Goal: Use online tool/utility: Utilize a website feature to perform a specific function

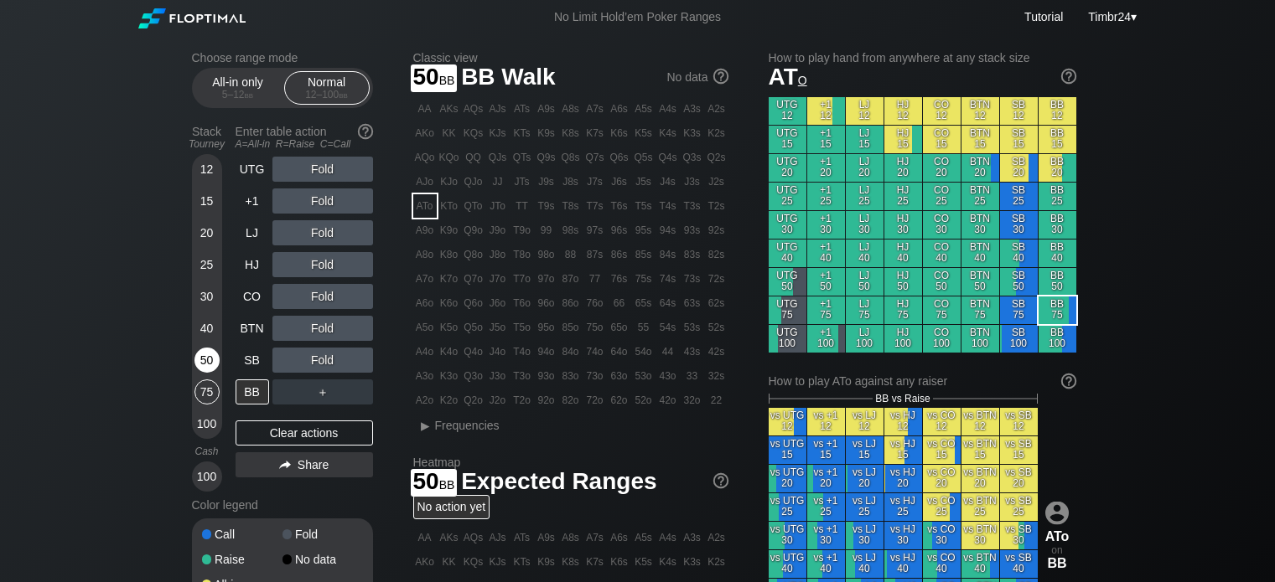
scroll to position [47, 0]
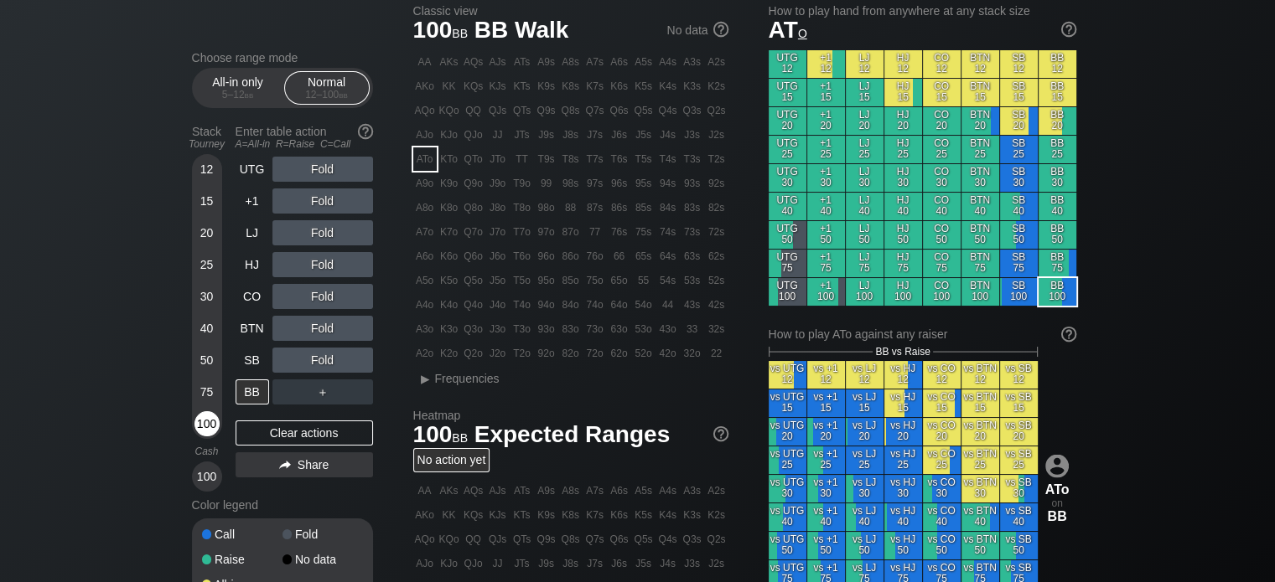
click at [207, 433] on div "100" at bounding box center [206, 423] width 25 height 25
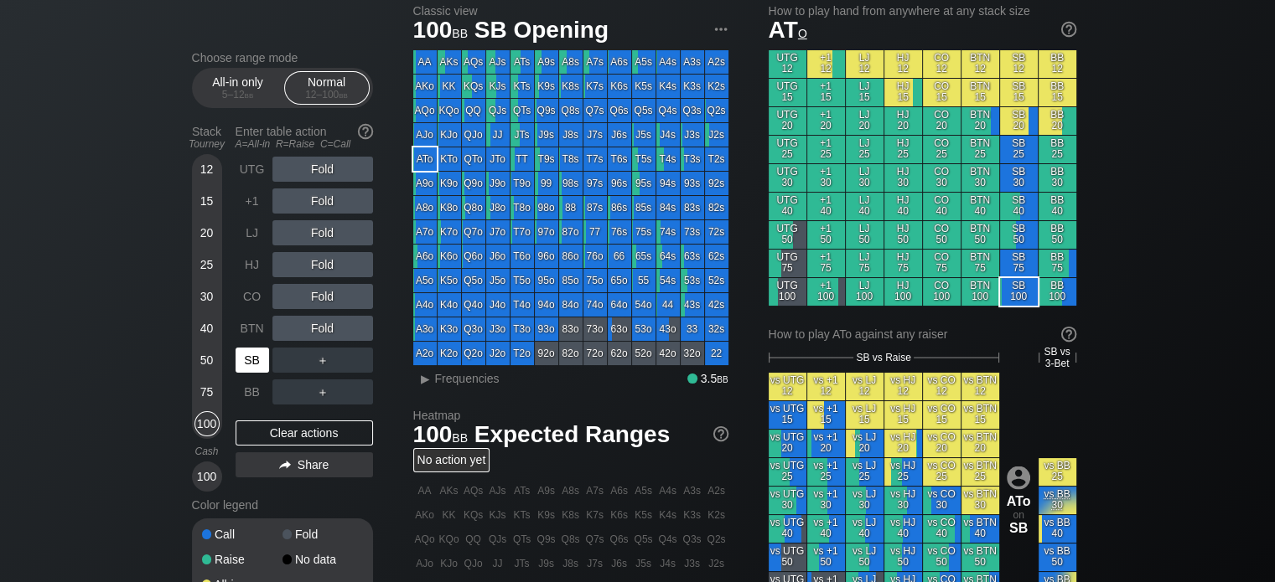
click at [240, 363] on div "SB" at bounding box center [252, 360] width 34 height 25
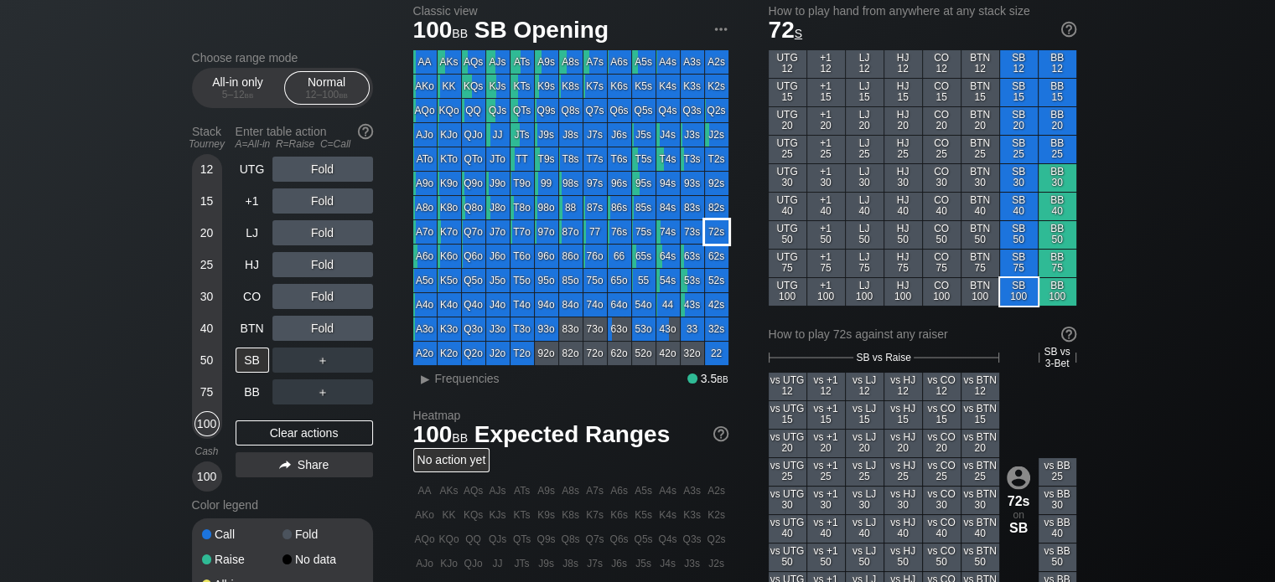
click at [717, 234] on div "72s" at bounding box center [716, 231] width 23 height 23
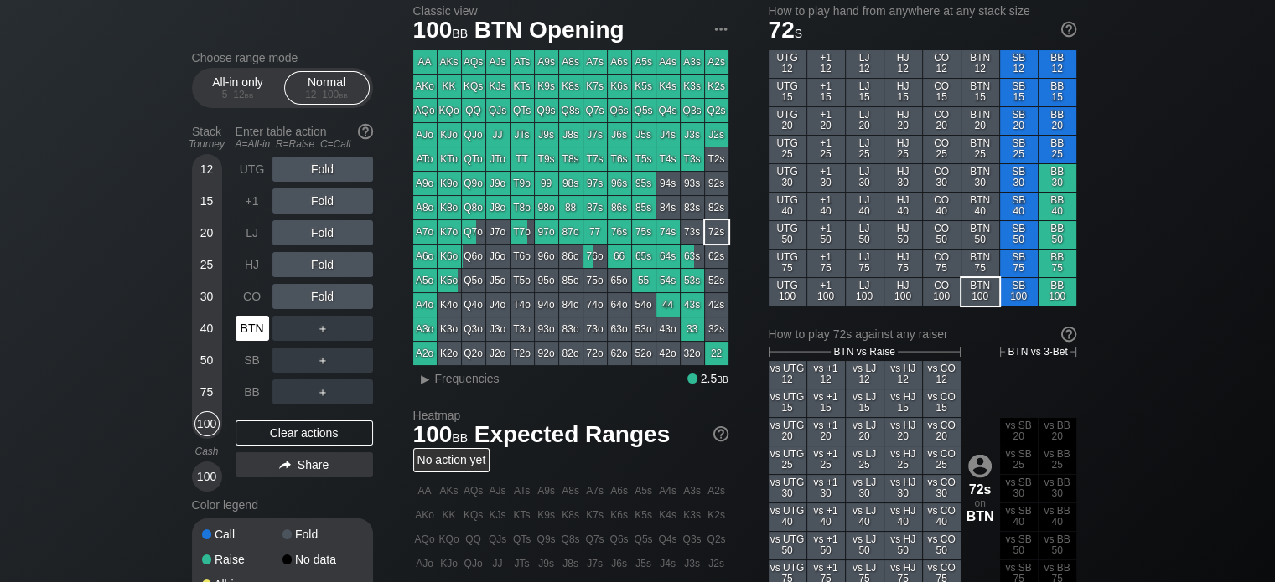
click at [245, 329] on div "BTN" at bounding box center [252, 328] width 34 height 25
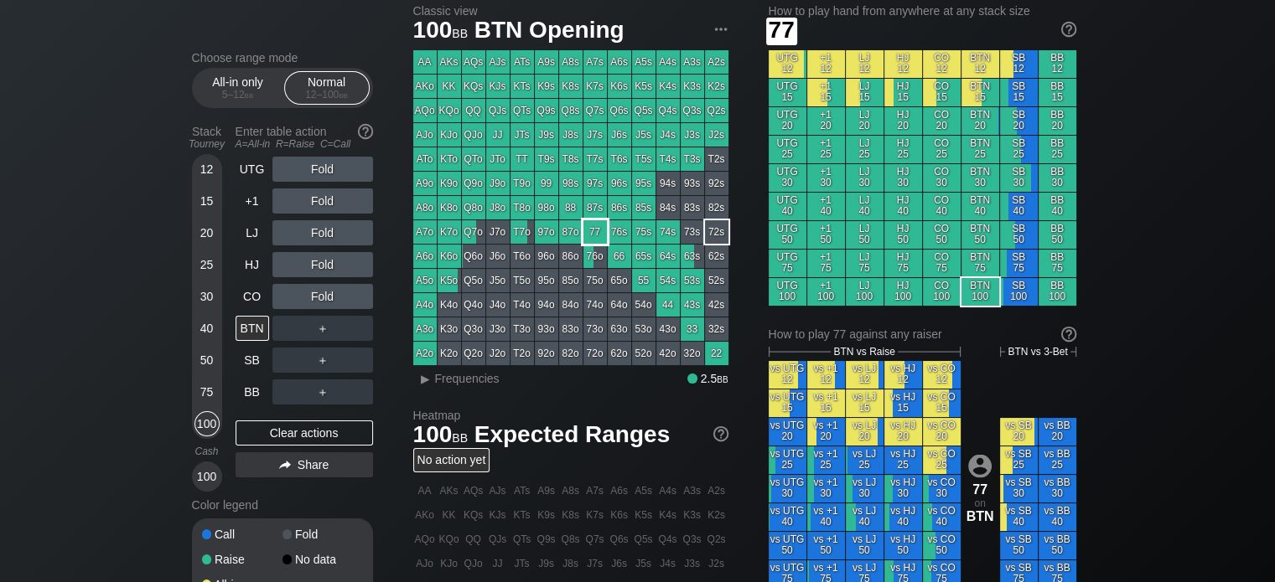
click at [595, 230] on div "77" at bounding box center [594, 231] width 23 height 23
click at [317, 258] on div "R ✕" at bounding box center [322, 264] width 33 height 25
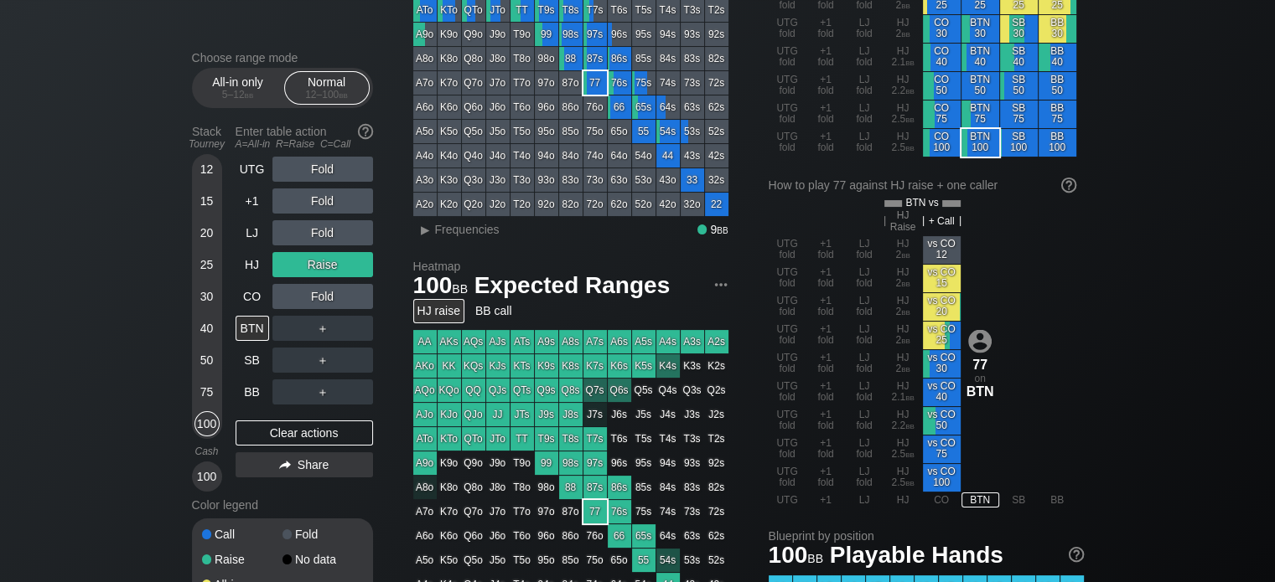
scroll to position [197, 0]
click at [318, 261] on div "R ✕" at bounding box center [322, 264] width 33 height 25
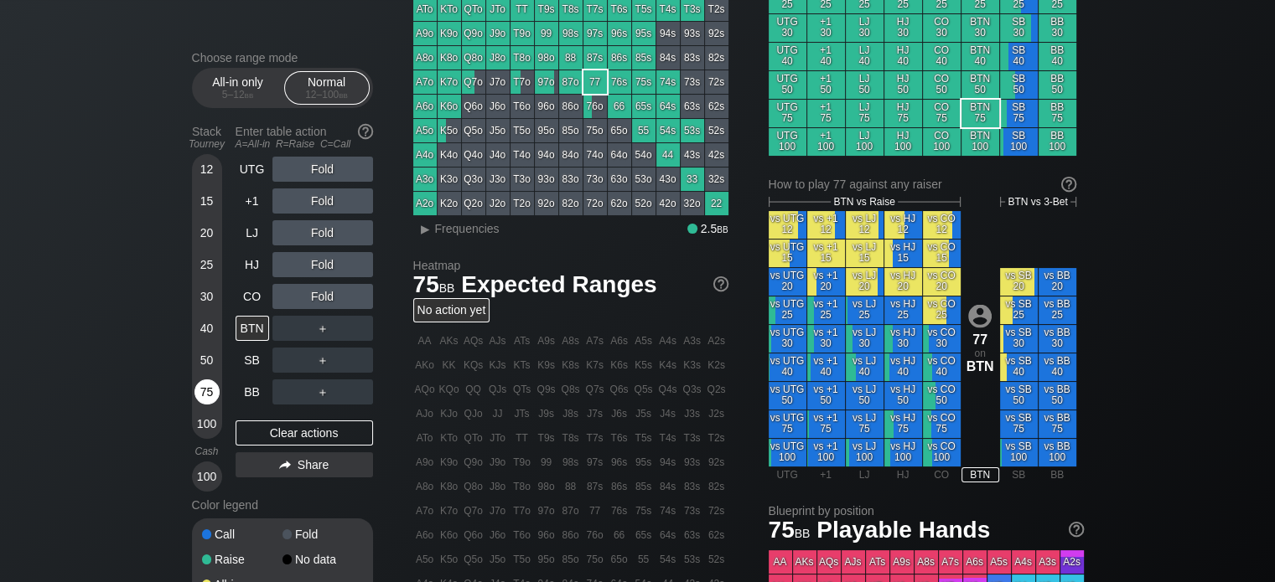
click at [204, 391] on div "75" at bounding box center [206, 392] width 25 height 25
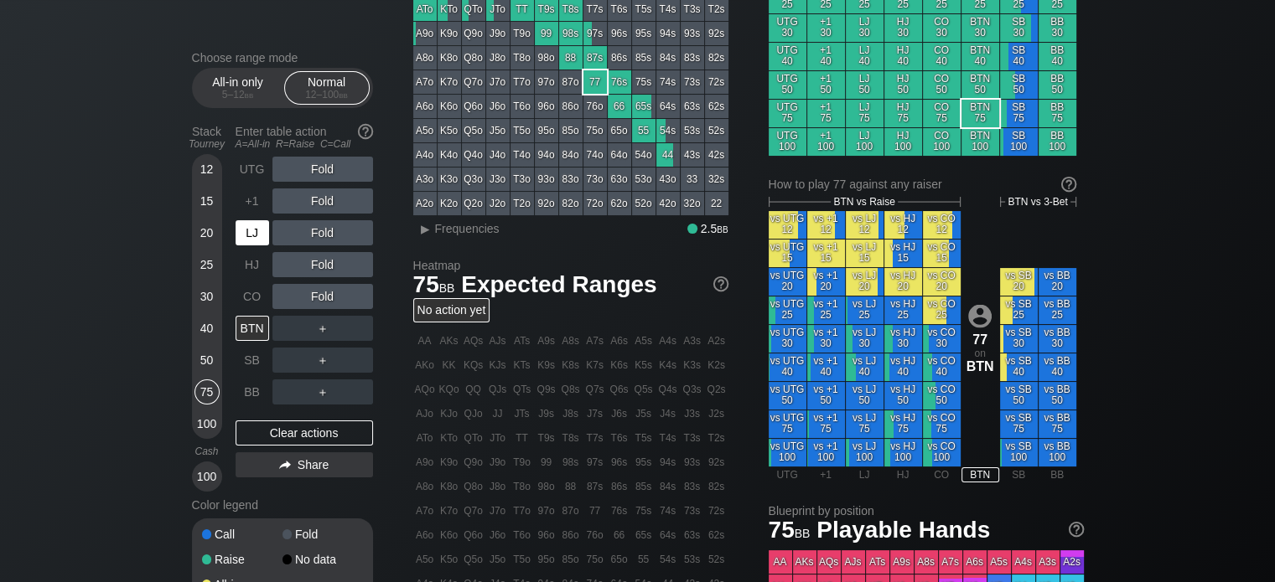
click at [251, 227] on div "LJ" at bounding box center [252, 232] width 34 height 25
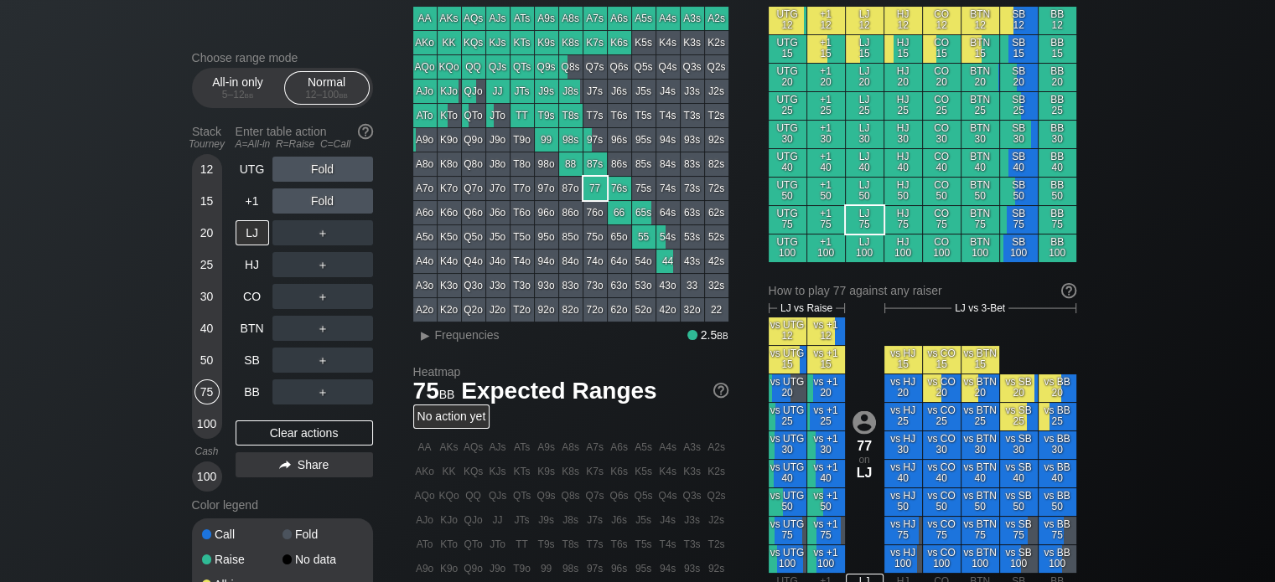
scroll to position [85, 0]
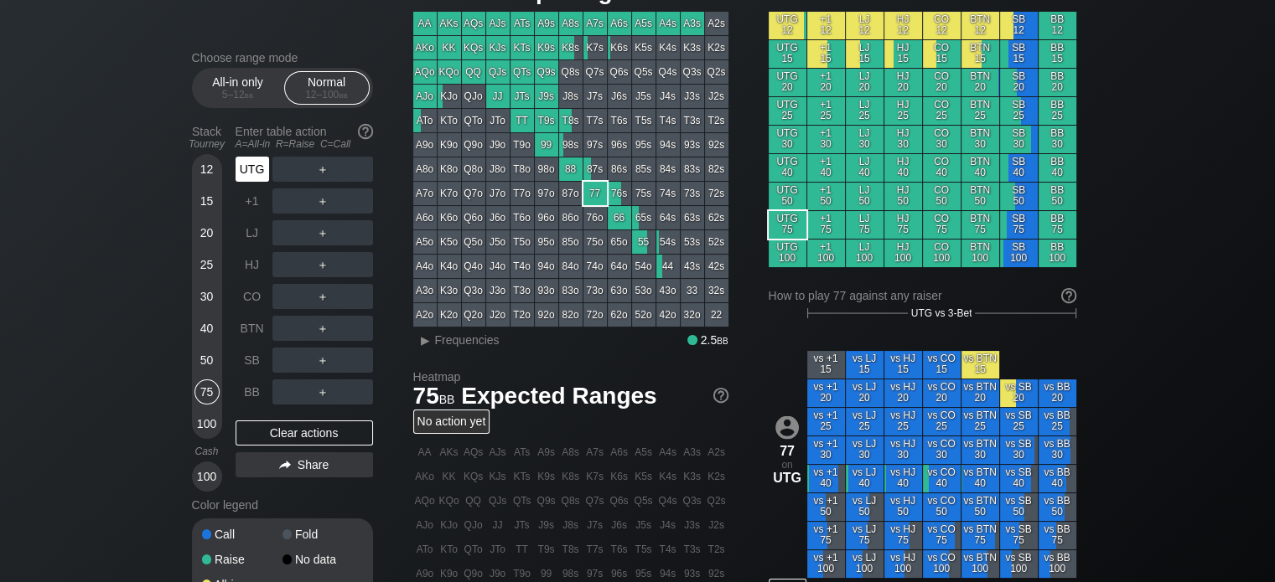
click at [241, 168] on div "UTG" at bounding box center [252, 169] width 34 height 25
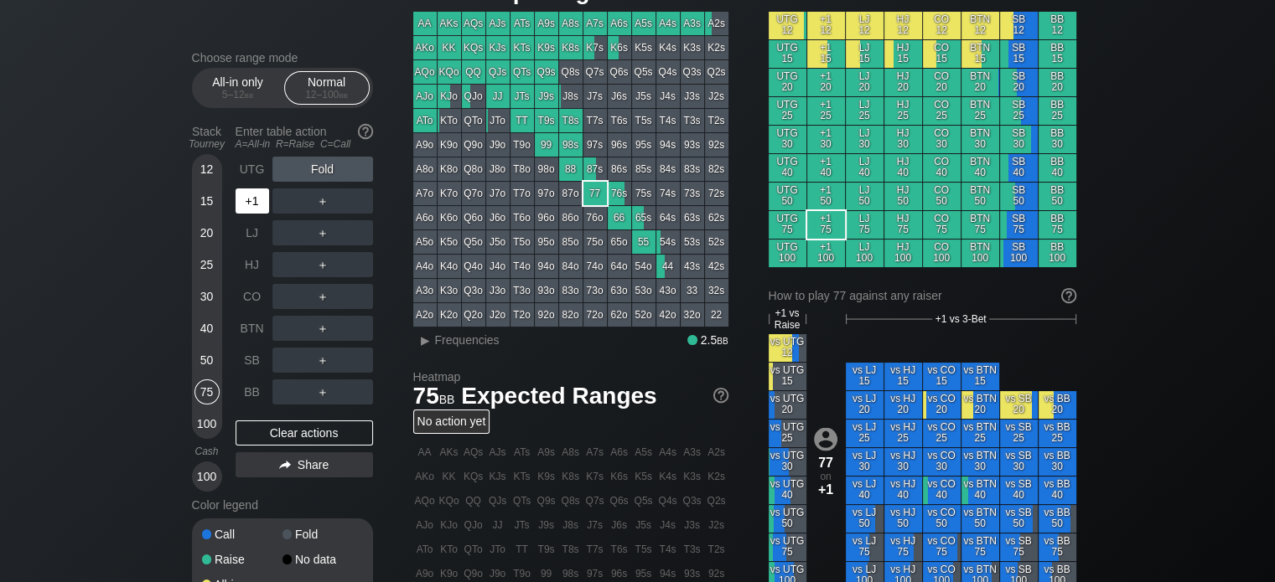
click at [258, 200] on div "+1" at bounding box center [252, 201] width 34 height 25
click at [318, 169] on div "R ✕" at bounding box center [322, 169] width 33 height 25
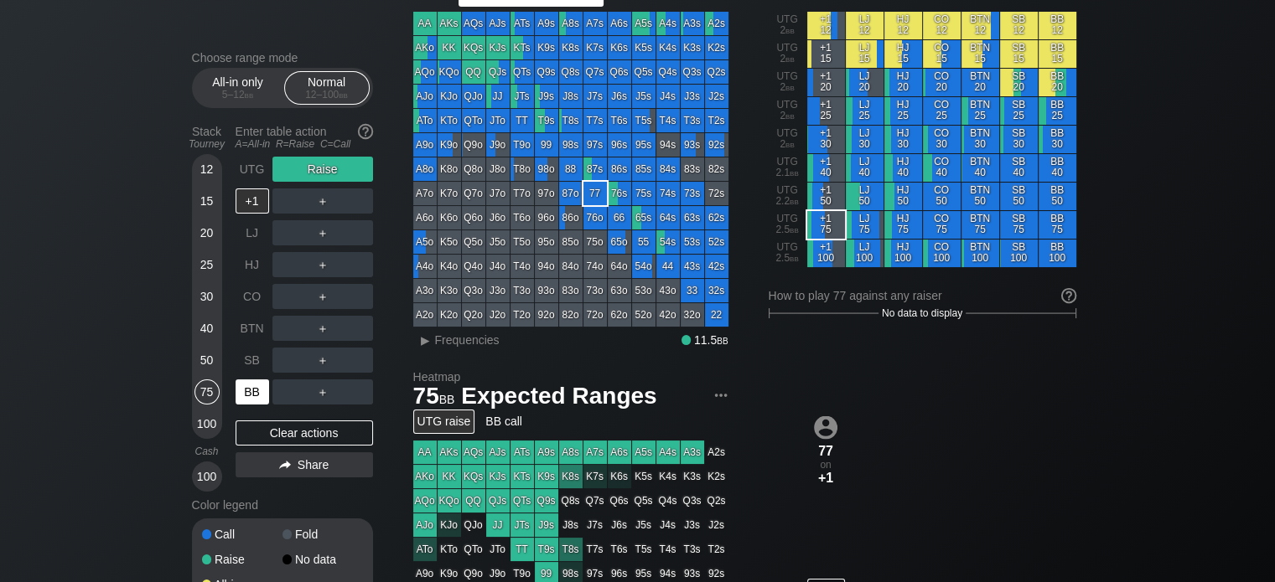
click at [241, 403] on div "BB" at bounding box center [252, 392] width 34 height 25
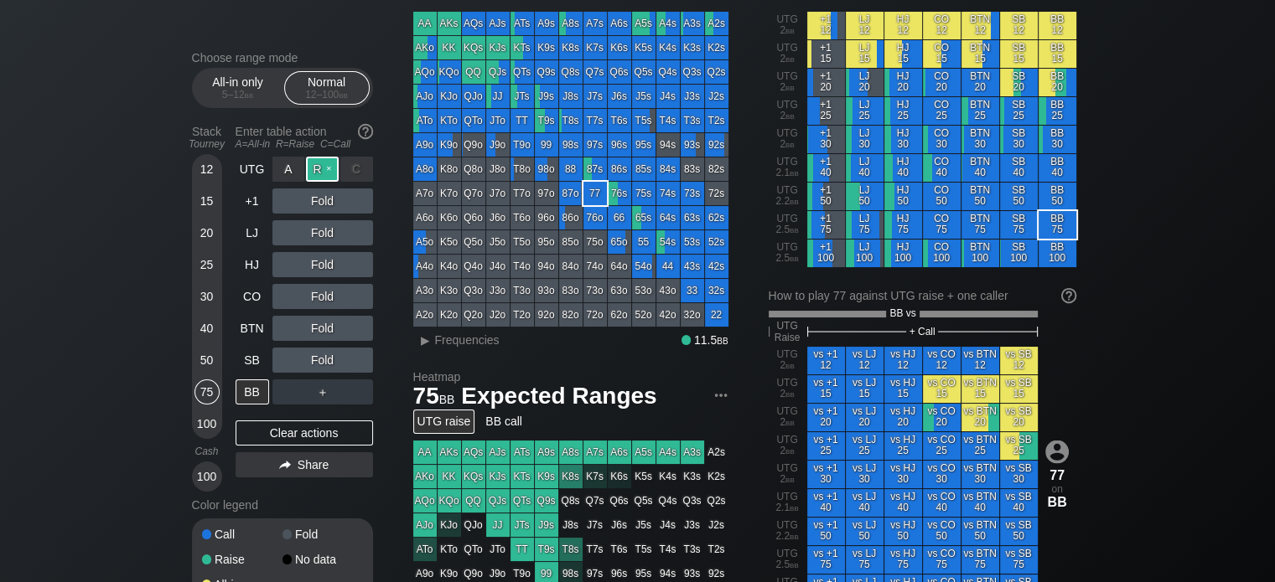
click at [322, 173] on div "R ✕" at bounding box center [322, 169] width 33 height 25
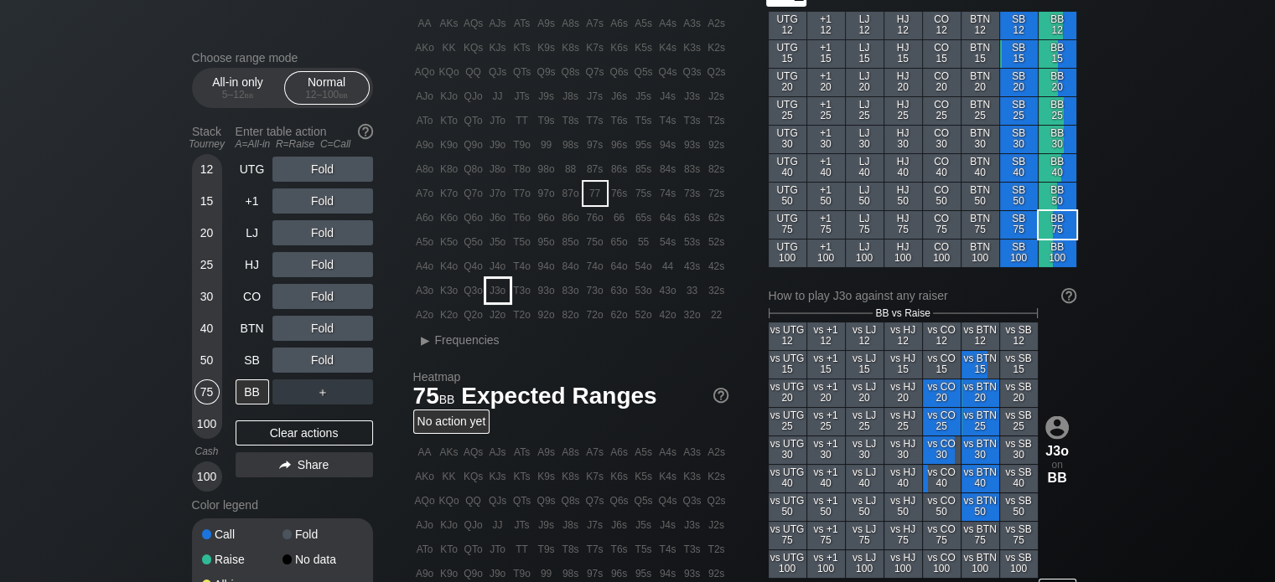
click at [497, 288] on div "J3o" at bounding box center [497, 290] width 23 height 23
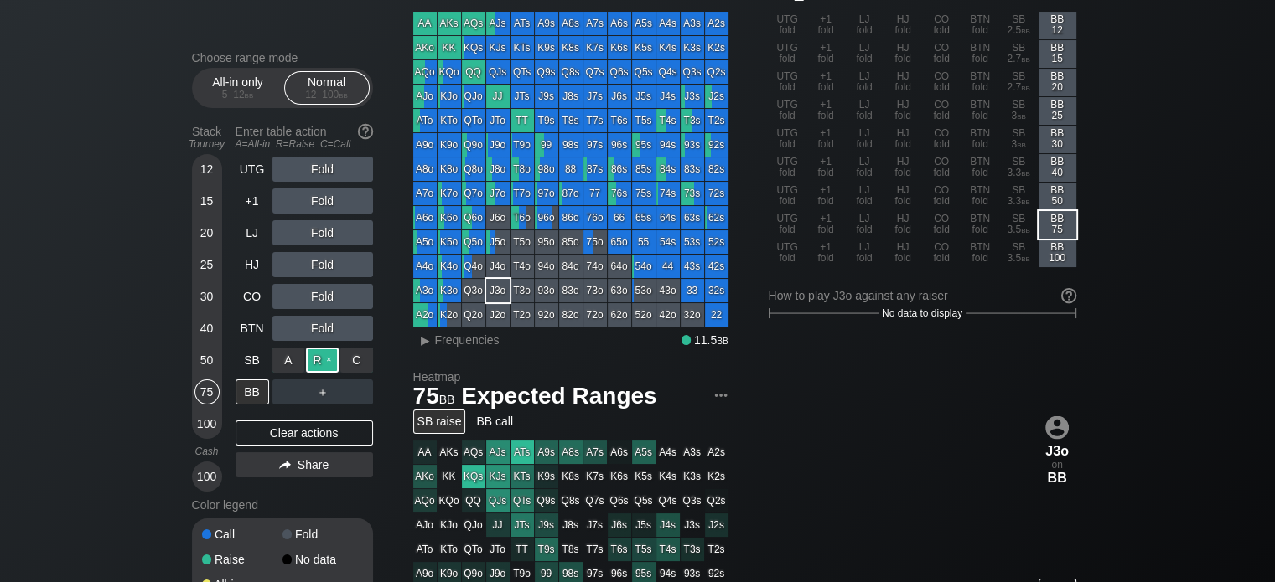
click at [318, 356] on div "R ✕" at bounding box center [322, 360] width 33 height 25
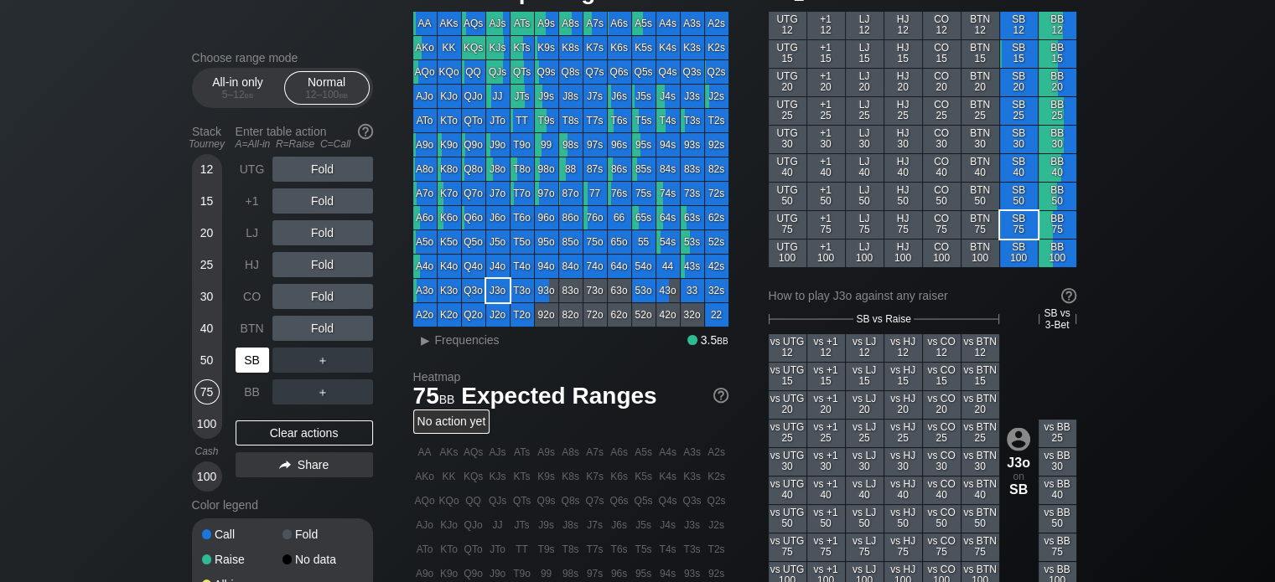
click at [258, 360] on div "SB" at bounding box center [252, 360] width 34 height 25
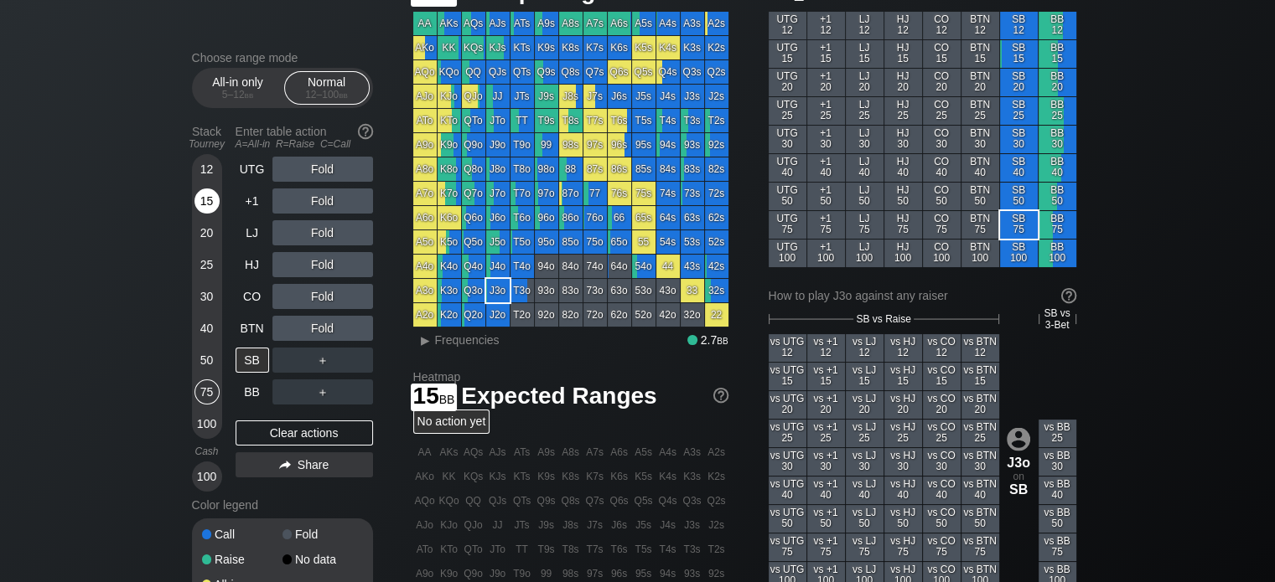
click at [211, 194] on div "15" at bounding box center [206, 201] width 25 height 25
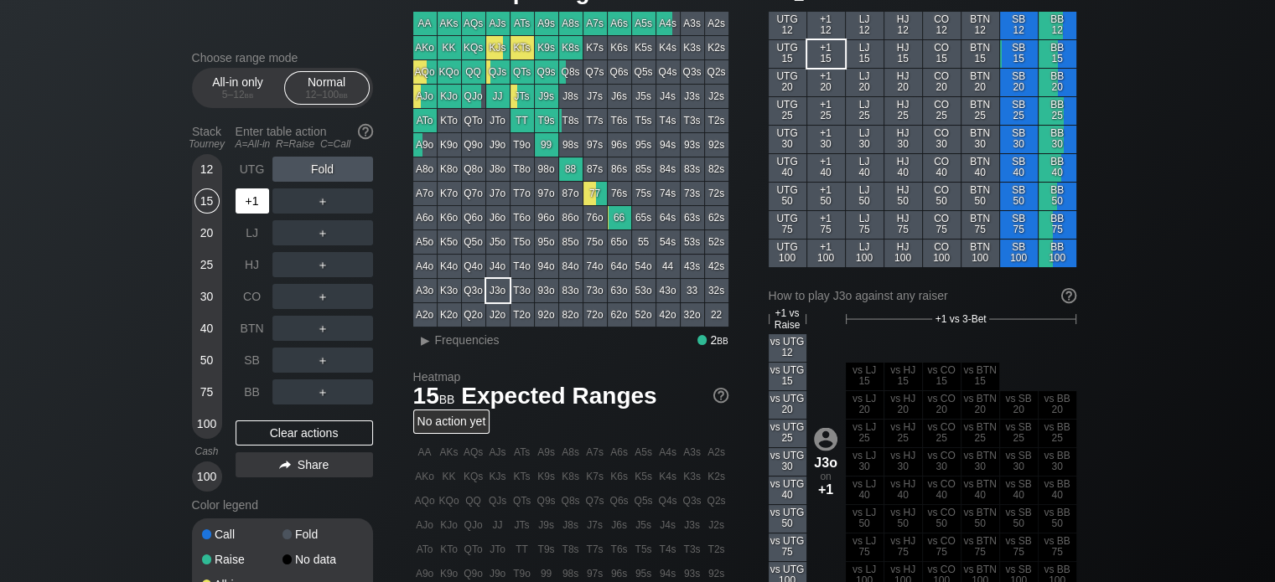
click at [246, 210] on div "+1" at bounding box center [252, 201] width 34 height 25
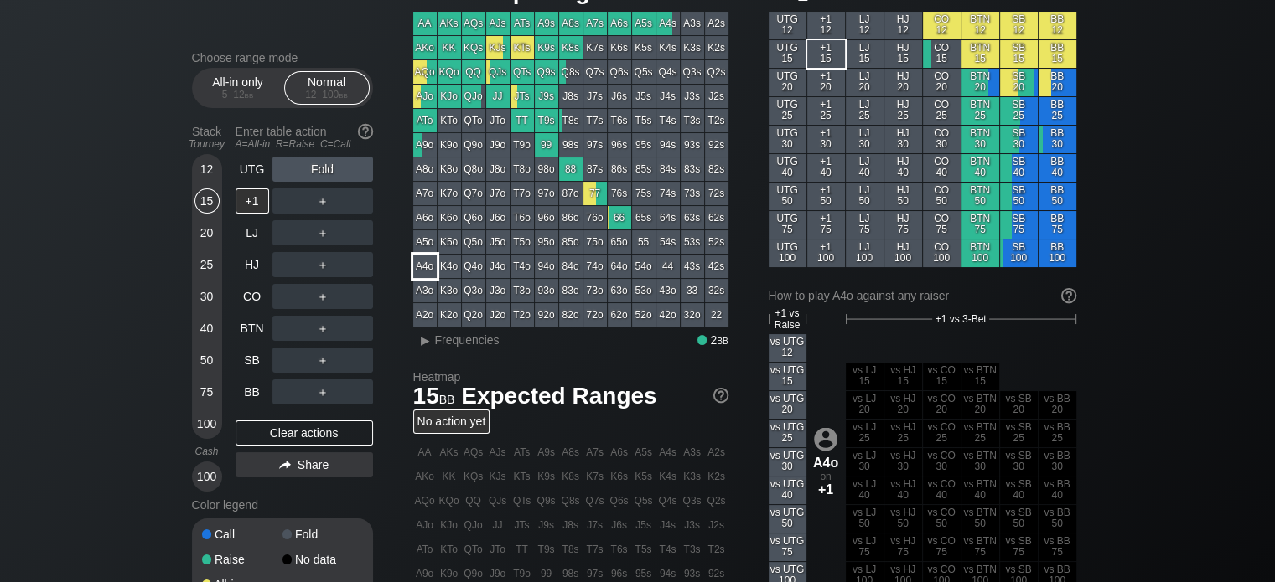
click at [420, 264] on div "A4o" at bounding box center [424, 266] width 23 height 23
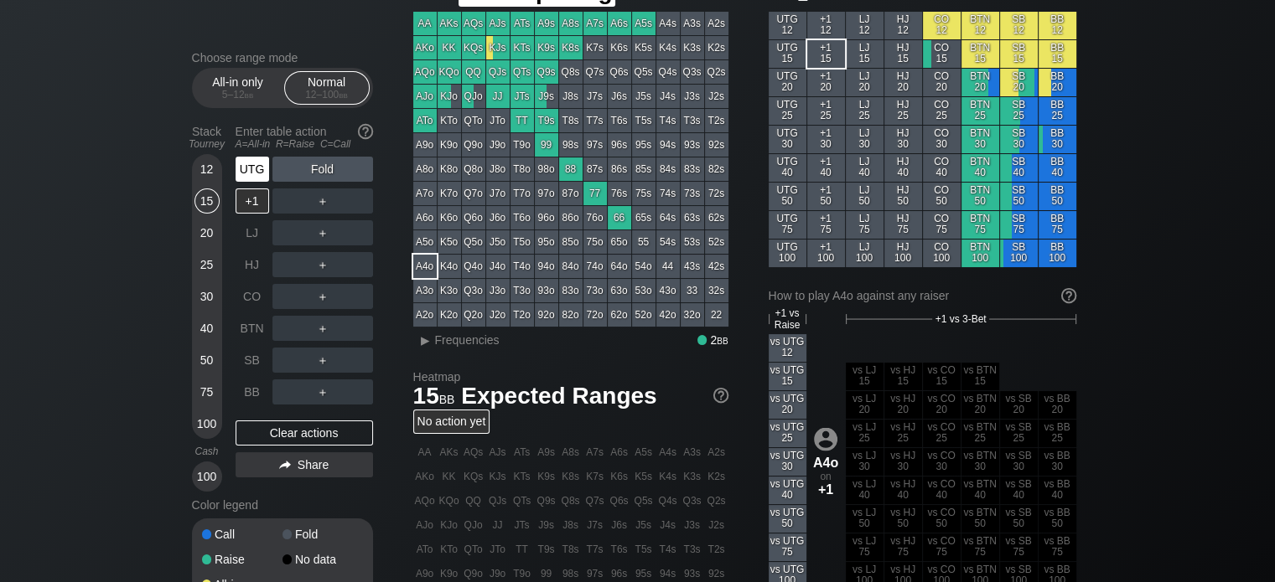
click at [251, 169] on div "UTG" at bounding box center [252, 169] width 34 height 25
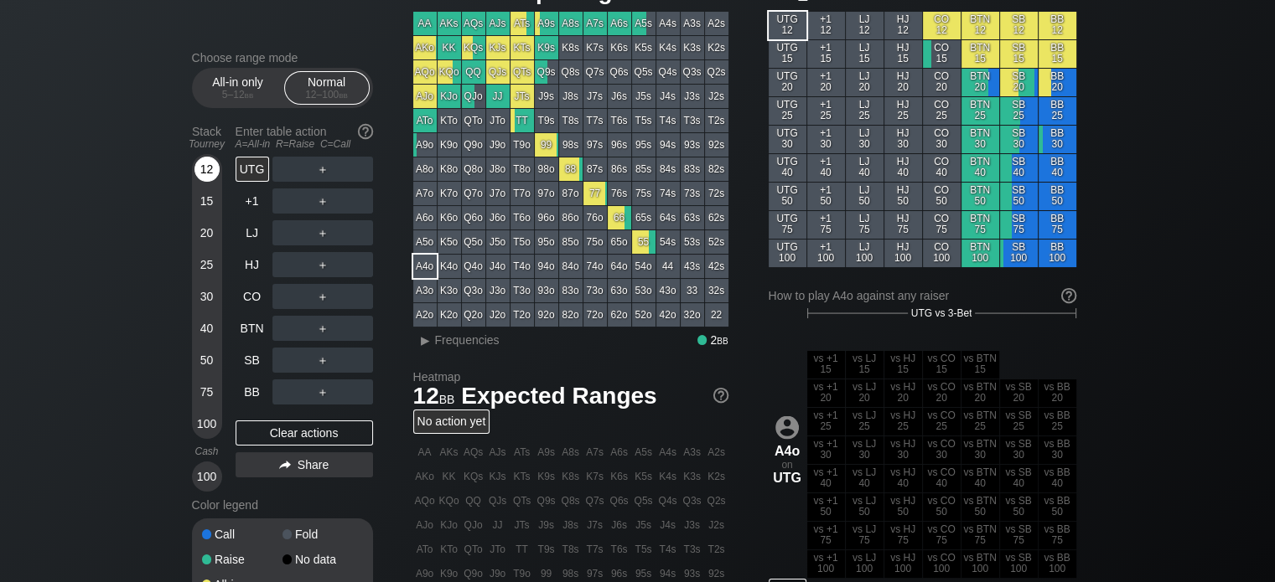
click at [211, 171] on div "12" at bounding box center [206, 169] width 25 height 25
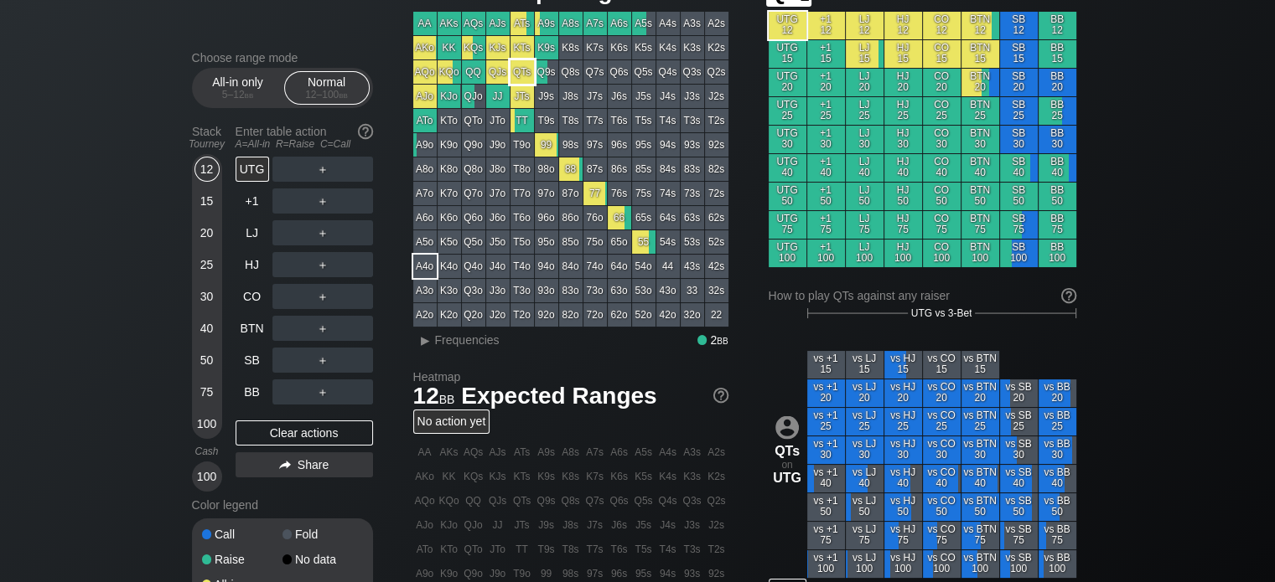
click at [512, 70] on div "QTs" at bounding box center [521, 71] width 23 height 23
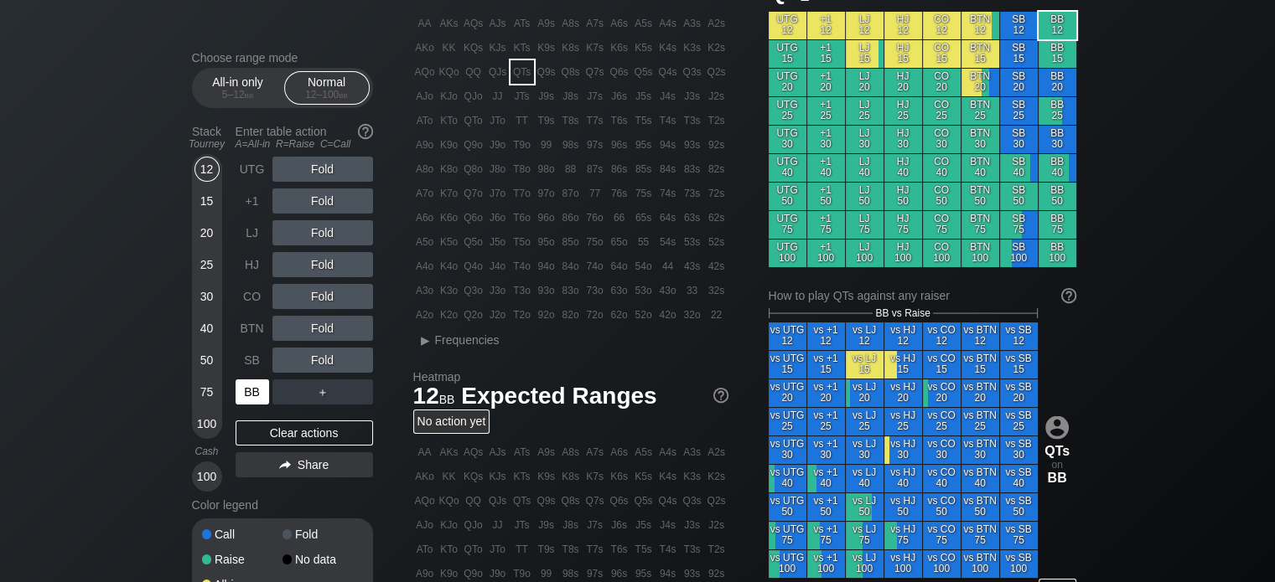
click at [250, 385] on div "BB" at bounding box center [252, 392] width 34 height 25
click at [202, 202] on div "15" at bounding box center [206, 201] width 25 height 25
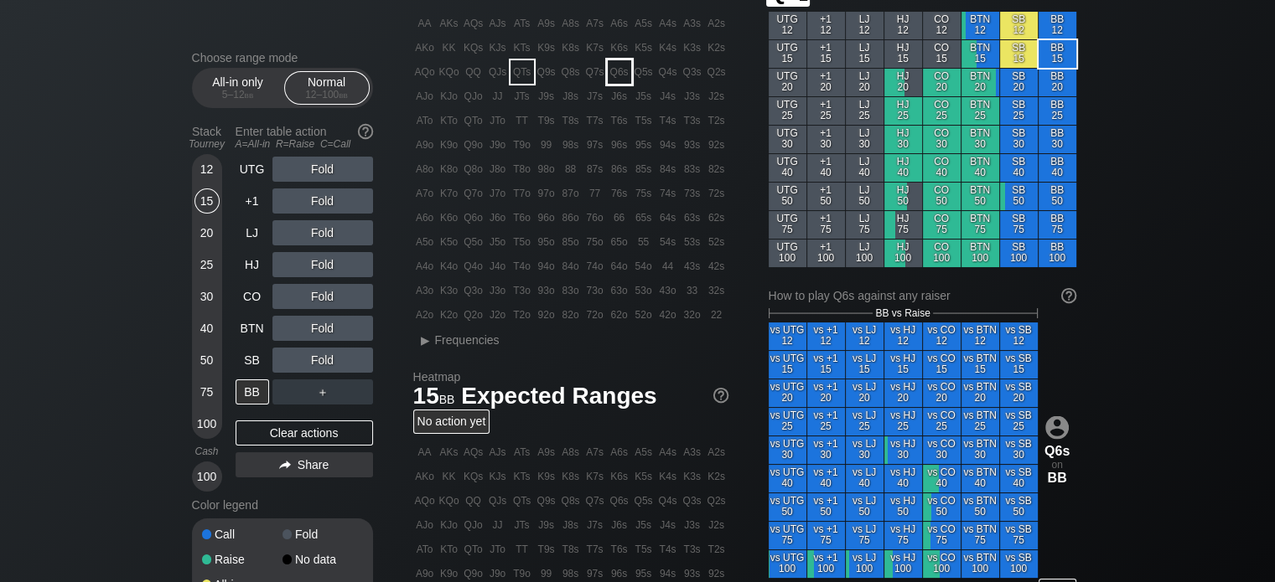
click at [619, 70] on div "Q6s" at bounding box center [619, 71] width 23 height 23
click at [325, 230] on div "R ✕" at bounding box center [322, 232] width 33 height 25
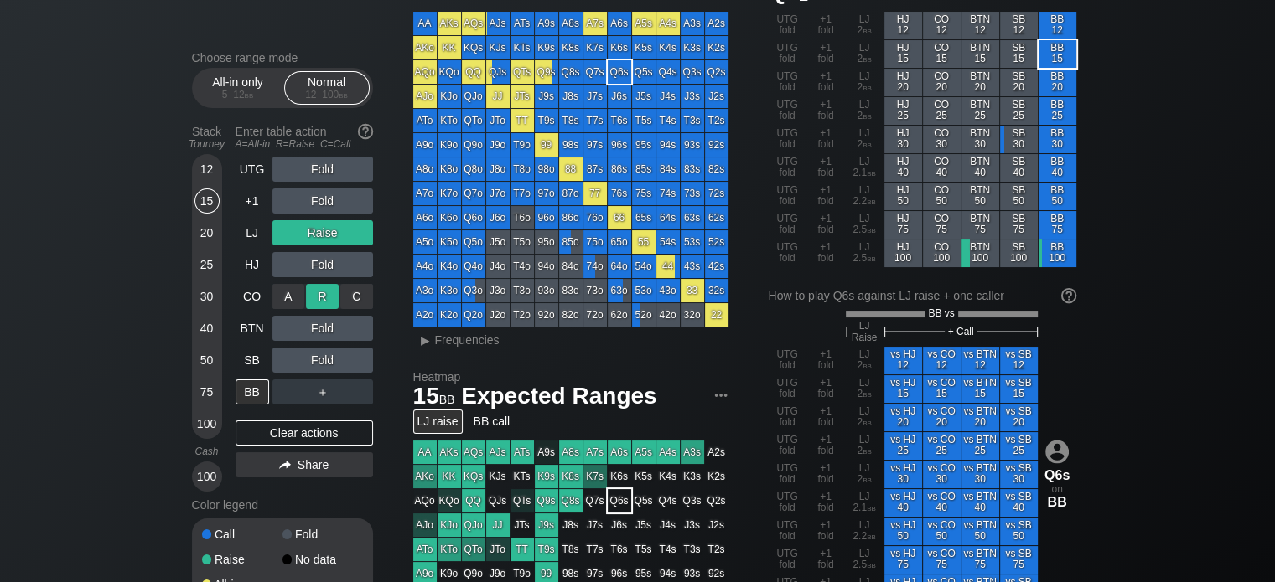
click at [329, 302] on div "R ✕" at bounding box center [322, 296] width 33 height 25
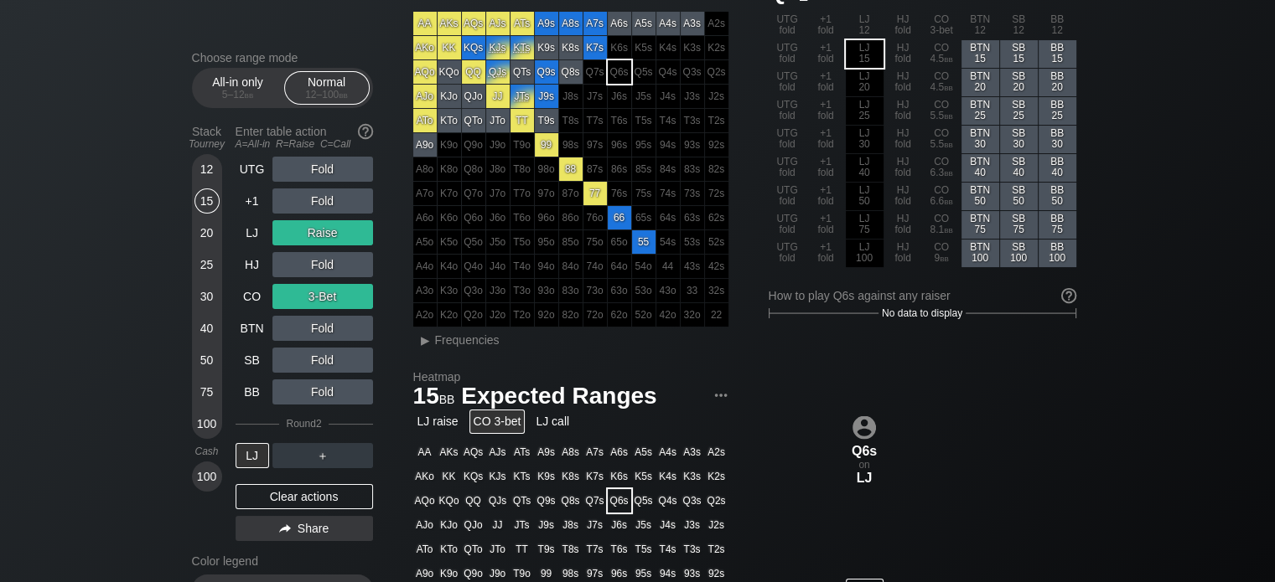
click at [211, 157] on div "Stack Tourney" at bounding box center [207, 137] width 44 height 39
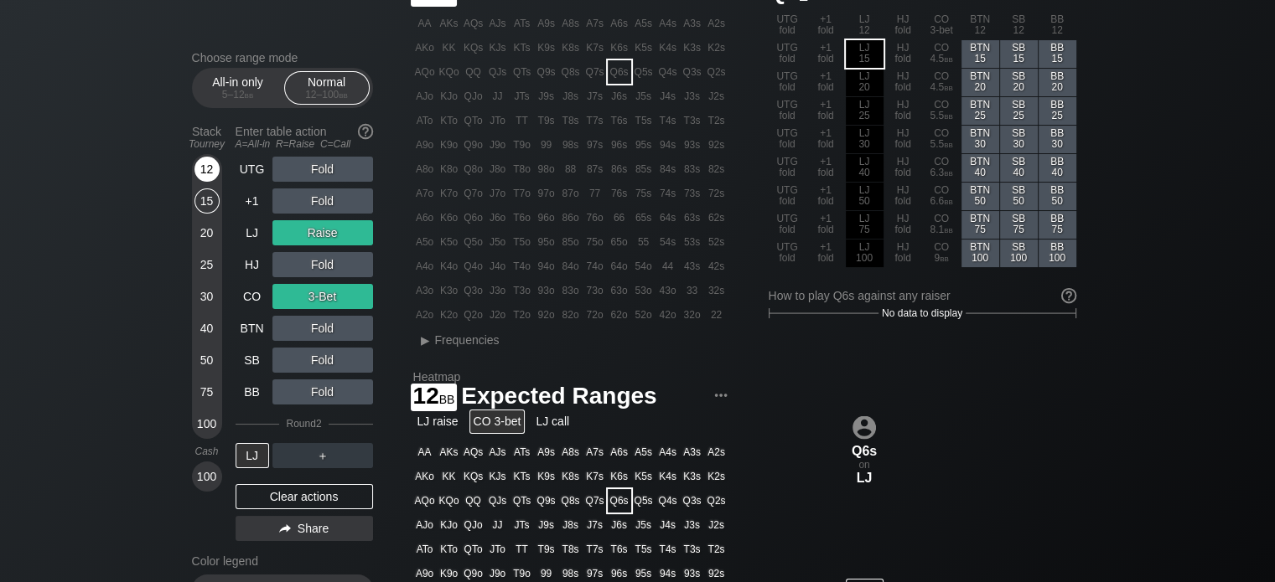
click at [207, 164] on div "12" at bounding box center [206, 169] width 25 height 25
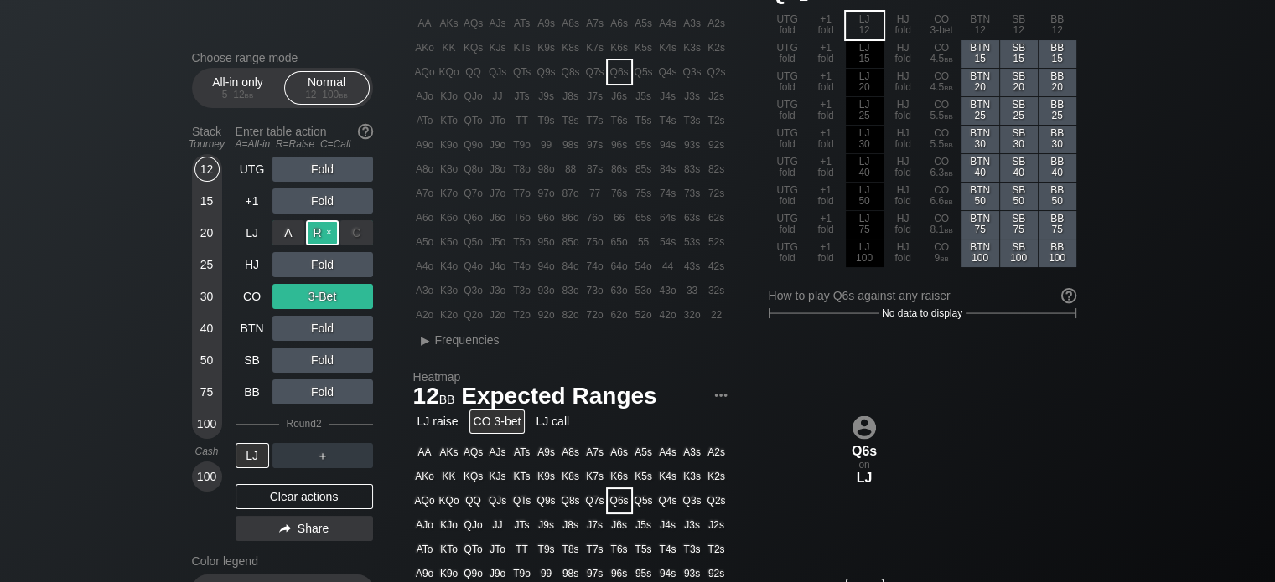
click at [323, 230] on div "R ✕" at bounding box center [322, 232] width 33 height 25
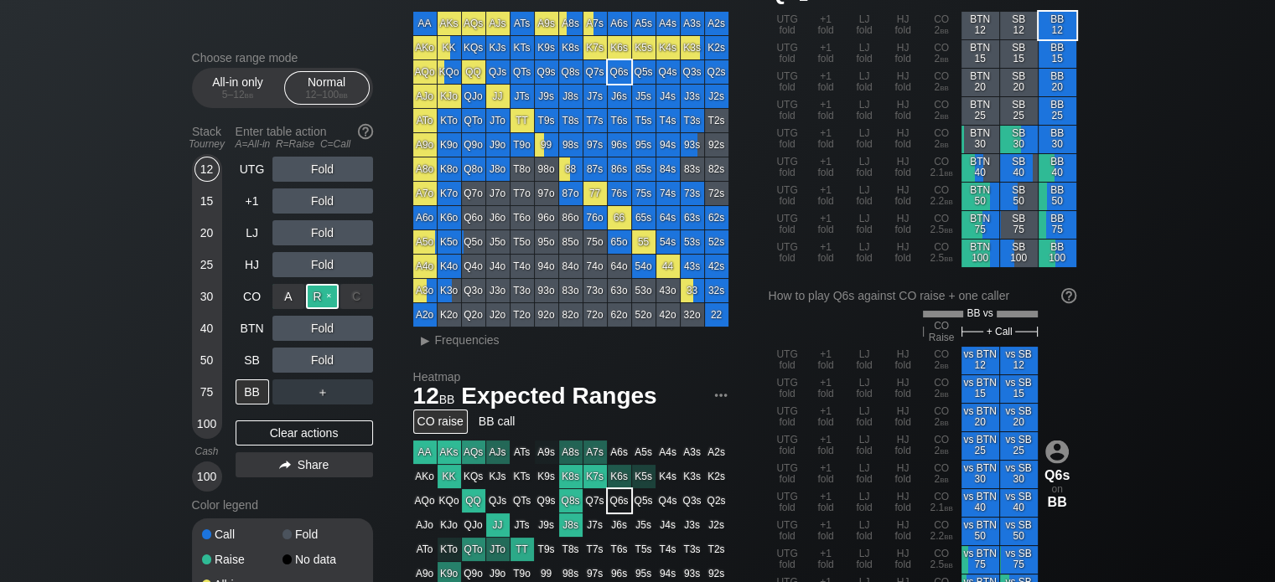
click at [321, 290] on div "R ✕" at bounding box center [322, 296] width 33 height 25
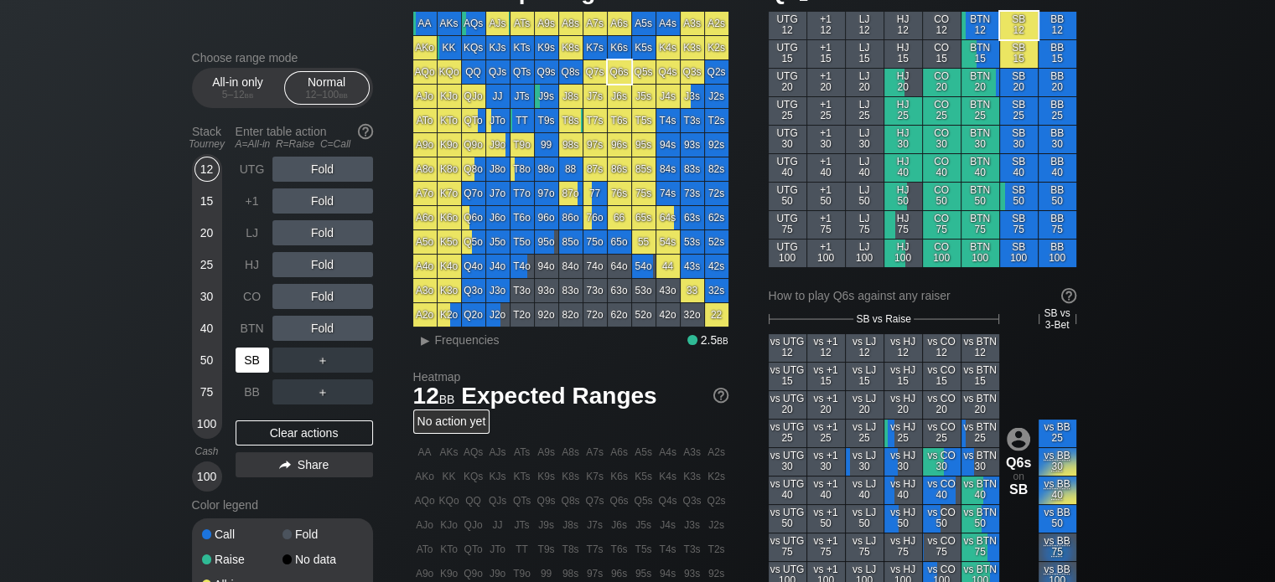
click at [244, 362] on div "SB" at bounding box center [252, 360] width 34 height 25
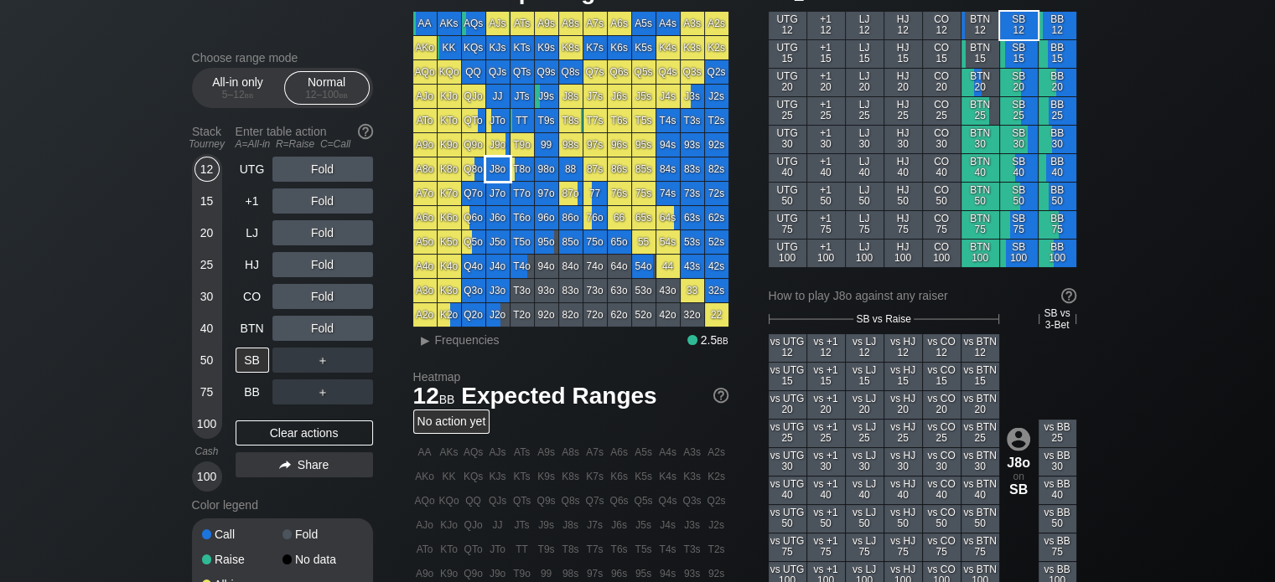
click at [502, 175] on div "J8o" at bounding box center [497, 169] width 23 height 23
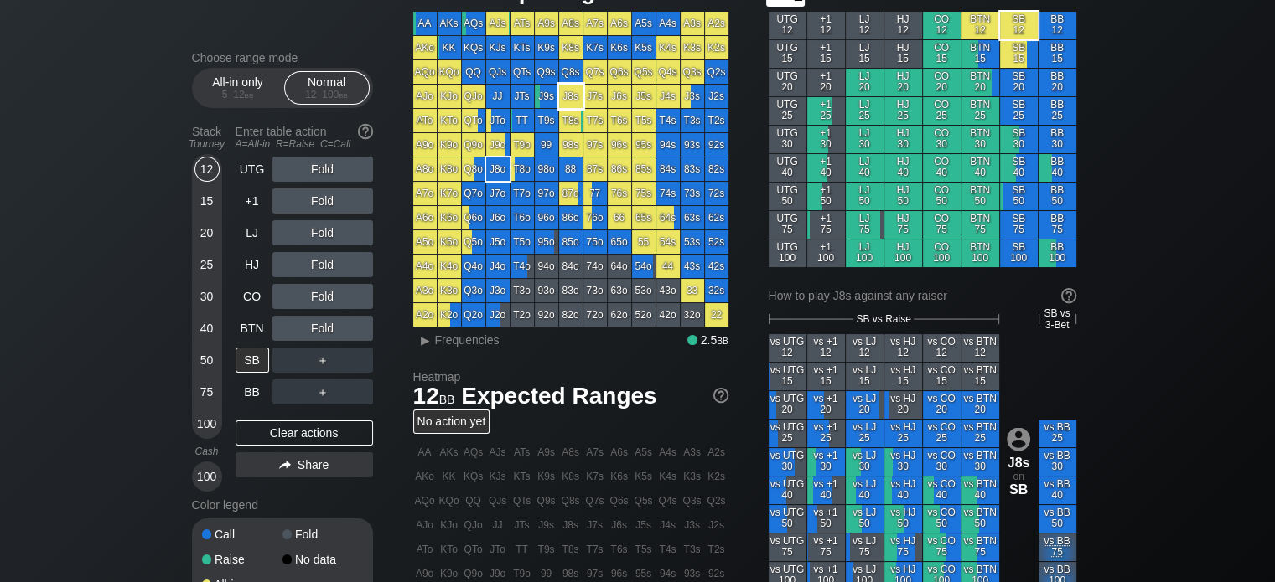
click at [577, 98] on div "J8s" at bounding box center [570, 96] width 23 height 23
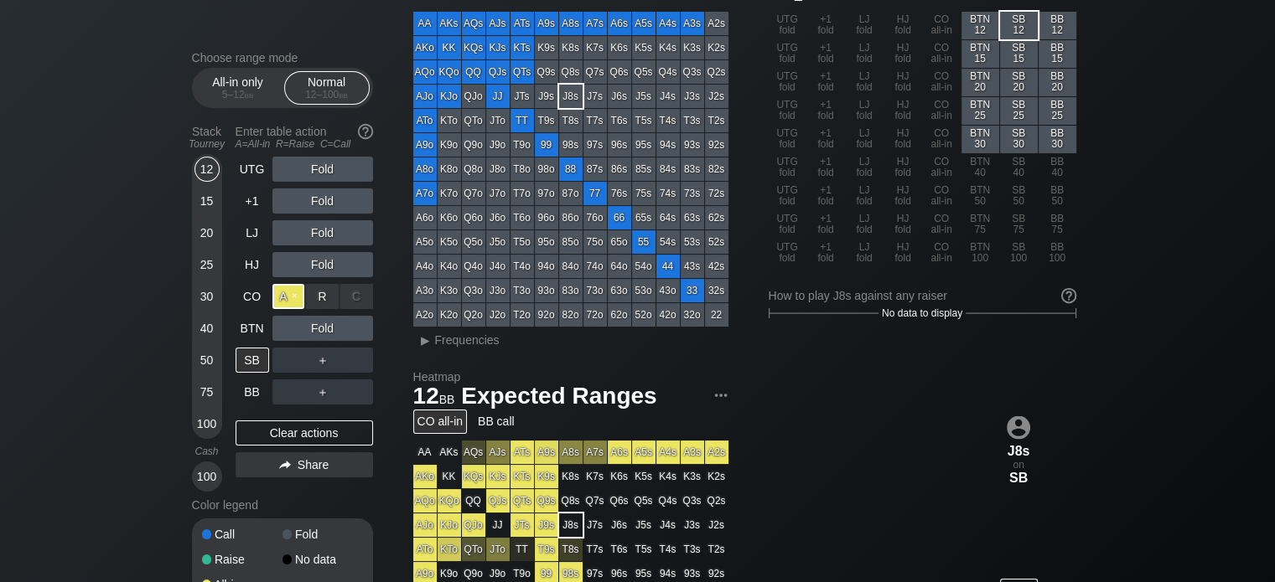
click at [288, 292] on div "A ✕" at bounding box center [288, 296] width 33 height 25
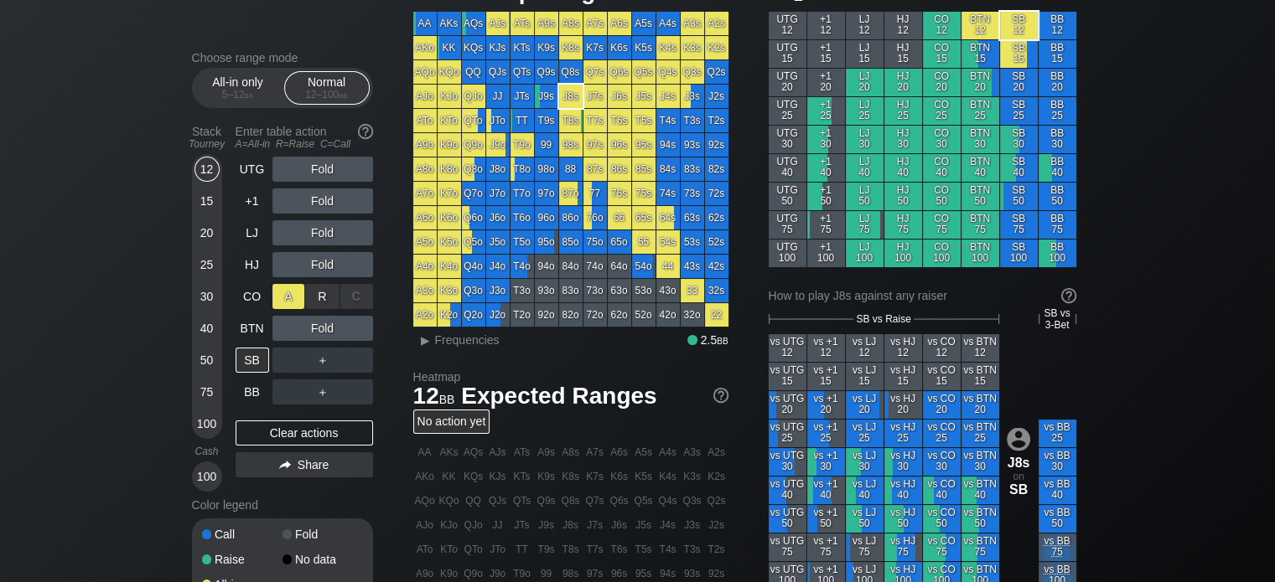
click at [287, 297] on div "A ✕" at bounding box center [288, 296] width 33 height 25
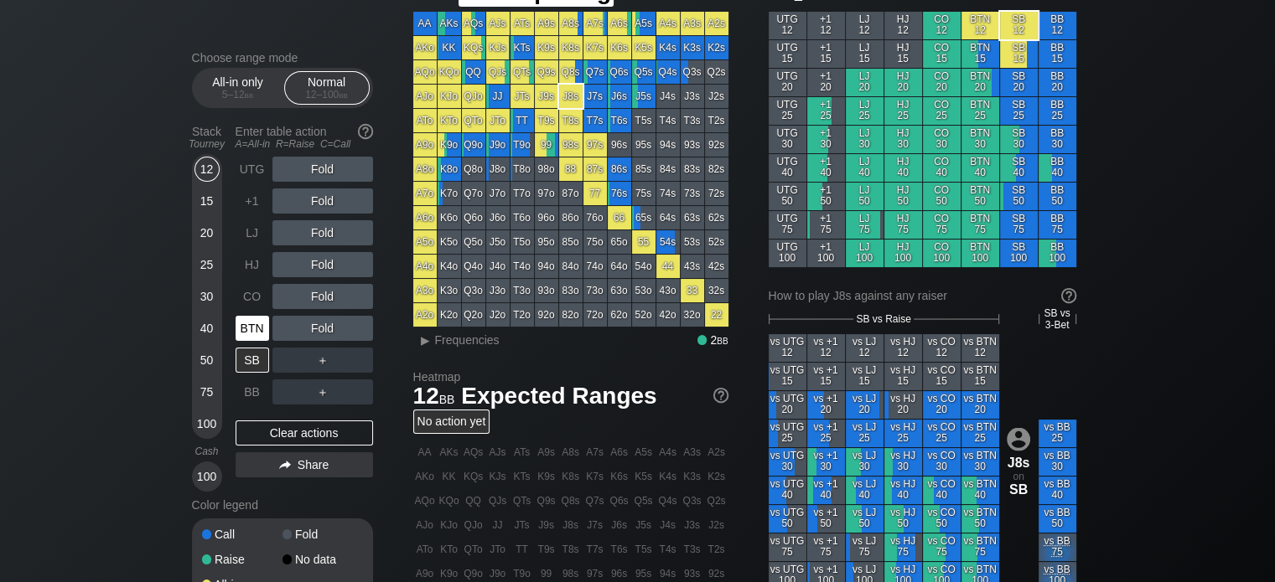
click at [249, 329] on div "BTN" at bounding box center [252, 328] width 34 height 25
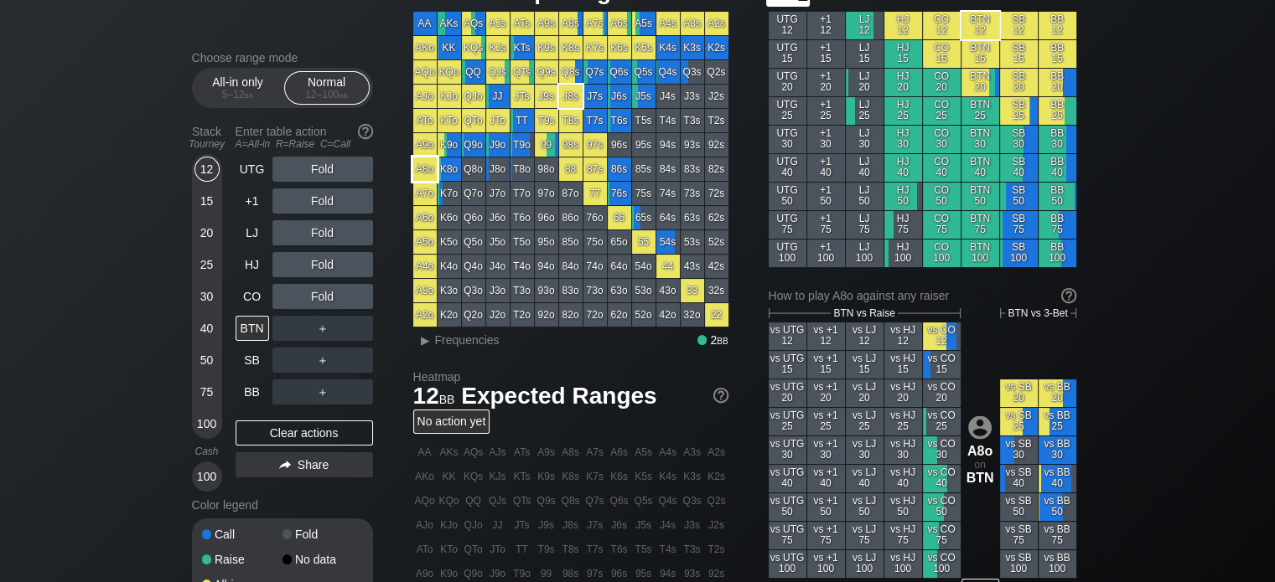
click at [425, 163] on div "A8o" at bounding box center [424, 169] width 23 height 23
click at [285, 269] on div "A ✕" at bounding box center [288, 264] width 33 height 25
click at [284, 266] on div "A ✕" at bounding box center [288, 264] width 33 height 25
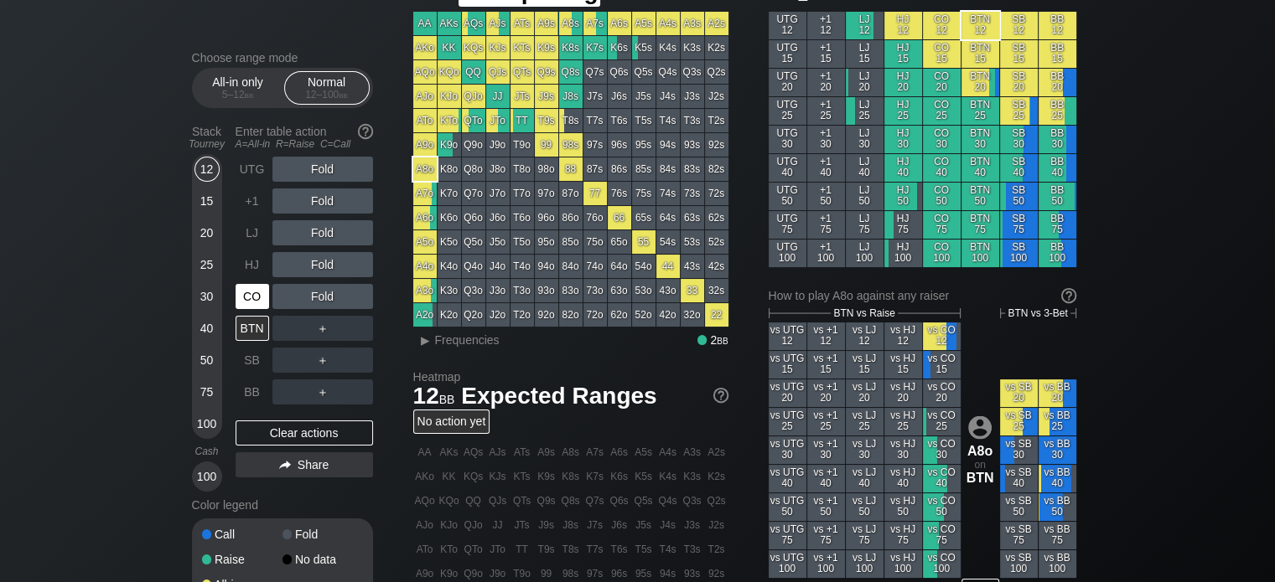
click at [251, 302] on div "CO" at bounding box center [252, 296] width 34 height 25
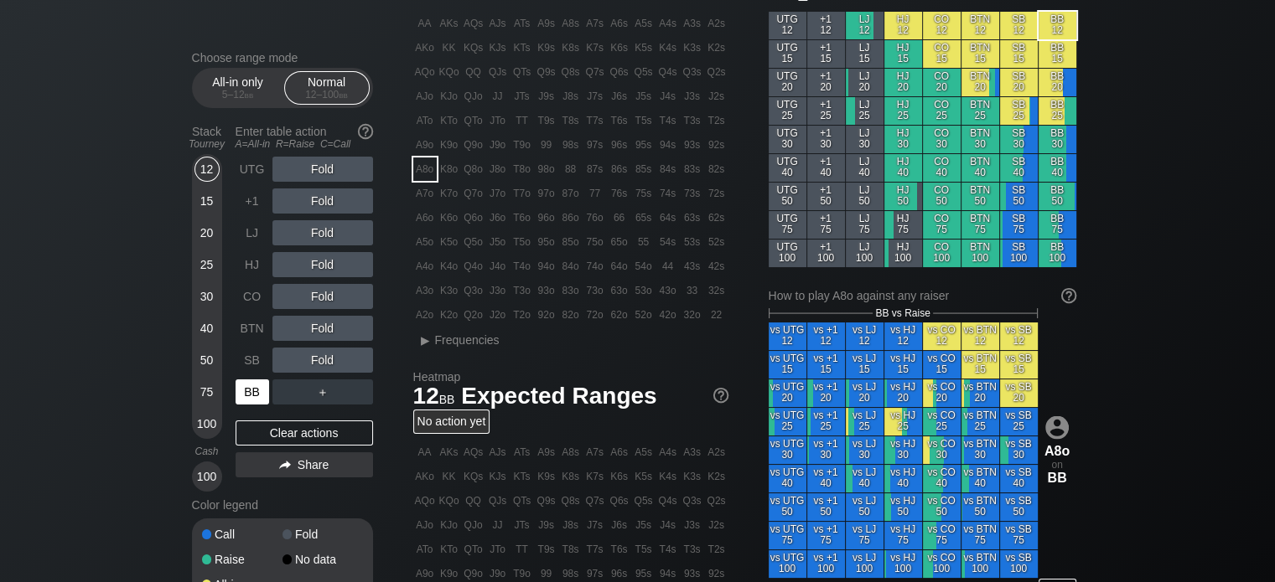
click at [247, 383] on div "BB" at bounding box center [252, 392] width 34 height 25
click at [206, 358] on div "50" at bounding box center [206, 360] width 25 height 25
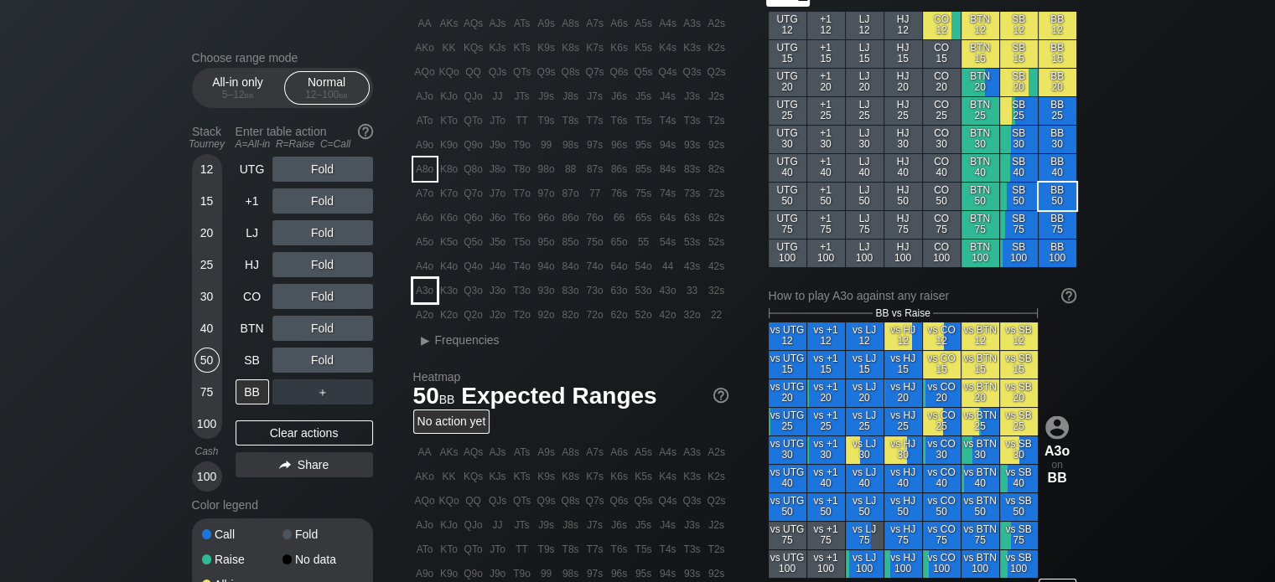
click at [423, 291] on div "A3o" at bounding box center [424, 290] width 23 height 23
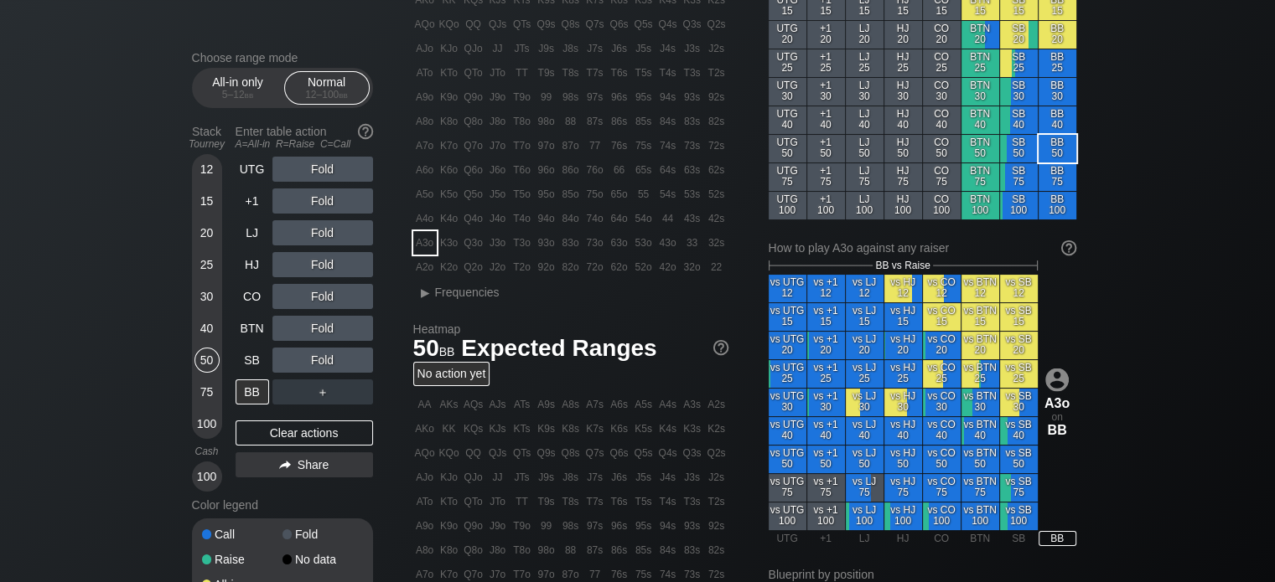
scroll to position [132, 0]
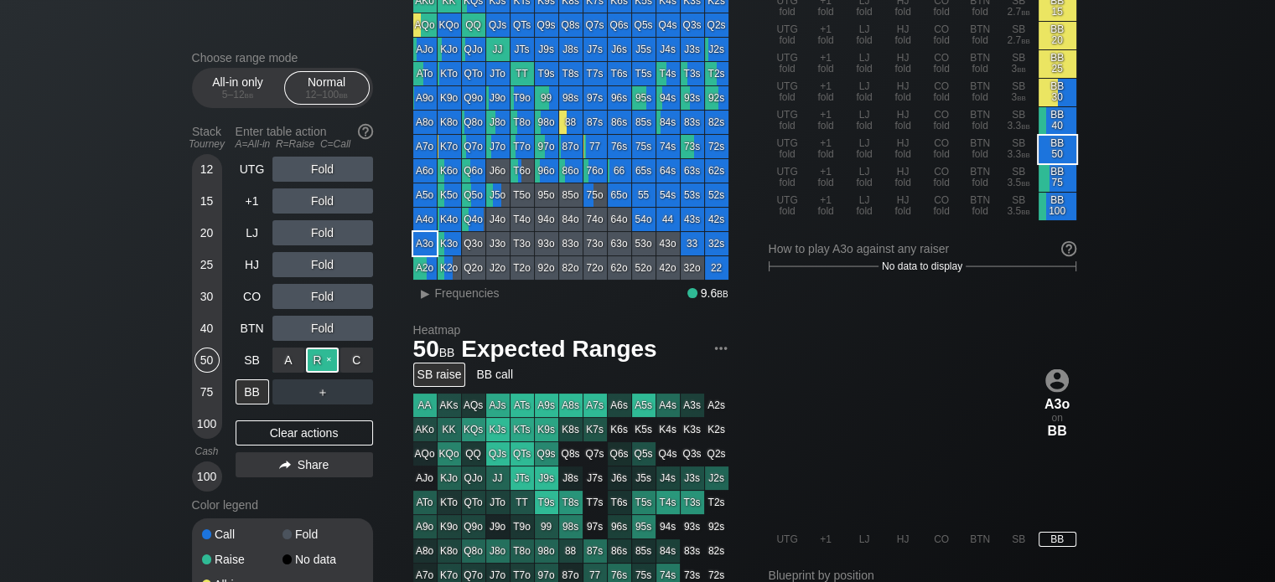
click at [325, 362] on div "R ✕" at bounding box center [322, 360] width 33 height 25
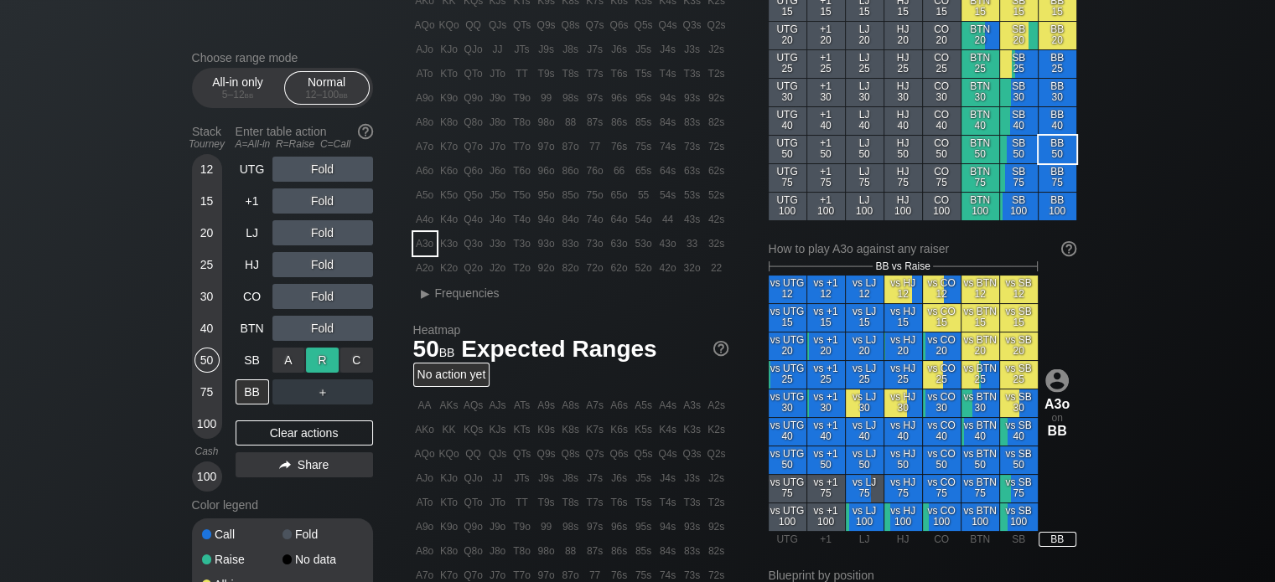
click at [314, 353] on div "R ✕" at bounding box center [322, 360] width 33 height 25
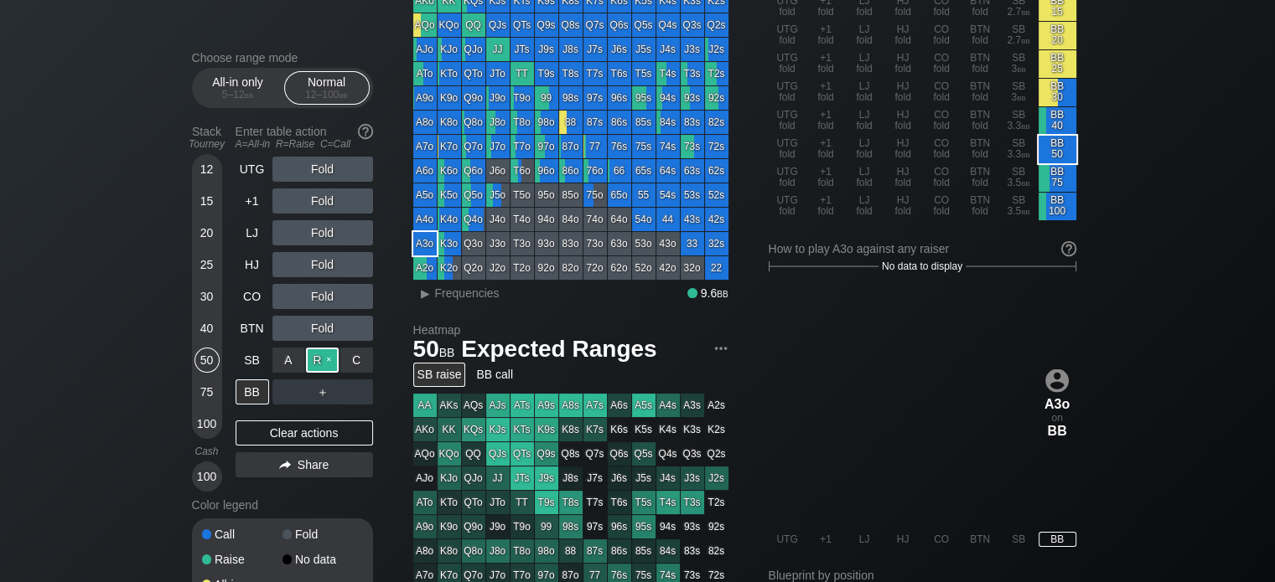
click at [325, 368] on div "R ✕" at bounding box center [322, 360] width 33 height 25
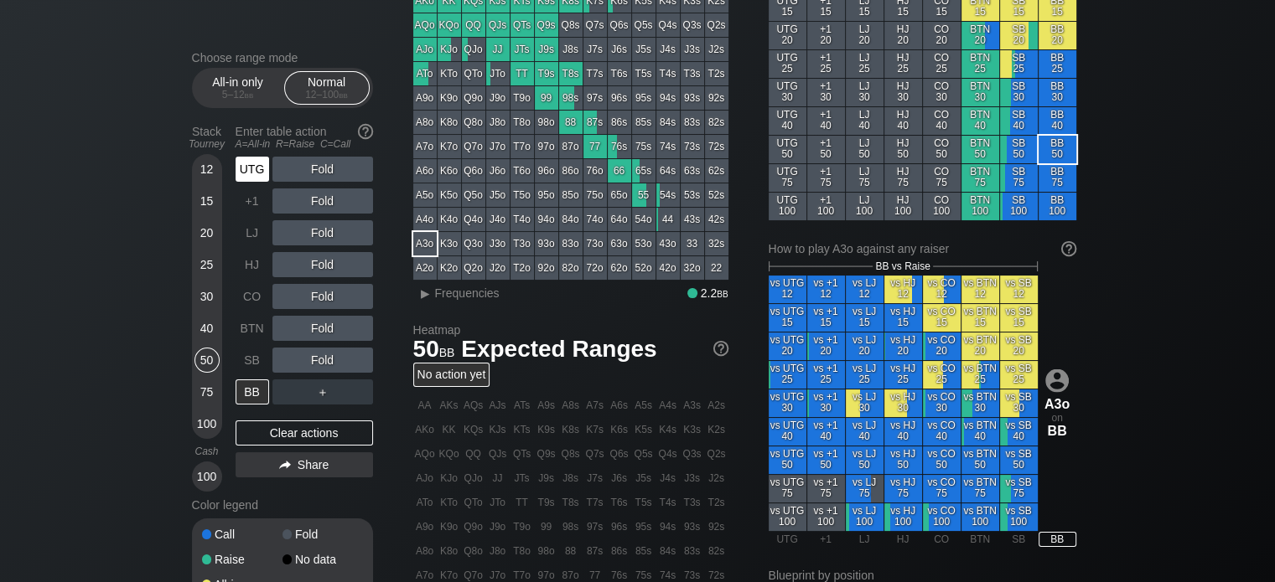
click at [251, 171] on div "UTG" at bounding box center [252, 169] width 34 height 25
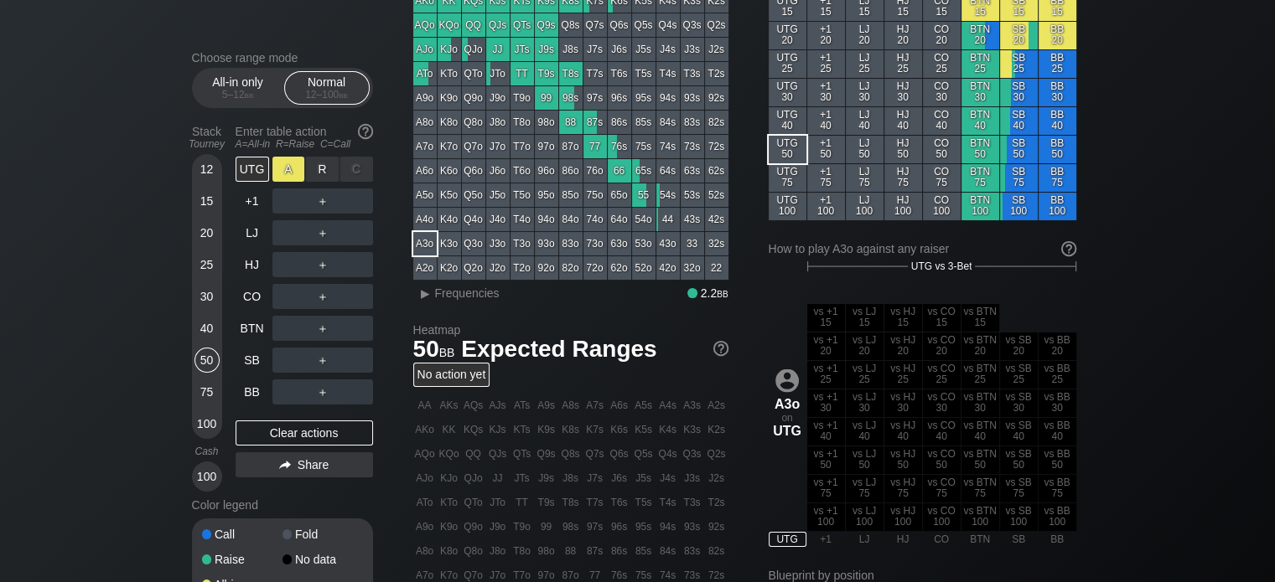
click at [283, 173] on div "A ✕" at bounding box center [288, 169] width 33 height 25
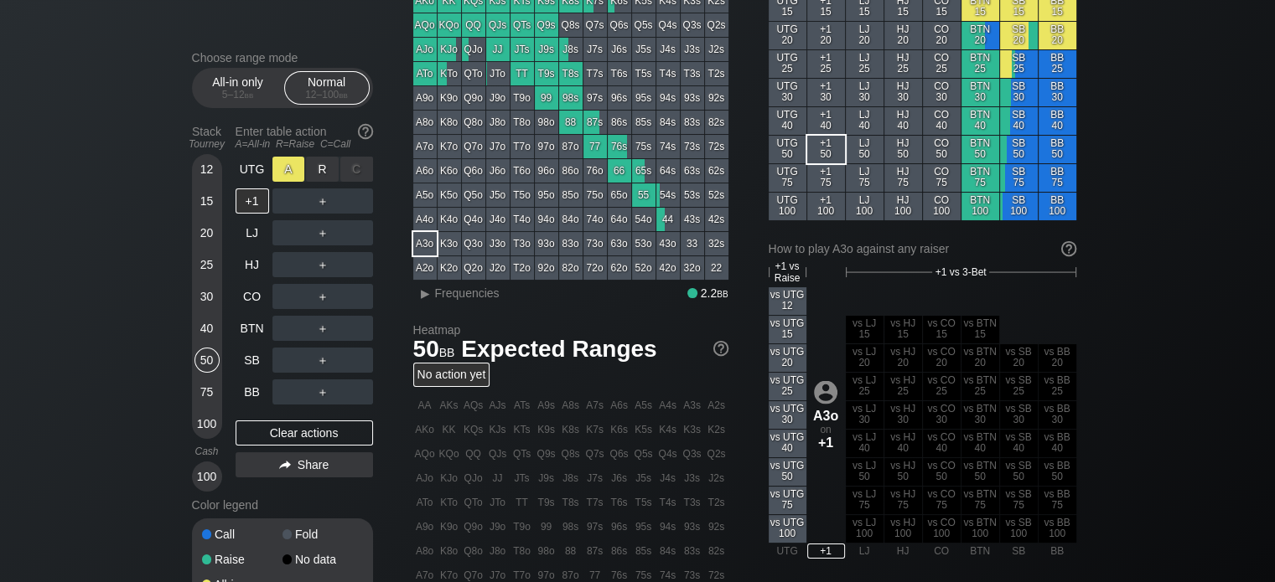
click at [282, 171] on div "A ✕" at bounding box center [288, 169] width 33 height 25
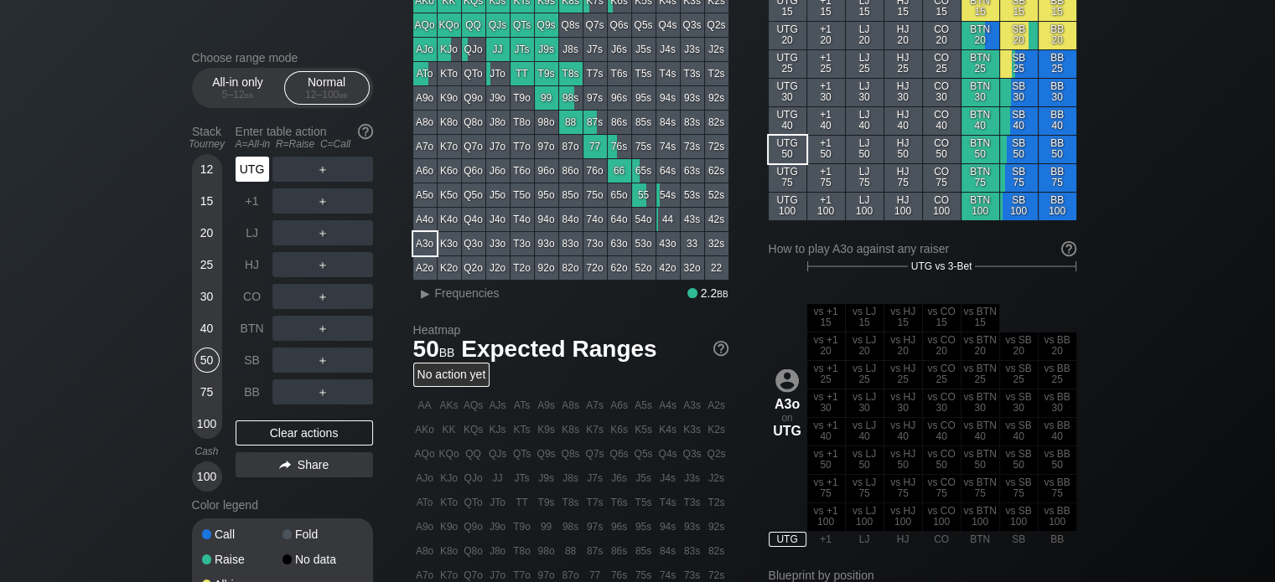
click at [252, 170] on div "UTG" at bounding box center [252, 169] width 34 height 25
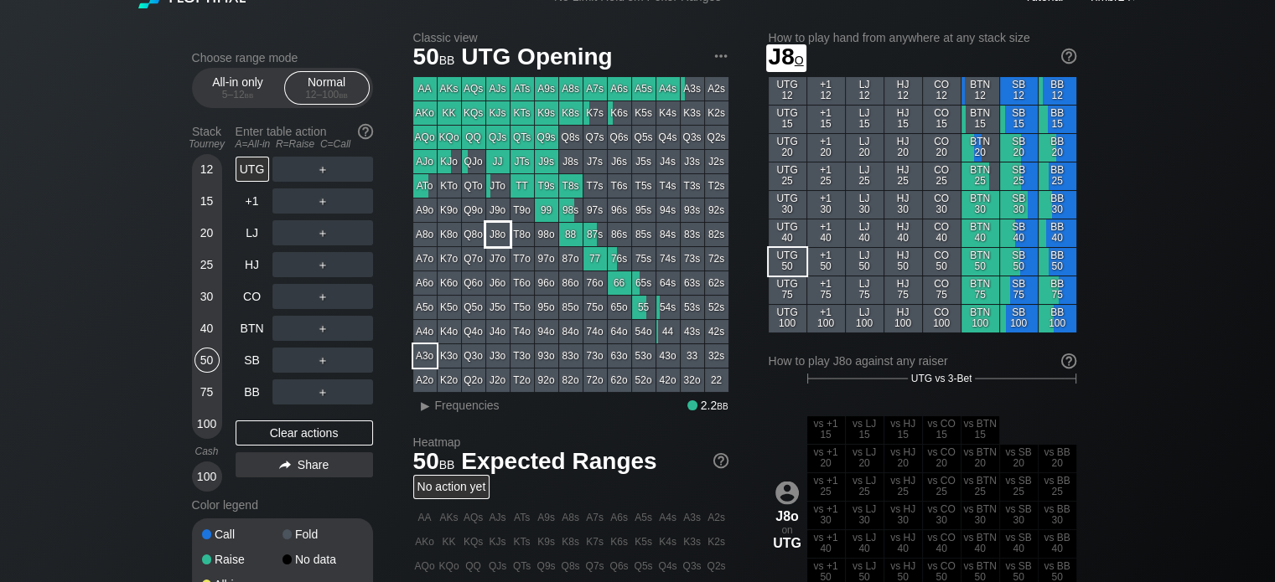
scroll to position [10, 0]
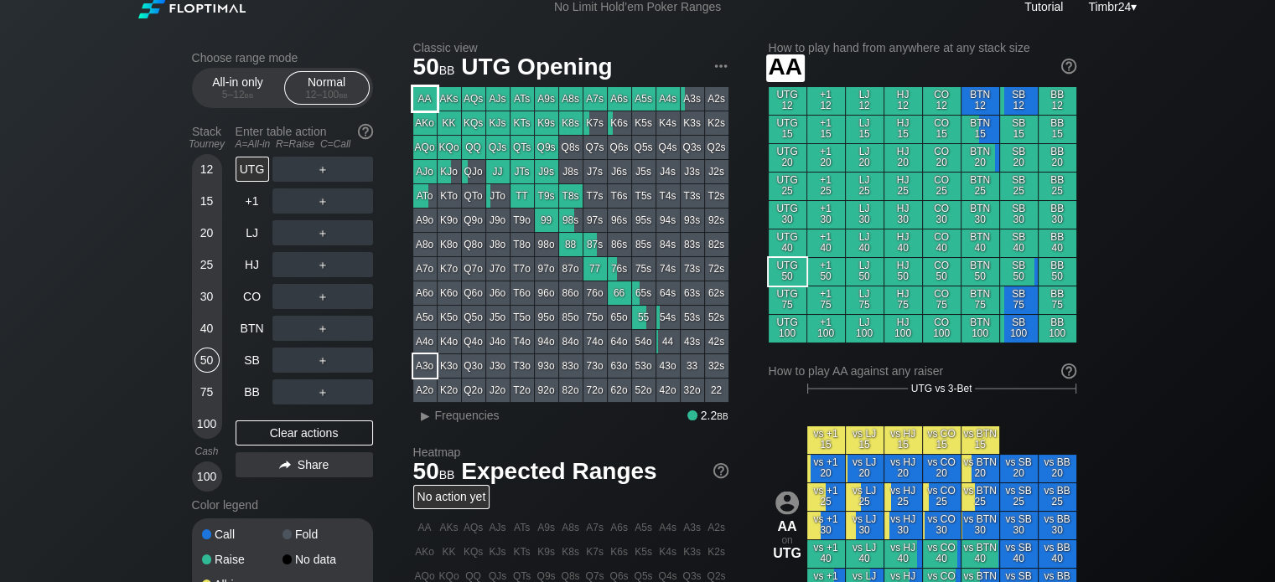
click at [421, 100] on div "AA" at bounding box center [424, 98] width 23 height 23
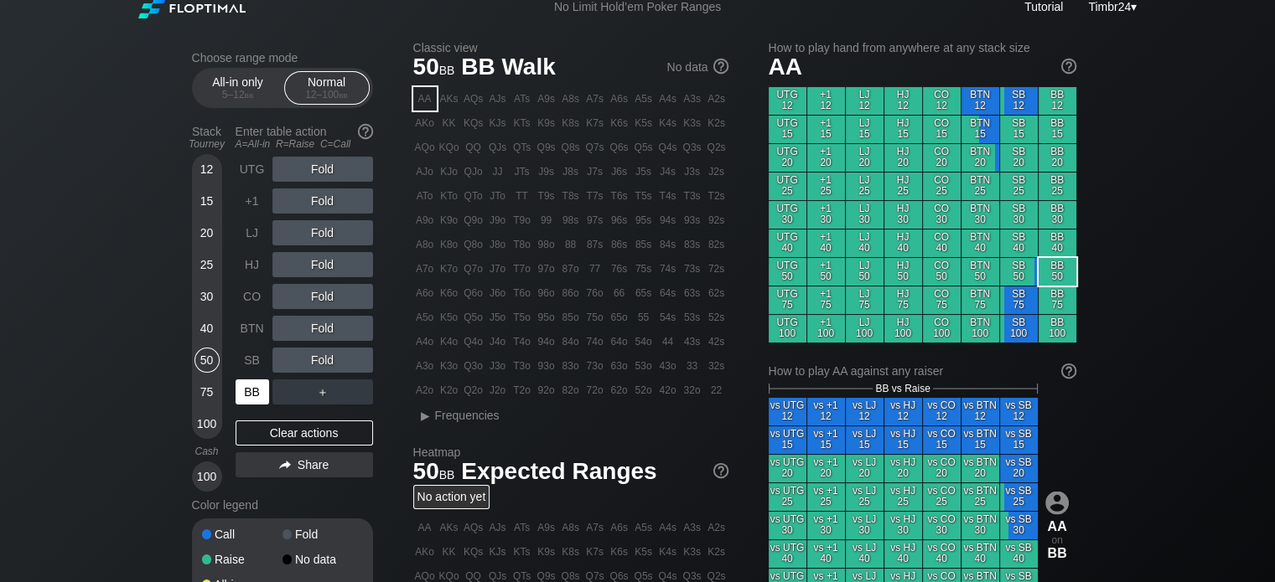
click at [259, 391] on div "BB" at bounding box center [252, 392] width 34 height 25
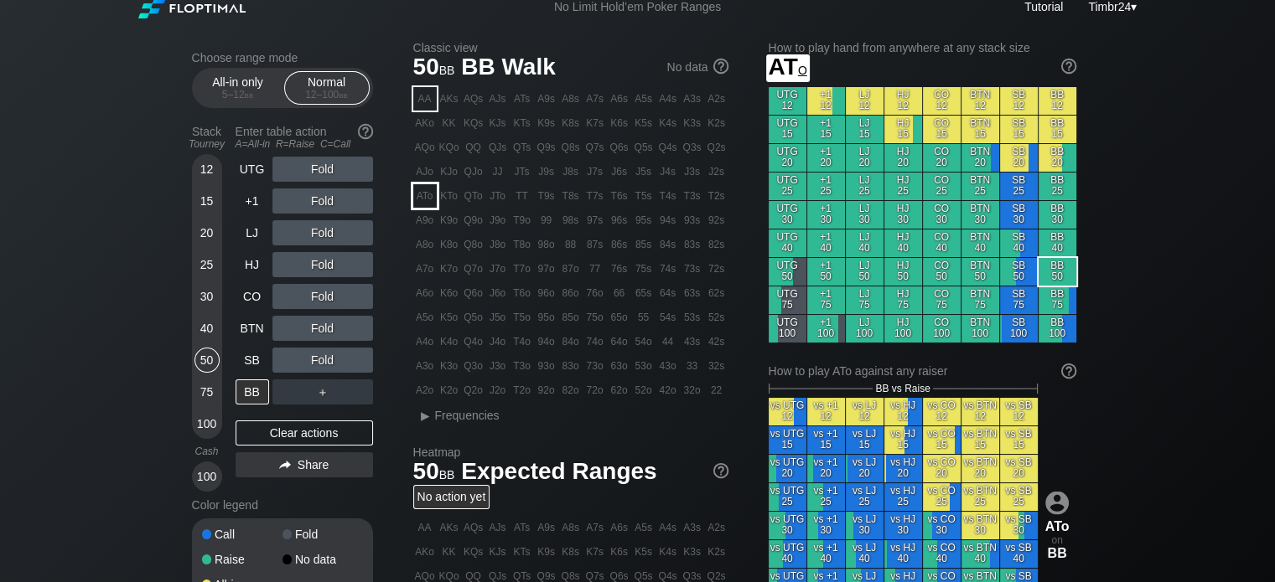
click at [429, 188] on div "ATo" at bounding box center [424, 195] width 23 height 23
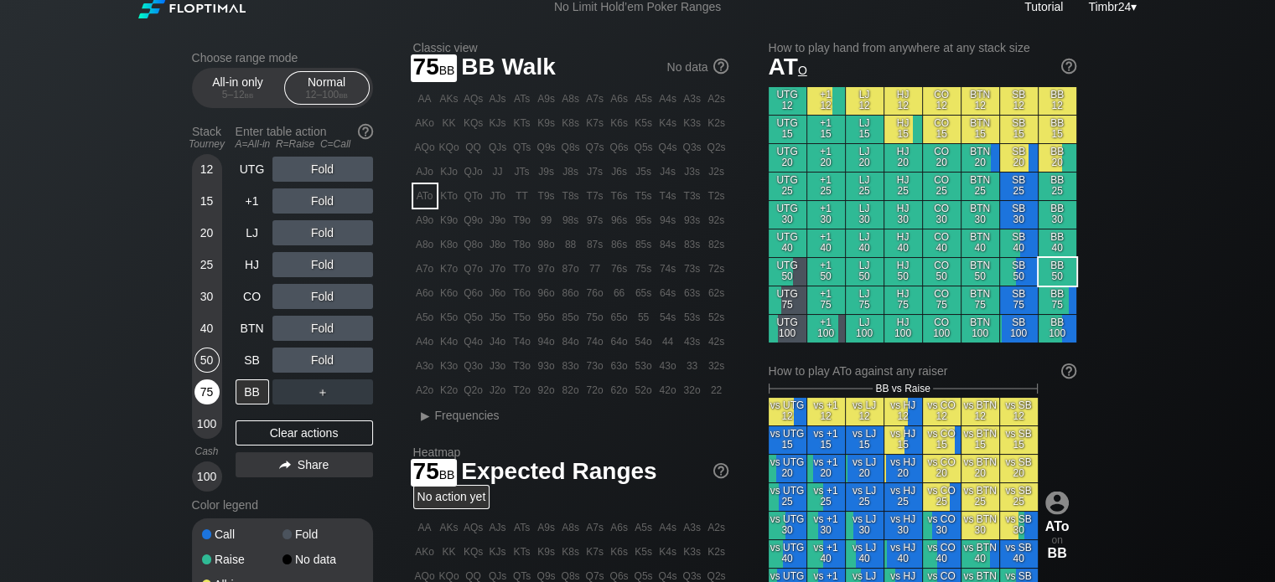
click at [209, 385] on div "75" at bounding box center [206, 392] width 25 height 25
click at [208, 295] on div "30" at bounding box center [206, 296] width 25 height 25
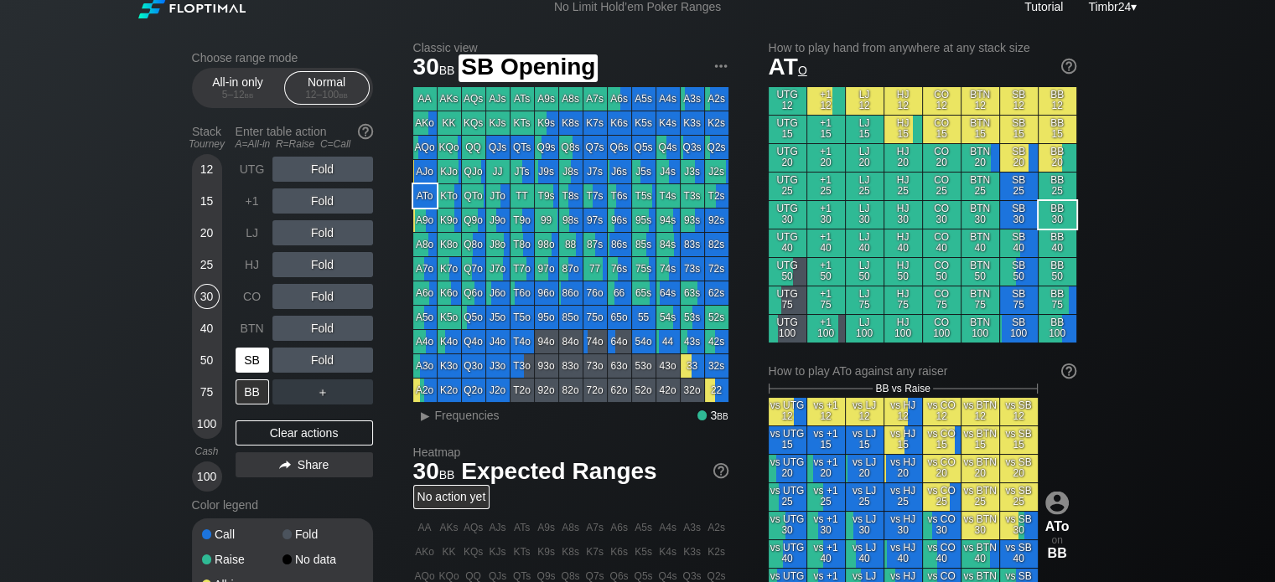
click at [252, 361] on div "SB" at bounding box center [252, 360] width 34 height 25
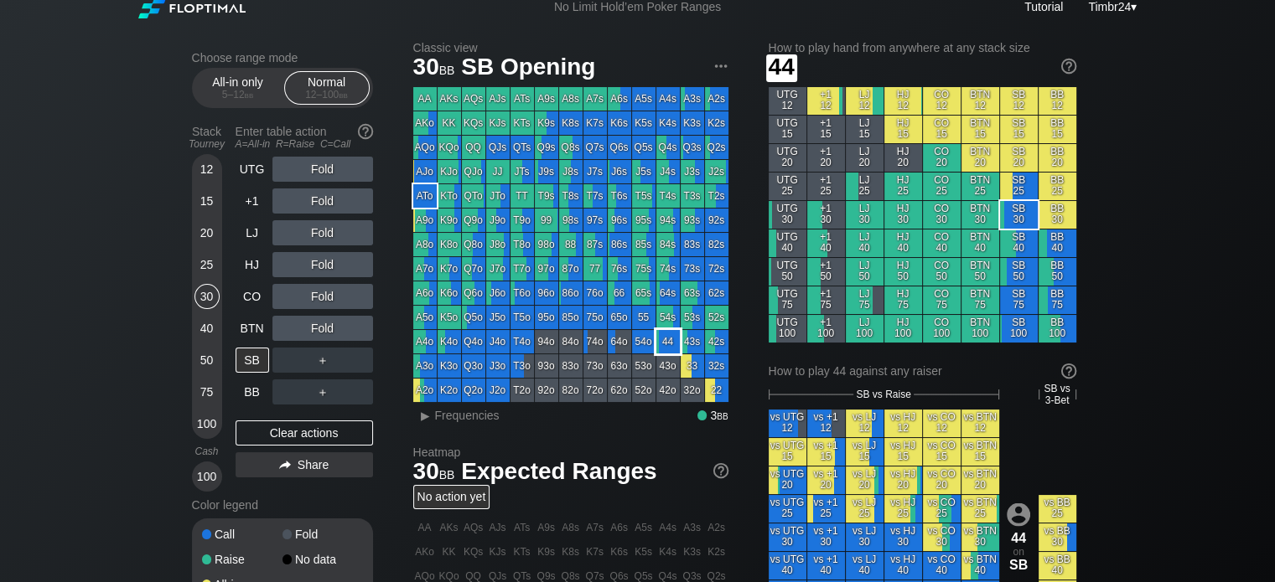
click at [667, 344] on div "44" at bounding box center [667, 341] width 23 height 23
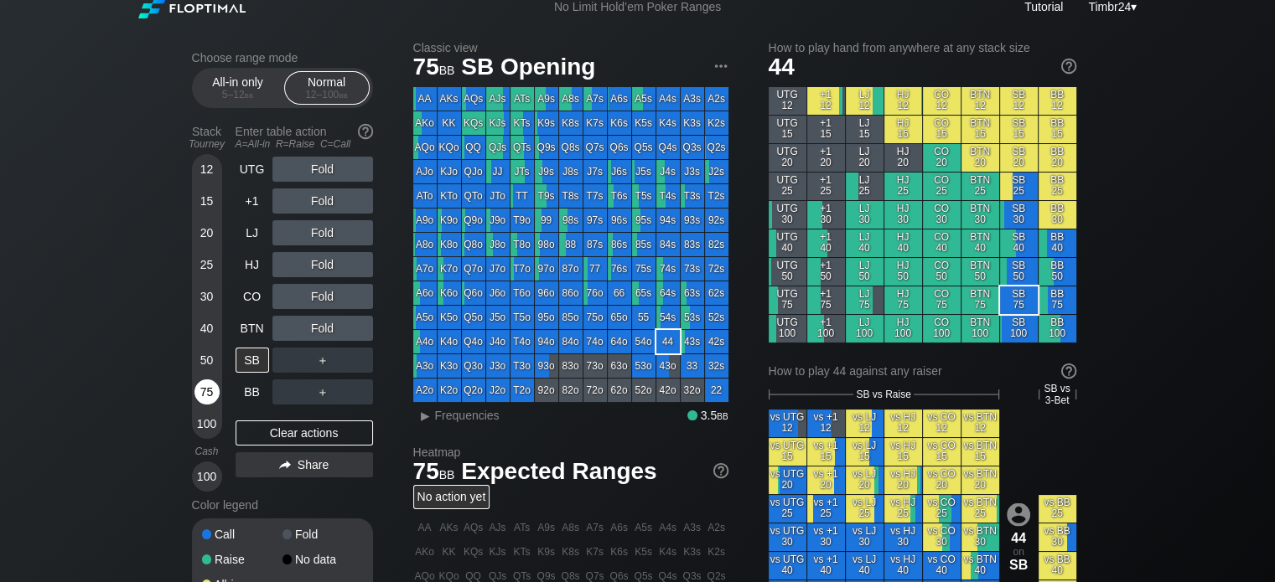
click at [208, 388] on div "75" at bounding box center [206, 392] width 25 height 25
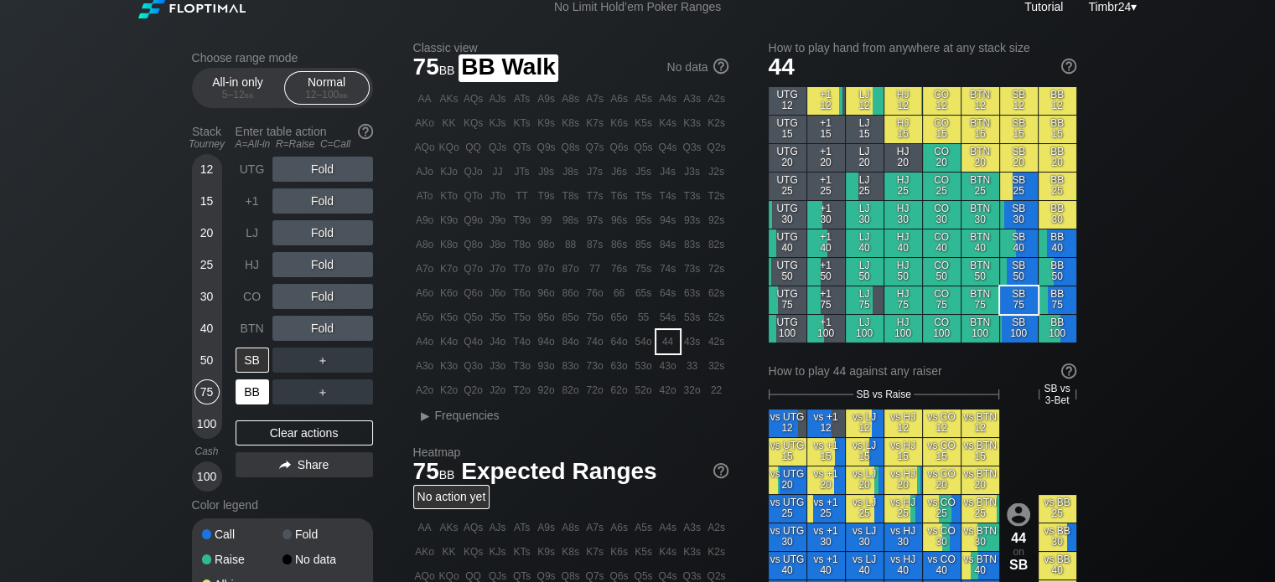
click at [255, 394] on div "BB" at bounding box center [252, 392] width 34 height 25
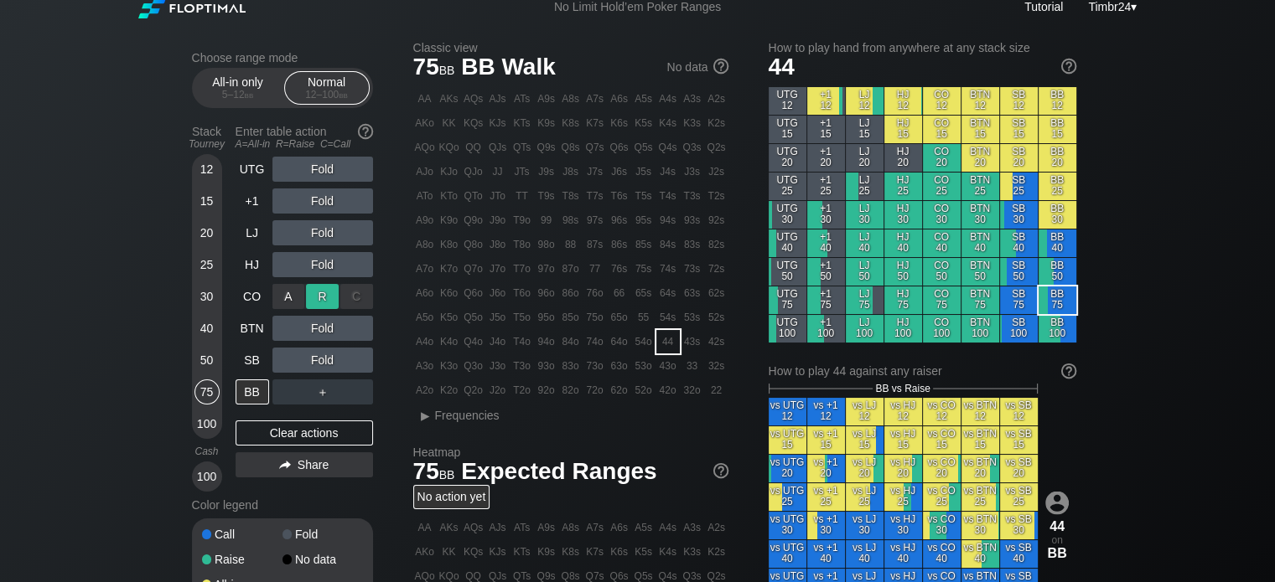
click at [314, 290] on div "R ✕" at bounding box center [322, 296] width 33 height 25
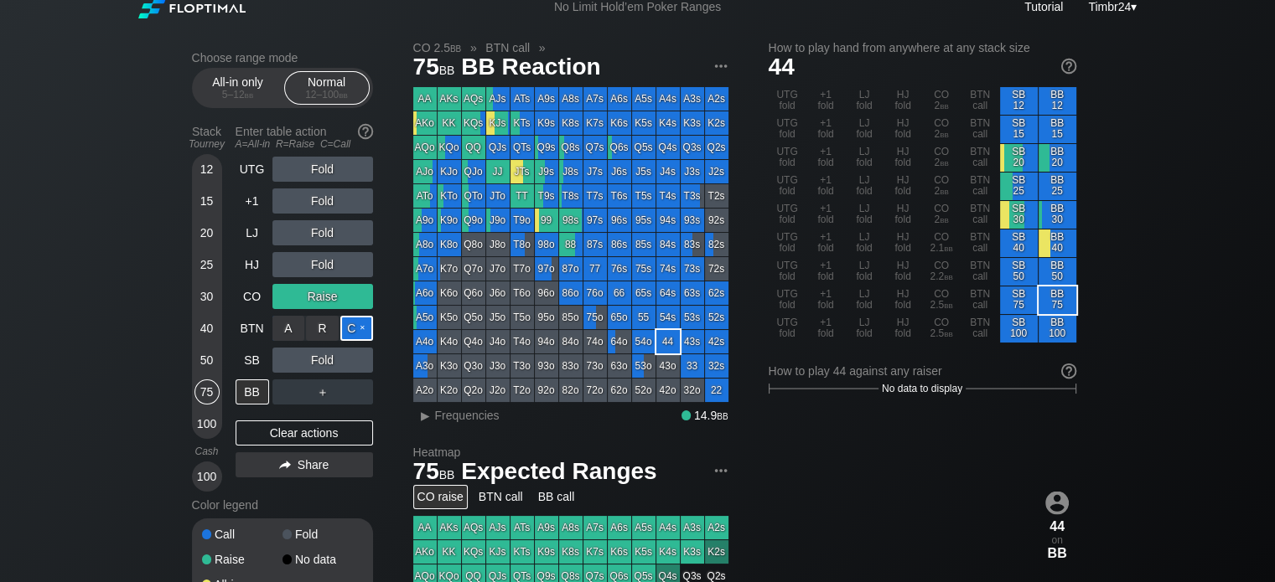
click at [359, 333] on div "C ✕" at bounding box center [356, 328] width 33 height 25
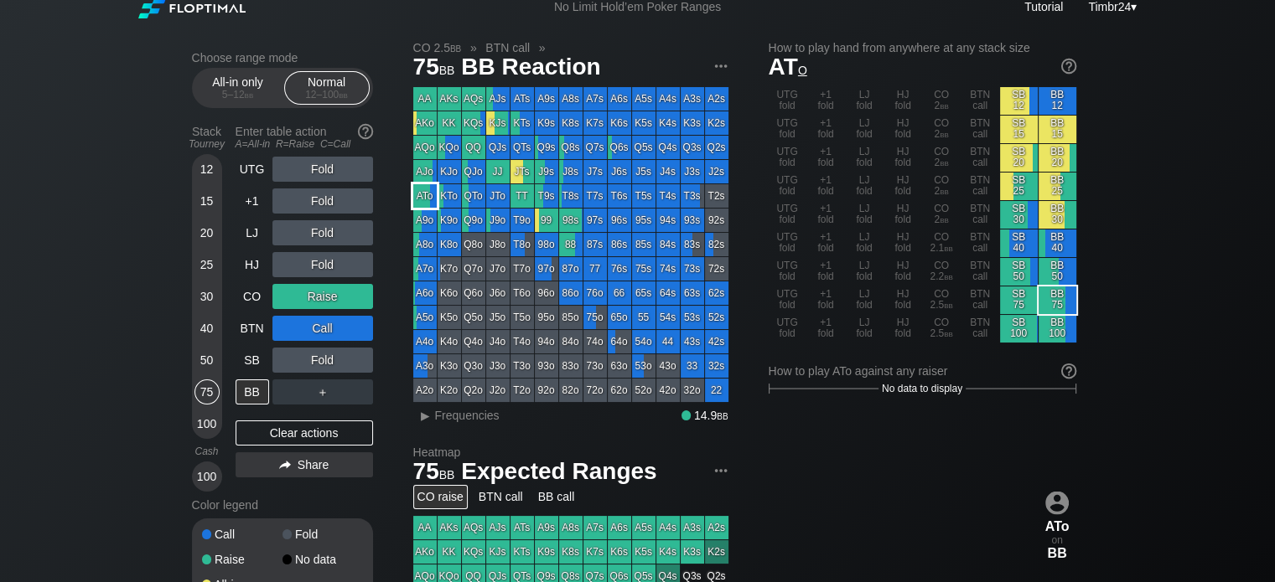
click at [427, 203] on div "ATo" at bounding box center [424, 195] width 23 height 23
click at [1068, 300] on div "BB 75" at bounding box center [1057, 301] width 38 height 28
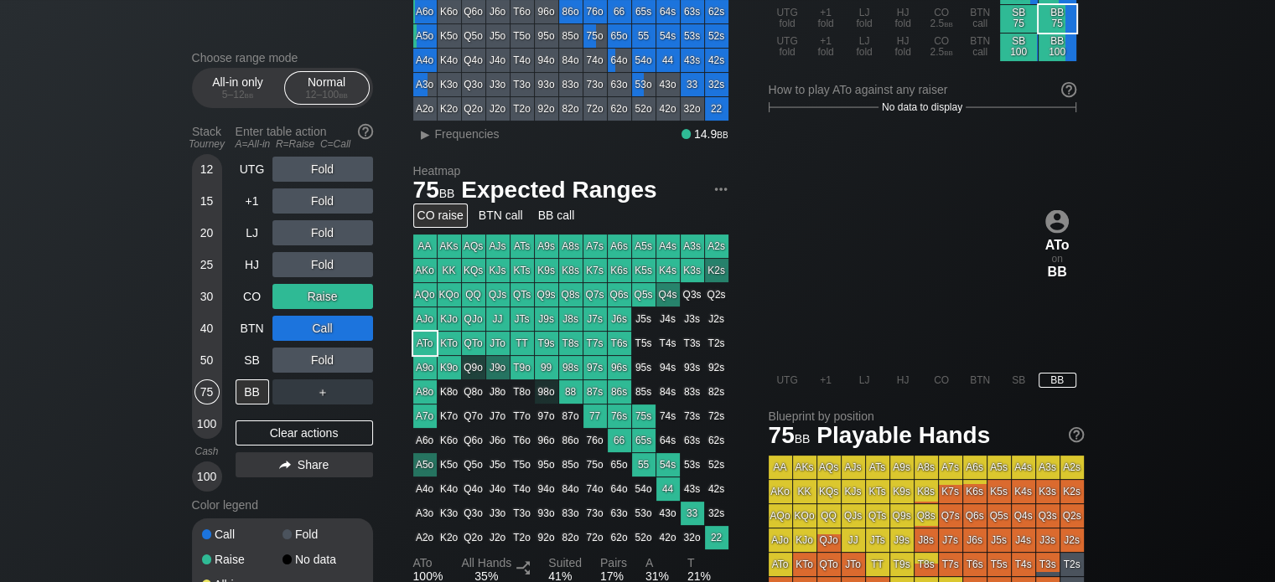
scroll to position [292, 0]
click at [1150, 317] on div "Choose range mode All-in only 5 – 12 bb Normal 12 – 100 bb Stack Tourney Enter …" at bounding box center [637, 278] width 1275 height 1070
click at [256, 367] on div "SB" at bounding box center [252, 360] width 34 height 25
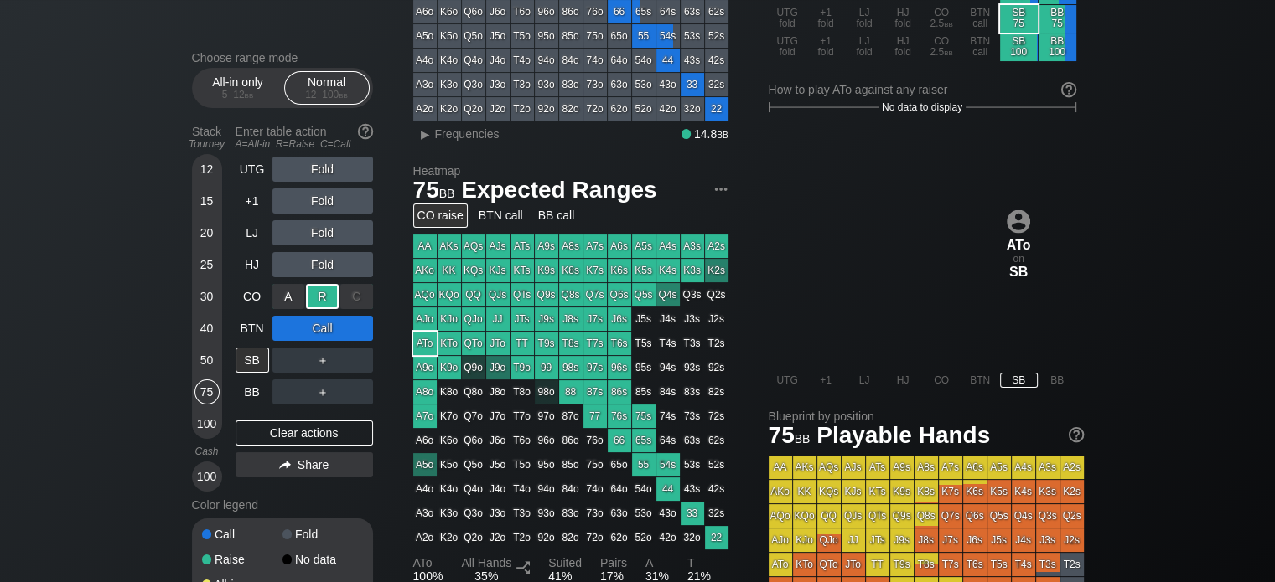
click at [323, 296] on div "R ✕" at bounding box center [322, 296] width 33 height 25
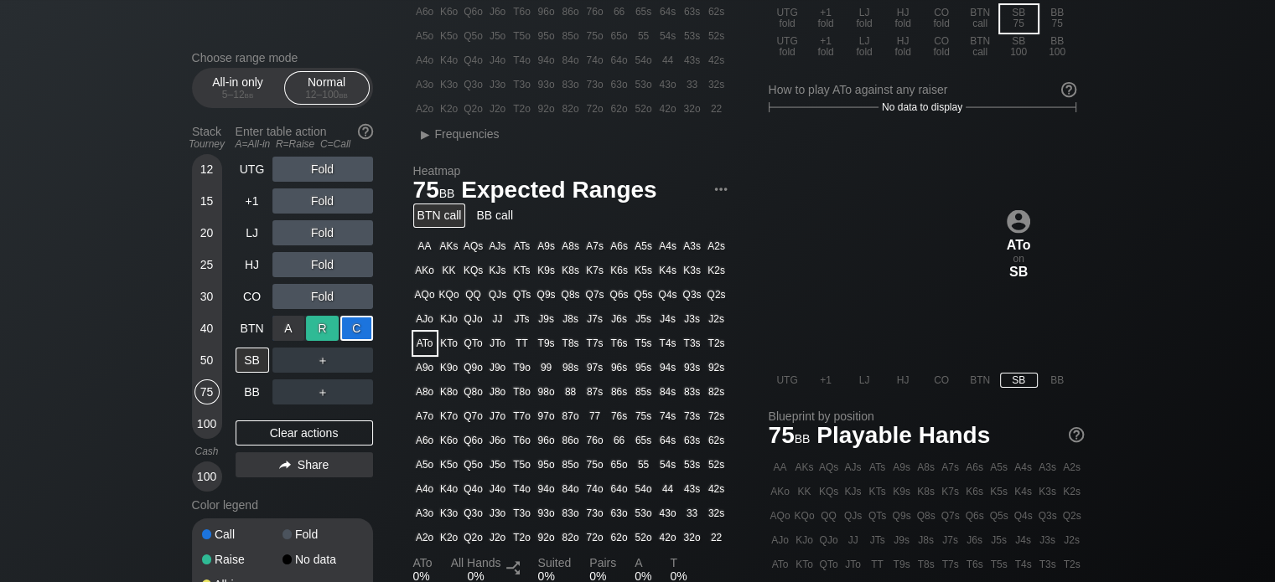
click at [318, 321] on div "R ✕" at bounding box center [322, 328] width 33 height 25
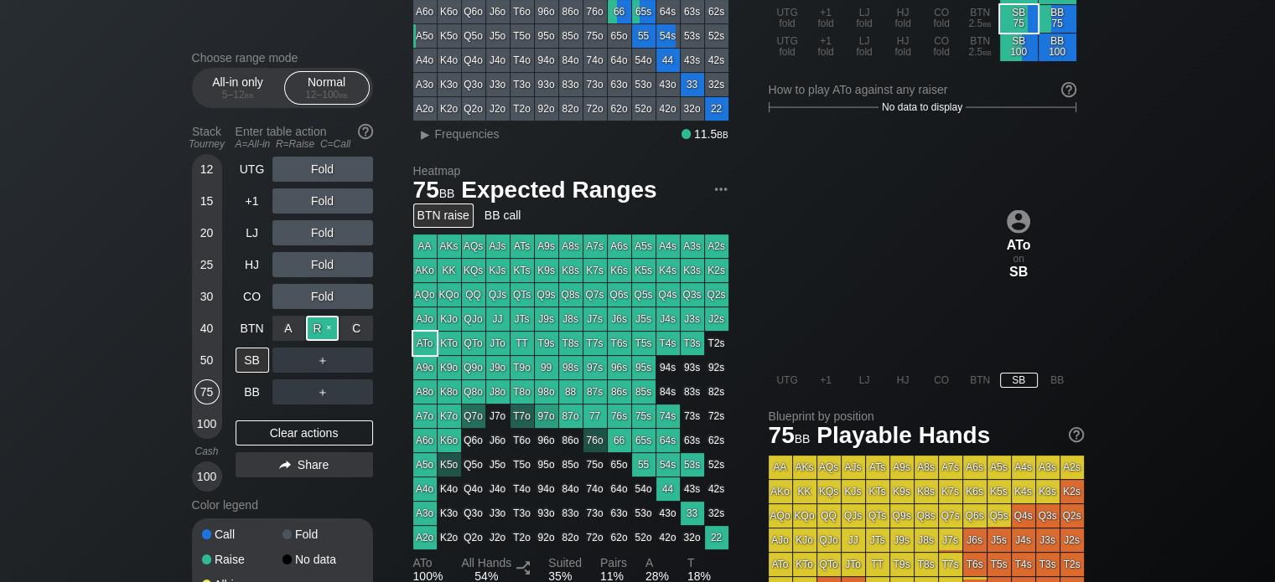
click at [316, 329] on div "R ✕" at bounding box center [322, 328] width 33 height 25
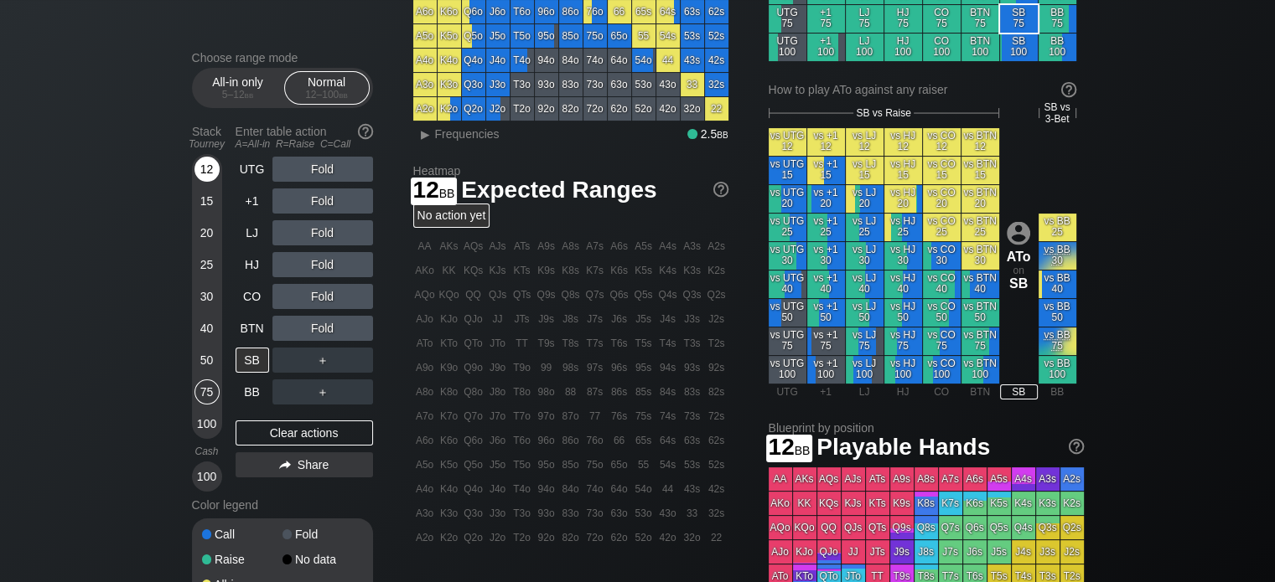
click at [215, 160] on div "12" at bounding box center [206, 173] width 25 height 32
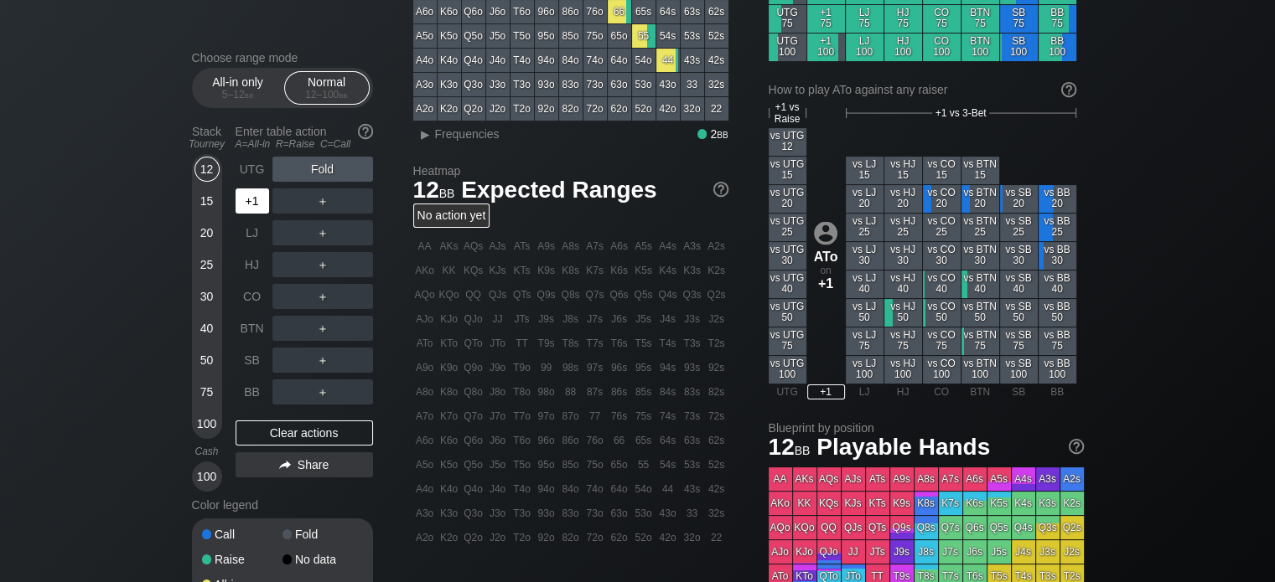
click at [254, 209] on div "+1" at bounding box center [252, 201] width 34 height 25
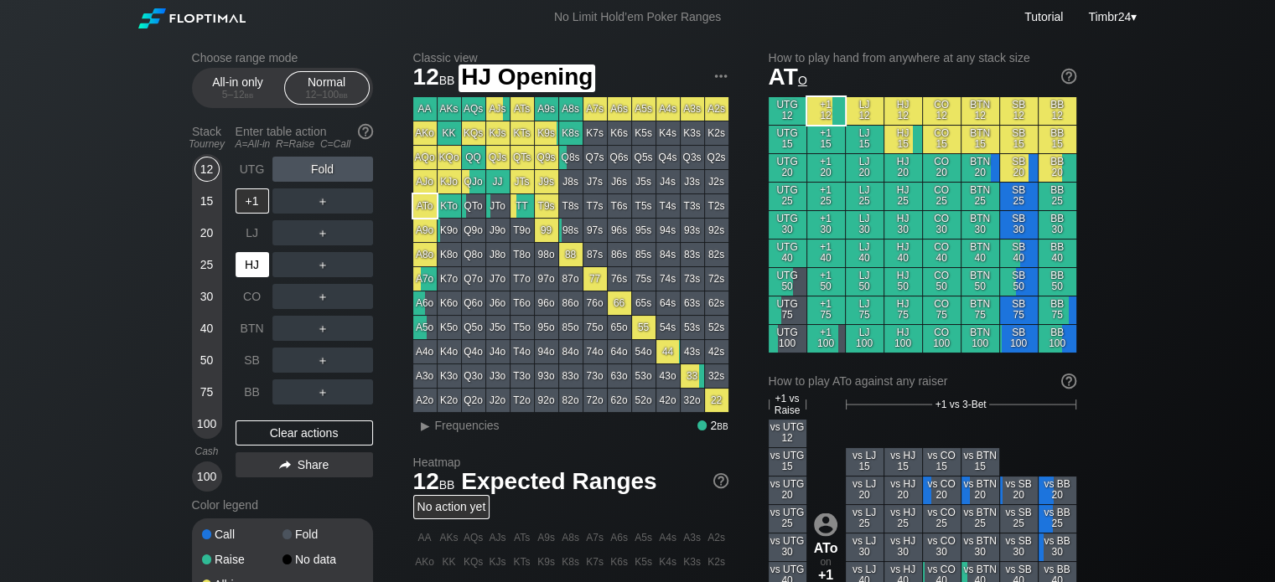
click at [253, 267] on div "HJ" at bounding box center [252, 264] width 34 height 25
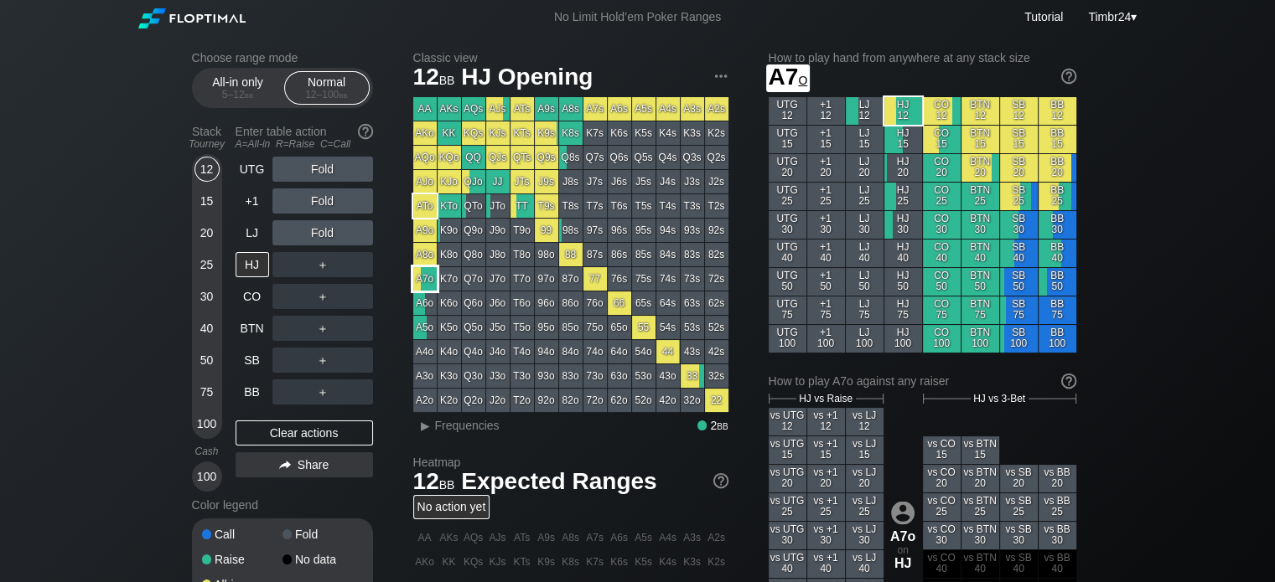
click at [421, 277] on div "A7o" at bounding box center [424, 278] width 23 height 23
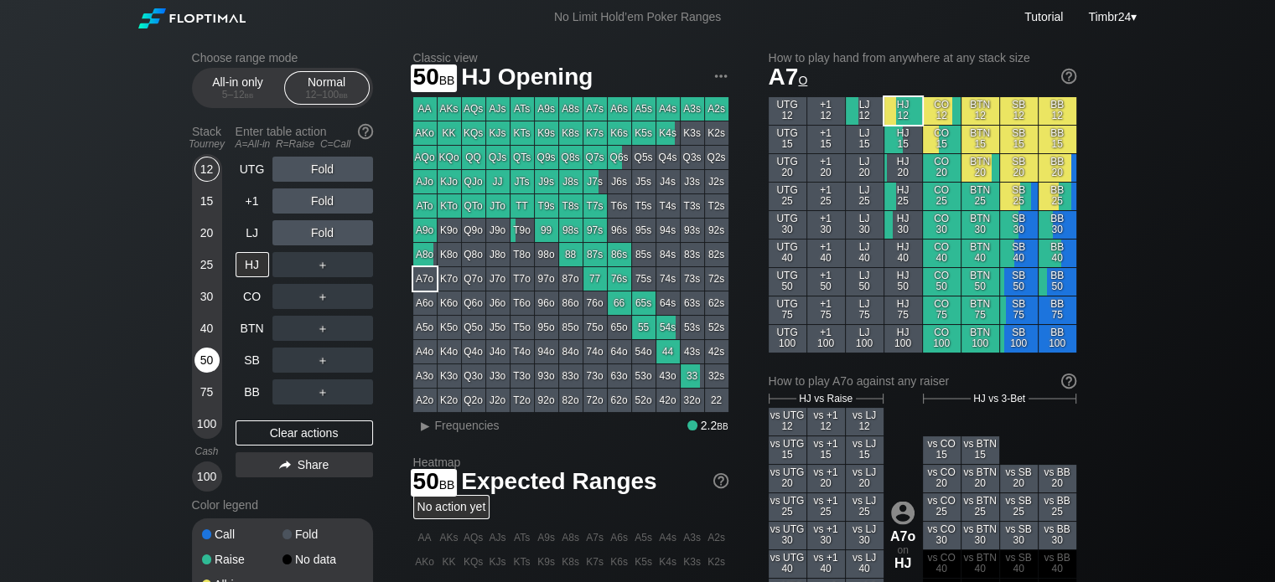
click at [204, 364] on div "50" at bounding box center [206, 360] width 25 height 25
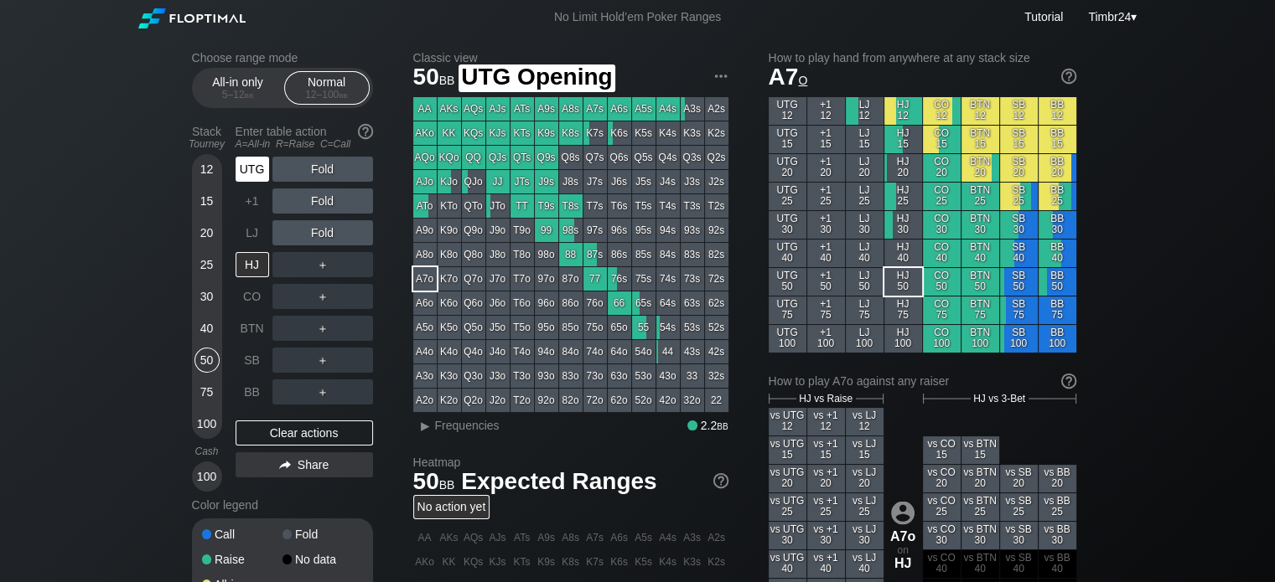
click at [249, 169] on div "UTG" at bounding box center [252, 169] width 34 height 25
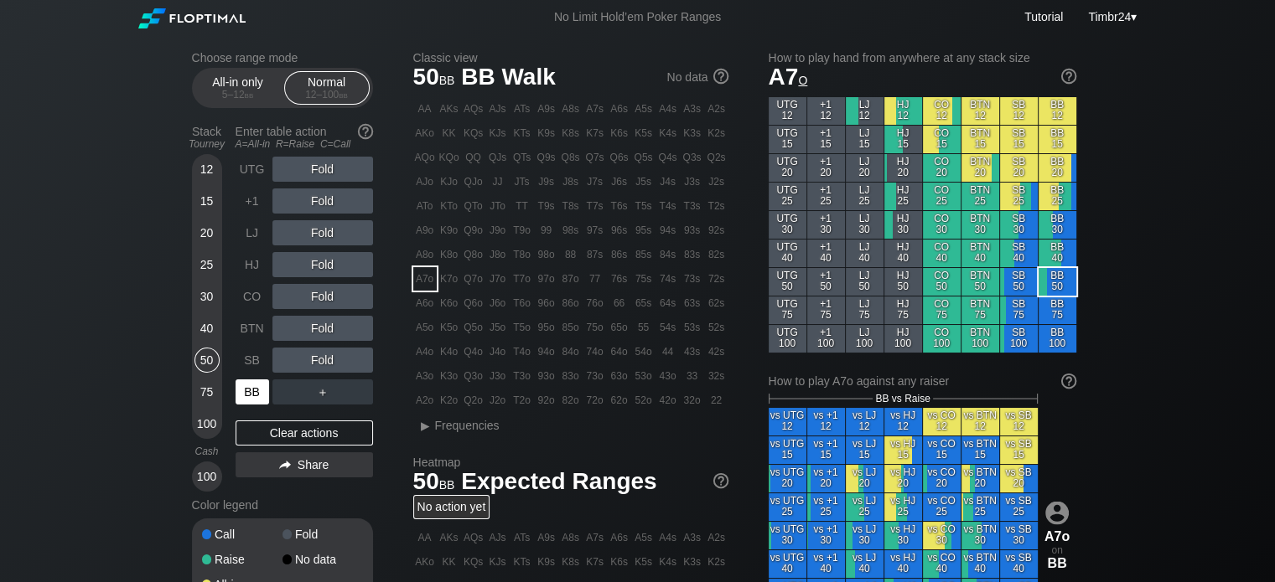
click at [244, 397] on div "BB" at bounding box center [252, 392] width 34 height 25
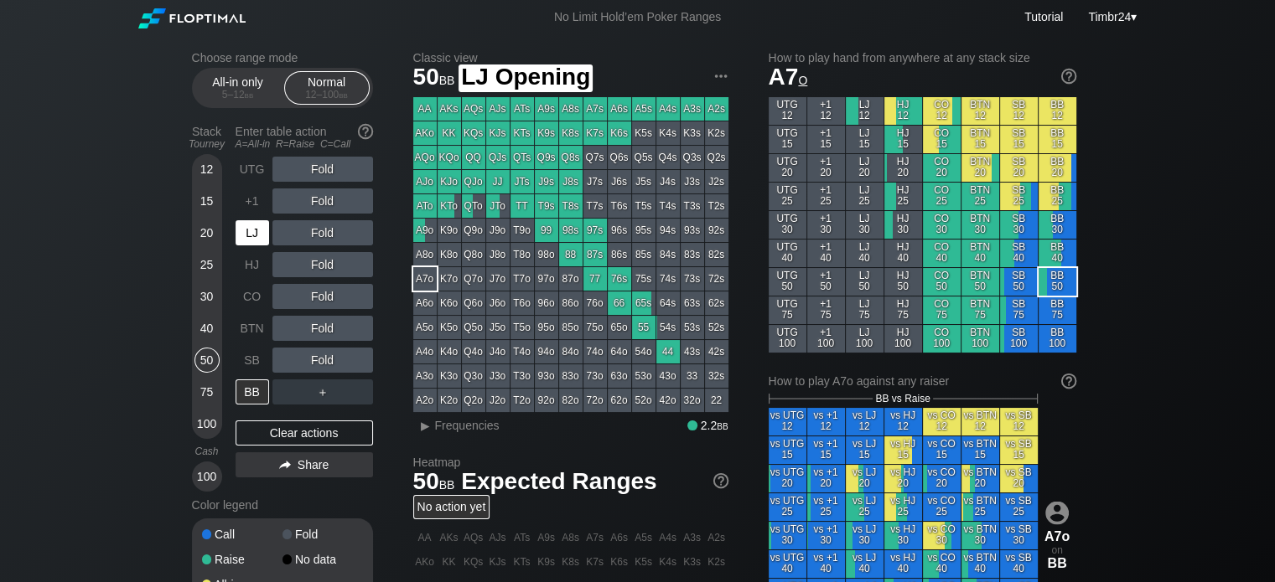
click at [254, 234] on div "LJ" at bounding box center [252, 232] width 34 height 25
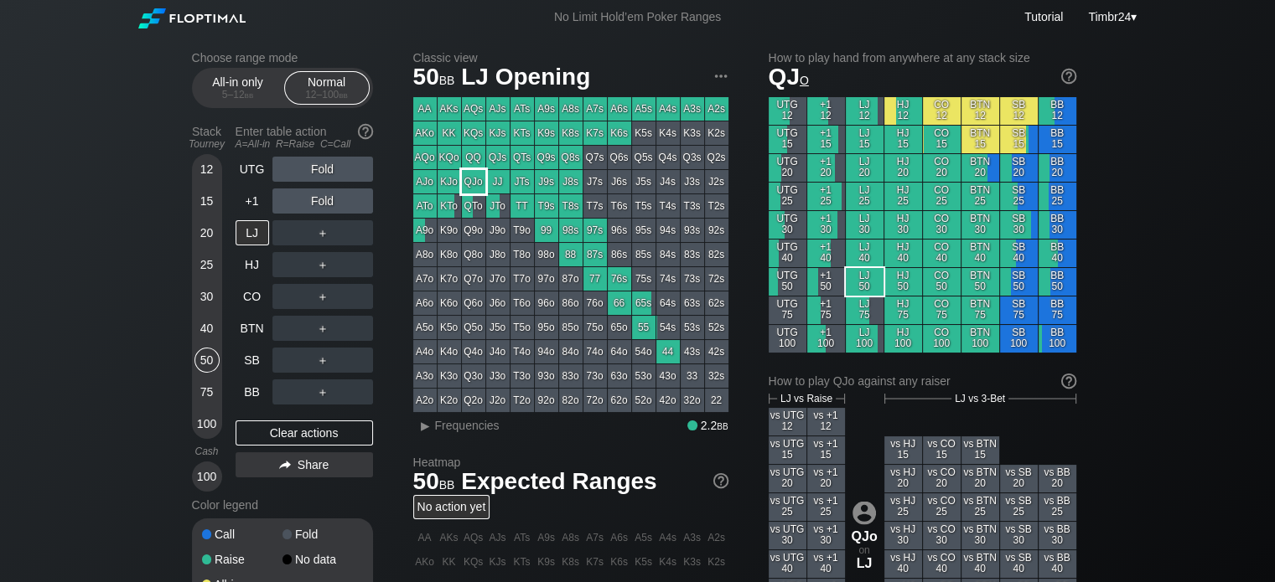
click at [472, 178] on div "QJo" at bounding box center [473, 181] width 23 height 23
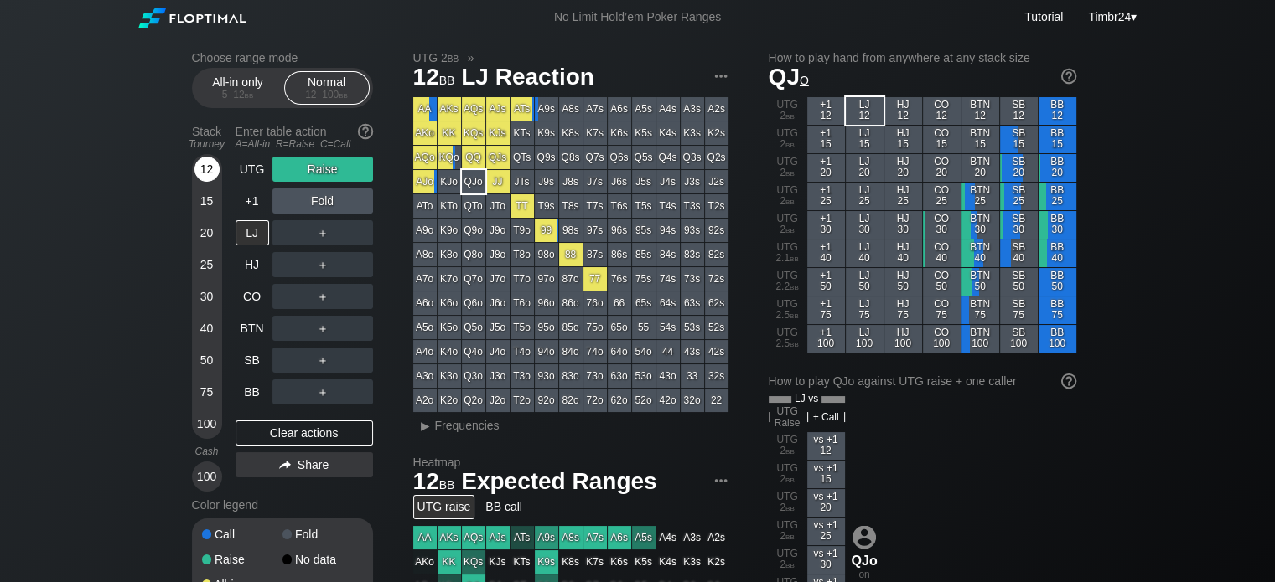
click at [202, 175] on div "12" at bounding box center [206, 169] width 25 height 25
click at [316, 164] on div "R ✕" at bounding box center [322, 169] width 33 height 25
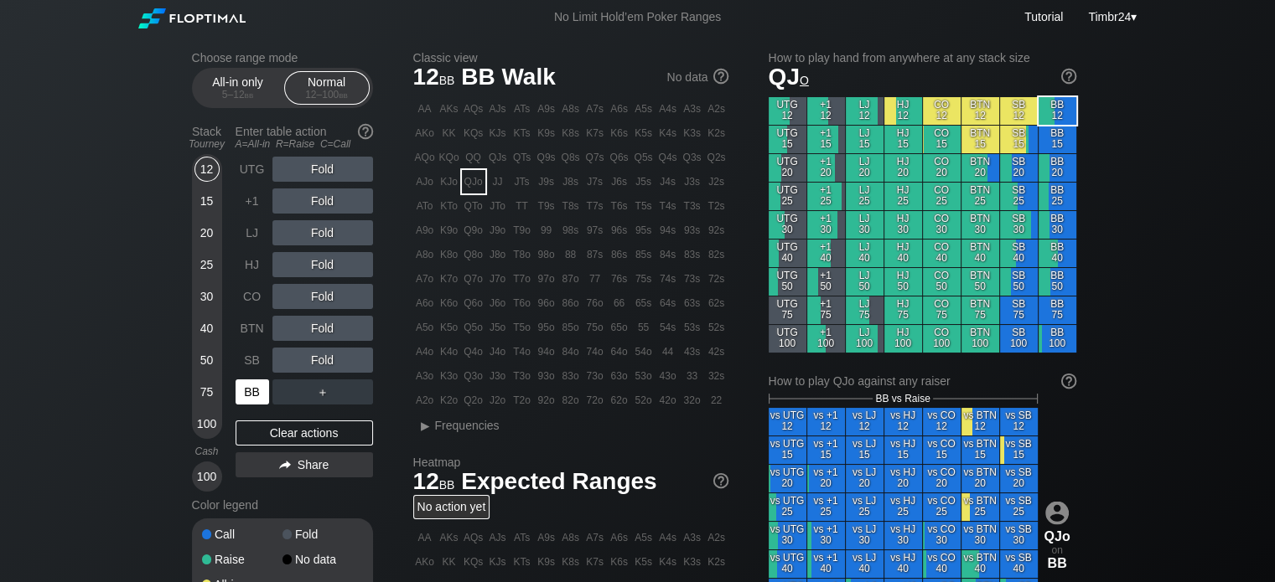
click at [259, 387] on div "BB" at bounding box center [252, 392] width 34 height 25
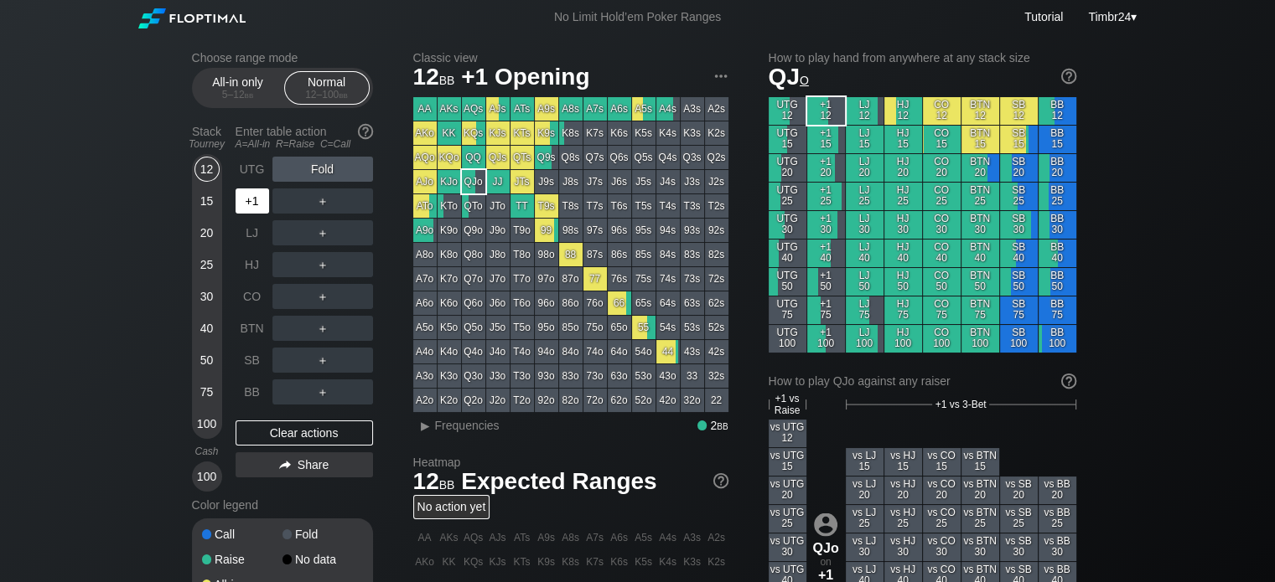
click at [245, 197] on div "+1" at bounding box center [252, 201] width 34 height 25
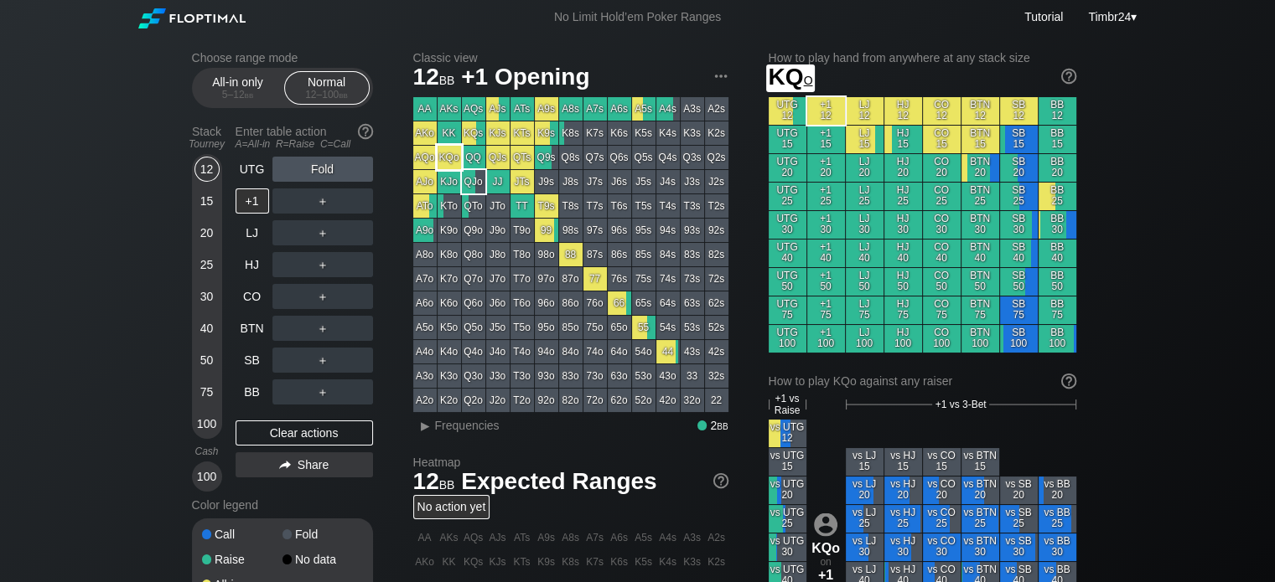
click at [451, 153] on div "KQo" at bounding box center [448, 157] width 23 height 23
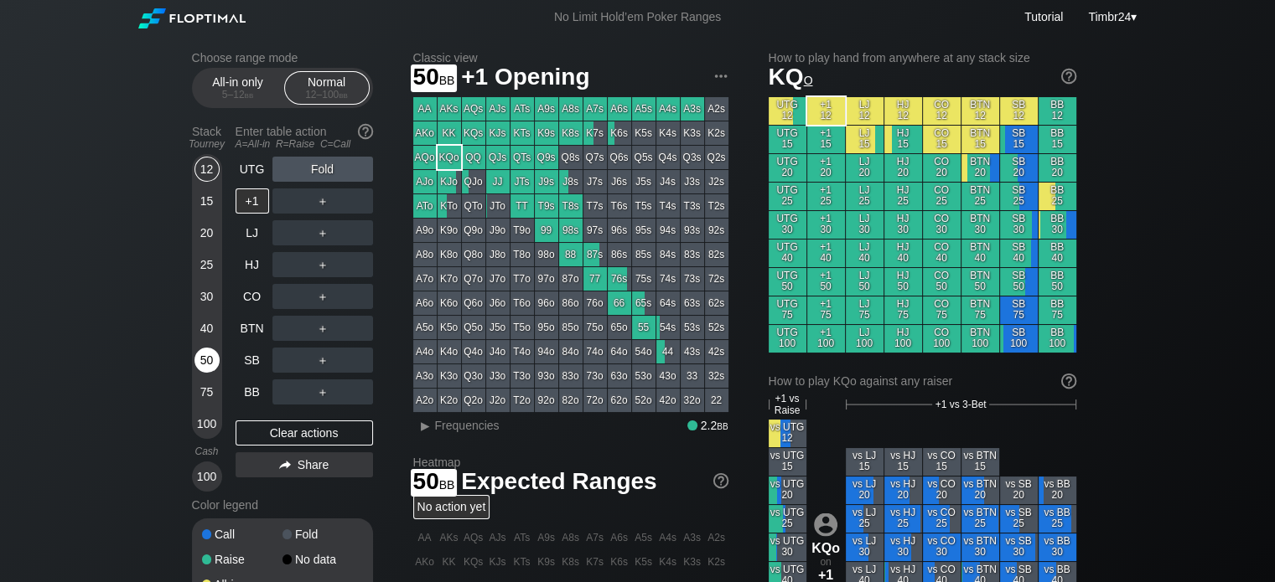
click at [204, 367] on div "50" at bounding box center [206, 360] width 25 height 25
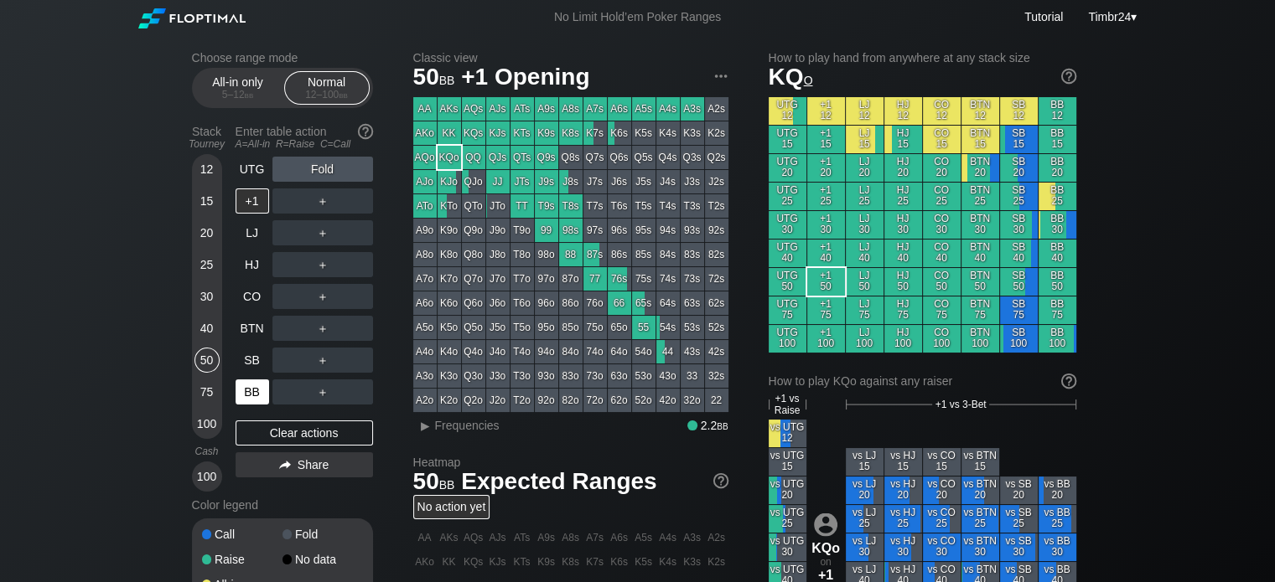
click at [246, 391] on div "BB" at bounding box center [252, 392] width 34 height 25
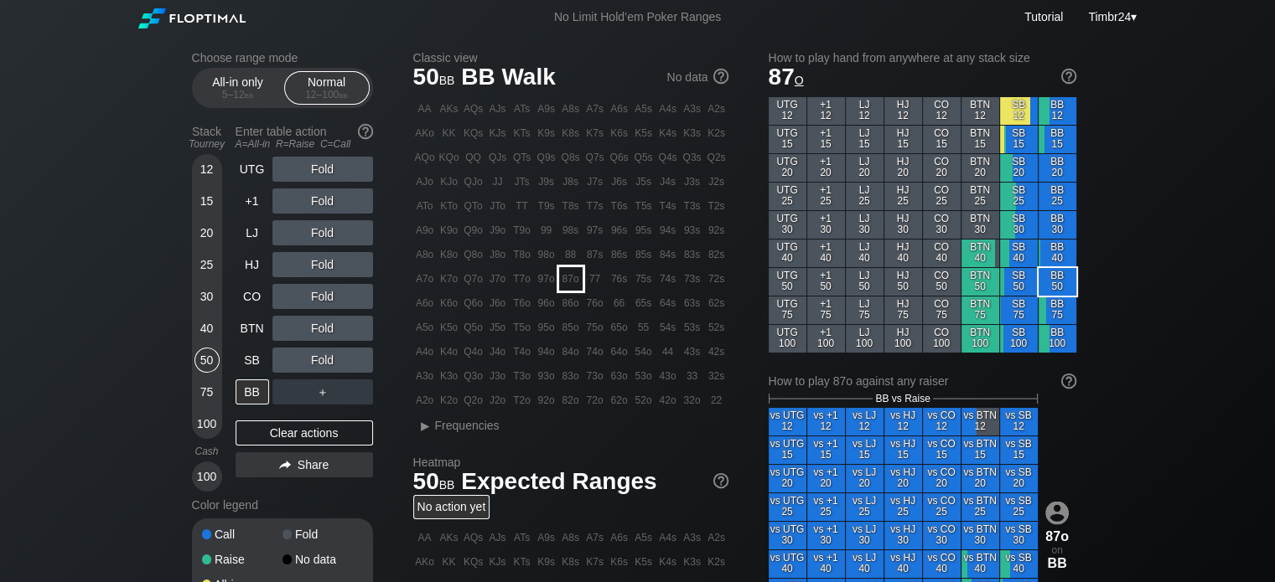
click at [571, 275] on div "87o" at bounding box center [570, 278] width 23 height 23
click at [192, 178] on div "12 15 20 25 30 40 50 75 100" at bounding box center [207, 296] width 30 height 285
click at [214, 174] on div "12" at bounding box center [206, 169] width 25 height 25
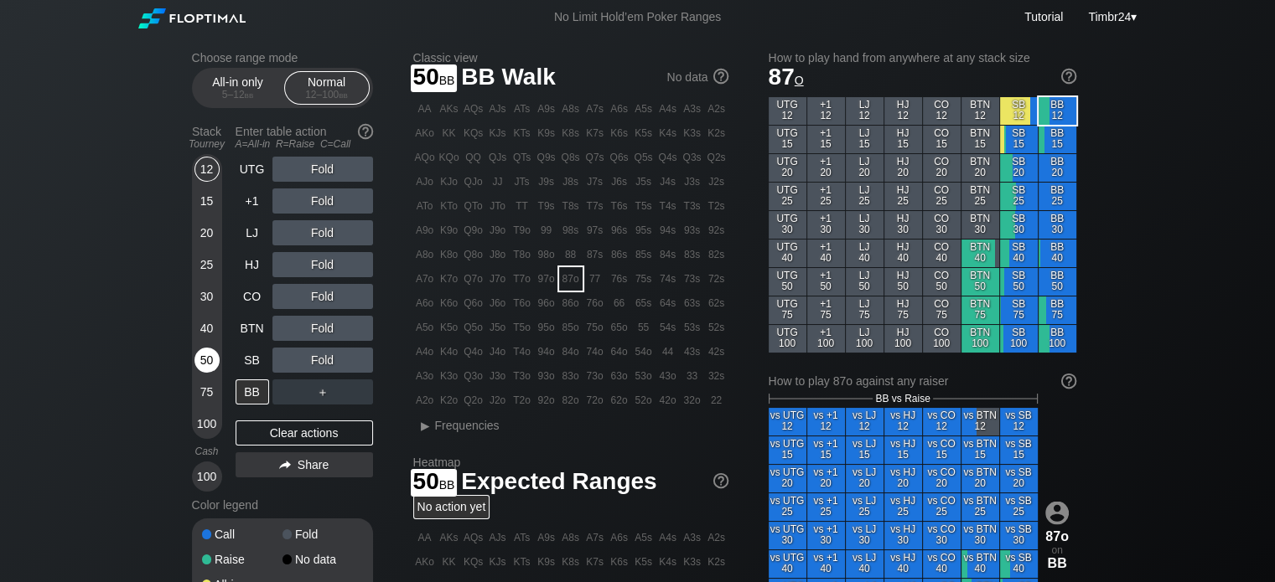
click at [206, 357] on div "50" at bounding box center [206, 360] width 25 height 25
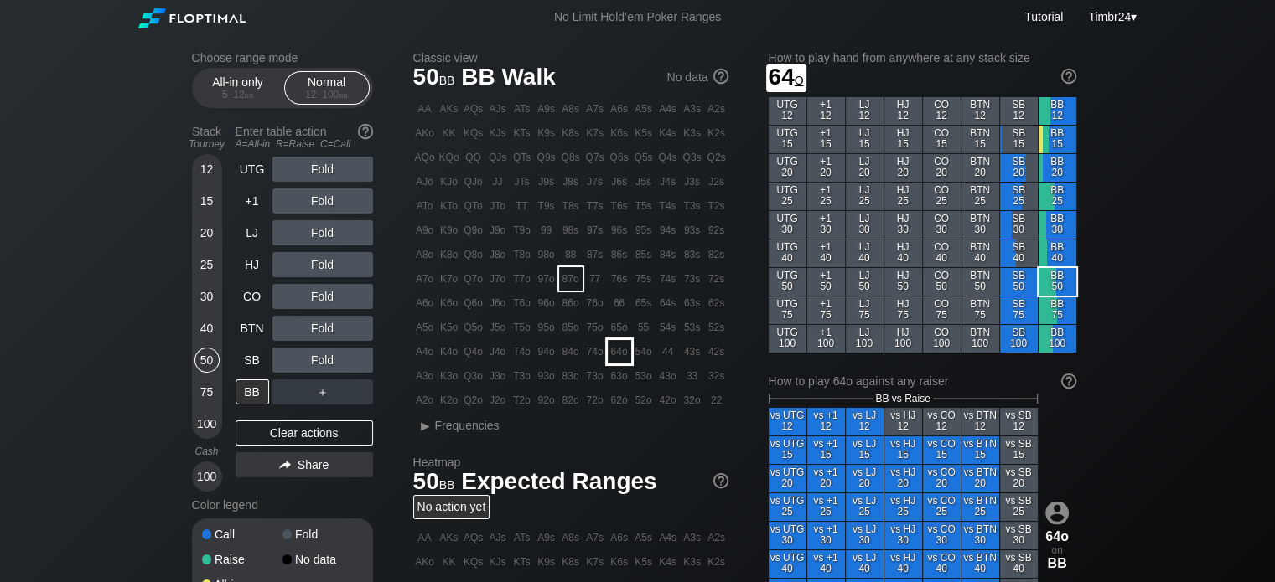
click at [620, 344] on div "64o" at bounding box center [619, 351] width 23 height 23
click at [321, 358] on div "R ✕" at bounding box center [322, 360] width 33 height 25
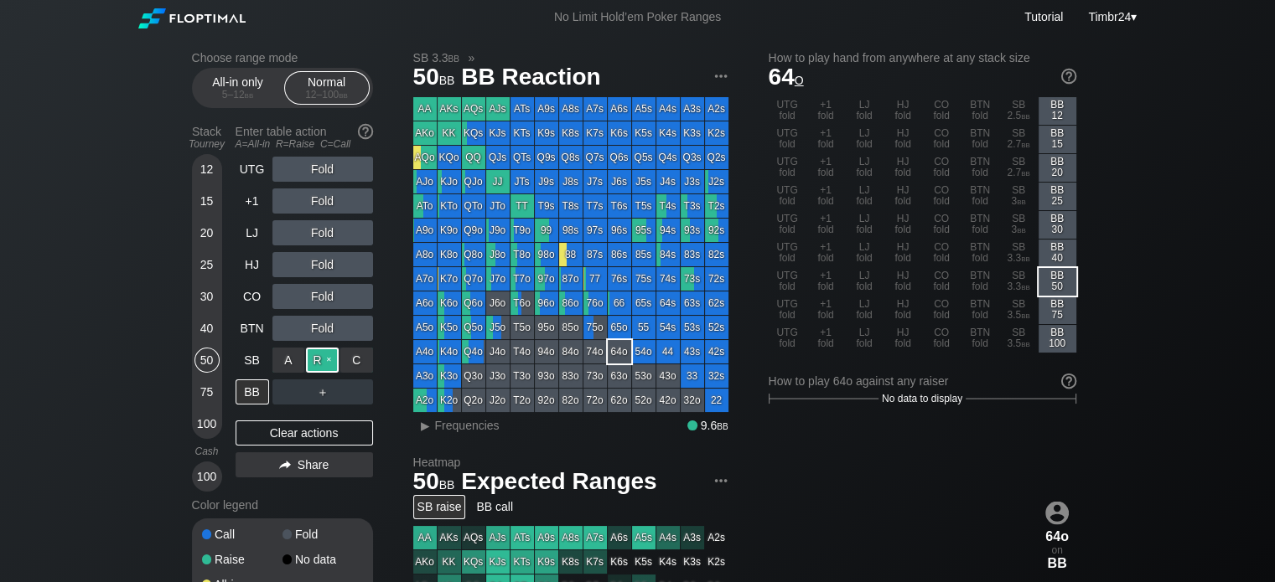
click at [321, 358] on div "R ✕" at bounding box center [322, 360] width 33 height 25
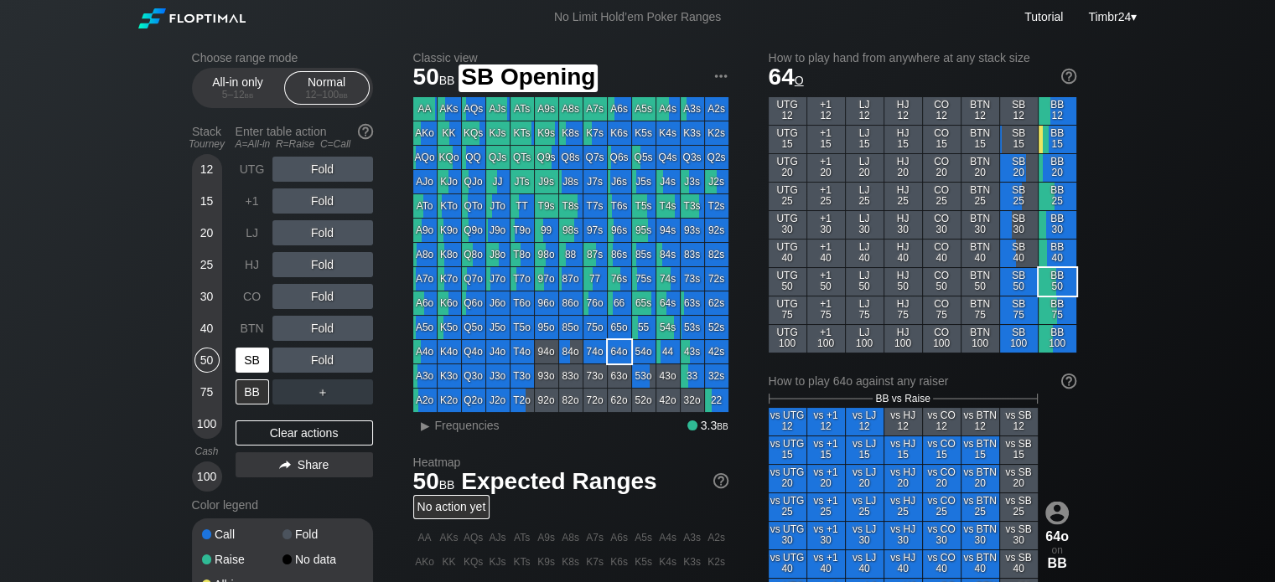
click at [258, 357] on div "SB" at bounding box center [252, 360] width 34 height 25
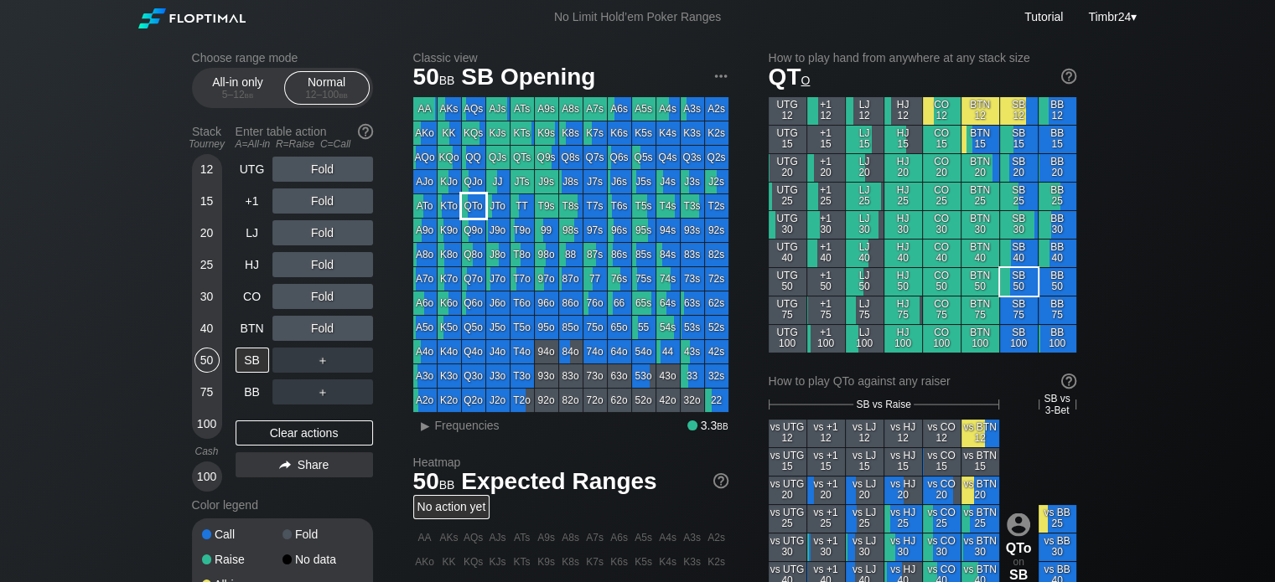
click at [473, 205] on div "QTo" at bounding box center [473, 205] width 23 height 23
click at [317, 168] on div "R ✕" at bounding box center [322, 169] width 33 height 25
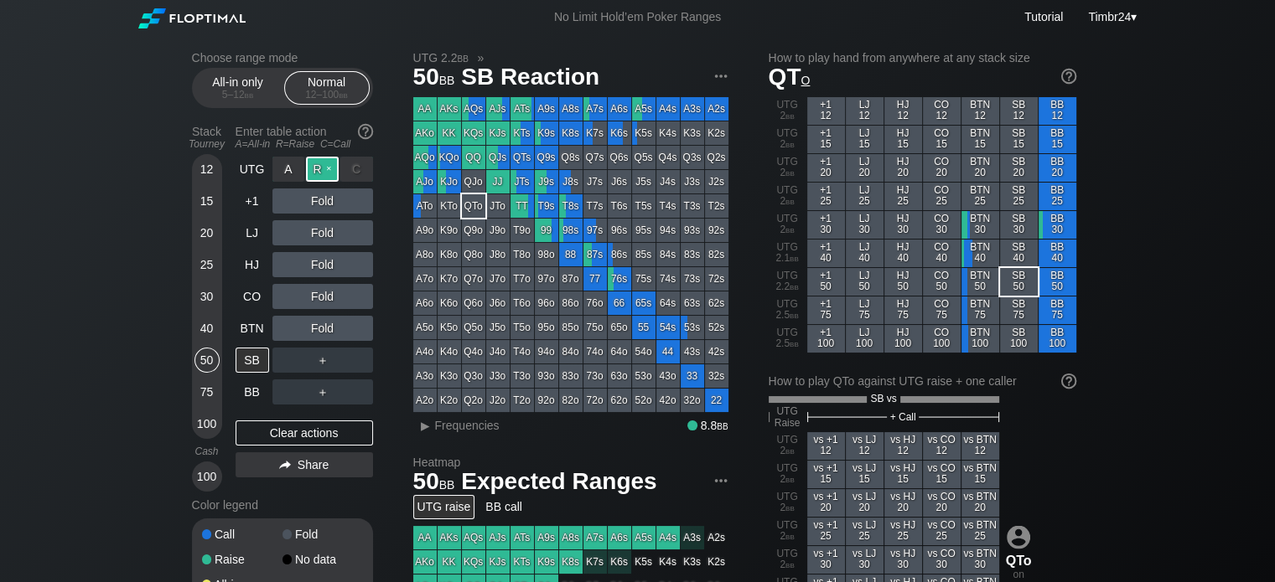
click at [316, 167] on div "R ✕" at bounding box center [322, 169] width 33 height 25
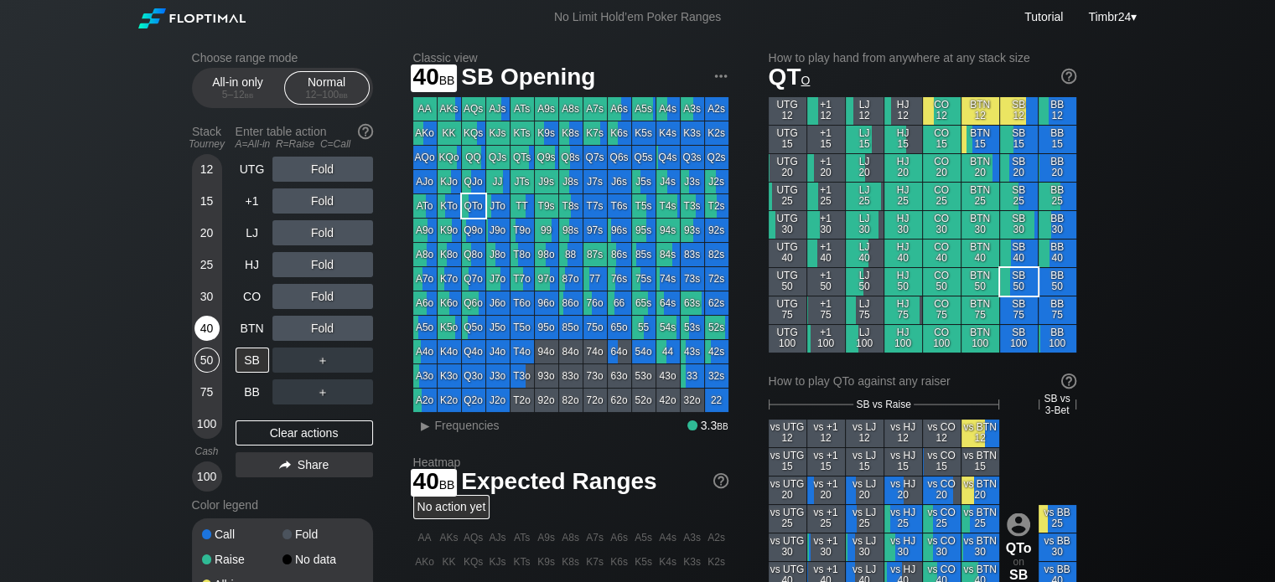
click at [195, 333] on div "40" at bounding box center [206, 328] width 25 height 25
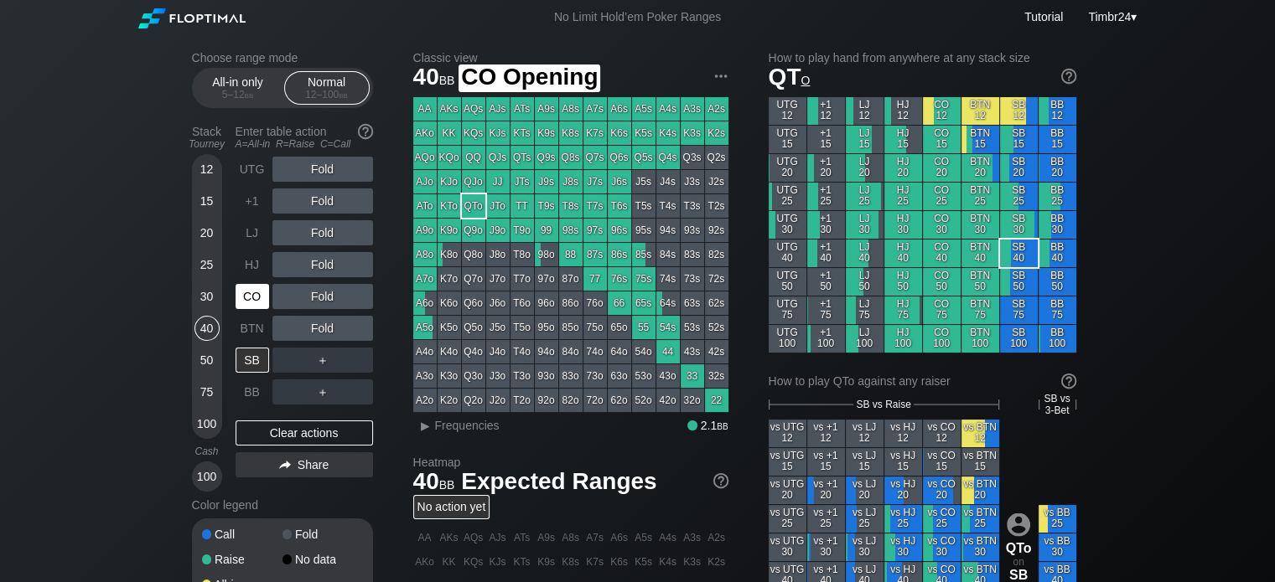
click at [255, 292] on div "CO" at bounding box center [252, 296] width 34 height 25
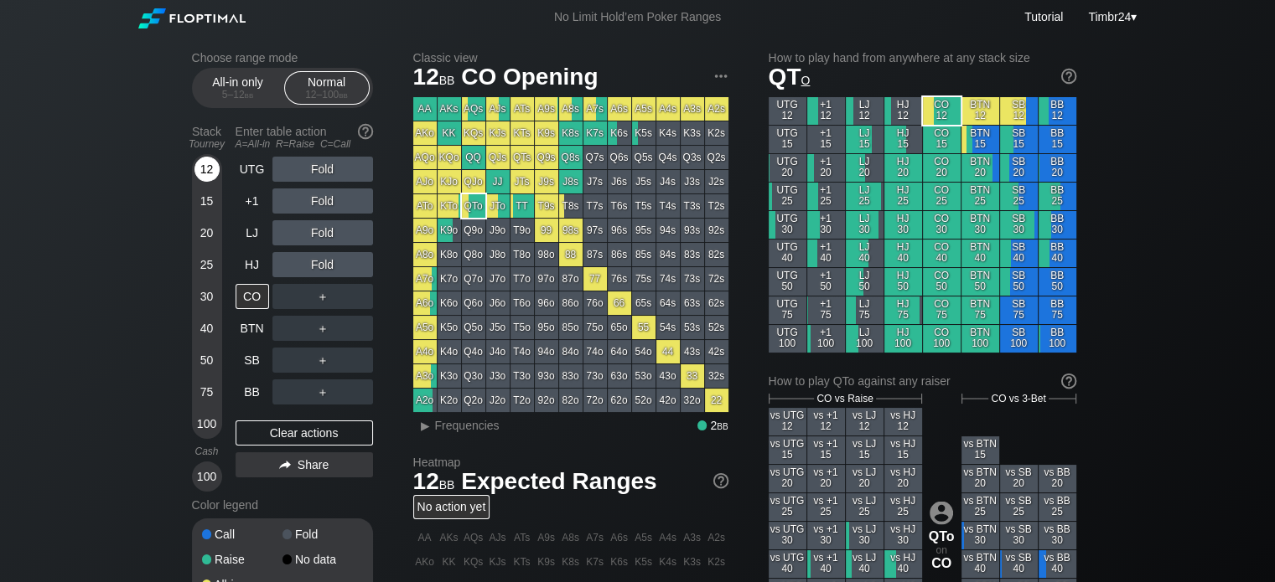
click at [202, 168] on div "12" at bounding box center [206, 169] width 25 height 25
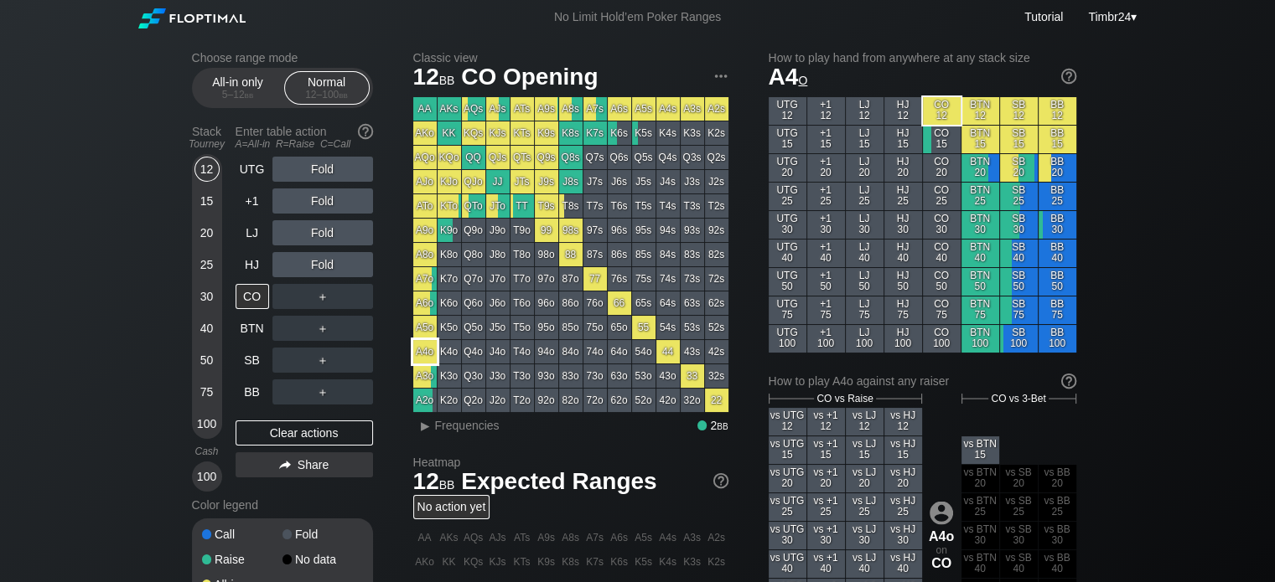
click at [427, 352] on div "A4o" at bounding box center [424, 351] width 23 height 23
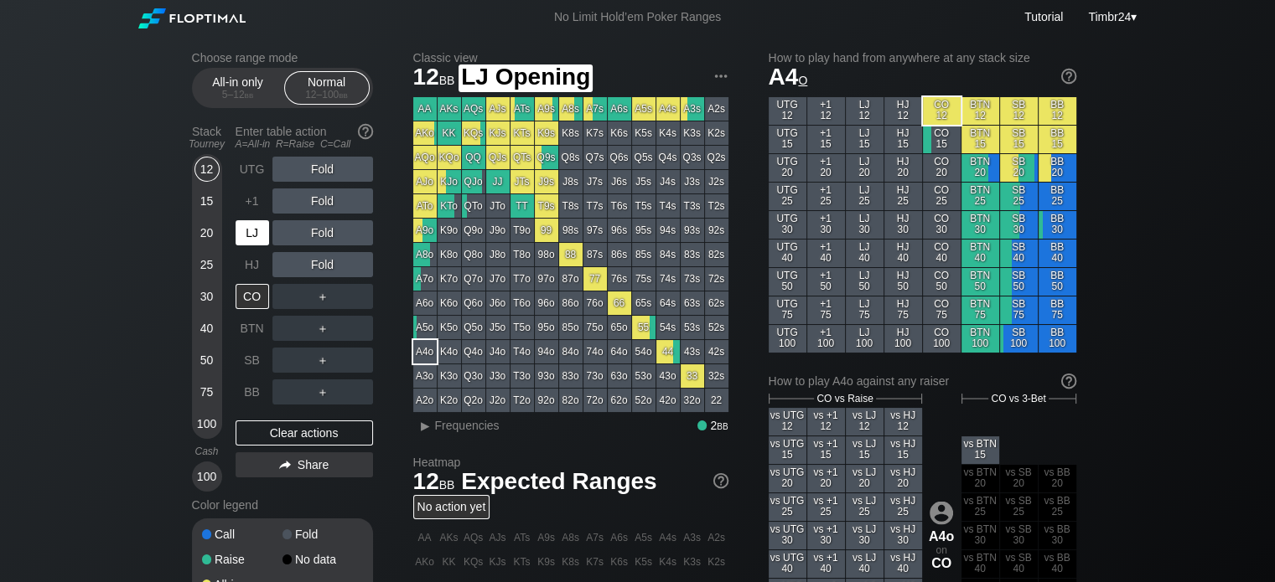
click at [249, 230] on div "LJ" at bounding box center [252, 232] width 34 height 25
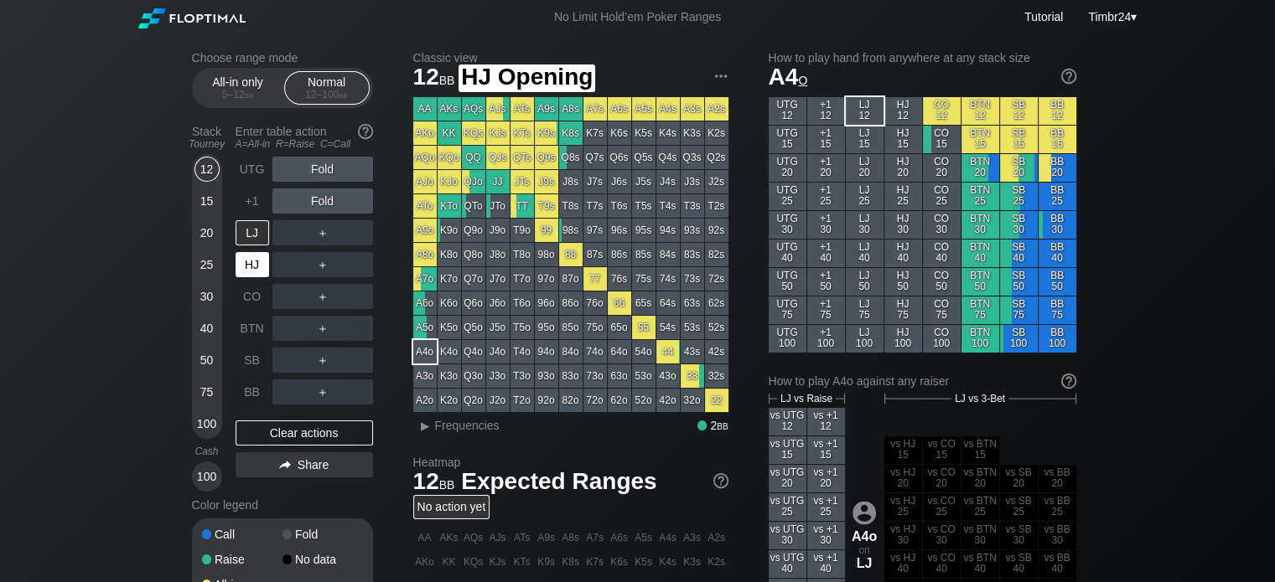
click at [252, 269] on div "HJ" at bounding box center [252, 264] width 34 height 25
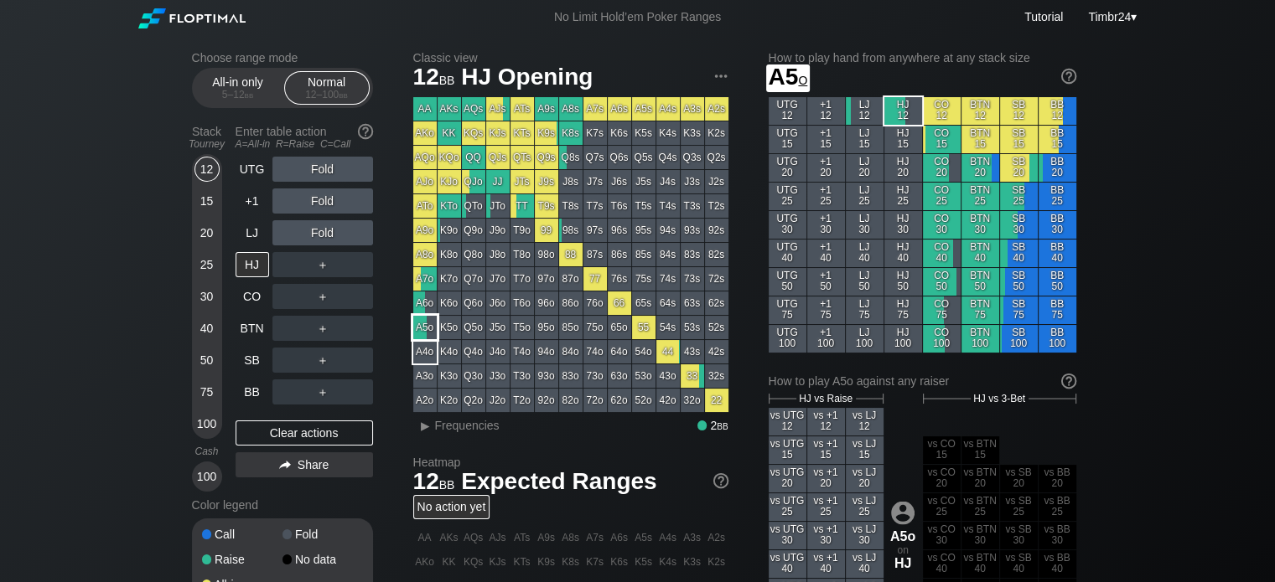
click at [429, 328] on div "A5o" at bounding box center [424, 327] width 23 height 23
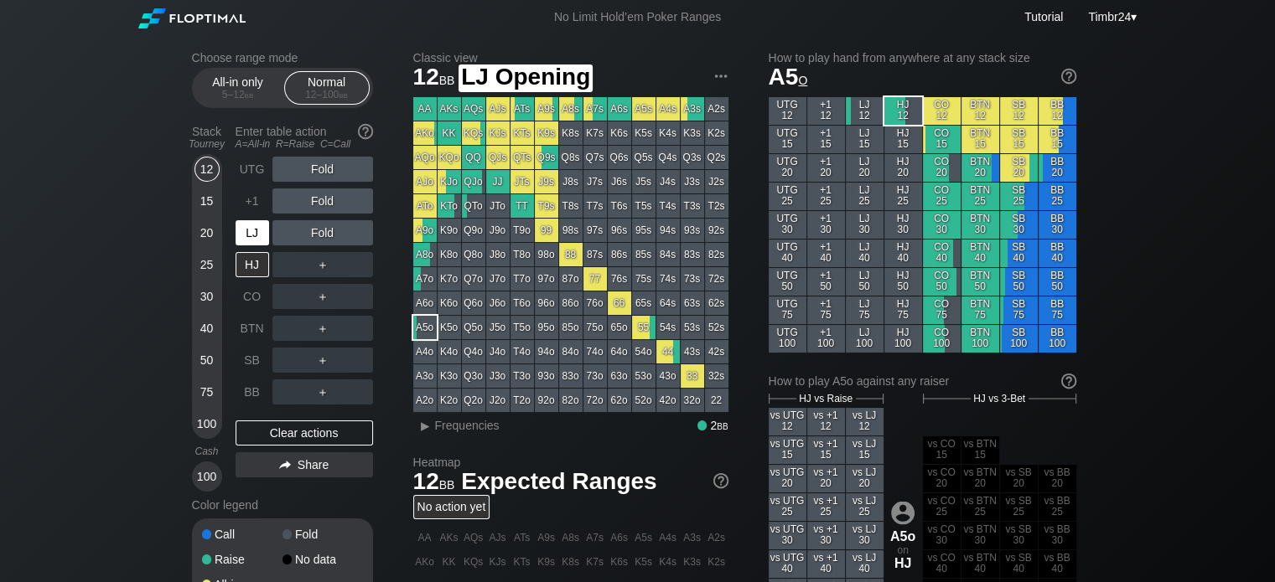
click at [255, 234] on div "LJ" at bounding box center [252, 232] width 34 height 25
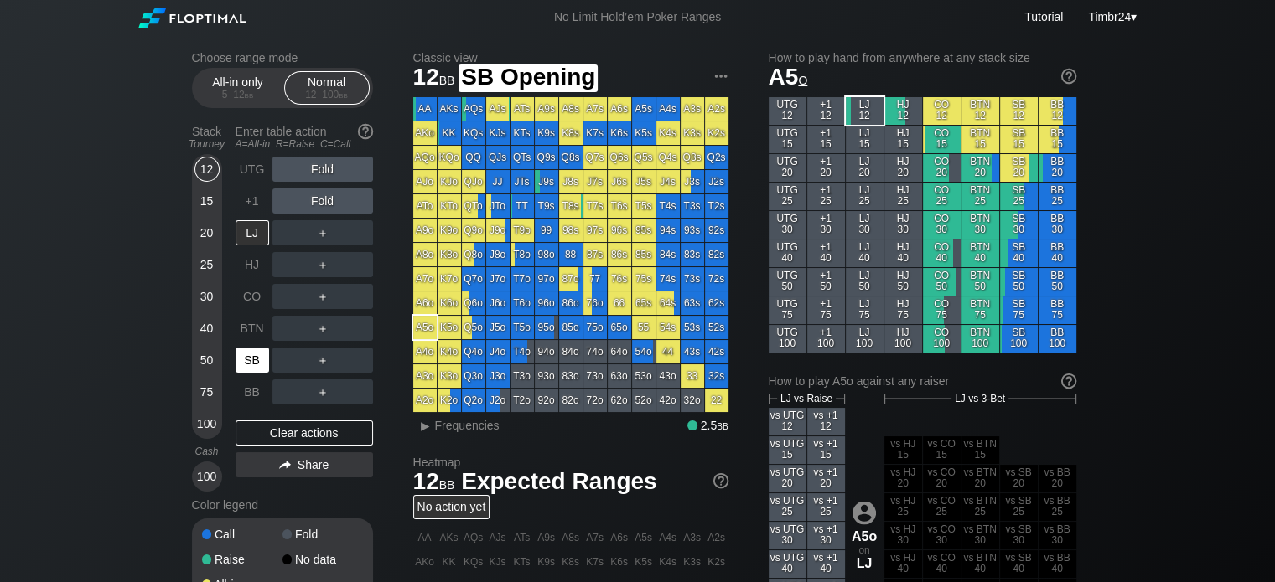
click at [253, 354] on div "SB" at bounding box center [252, 360] width 34 height 25
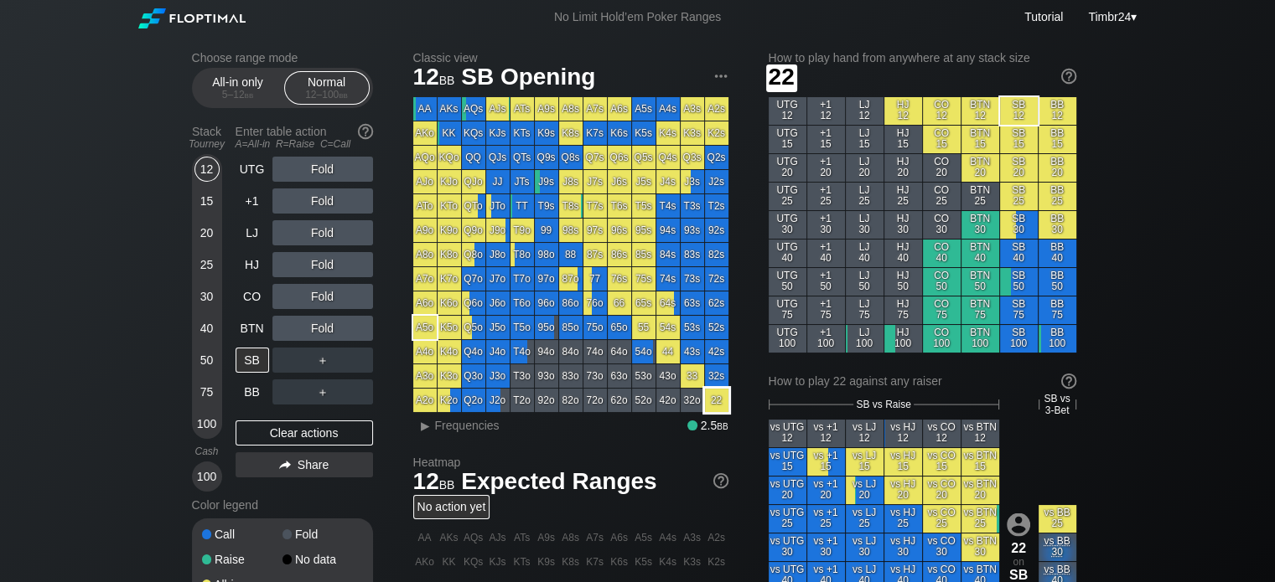
click at [714, 396] on div "22" at bounding box center [716, 400] width 23 height 23
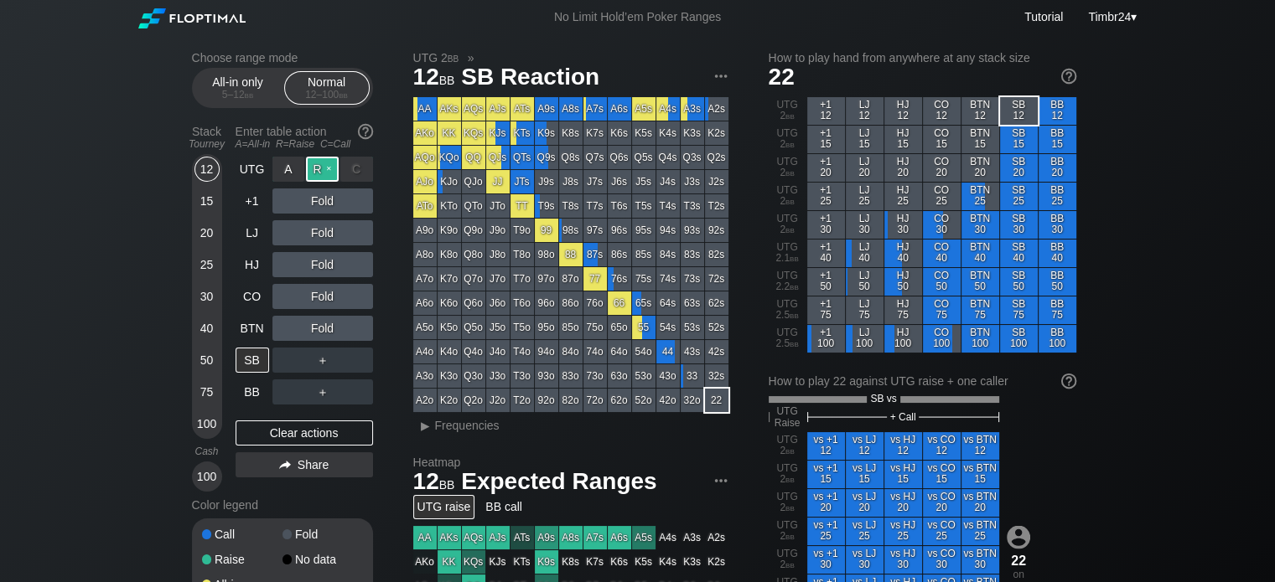
click at [321, 178] on div "R ✕" at bounding box center [322, 169] width 33 height 25
click at [319, 176] on div "R ✕" at bounding box center [322, 169] width 33 height 25
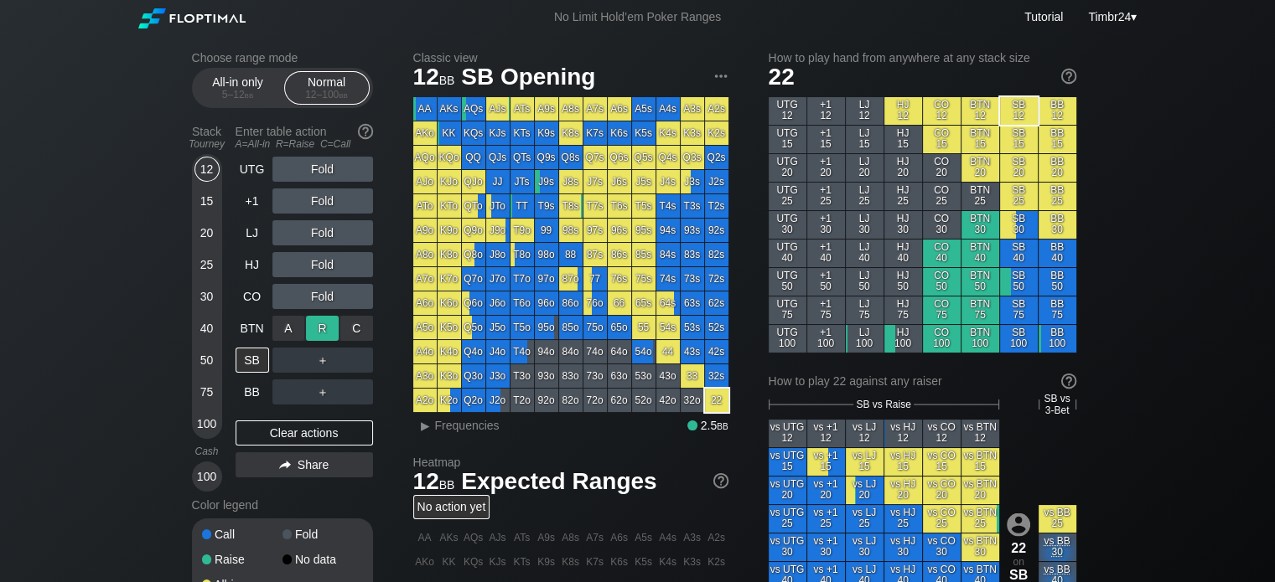
click at [318, 330] on div "R ✕" at bounding box center [322, 328] width 33 height 25
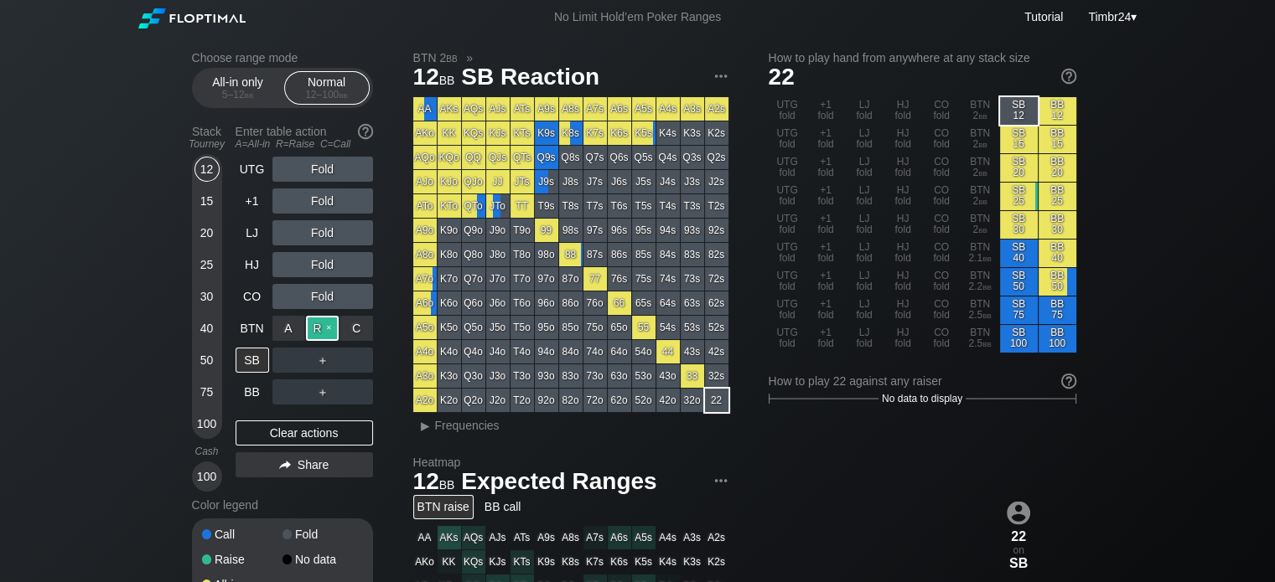
click at [318, 330] on div "R ✕" at bounding box center [322, 328] width 33 height 25
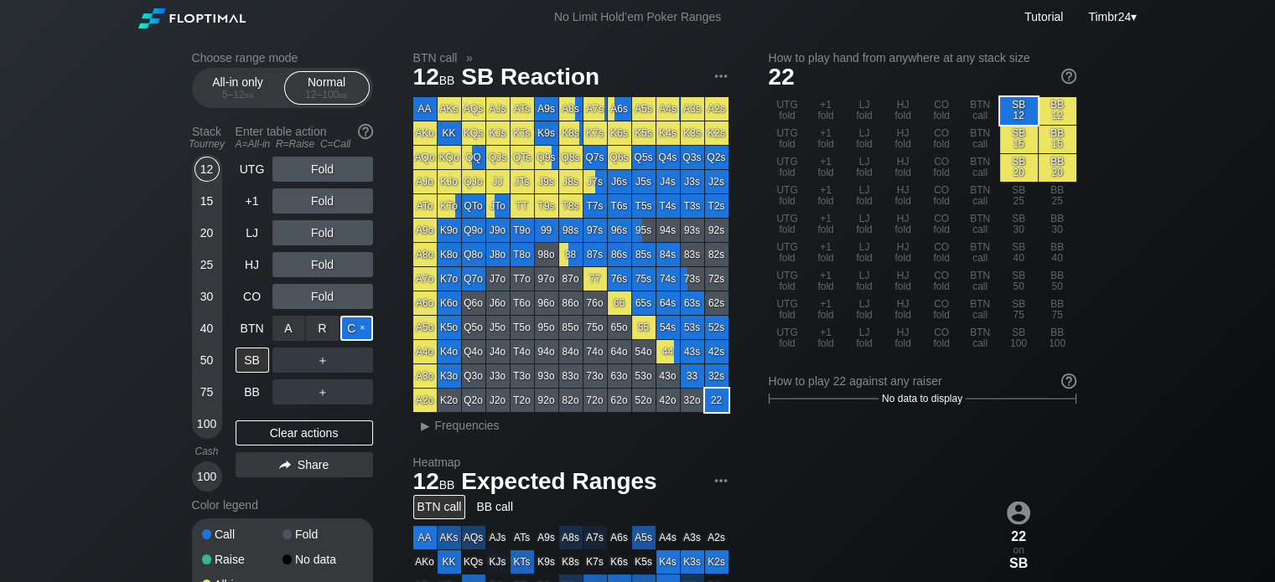
click at [351, 324] on div "C ✕" at bounding box center [356, 328] width 33 height 25
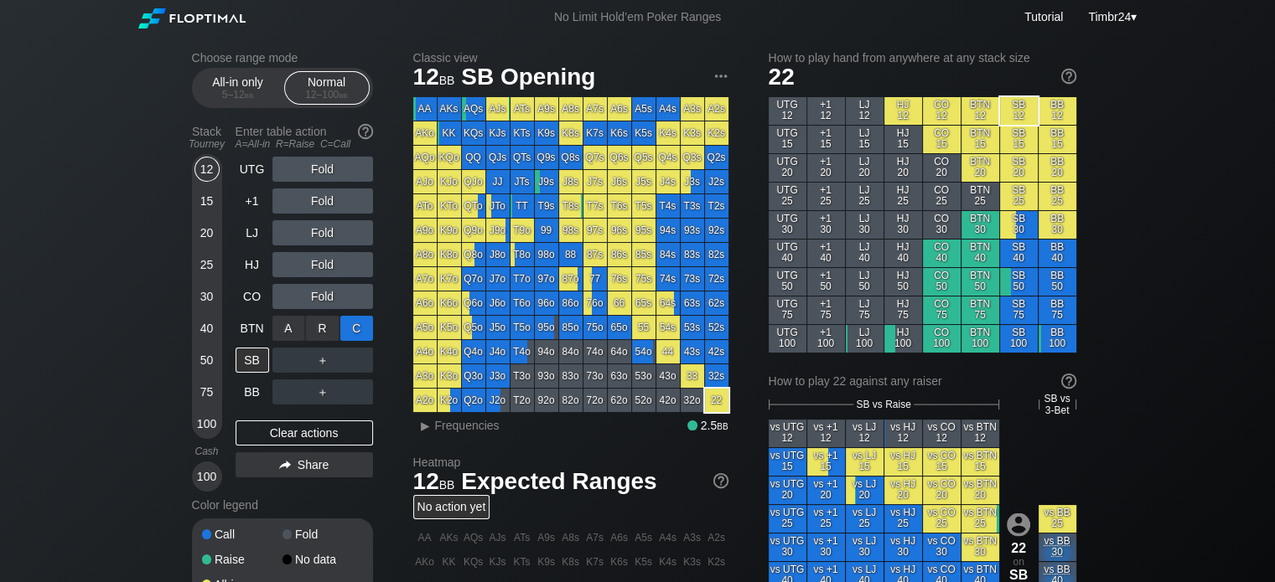
click at [351, 324] on div "C ✕" at bounding box center [356, 328] width 33 height 25
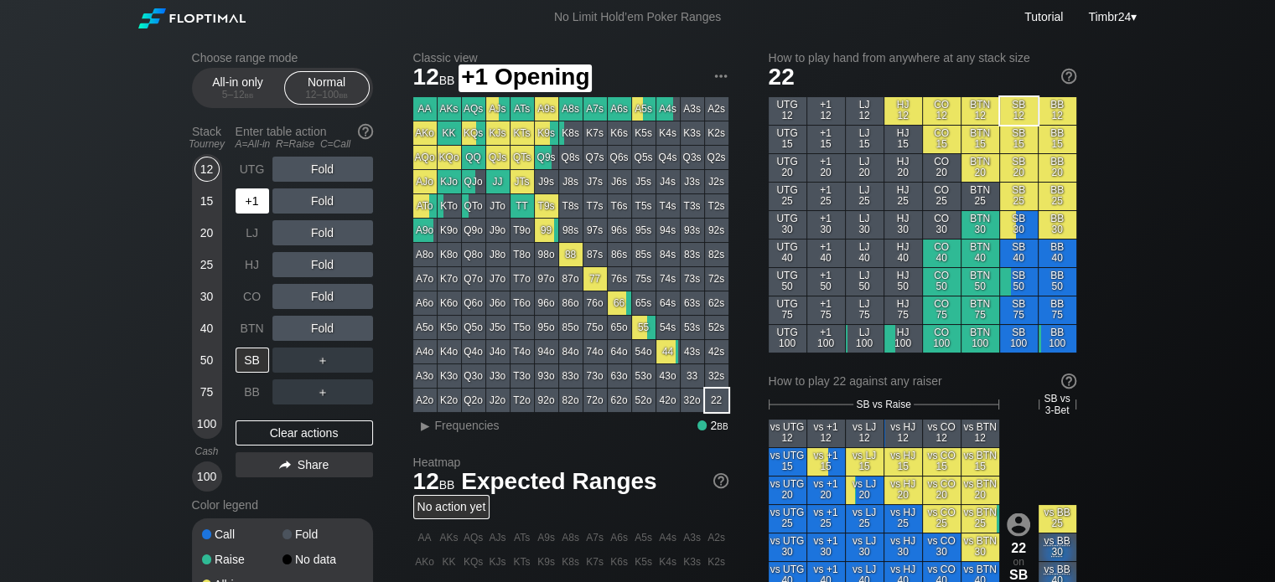
click at [248, 202] on div "+1" at bounding box center [252, 201] width 34 height 25
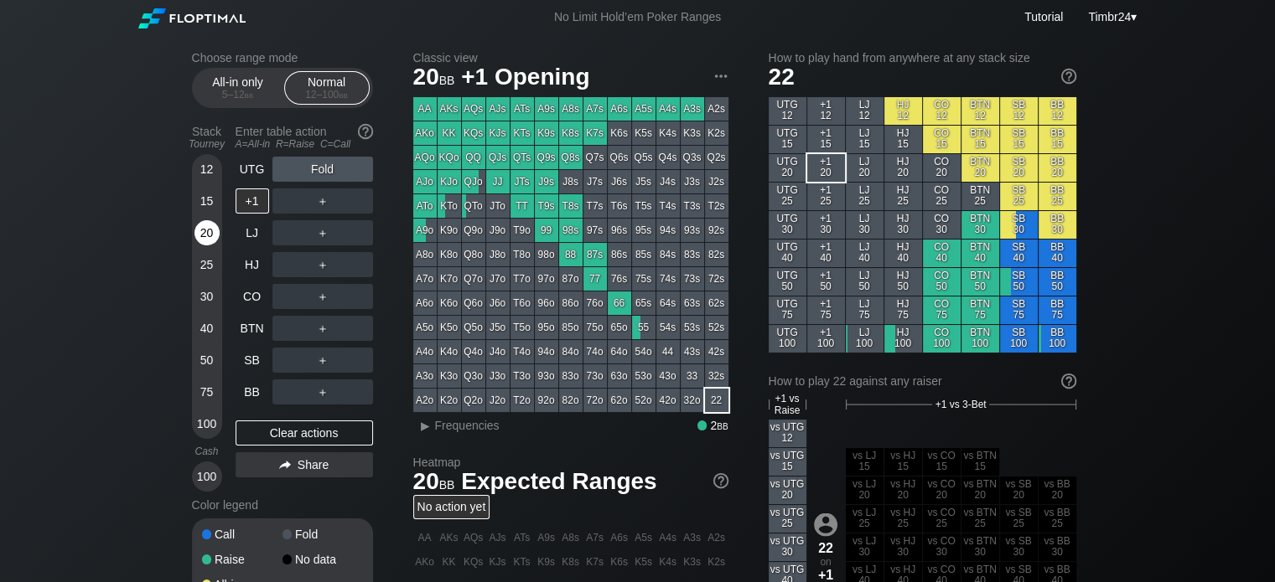
click at [208, 234] on div "20" at bounding box center [206, 232] width 25 height 25
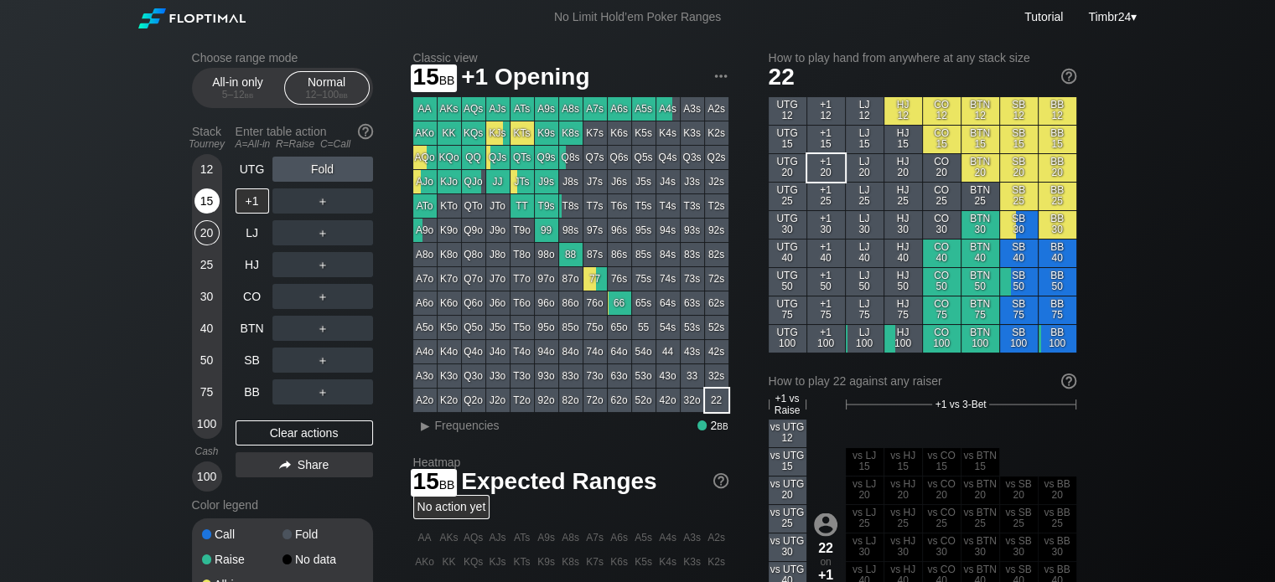
click at [202, 203] on div "15" at bounding box center [206, 201] width 25 height 25
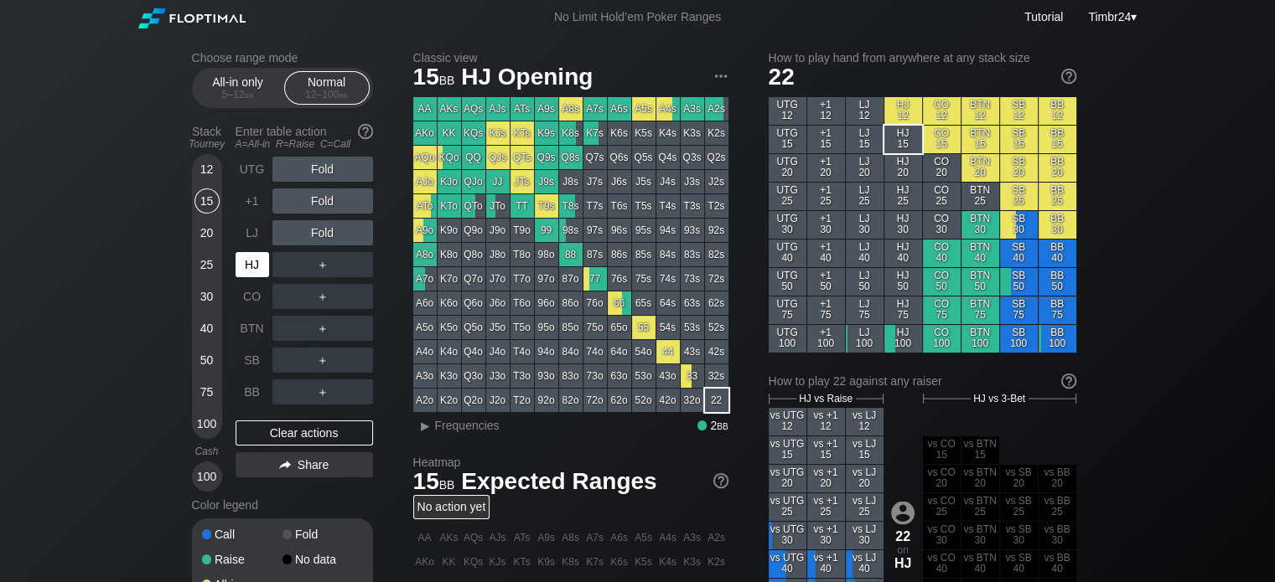
click at [254, 271] on div "HJ" at bounding box center [252, 264] width 34 height 25
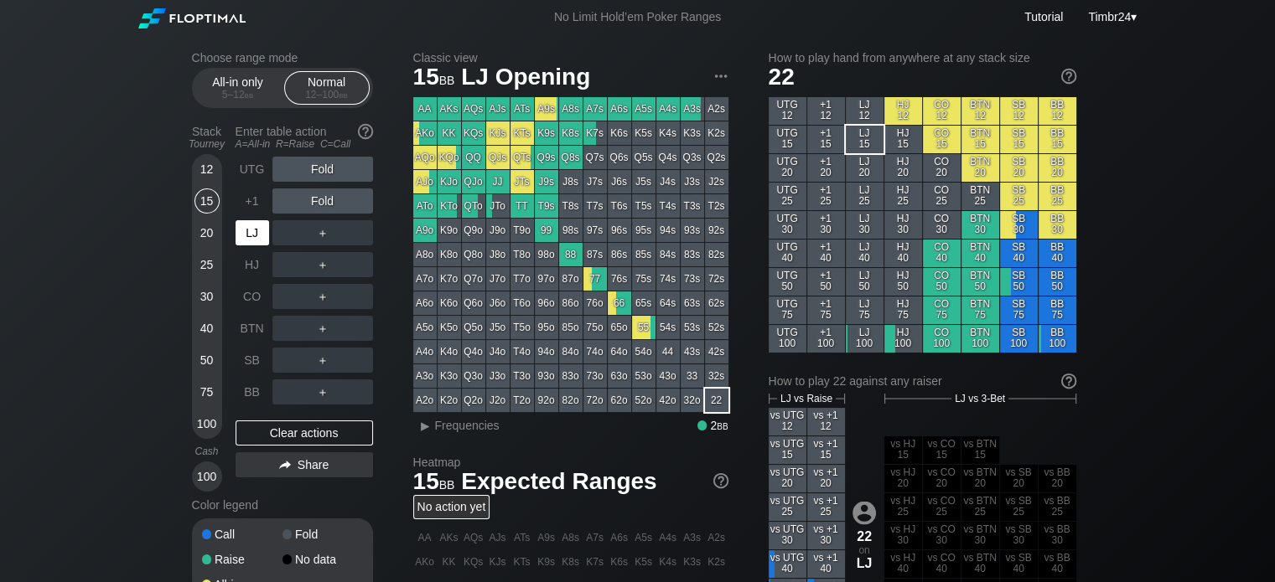
click at [243, 235] on div "LJ" at bounding box center [252, 232] width 34 height 25
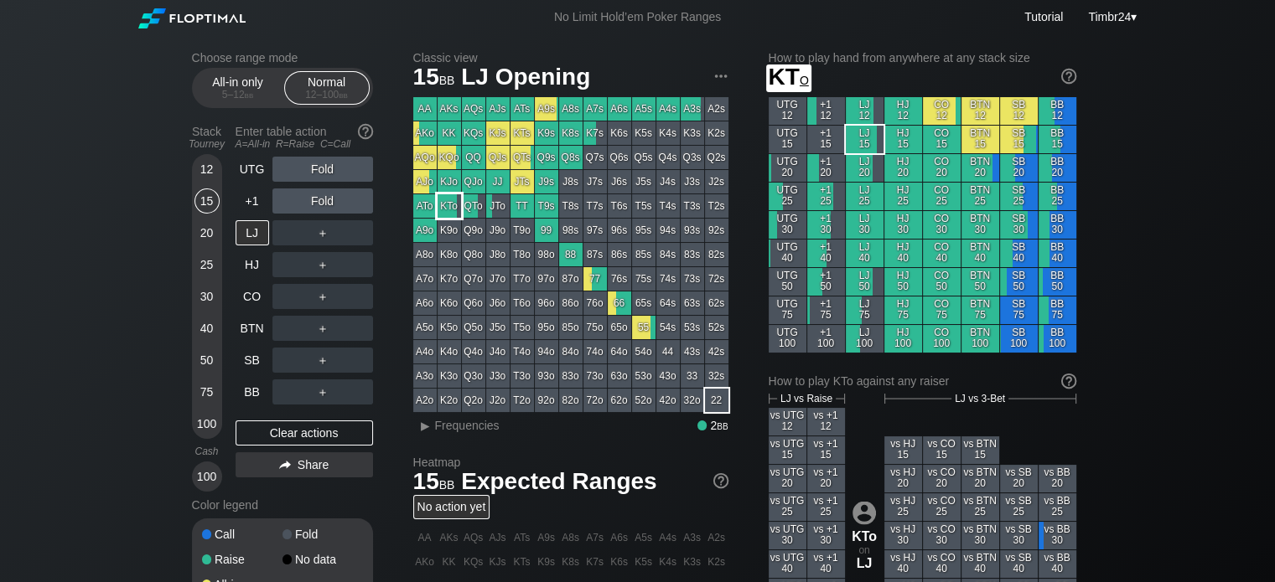
click at [449, 207] on div "KTo" at bounding box center [448, 205] width 23 height 23
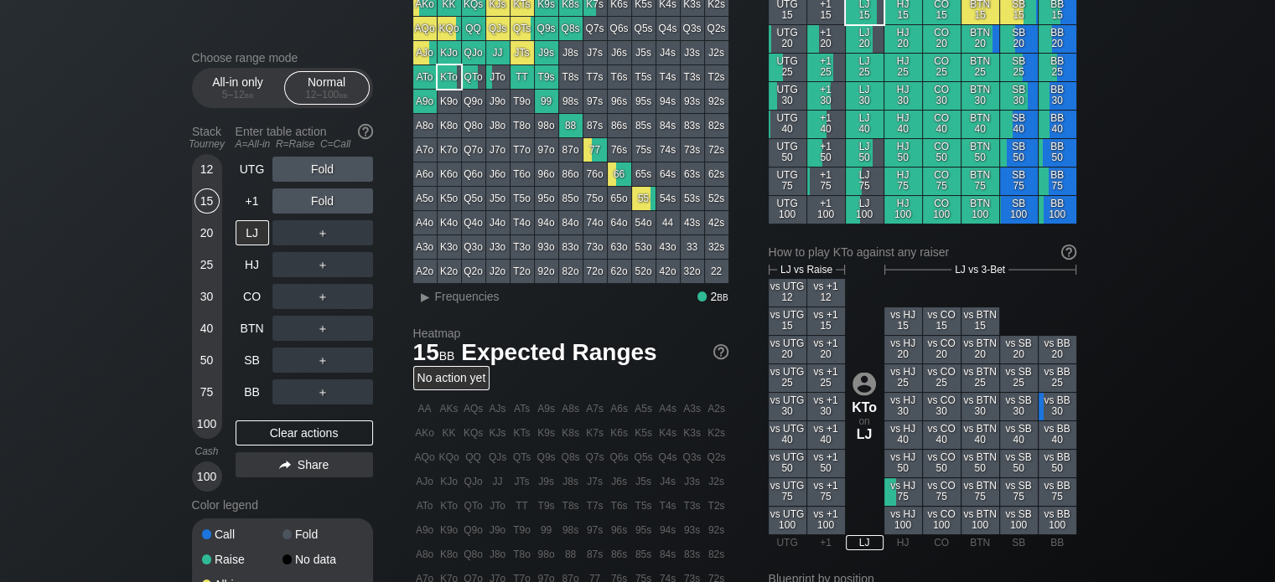
scroll to position [130, 0]
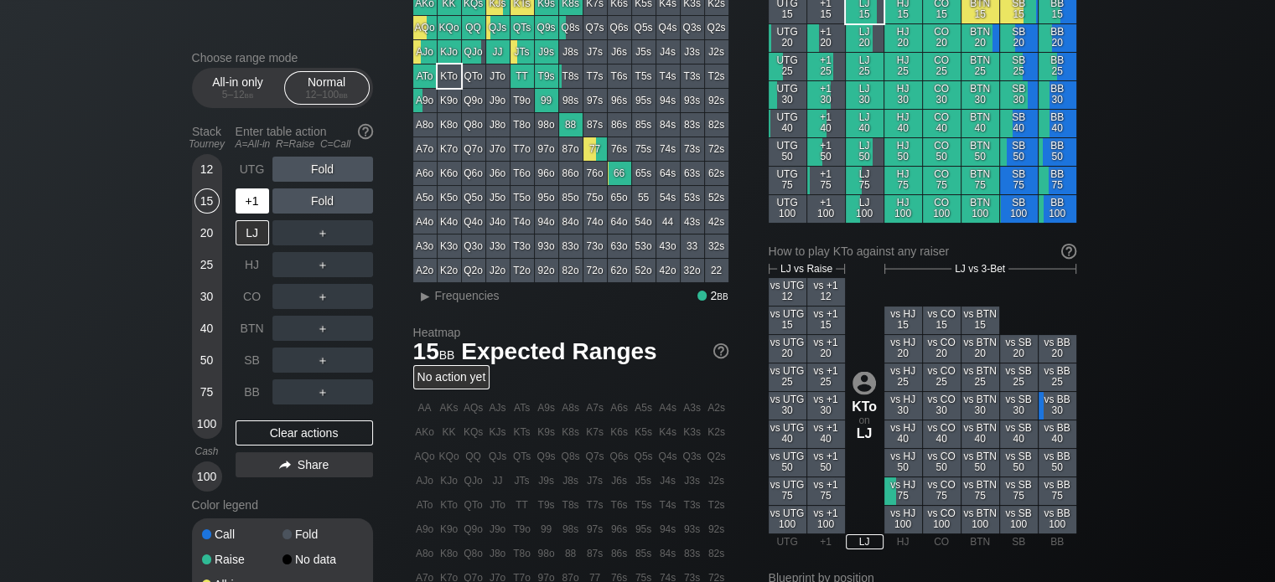
click at [254, 195] on div "+1" at bounding box center [252, 201] width 34 height 25
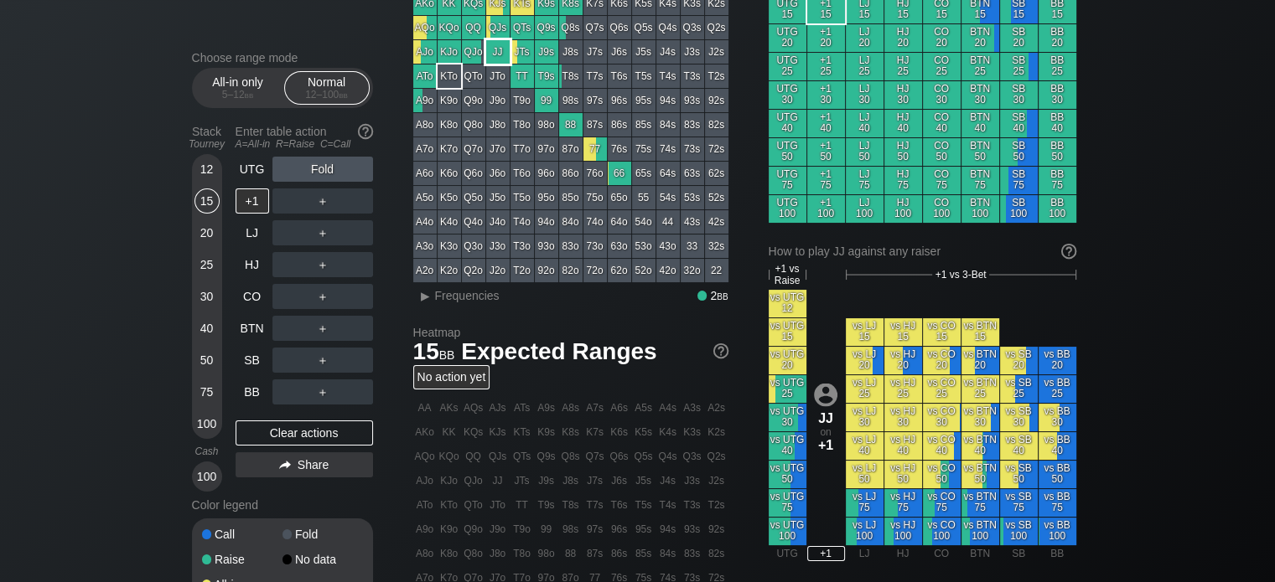
click at [496, 56] on div "JJ" at bounding box center [497, 51] width 23 height 23
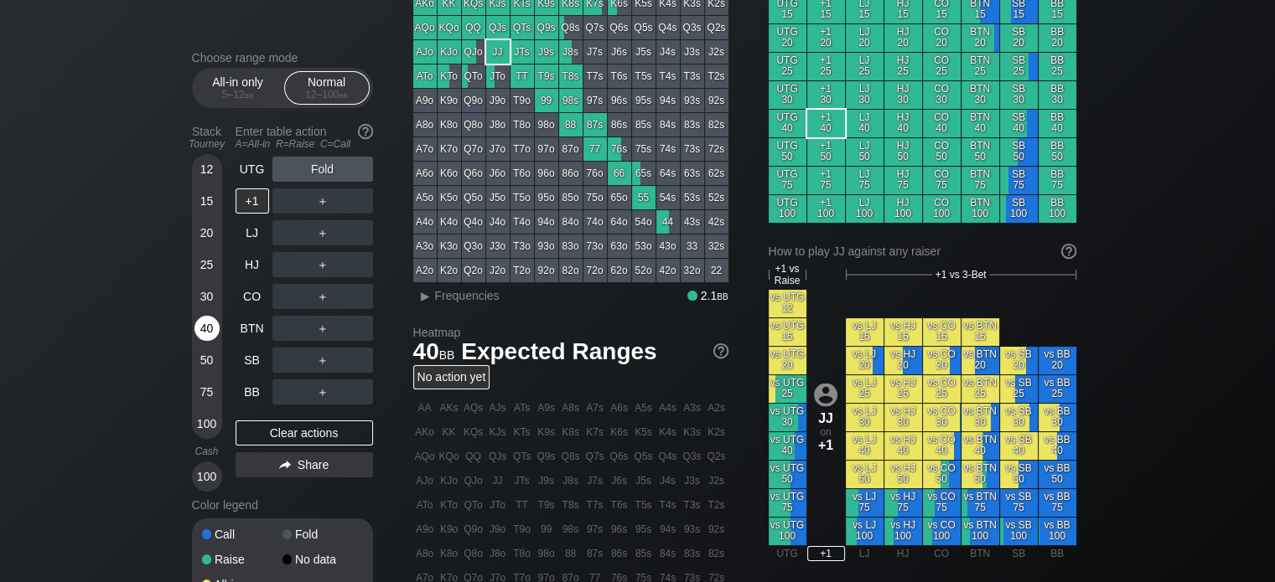
click at [203, 343] on div "40" at bounding box center [206, 332] width 25 height 32
click at [0, 6] on div "Choose range mode All-in only 5 – 12 bb Normal 12 – 100 bb Stack Tourney Enter …" at bounding box center [637, 445] width 1275 height 1082
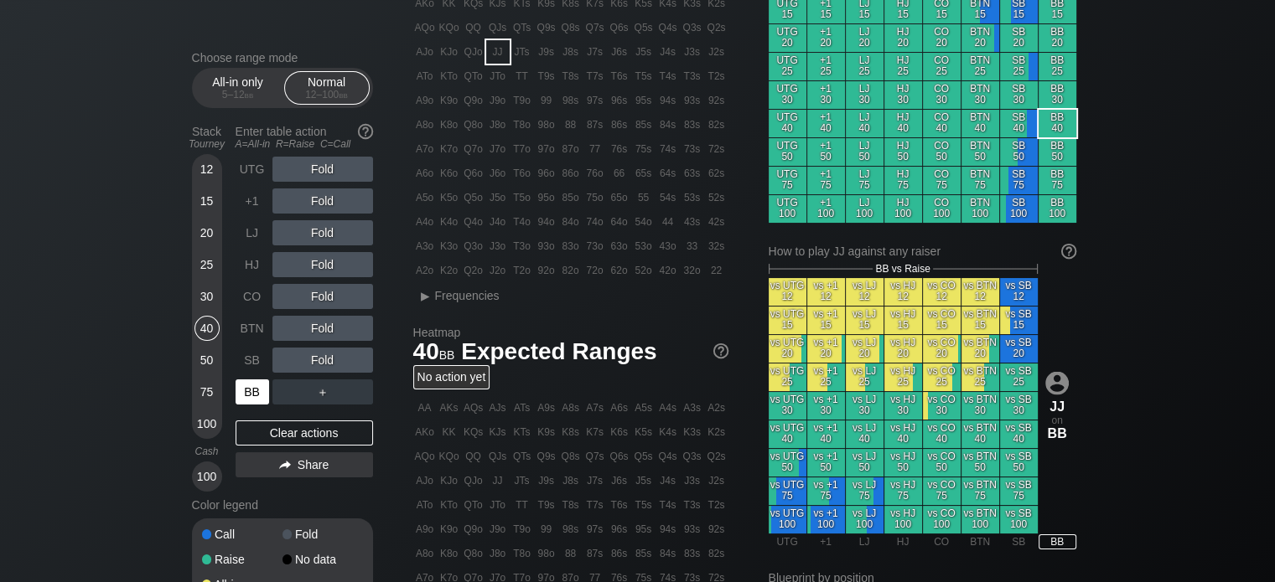
click at [250, 401] on div "BB" at bounding box center [252, 392] width 34 height 25
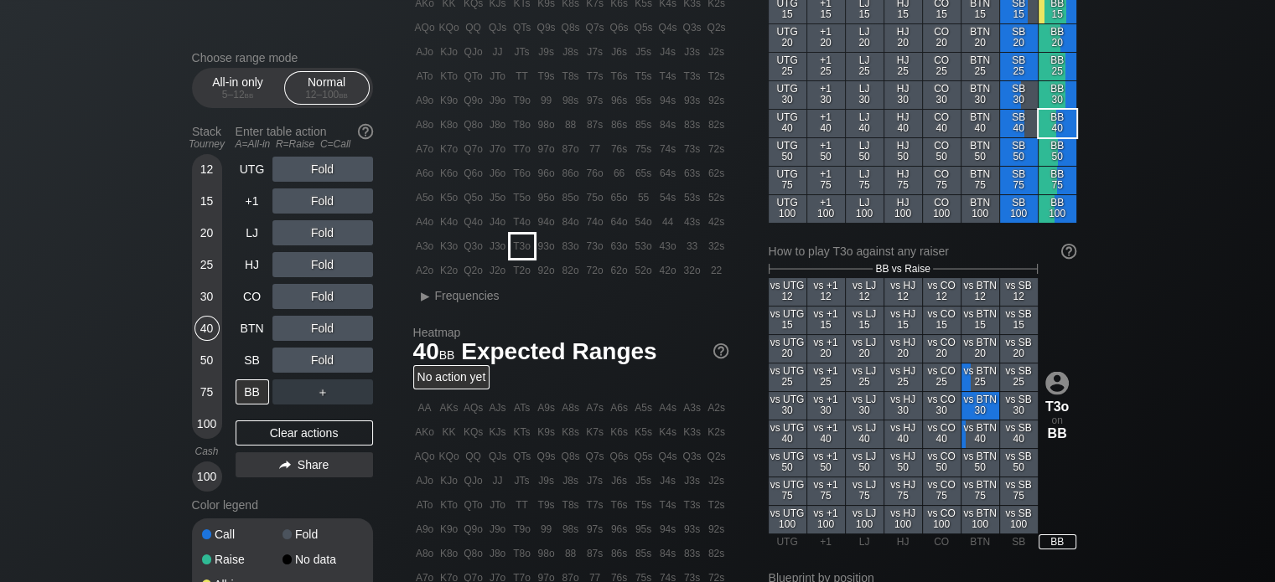
click at [525, 245] on div "T3o" at bounding box center [521, 246] width 23 height 23
click at [211, 301] on div "30" at bounding box center [206, 296] width 25 height 25
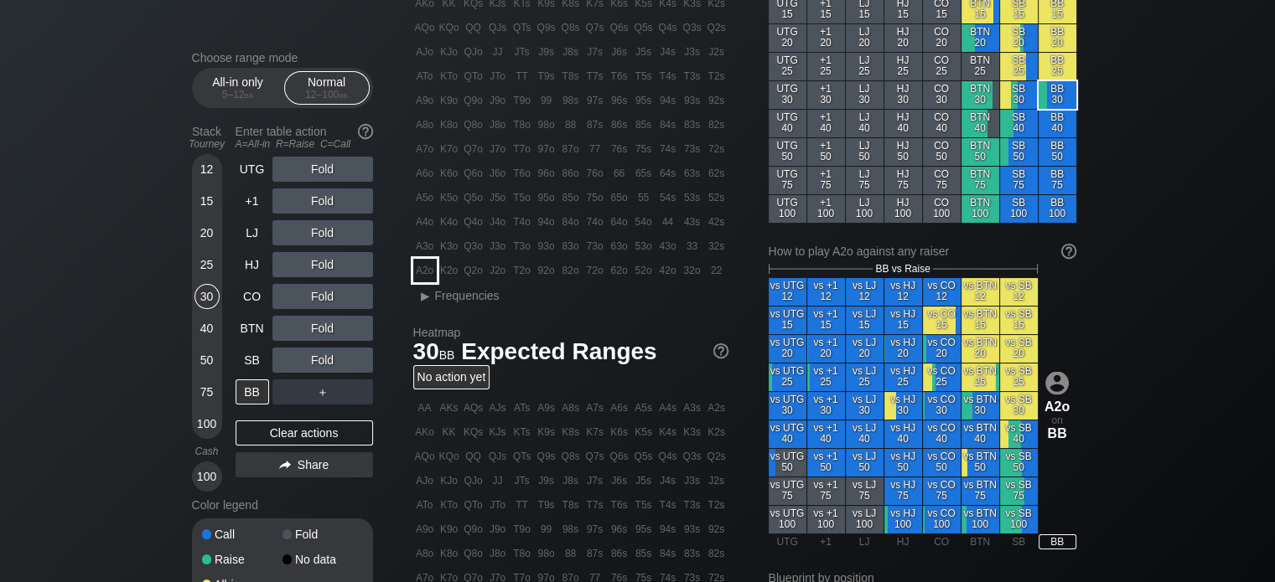
click at [422, 271] on div "A2o" at bounding box center [424, 270] width 23 height 23
click at [323, 234] on div "R ✕" at bounding box center [322, 232] width 33 height 25
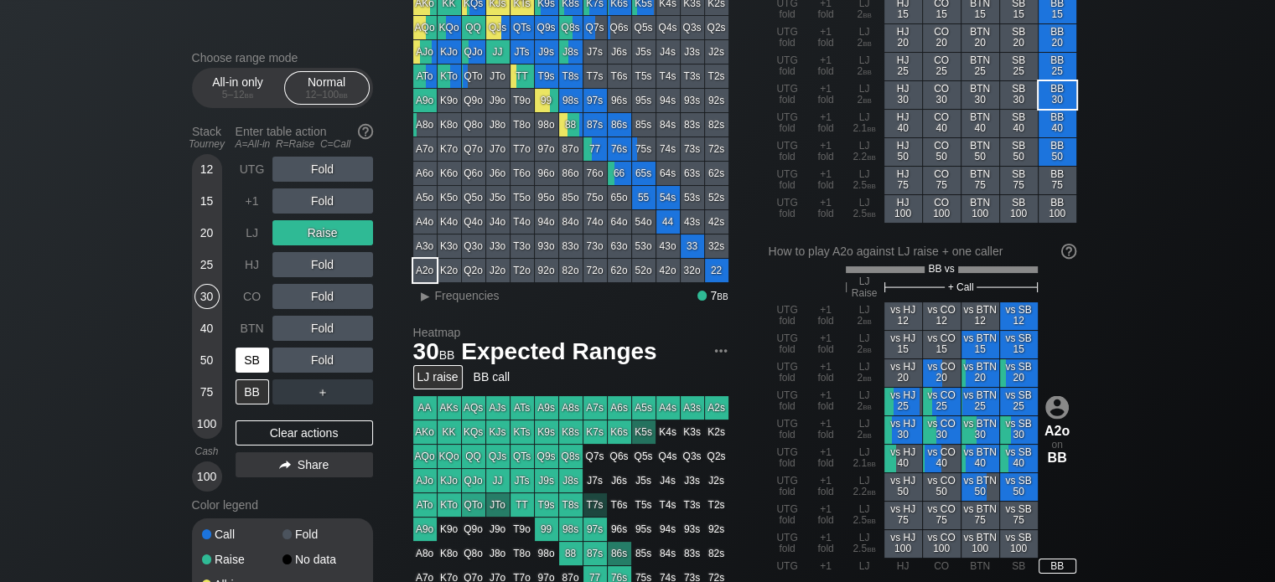
click at [245, 370] on div "SB" at bounding box center [252, 360] width 34 height 25
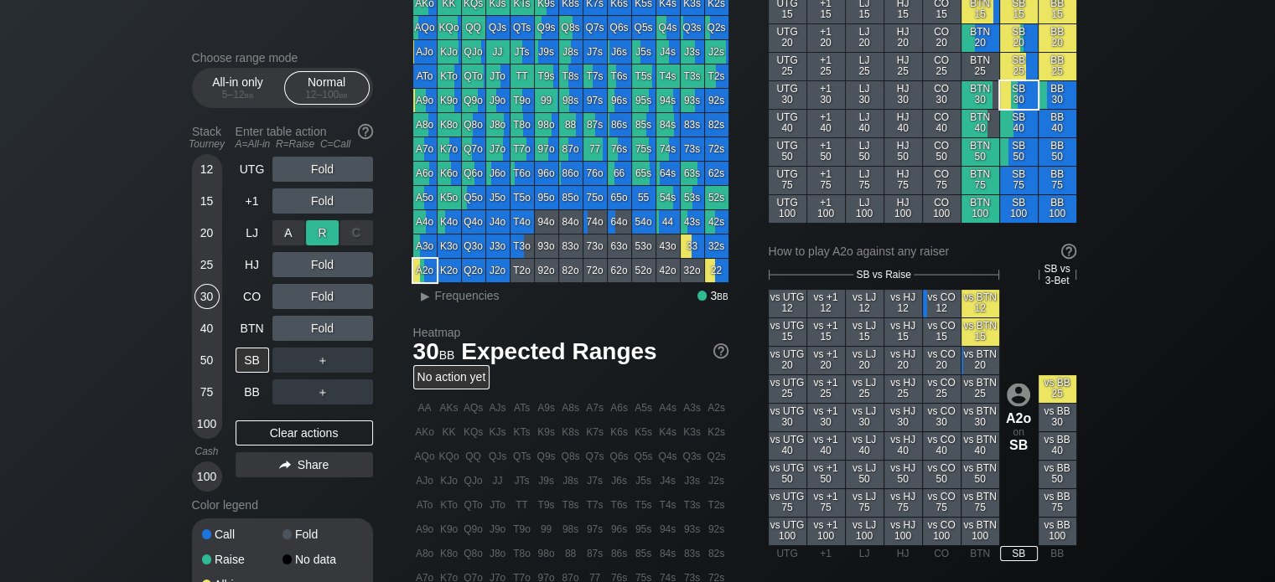
click at [332, 231] on div "R ✕" at bounding box center [322, 232] width 33 height 25
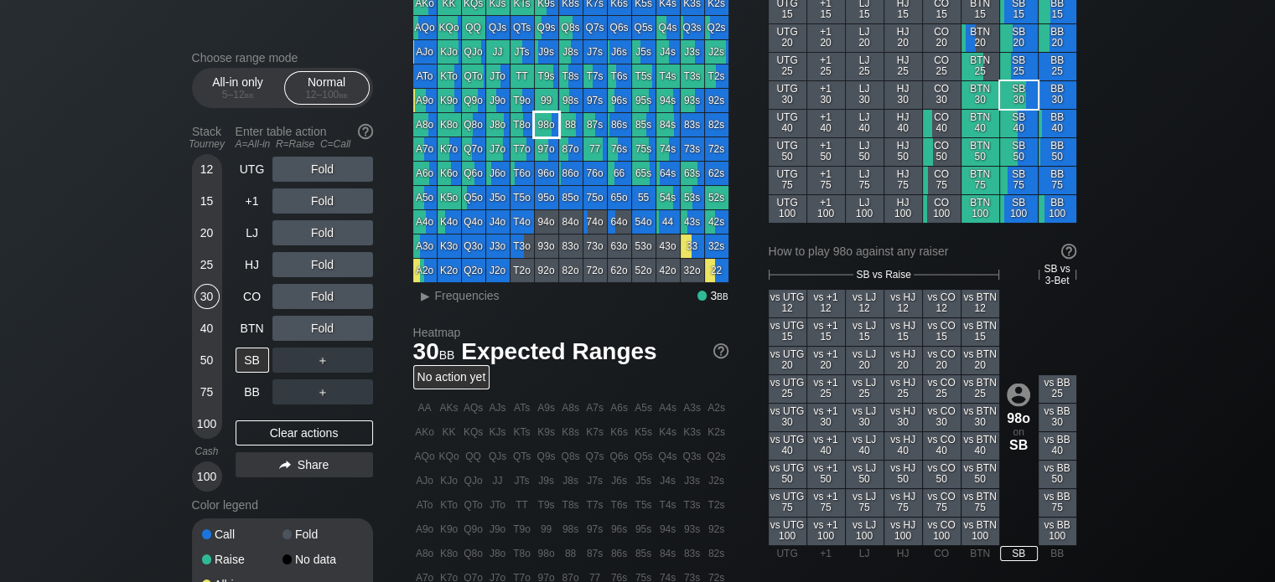
click at [547, 127] on div "98o" at bounding box center [546, 124] width 23 height 23
click at [36, 294] on div "Choose range mode All-in only 5 – 12 bb Normal 12 – 100 bb Stack Tourney Enter …" at bounding box center [637, 445] width 1275 height 1082
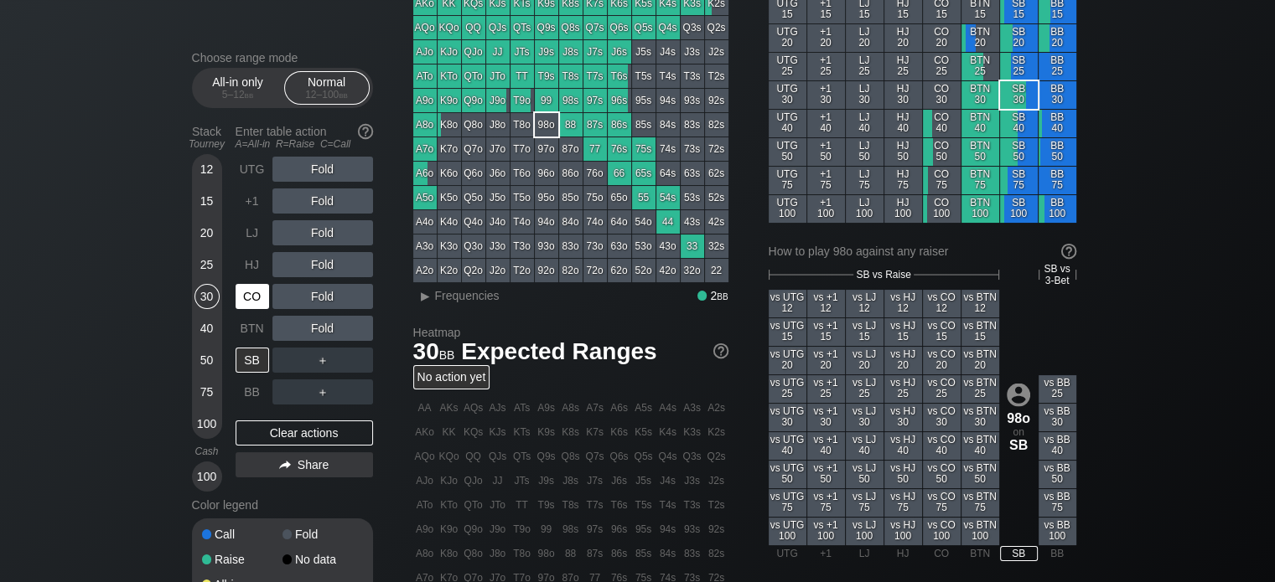
click at [261, 298] on div "CO" at bounding box center [252, 296] width 34 height 25
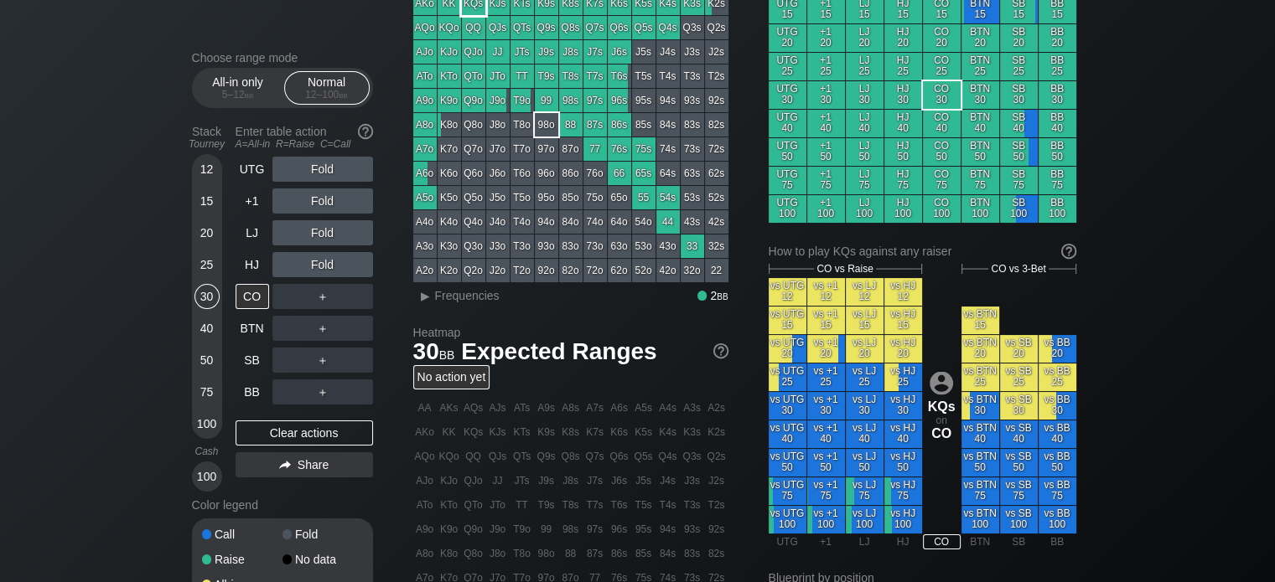
scroll to position [59, 0]
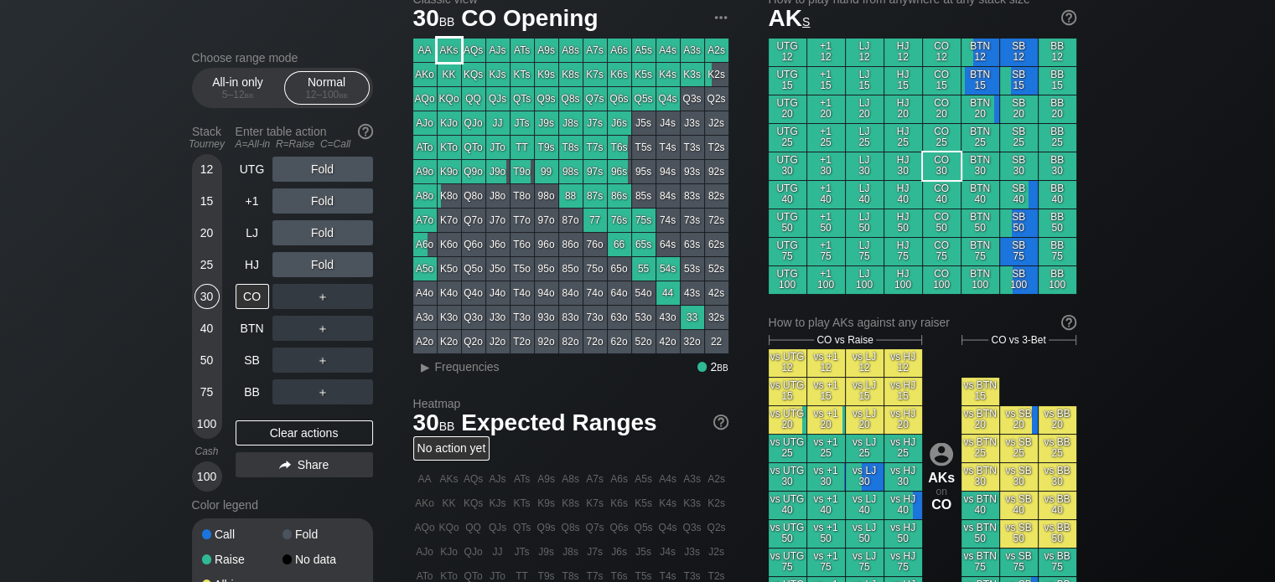
click at [446, 50] on div "AKs" at bounding box center [448, 50] width 23 height 23
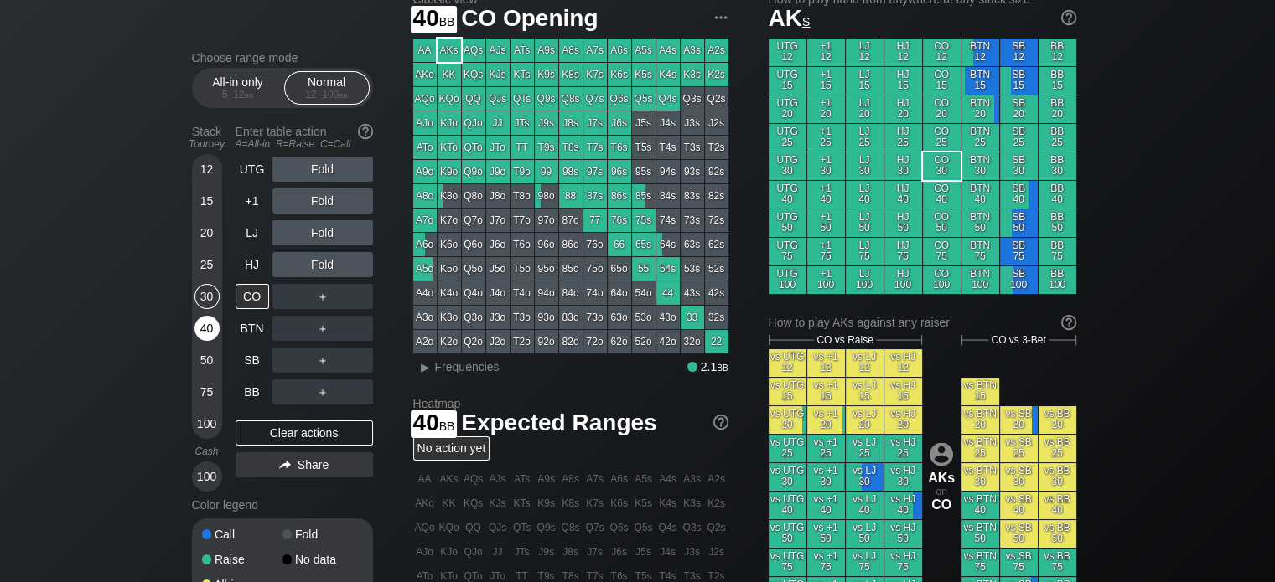
click at [199, 331] on div "40" at bounding box center [206, 328] width 25 height 25
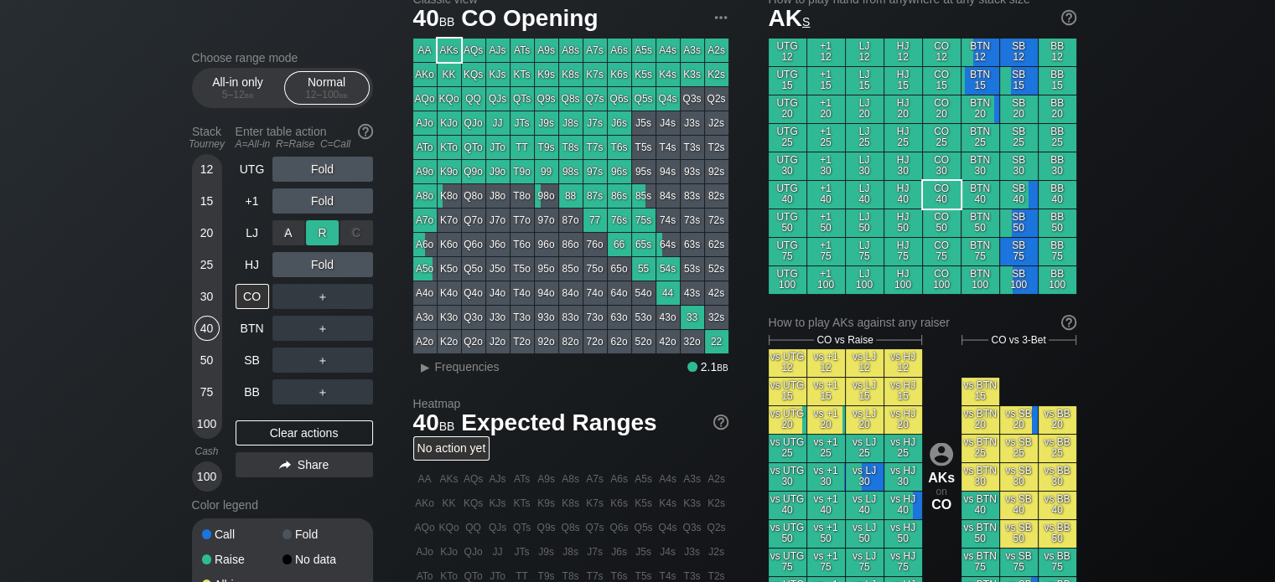
click at [319, 231] on div "R ✕" at bounding box center [322, 232] width 33 height 25
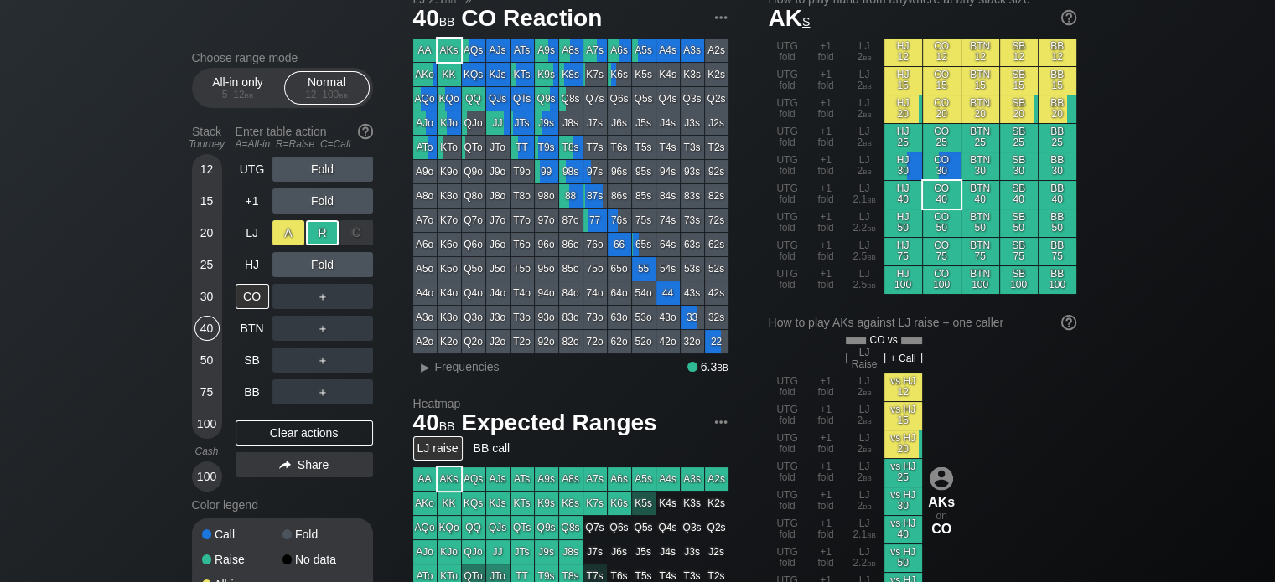
click at [288, 234] on div "A ✕" at bounding box center [288, 232] width 33 height 25
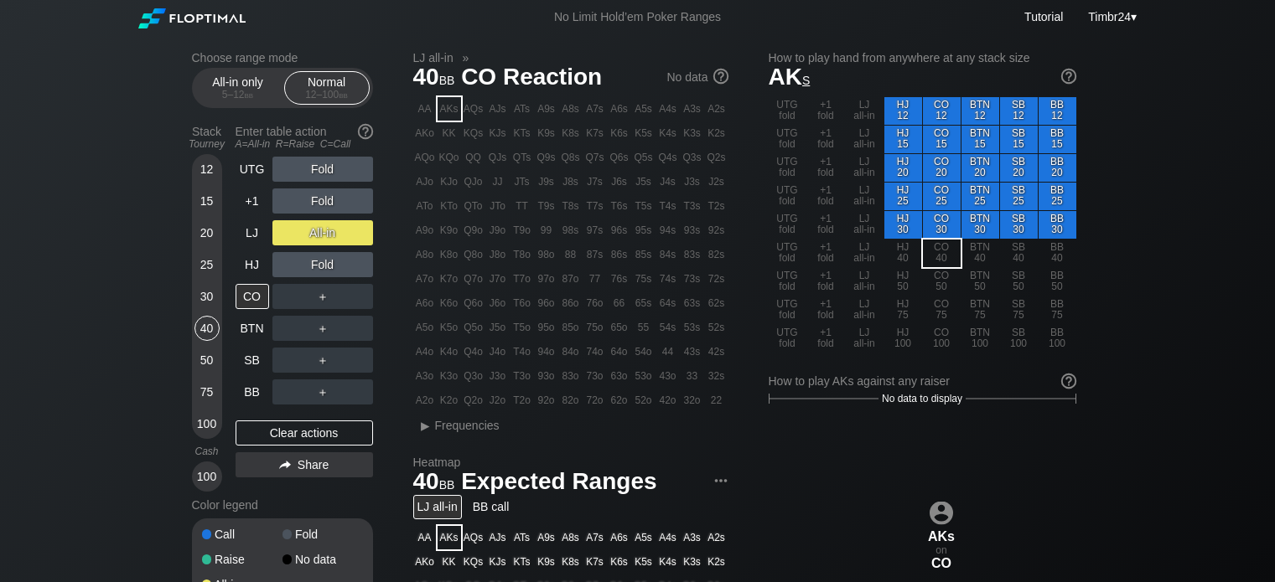
scroll to position [59, 0]
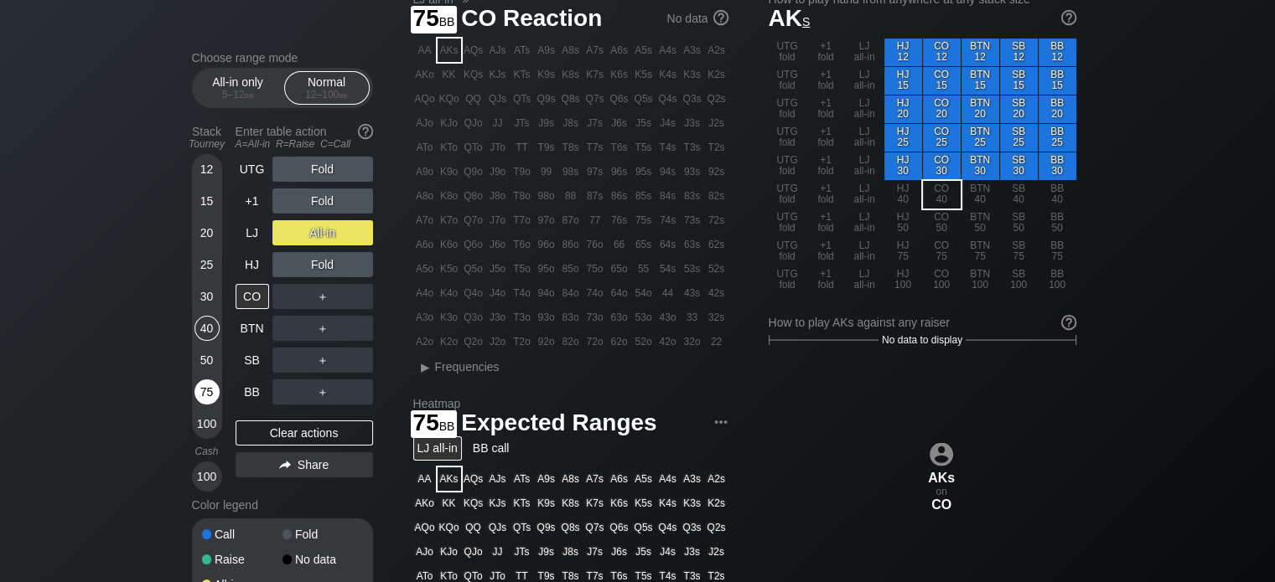
click at [211, 392] on div "75" at bounding box center [206, 392] width 25 height 25
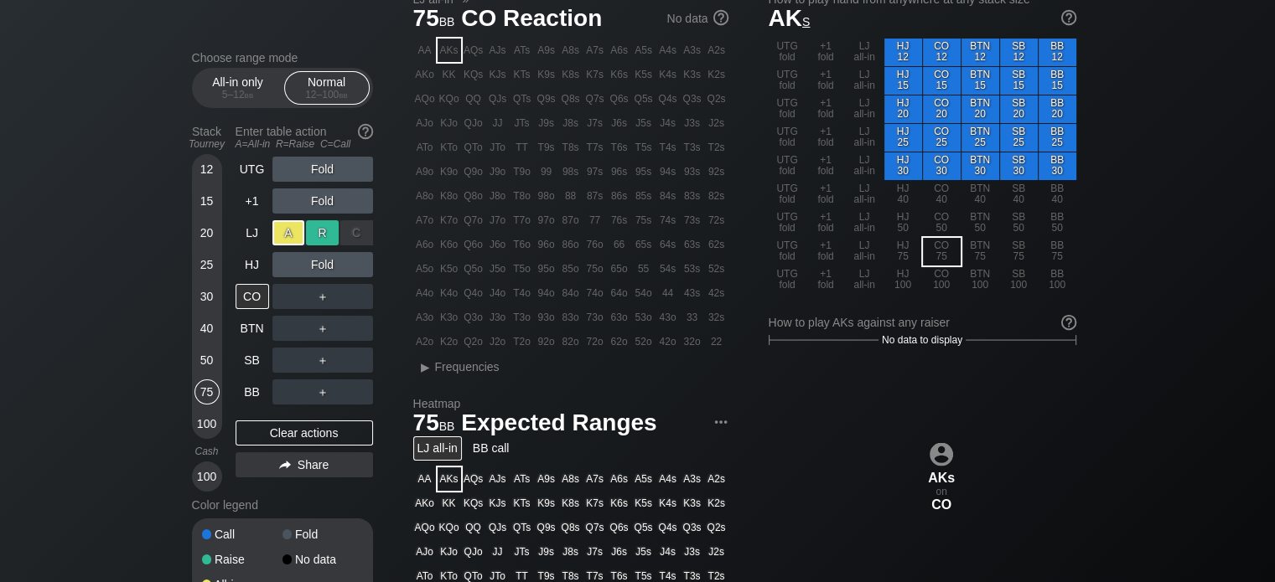
click at [324, 224] on div "R ✕" at bounding box center [322, 232] width 33 height 25
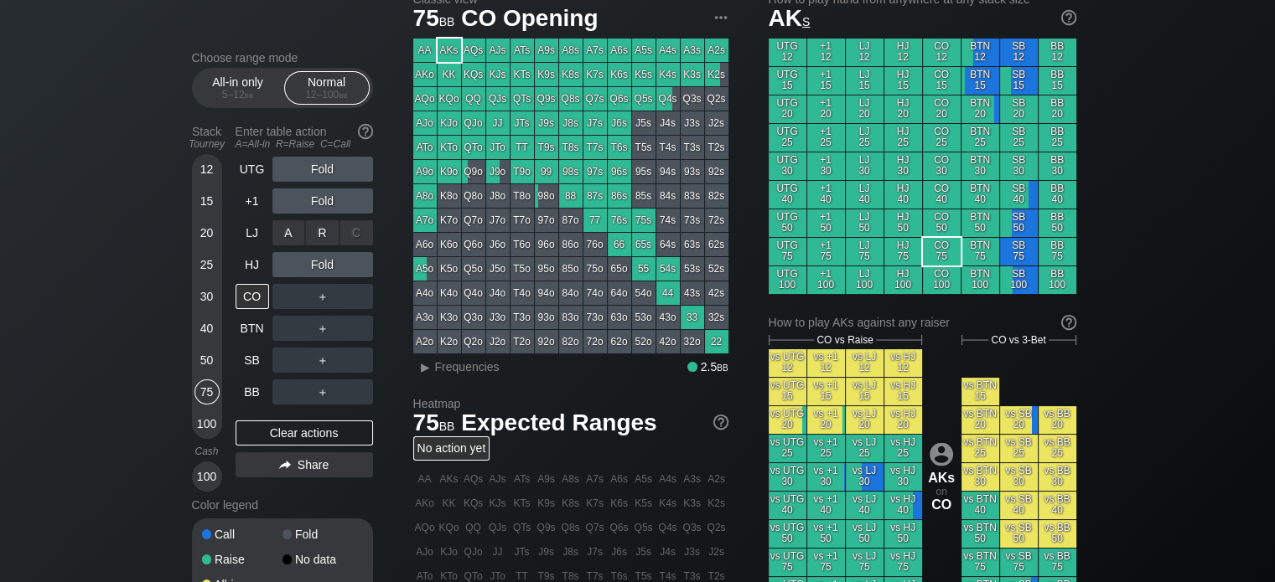
click at [320, 227] on div "R ✕" at bounding box center [322, 232] width 33 height 25
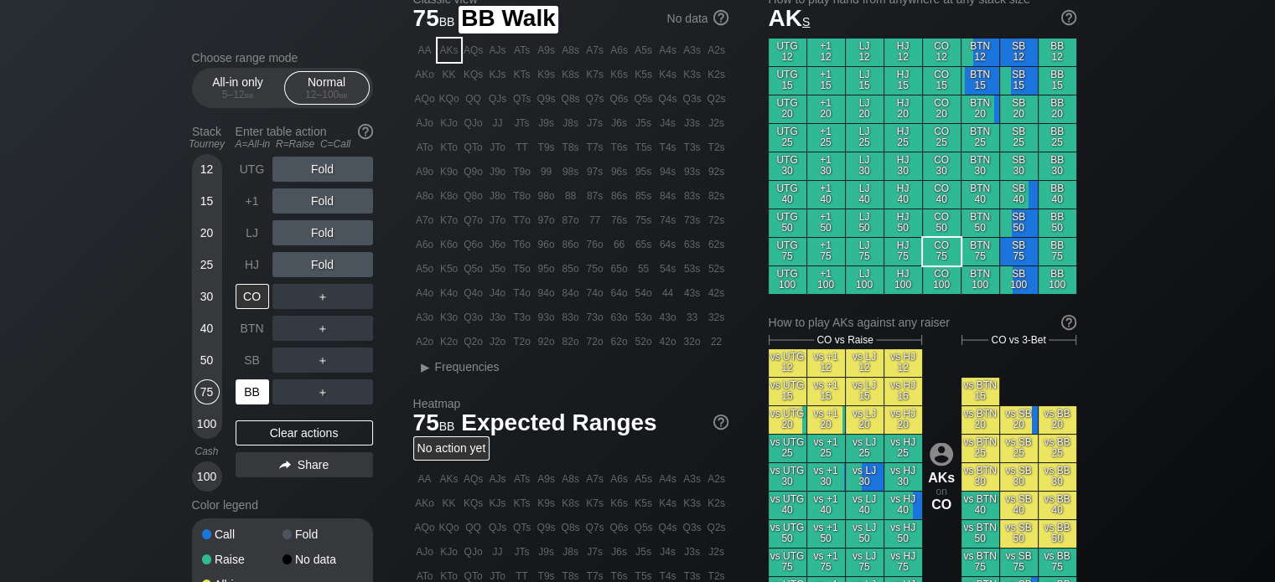
click at [259, 379] on div "BB" at bounding box center [253, 392] width 37 height 32
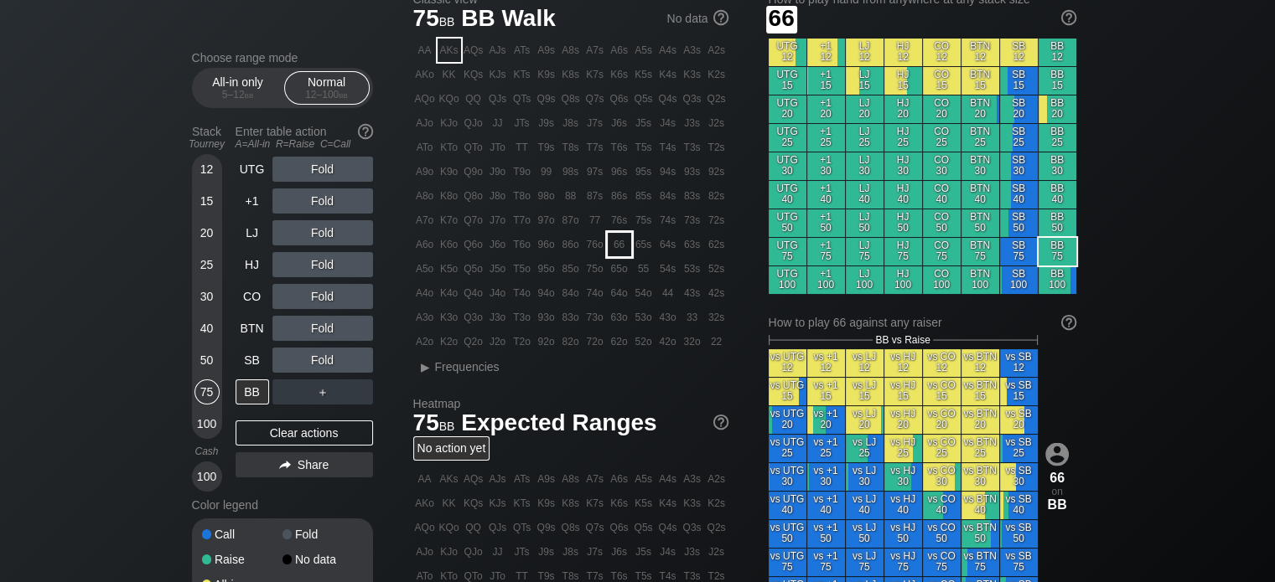
click at [620, 245] on div "66" at bounding box center [619, 244] width 23 height 23
click at [315, 262] on div "R ✕" at bounding box center [322, 264] width 33 height 25
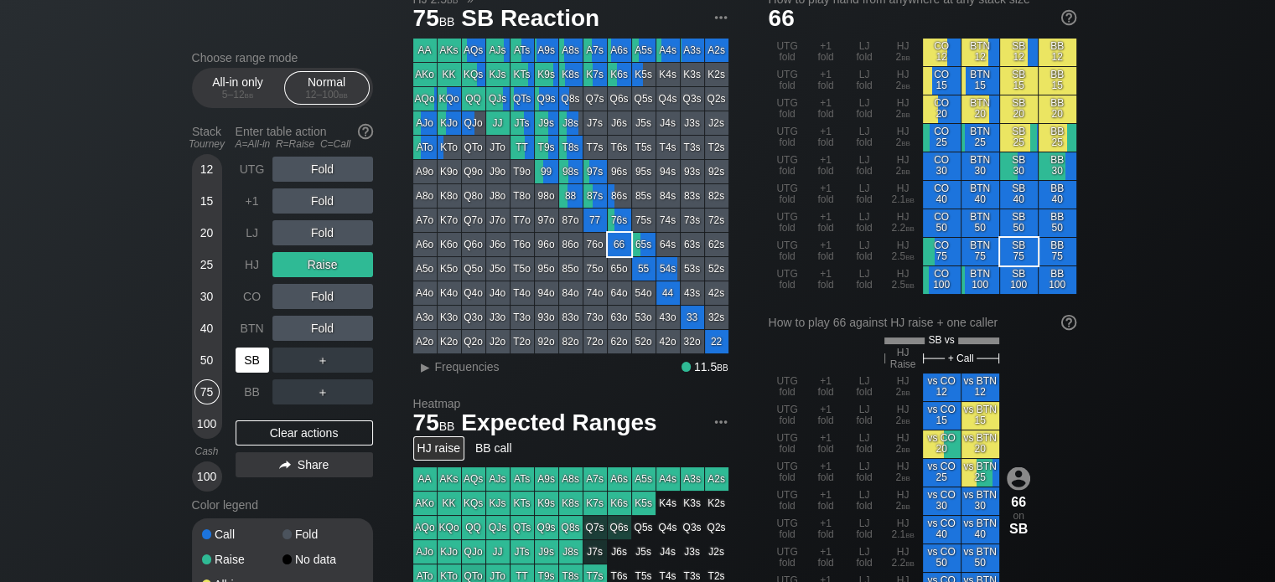
click at [246, 362] on div "SB" at bounding box center [252, 360] width 34 height 25
click at [322, 257] on div "R ✕" at bounding box center [322, 264] width 33 height 25
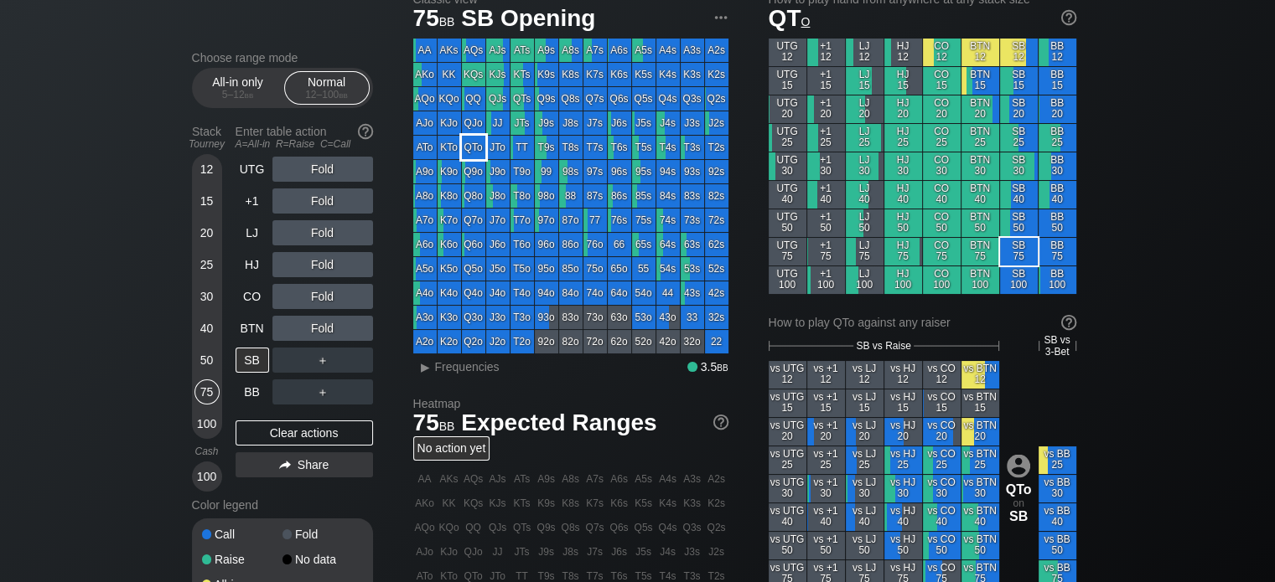
click at [477, 151] on div "QTo" at bounding box center [473, 147] width 23 height 23
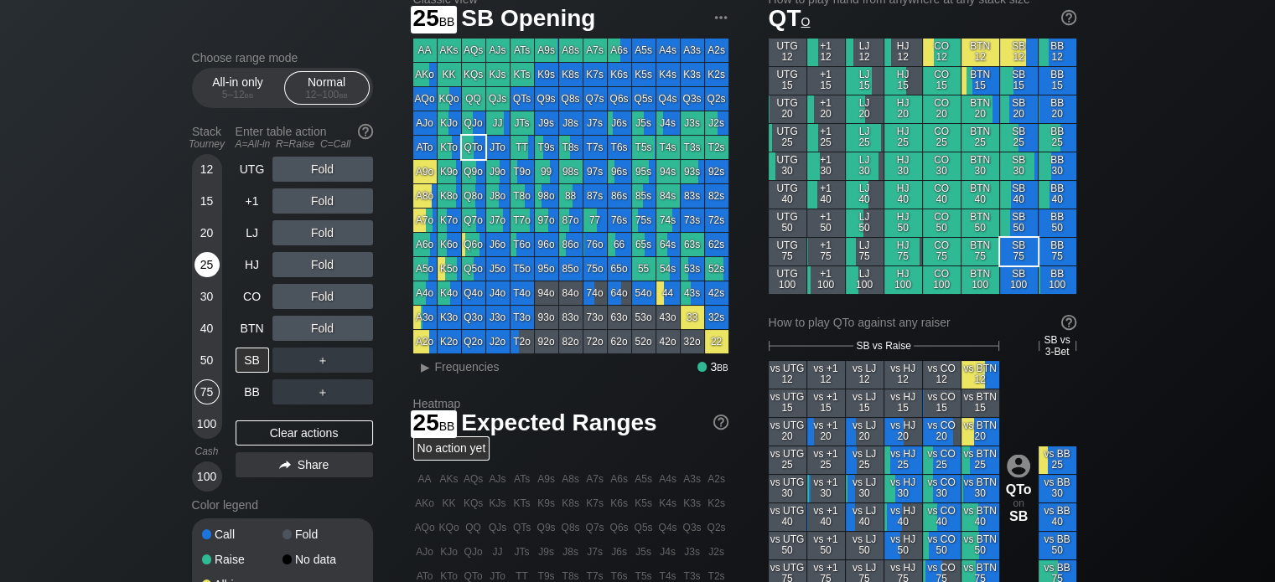
click at [198, 264] on div "25" at bounding box center [206, 264] width 25 height 25
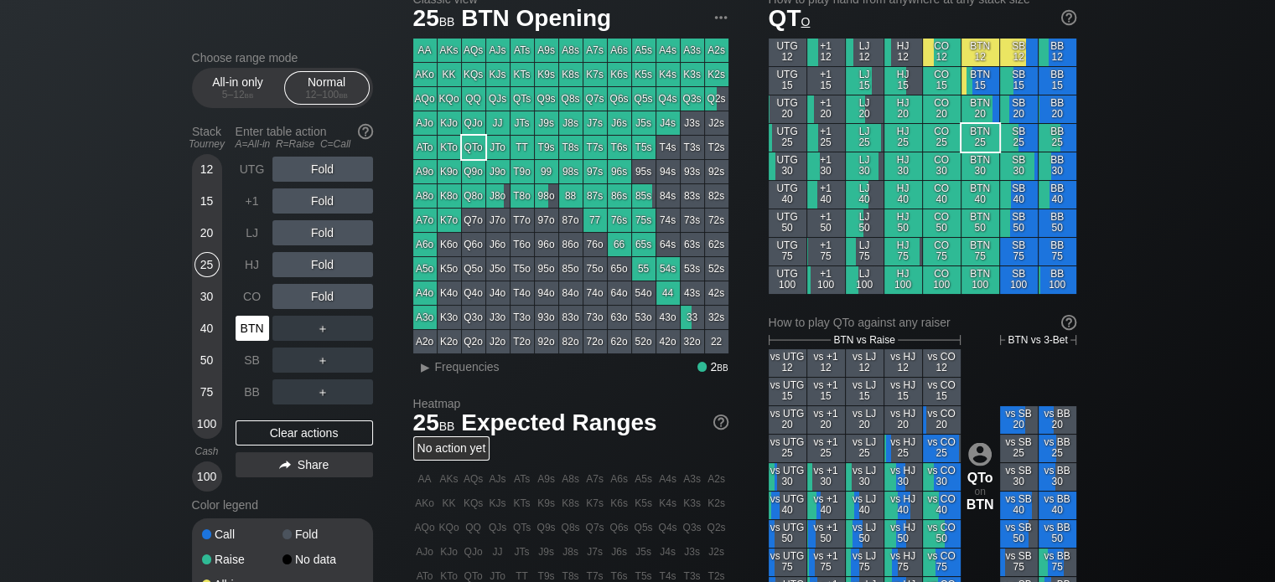
click at [266, 330] on div "BTN" at bounding box center [252, 328] width 34 height 25
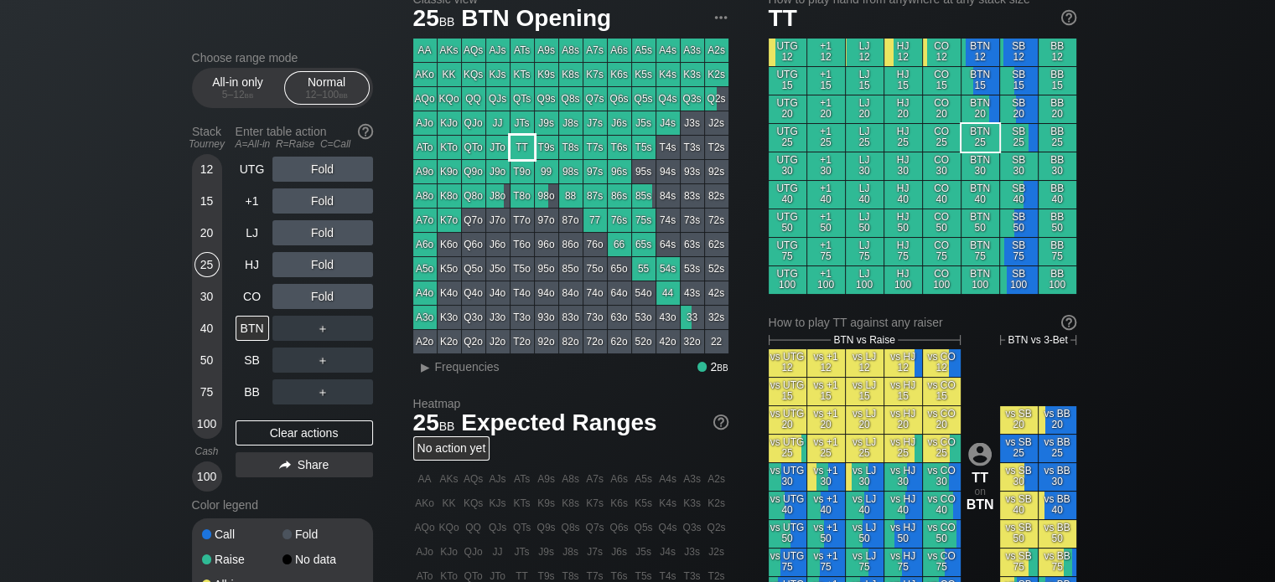
click at [526, 153] on div "TT" at bounding box center [521, 147] width 23 height 23
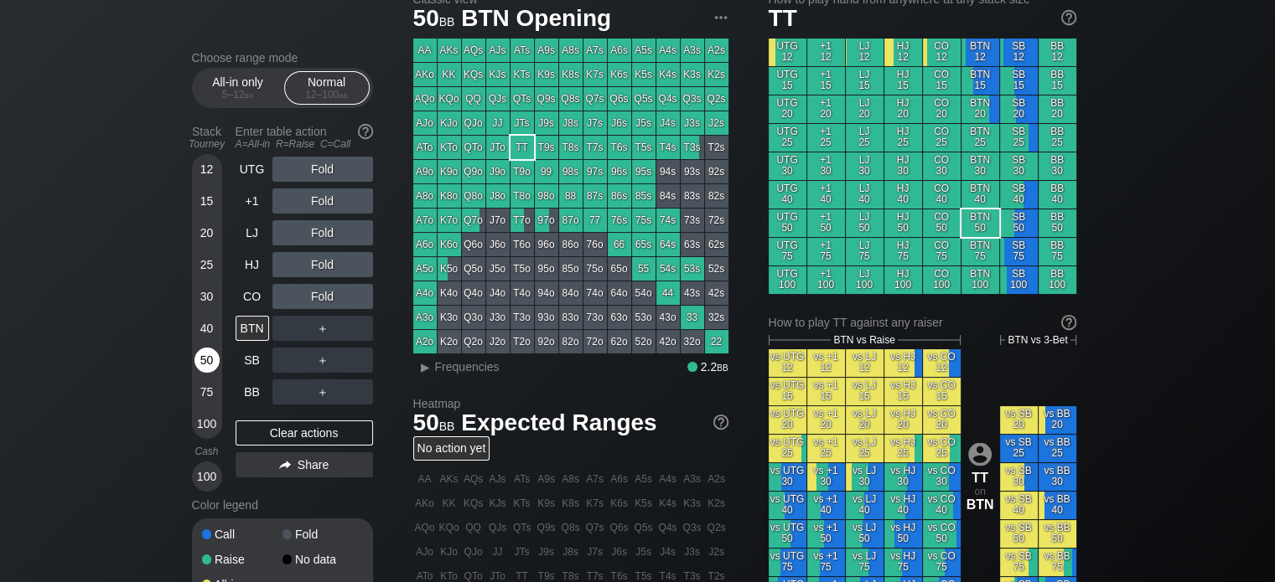
click at [204, 351] on div "50" at bounding box center [206, 360] width 25 height 25
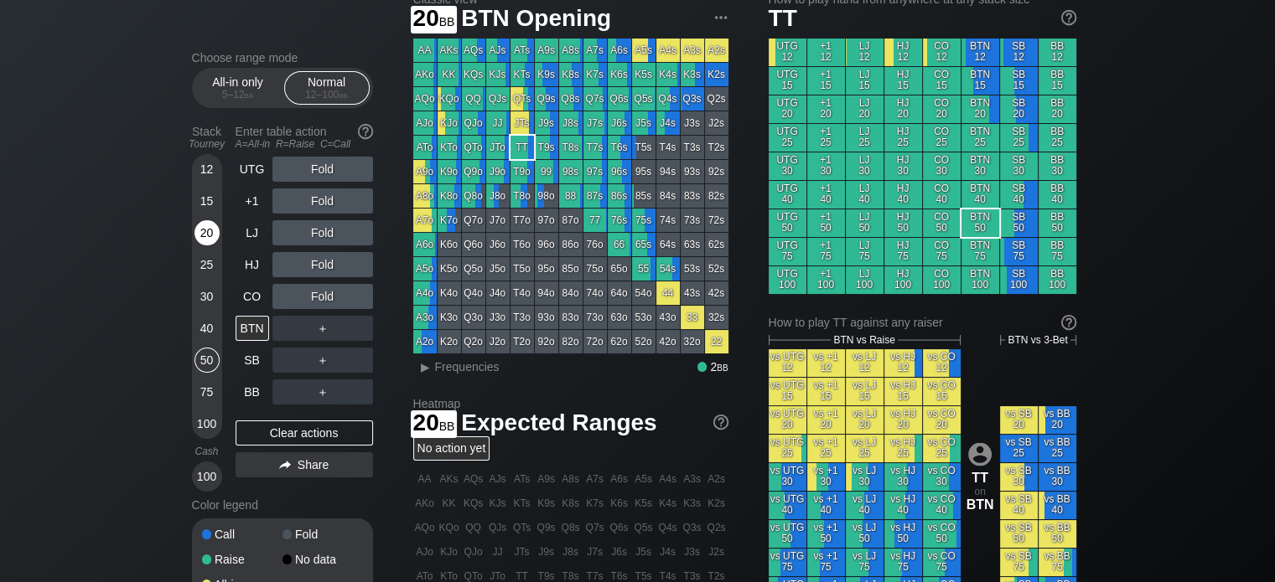
click at [199, 236] on div "20" at bounding box center [206, 232] width 25 height 25
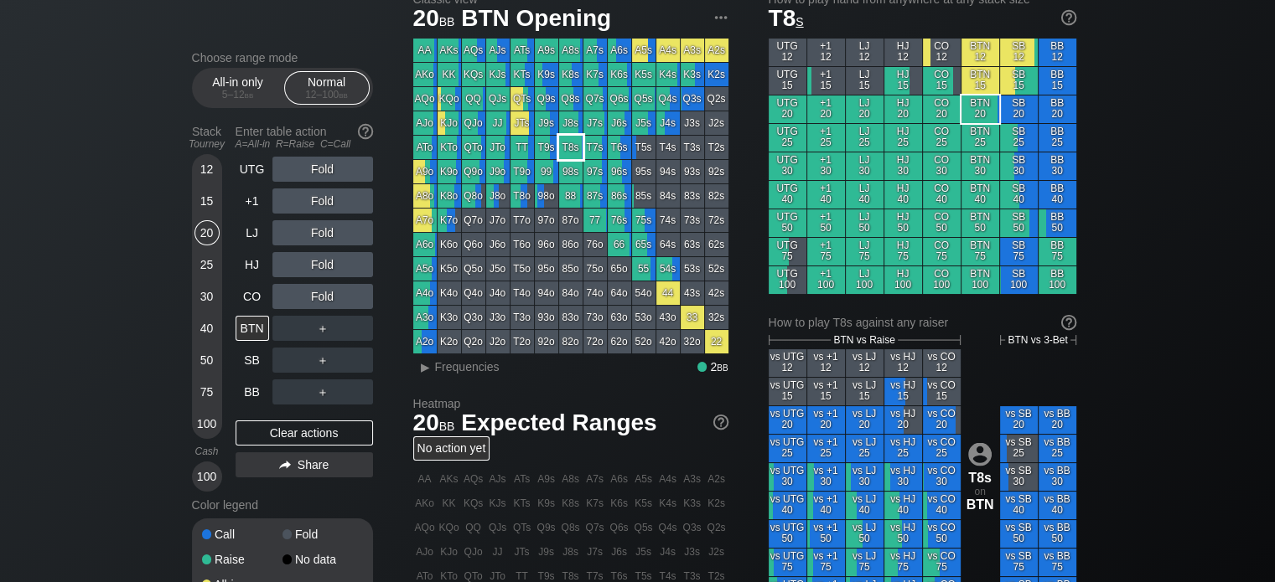
click at [577, 150] on div "T8s" at bounding box center [570, 147] width 23 height 23
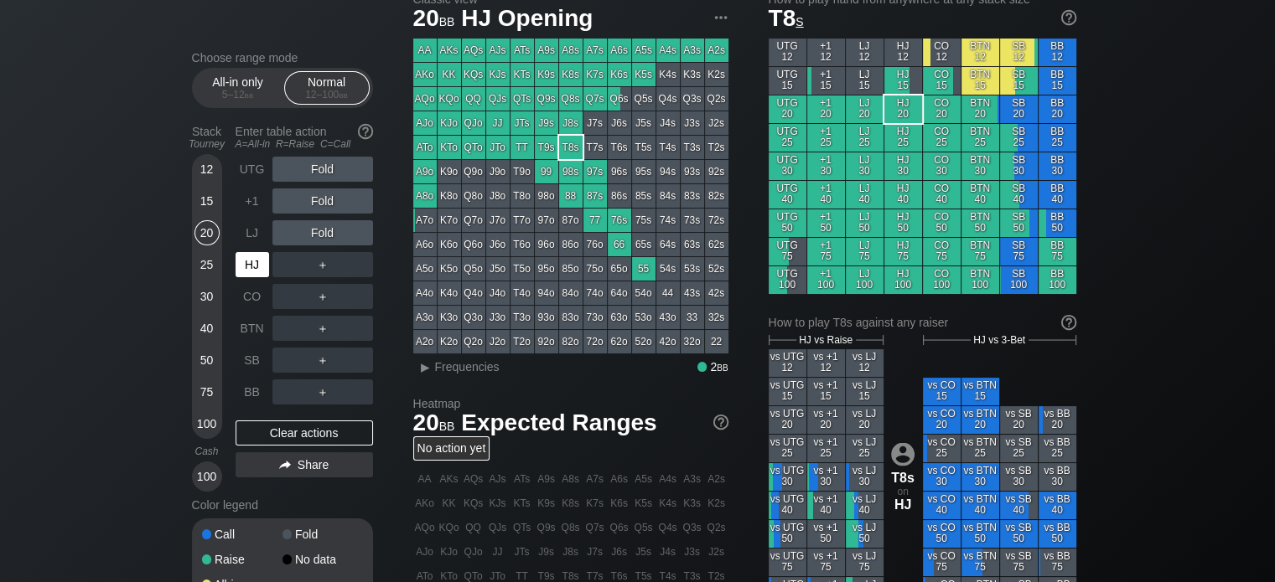
click at [255, 262] on div "HJ" at bounding box center [252, 264] width 34 height 25
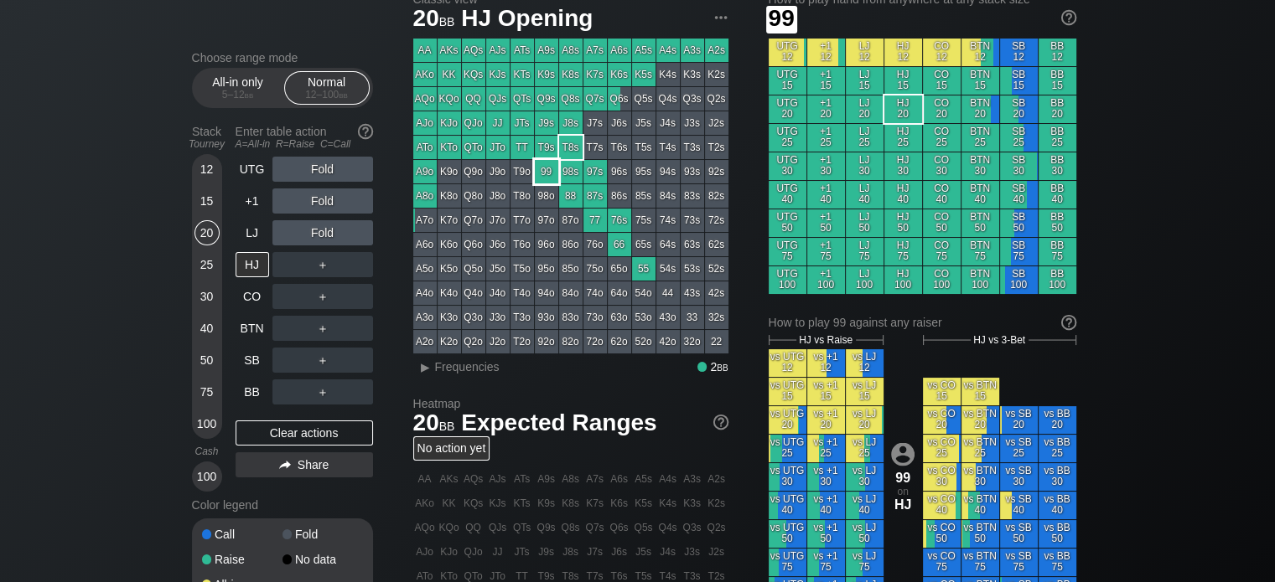
click at [548, 171] on div "99" at bounding box center [546, 171] width 23 height 23
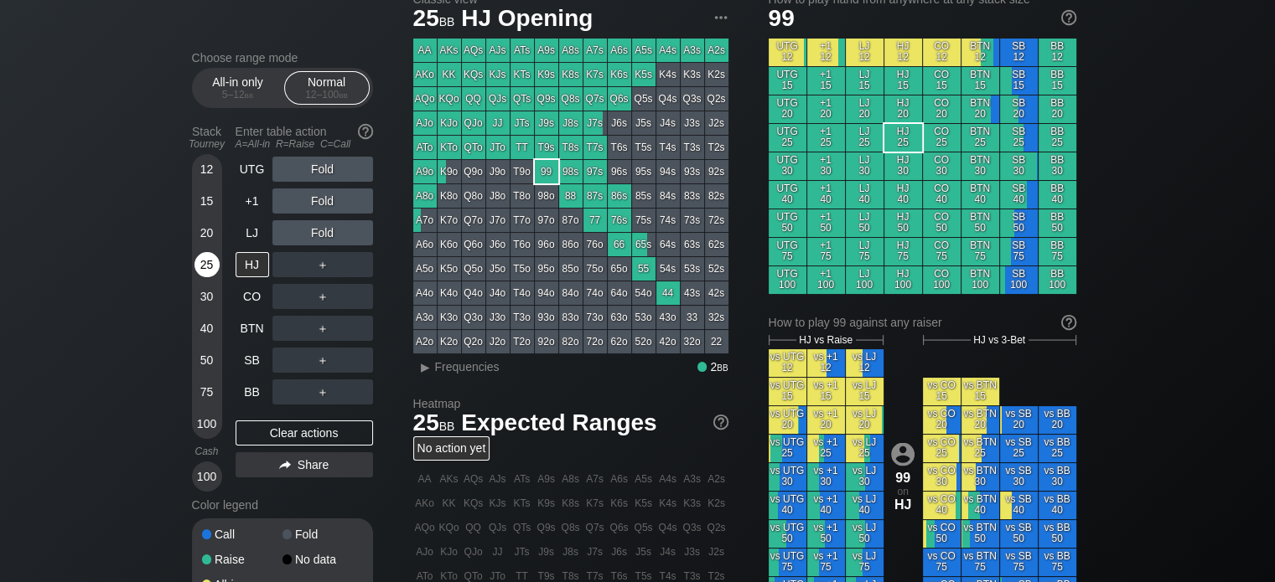
click at [199, 256] on div "25" at bounding box center [206, 264] width 25 height 25
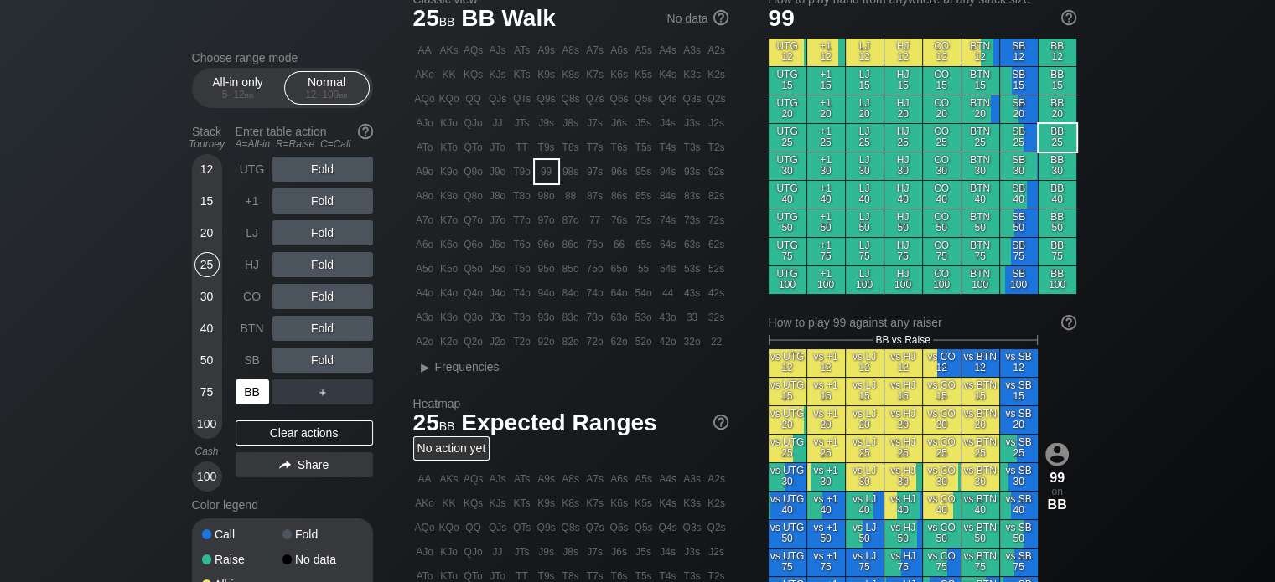
click at [248, 395] on div "BB" at bounding box center [252, 392] width 34 height 25
click at [326, 168] on div "R ✕" at bounding box center [322, 169] width 33 height 25
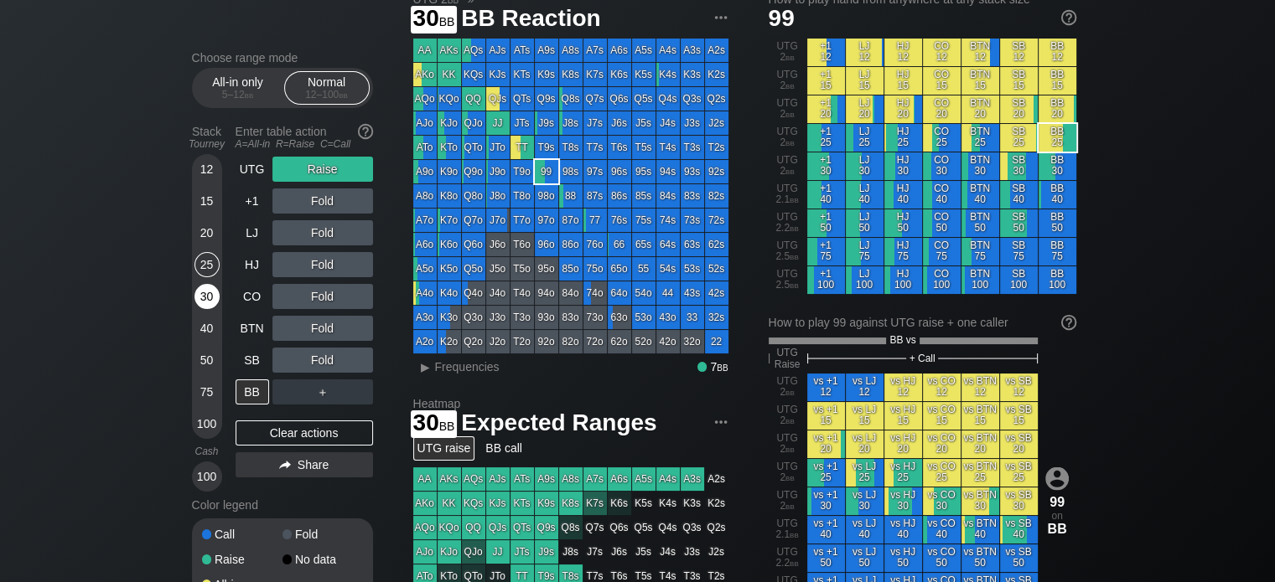
click at [205, 297] on div "30" at bounding box center [206, 296] width 25 height 25
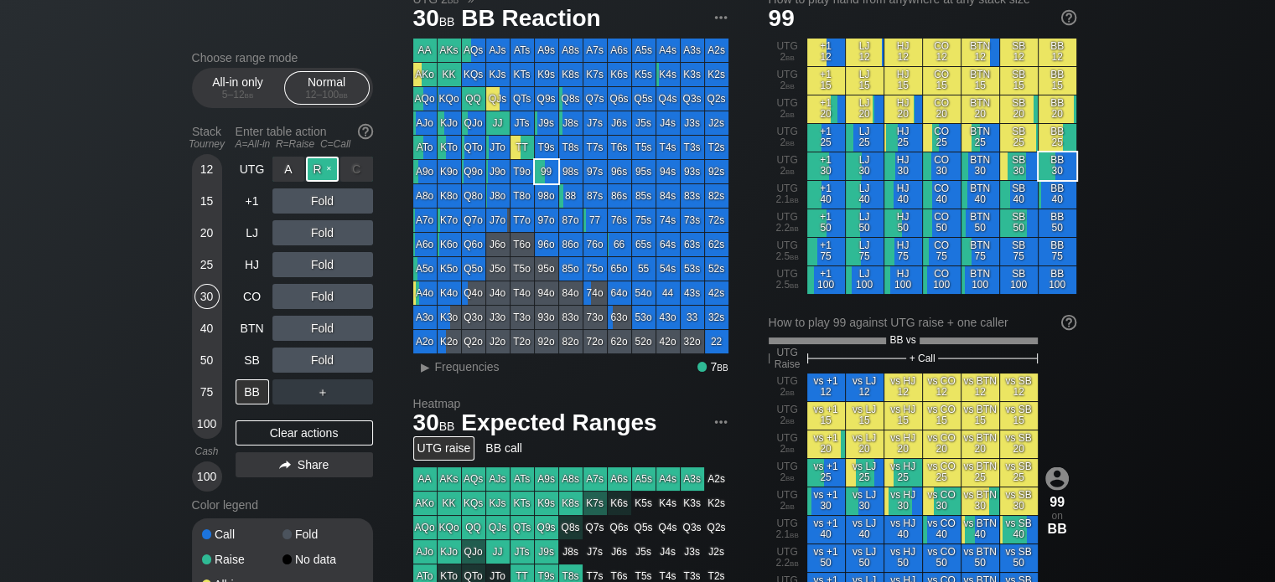
click at [320, 173] on div "R ✕" at bounding box center [322, 169] width 33 height 25
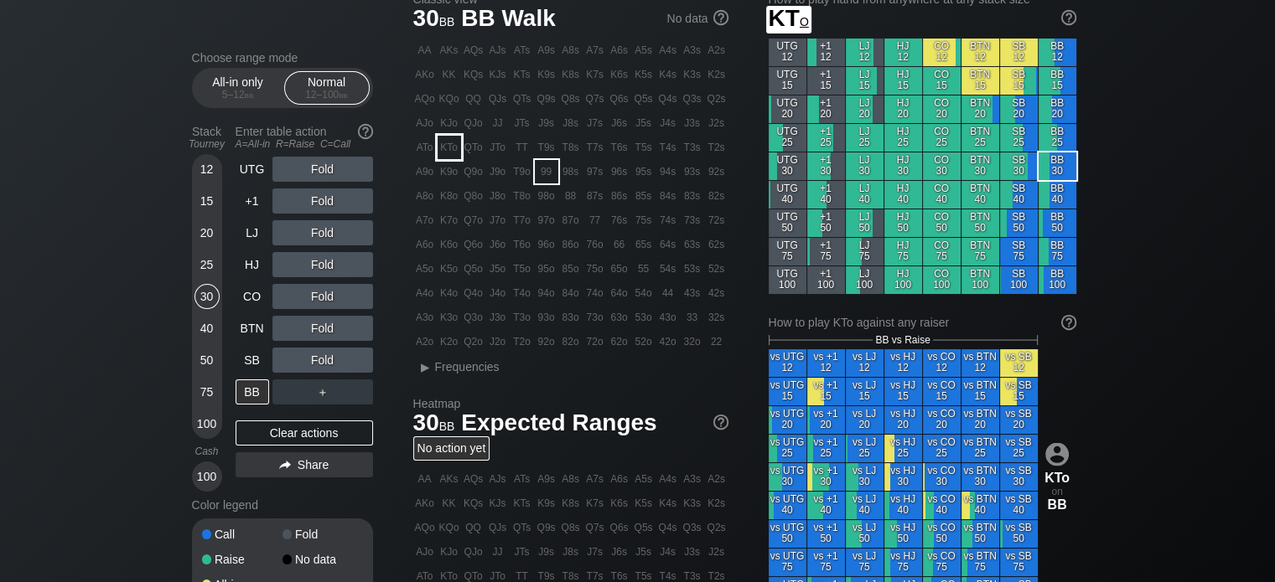
click at [452, 153] on div "KTo" at bounding box center [448, 147] width 23 height 23
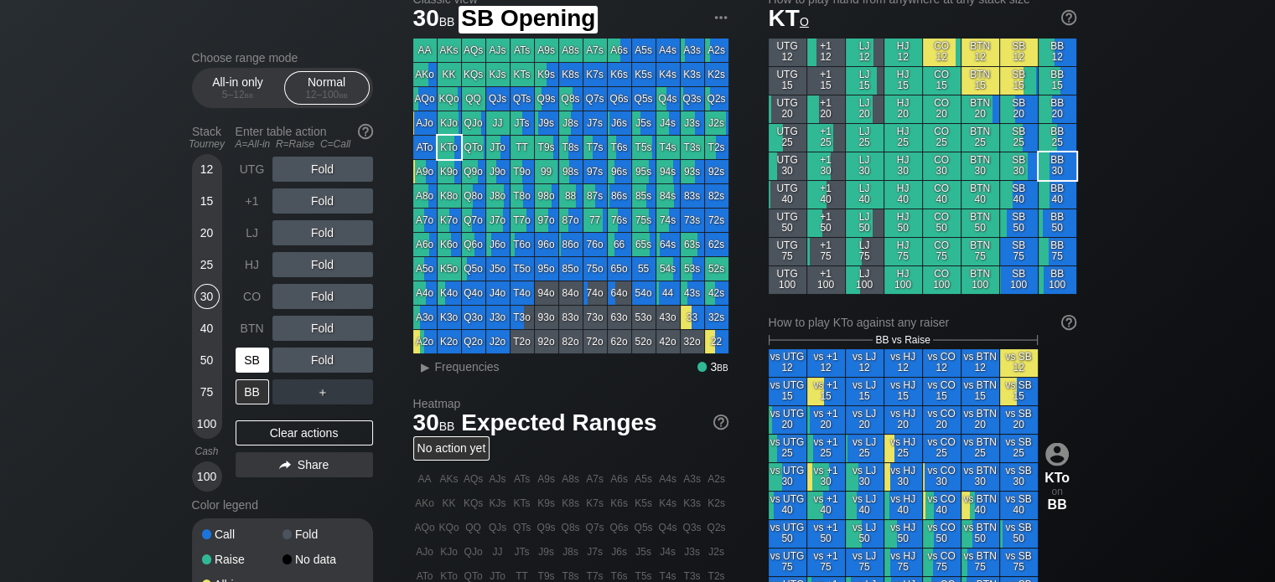
click at [248, 369] on div "SB" at bounding box center [252, 360] width 34 height 25
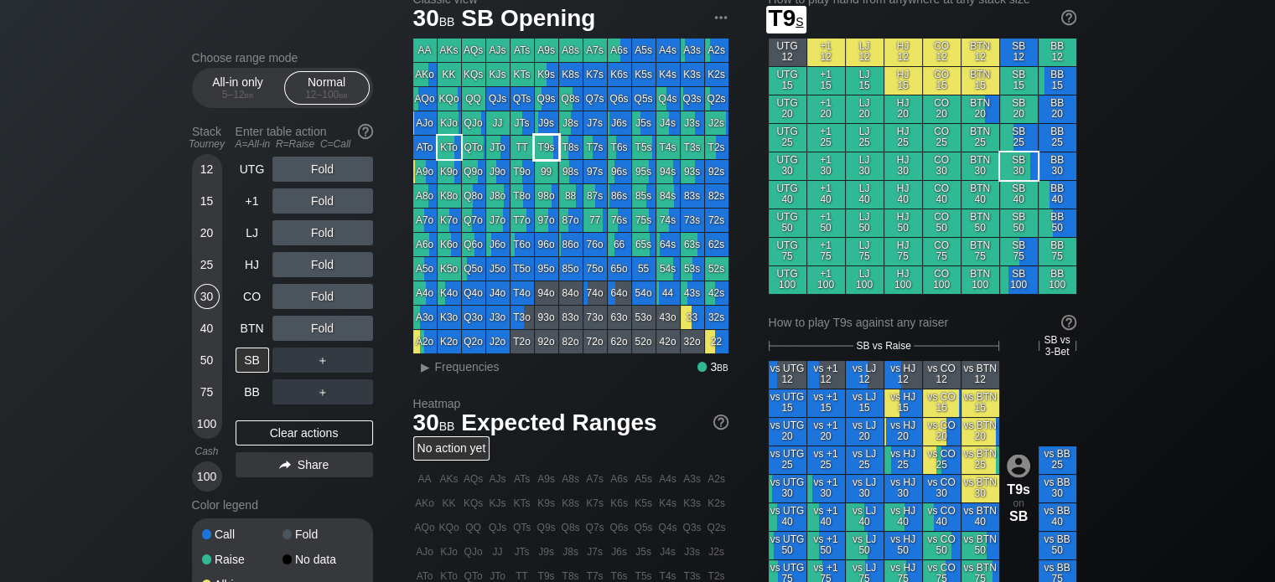
click at [538, 153] on div "T9s" at bounding box center [546, 147] width 23 height 23
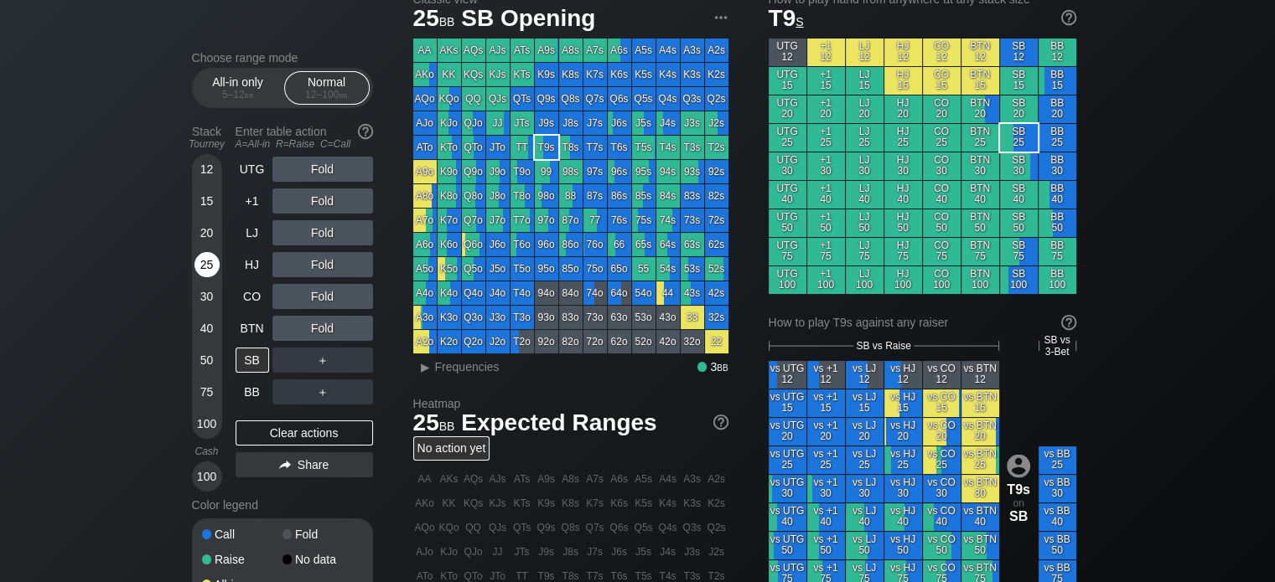
click at [210, 270] on div "25" at bounding box center [206, 264] width 25 height 25
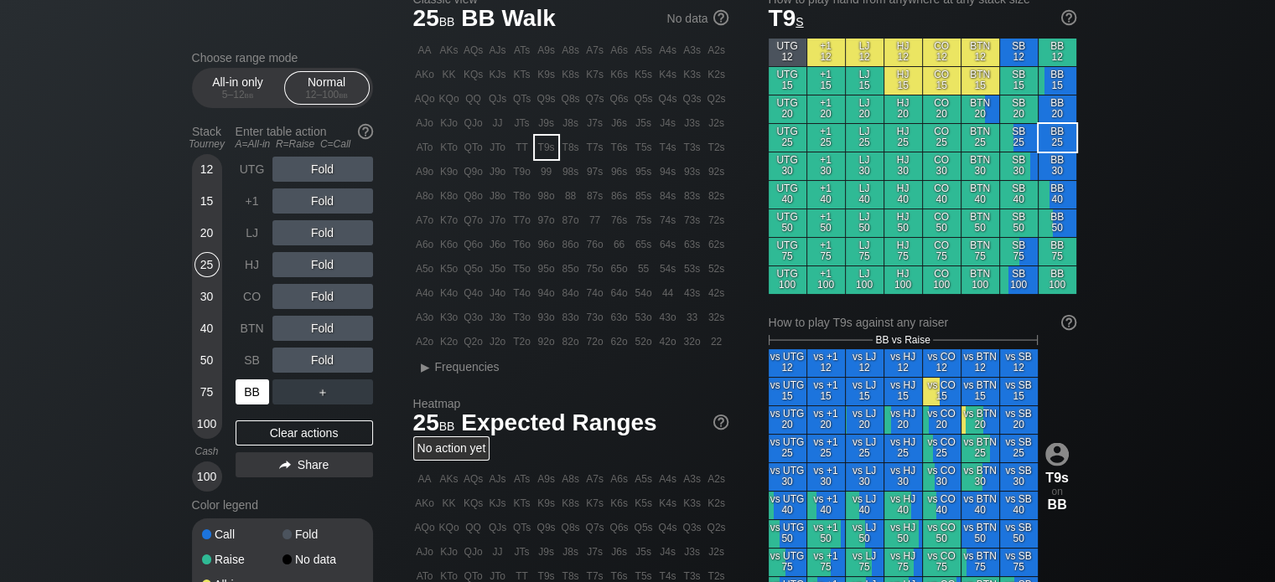
click at [246, 396] on div "BB" at bounding box center [252, 392] width 34 height 25
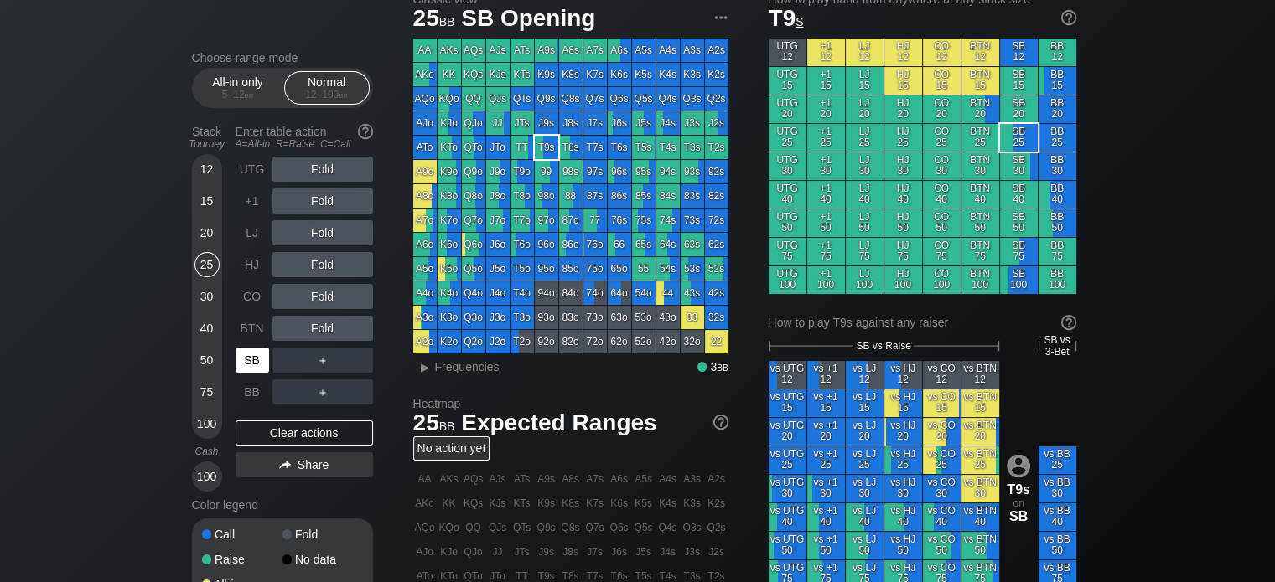
click at [255, 364] on div "SB" at bounding box center [252, 360] width 34 height 25
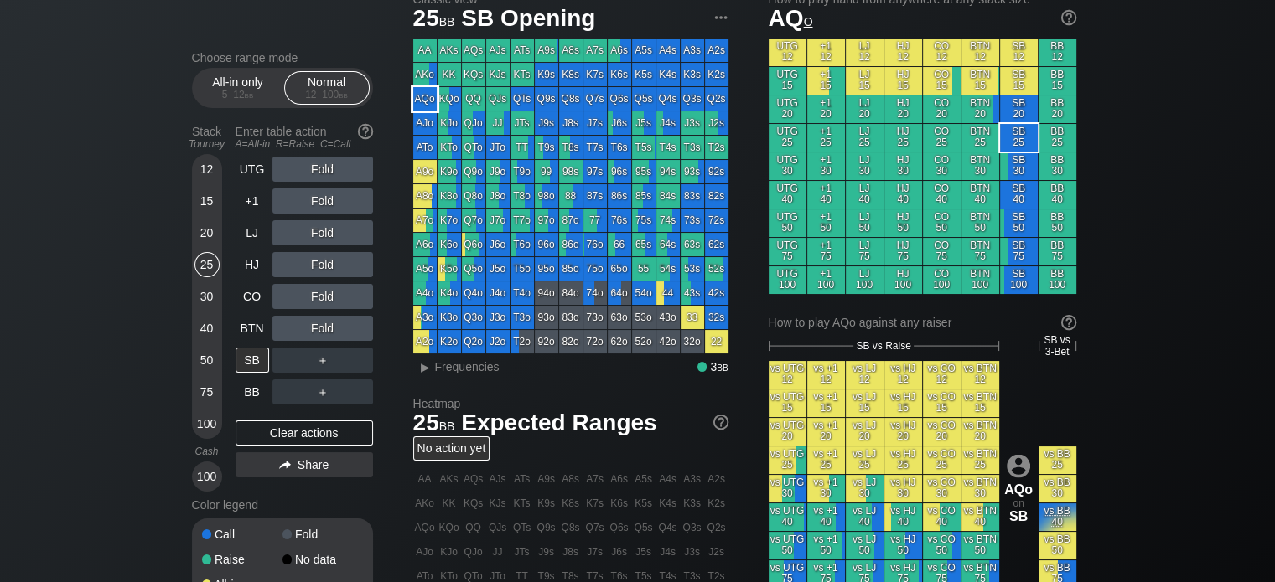
click at [427, 100] on div "AQo" at bounding box center [424, 98] width 23 height 23
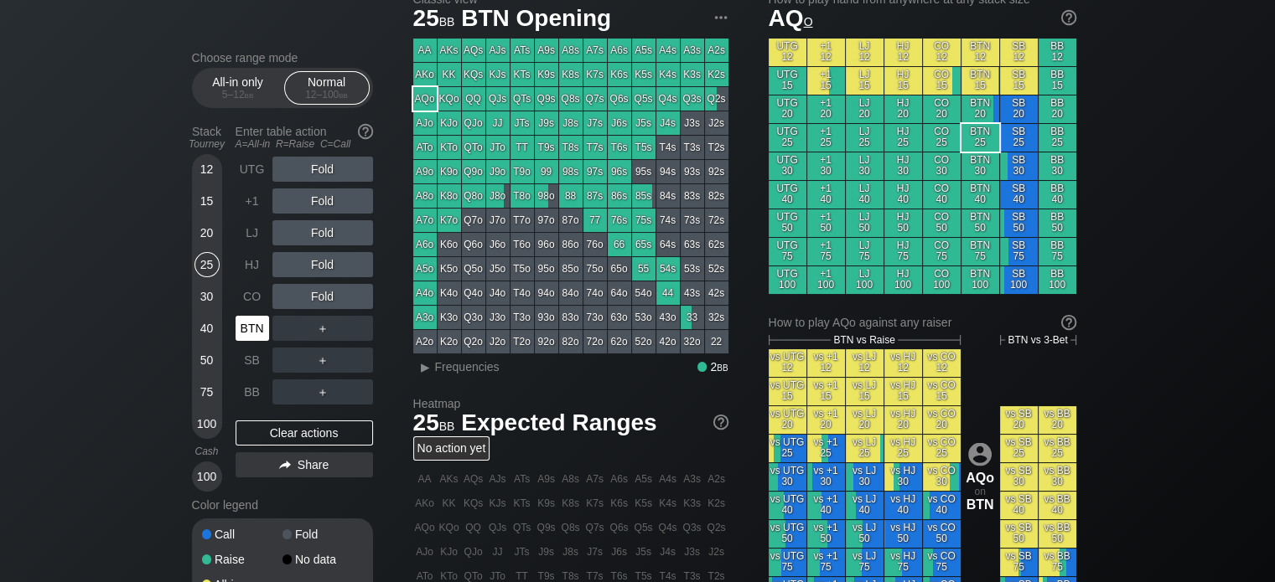
click at [263, 317] on div "BTN" at bounding box center [252, 328] width 34 height 25
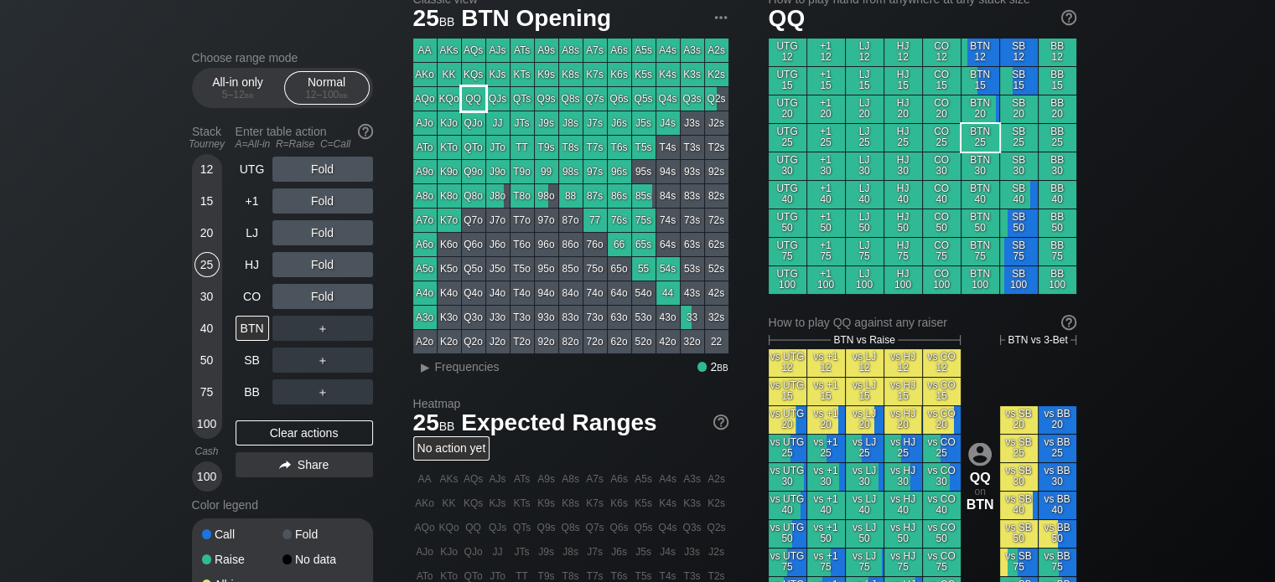
click at [468, 95] on div "QQ" at bounding box center [473, 98] width 23 height 23
click at [310, 168] on div "R ✕" at bounding box center [322, 169] width 33 height 25
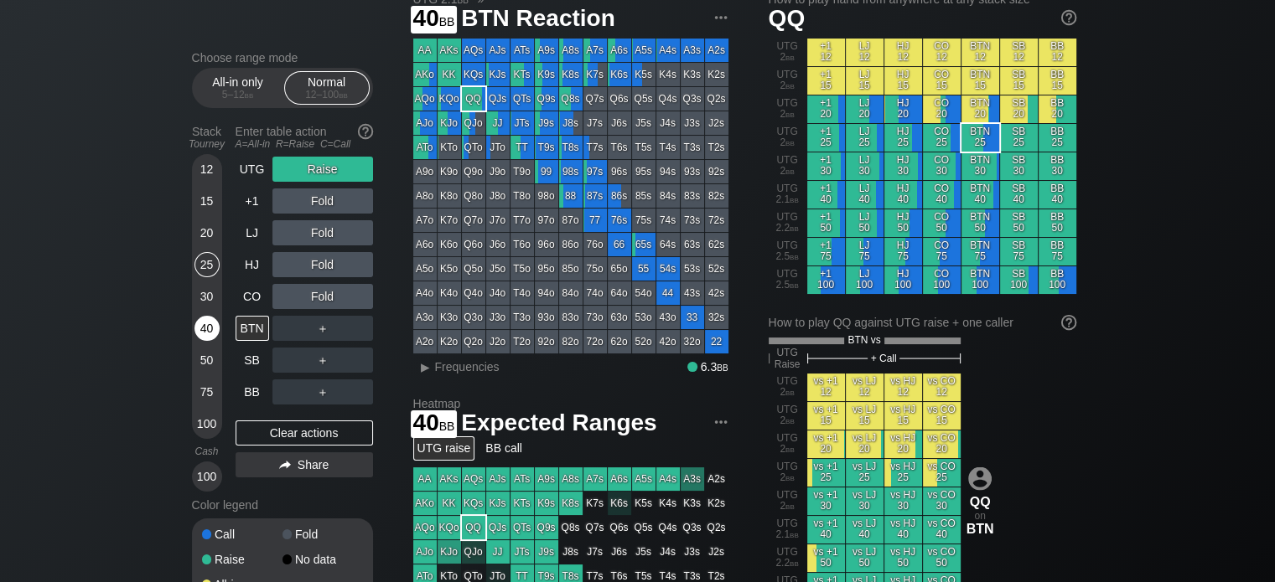
click at [205, 326] on div "40" at bounding box center [206, 328] width 25 height 25
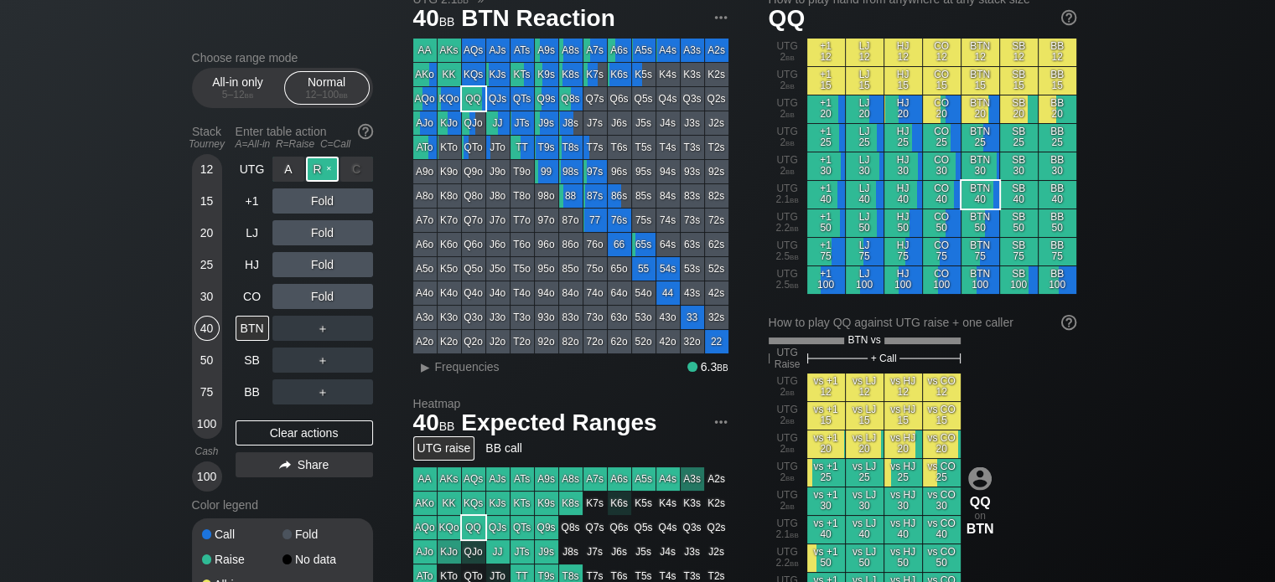
click at [319, 167] on div "R ✕" at bounding box center [322, 169] width 33 height 25
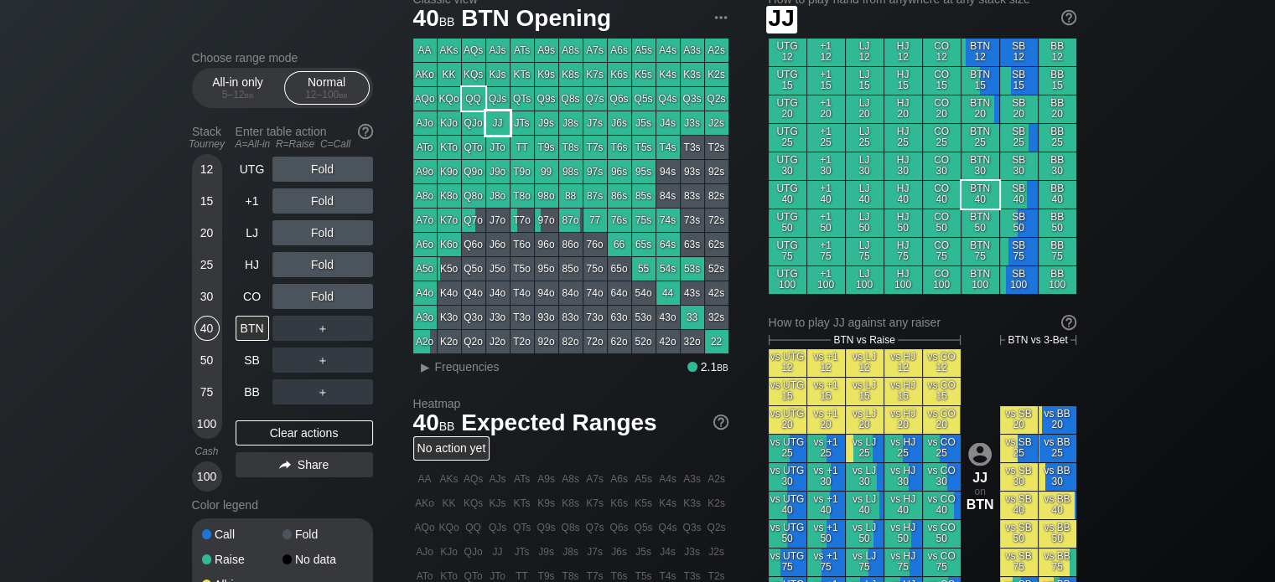
click at [491, 128] on div "JJ" at bounding box center [497, 122] width 23 height 23
click at [318, 170] on div "R ✕" at bounding box center [322, 169] width 33 height 25
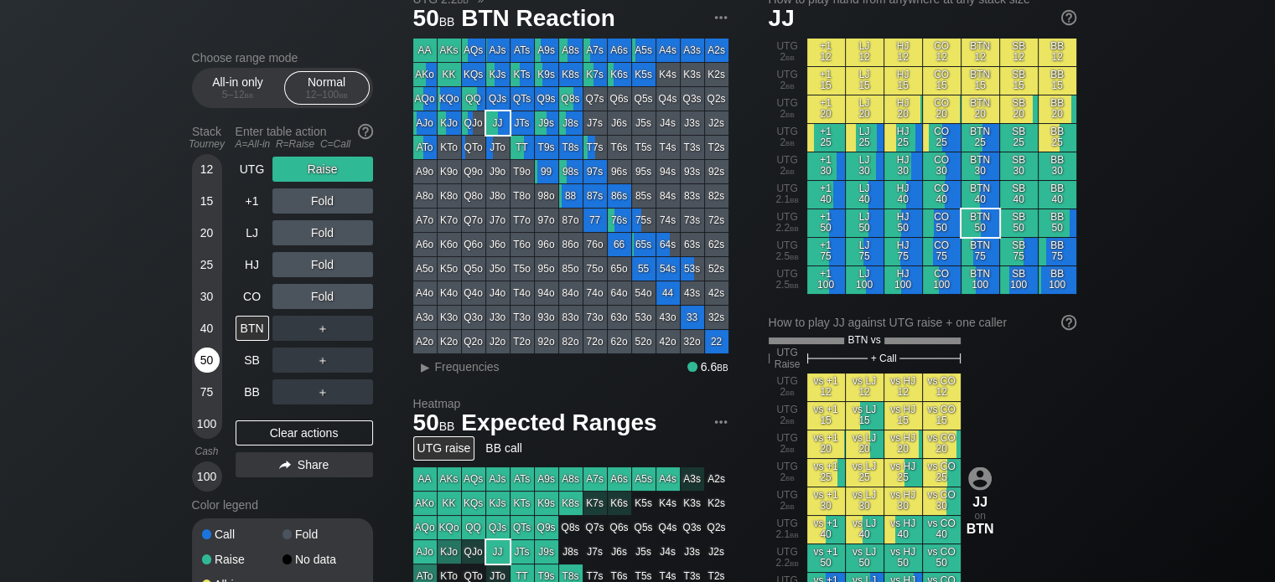
click at [211, 355] on div "50" at bounding box center [206, 360] width 25 height 25
click at [319, 168] on div "R ✕" at bounding box center [322, 169] width 33 height 25
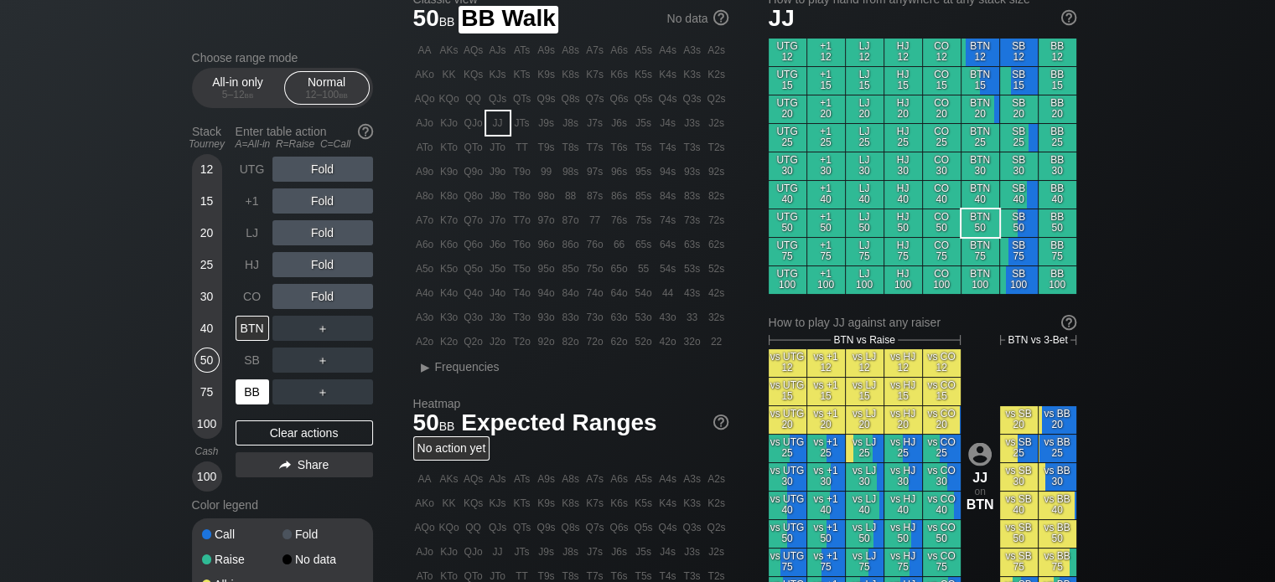
click at [248, 400] on div "BB" at bounding box center [252, 392] width 34 height 25
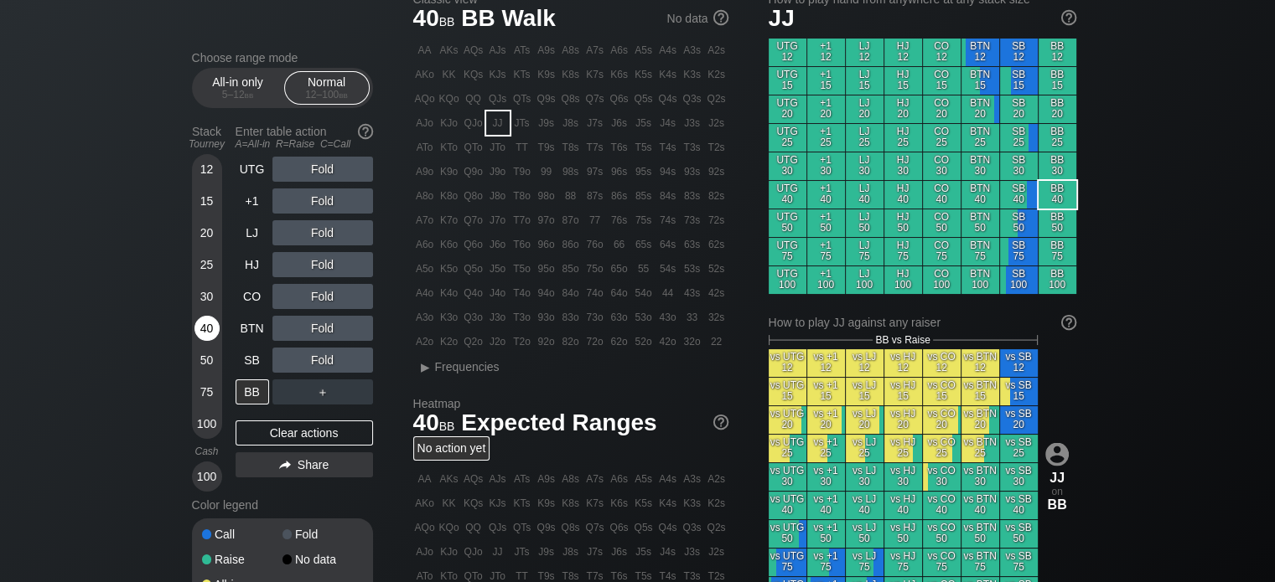
click at [208, 328] on div "40" at bounding box center [206, 328] width 25 height 25
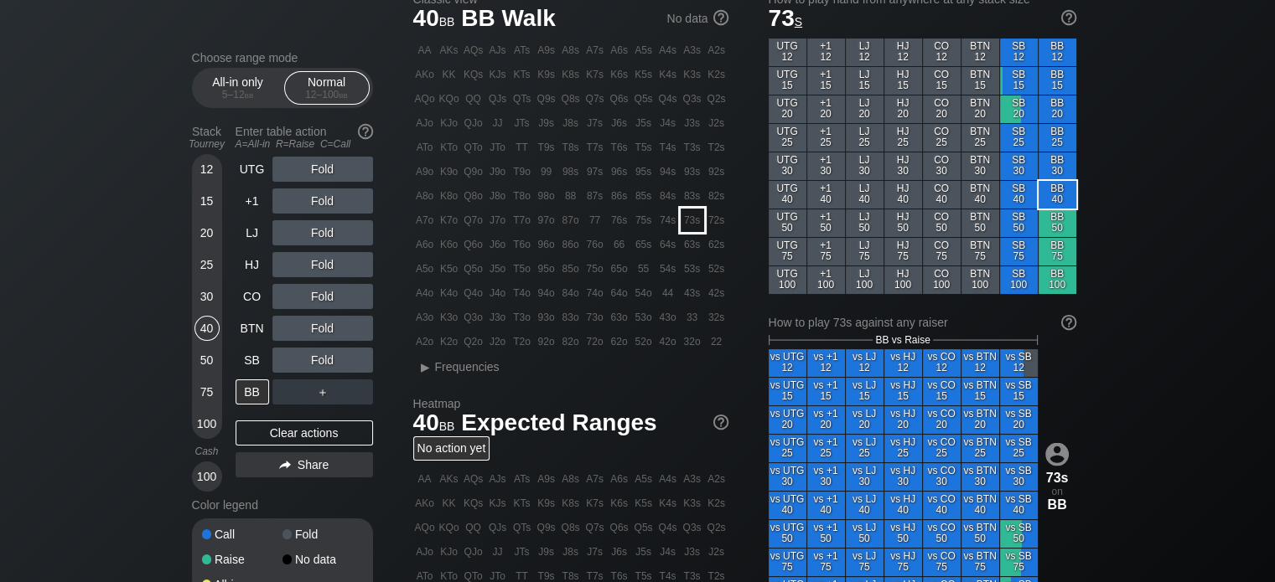
click at [688, 225] on div "73s" at bounding box center [691, 220] width 23 height 23
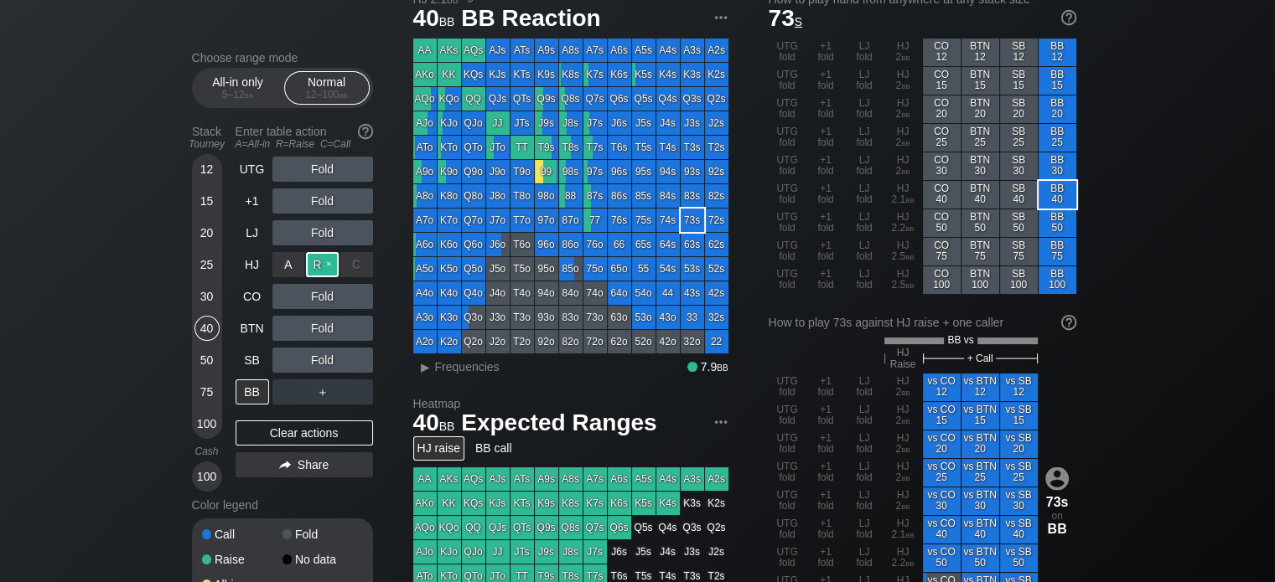
click at [316, 267] on div "R ✕" at bounding box center [322, 264] width 33 height 25
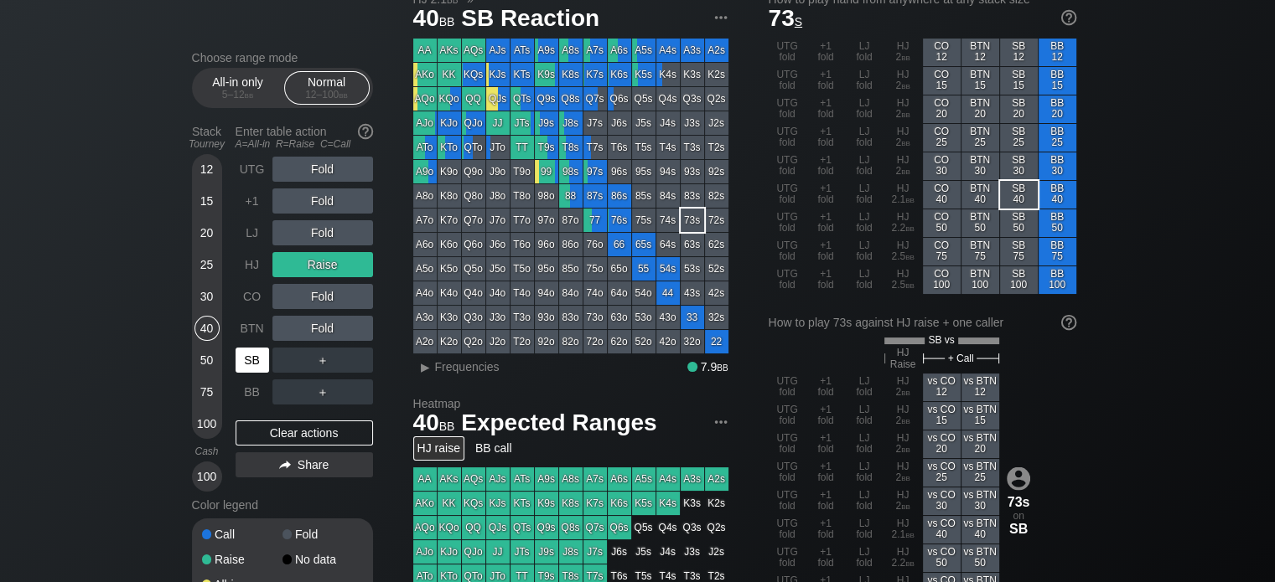
click at [244, 347] on div "SB" at bounding box center [253, 360] width 37 height 32
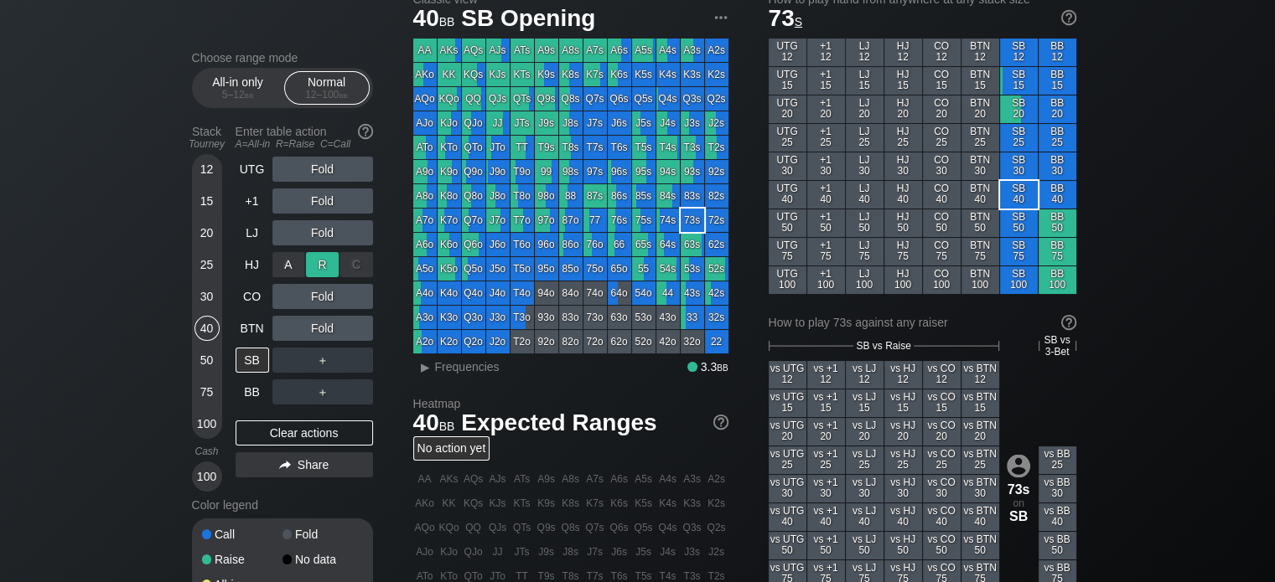
click at [312, 266] on div "R ✕" at bounding box center [322, 264] width 33 height 25
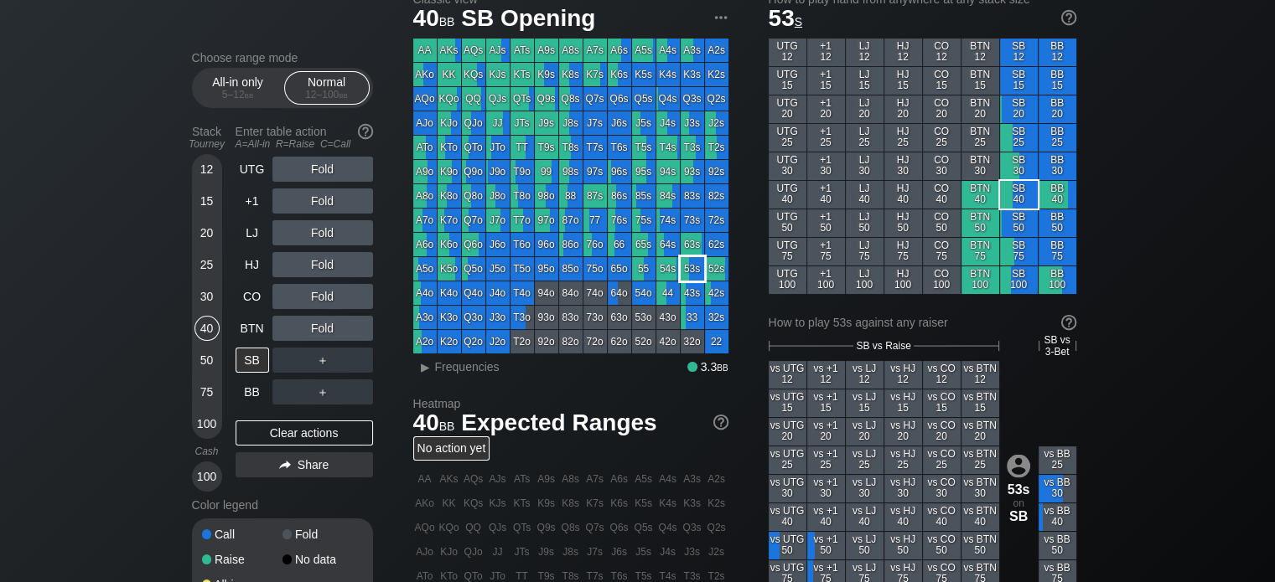
click at [683, 261] on div "53s" at bounding box center [691, 268] width 23 height 23
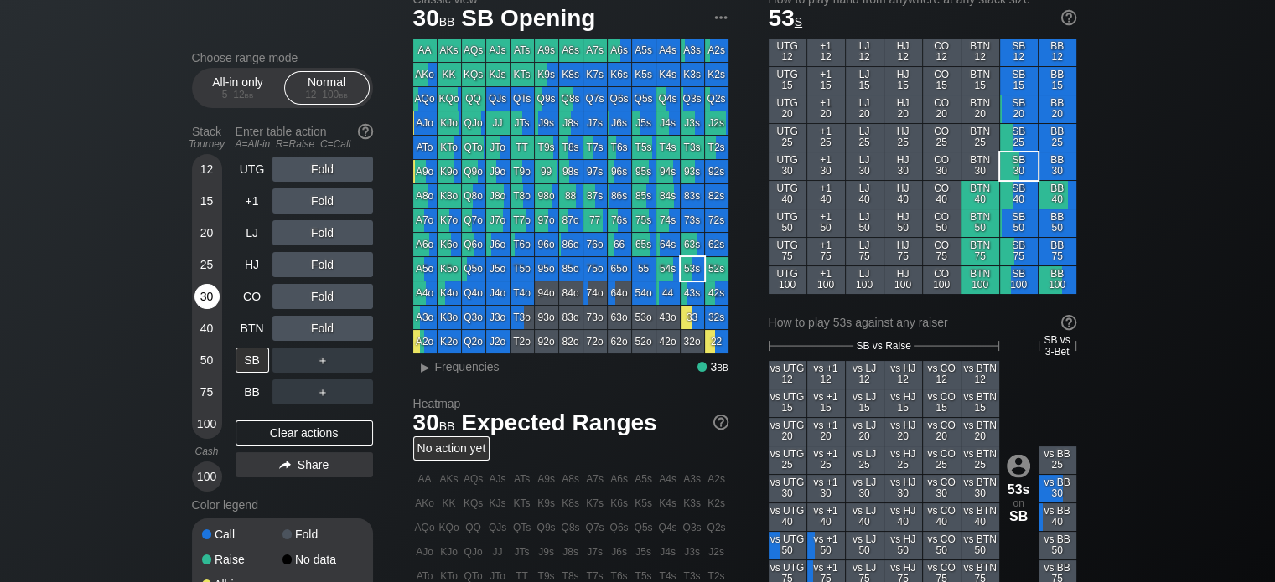
click at [211, 297] on div "30" at bounding box center [206, 296] width 25 height 25
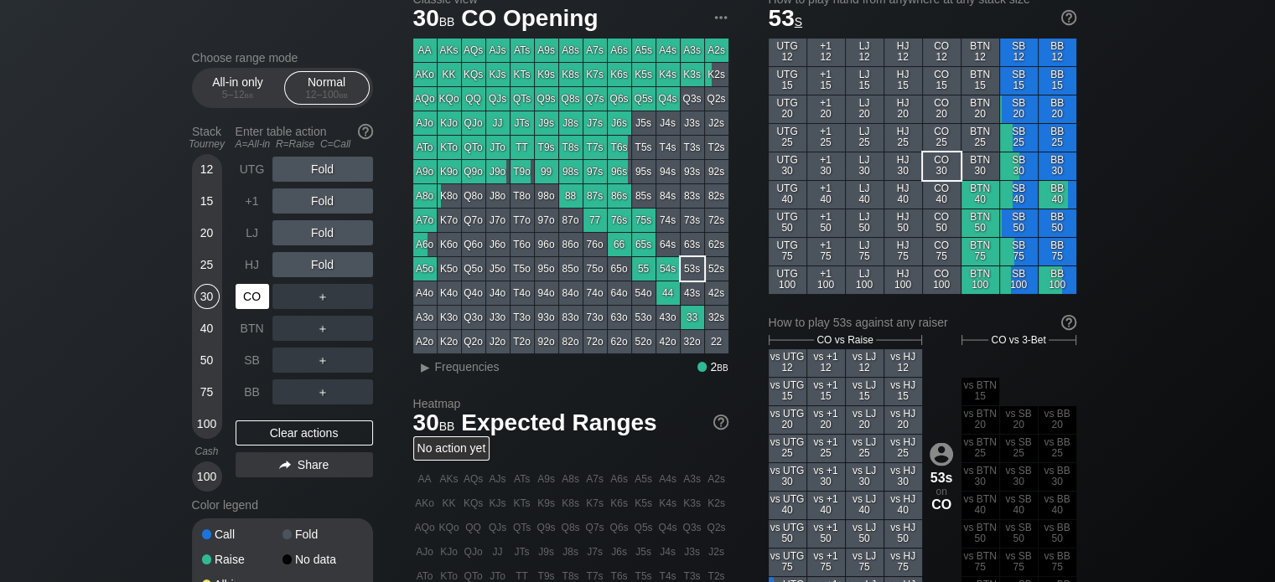
click at [250, 297] on div "CO" at bounding box center [252, 296] width 34 height 25
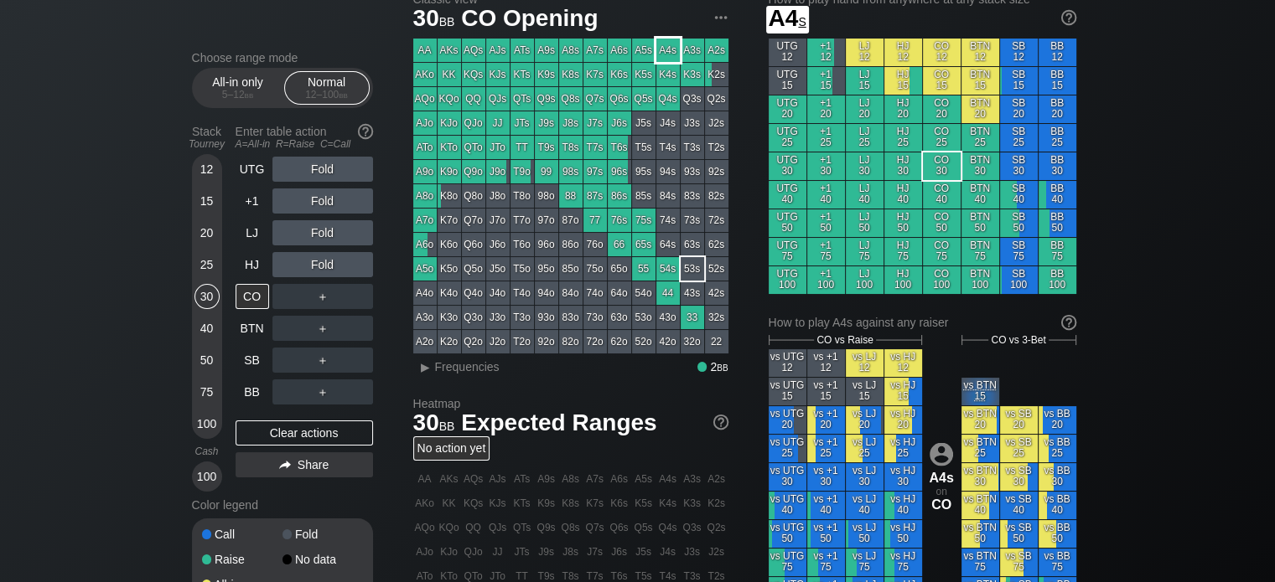
click at [665, 50] on div "A4s" at bounding box center [667, 50] width 23 height 23
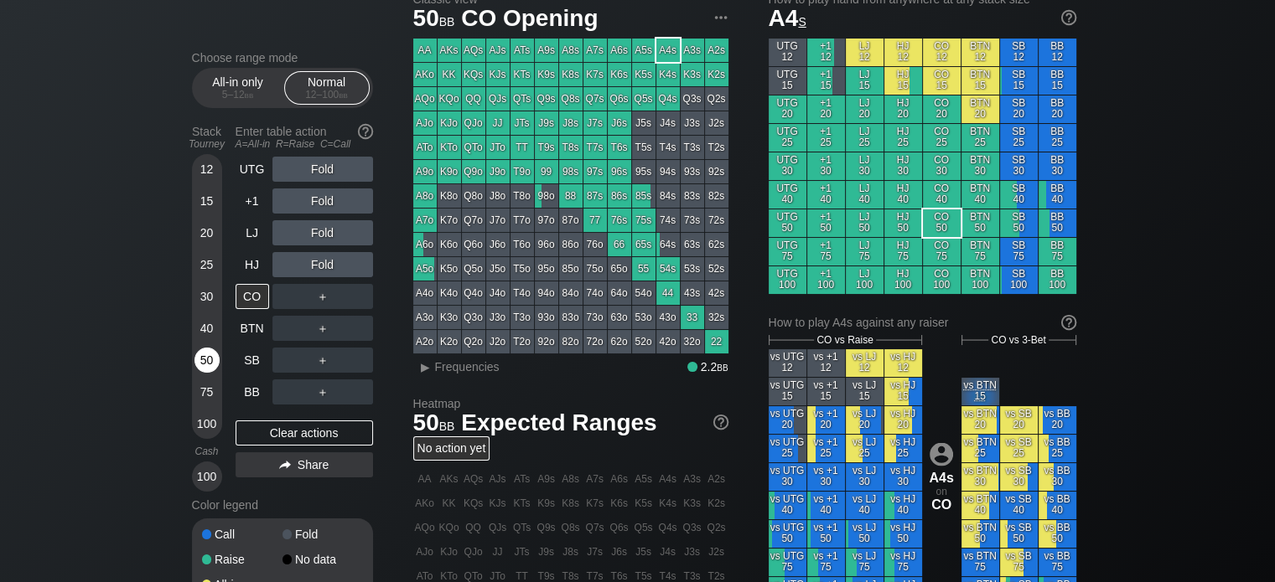
click at [194, 362] on div "50" at bounding box center [206, 360] width 25 height 25
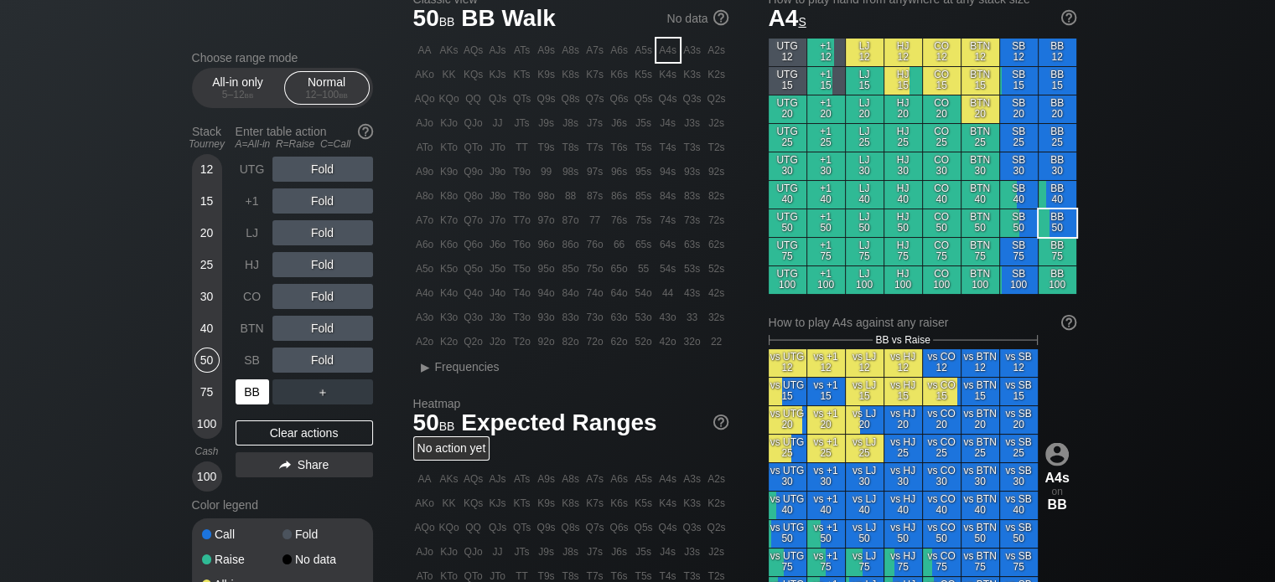
click at [241, 391] on div "BB" at bounding box center [252, 392] width 34 height 25
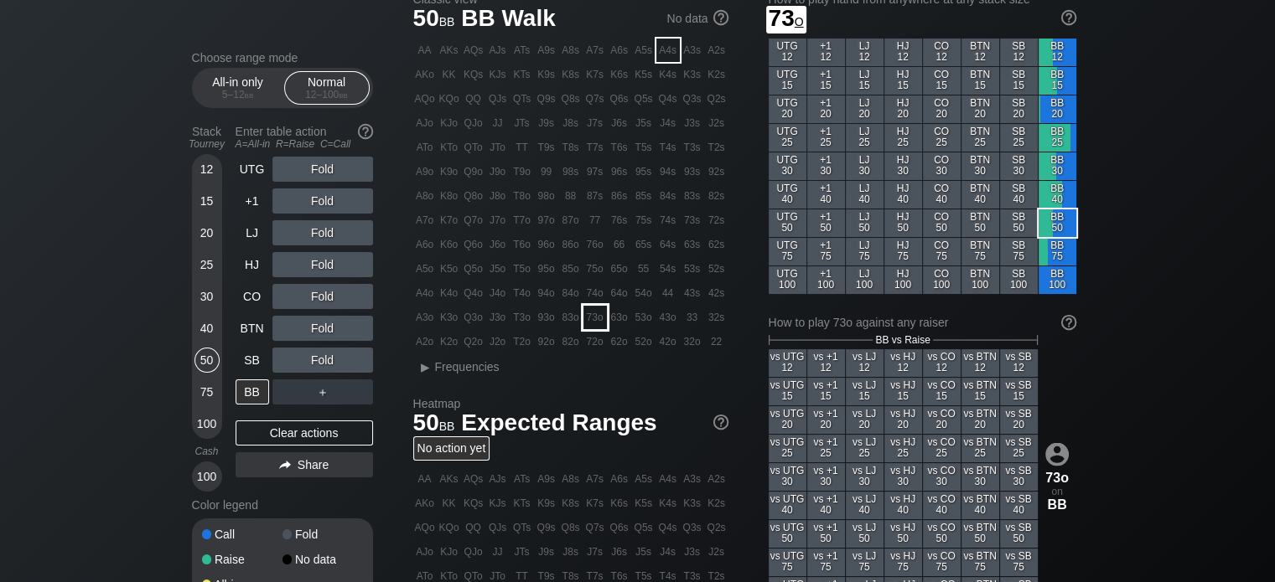
click at [597, 313] on div "73o" at bounding box center [594, 317] width 23 height 23
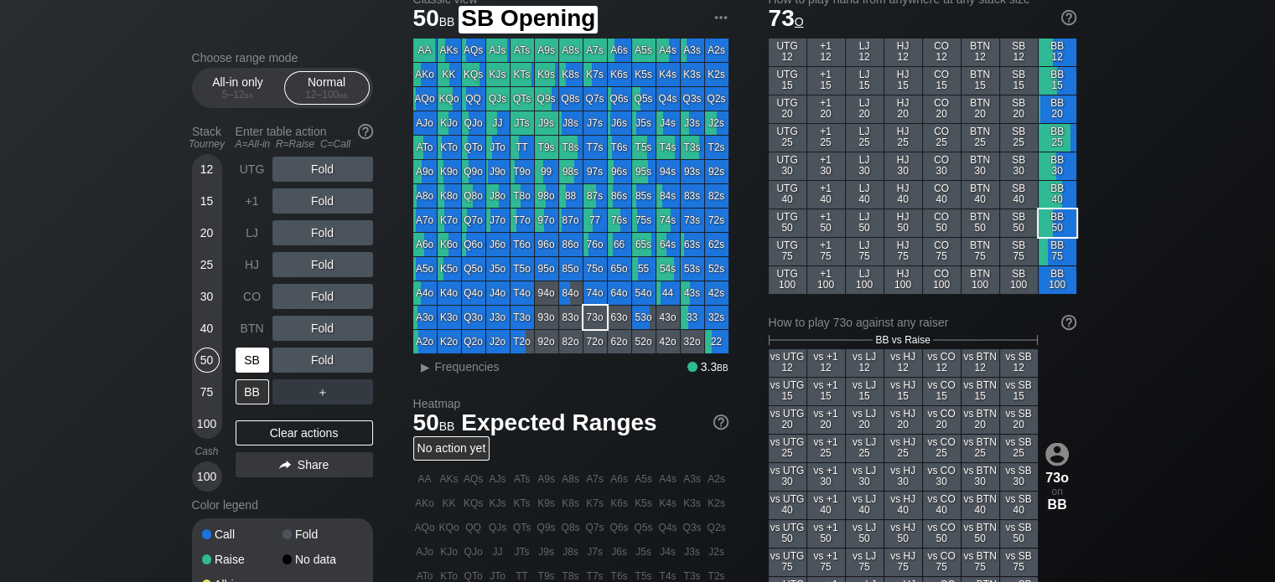
click at [246, 355] on div "SB" at bounding box center [252, 360] width 34 height 25
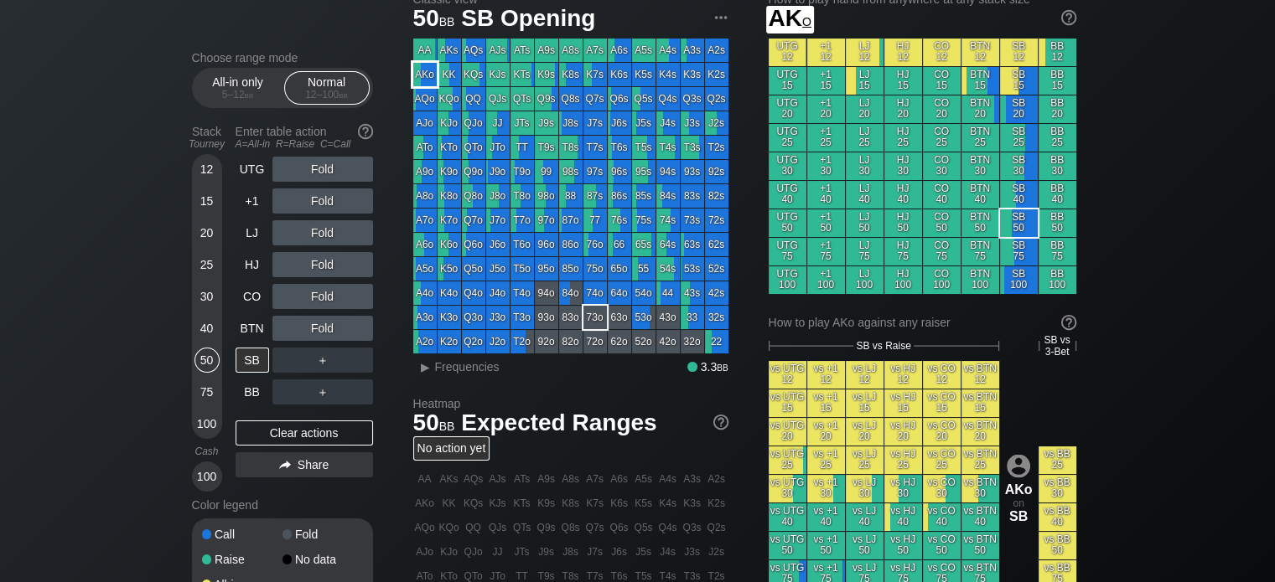
click at [431, 74] on div "AKo" at bounding box center [424, 74] width 23 height 23
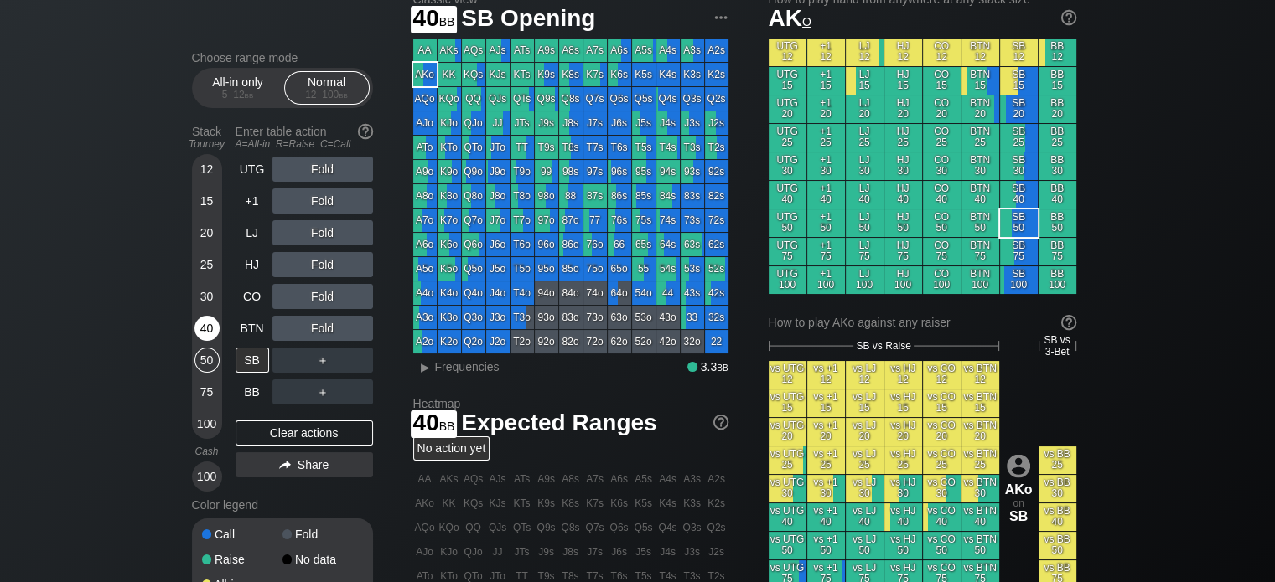
click at [199, 331] on div "40" at bounding box center [206, 328] width 25 height 25
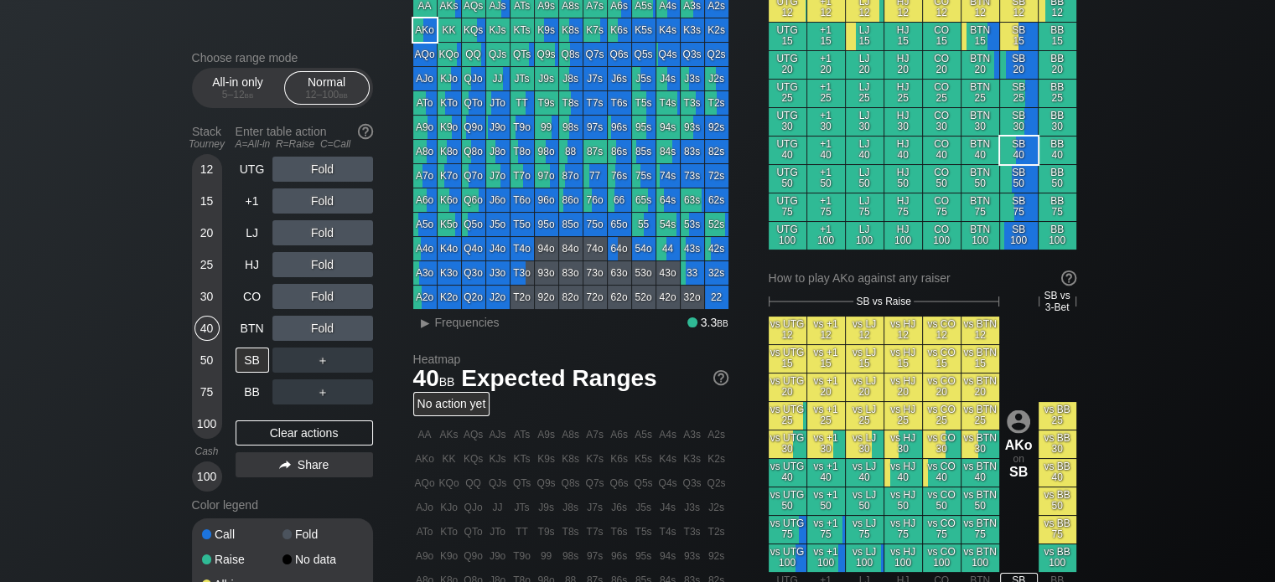
scroll to position [102, 0]
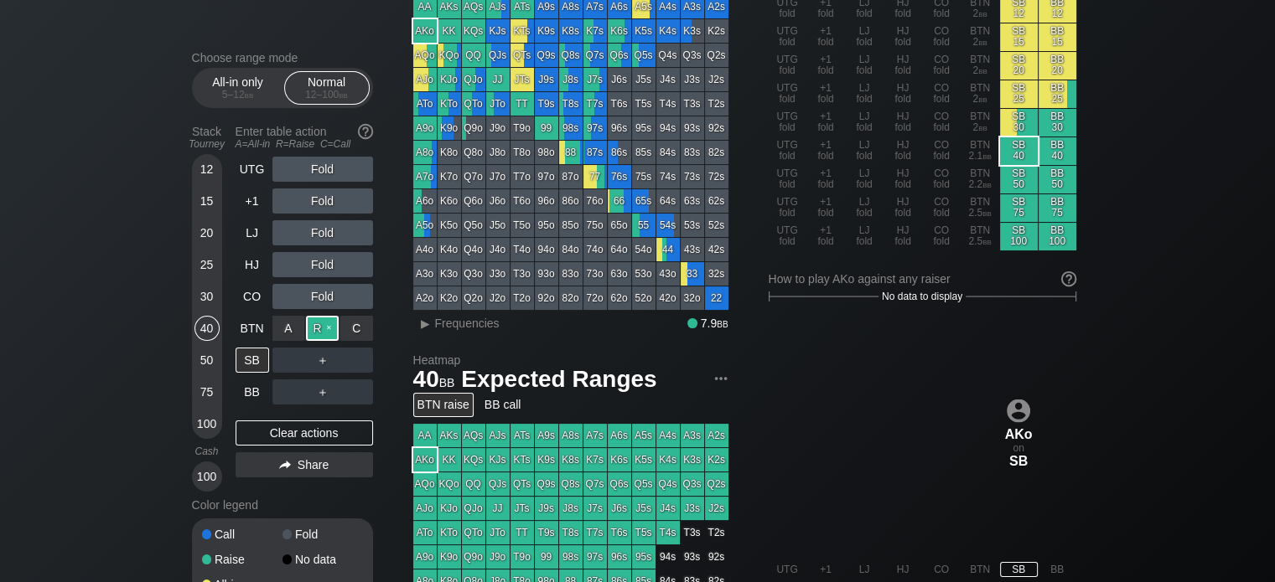
click at [328, 333] on div "R ✕" at bounding box center [322, 328] width 33 height 25
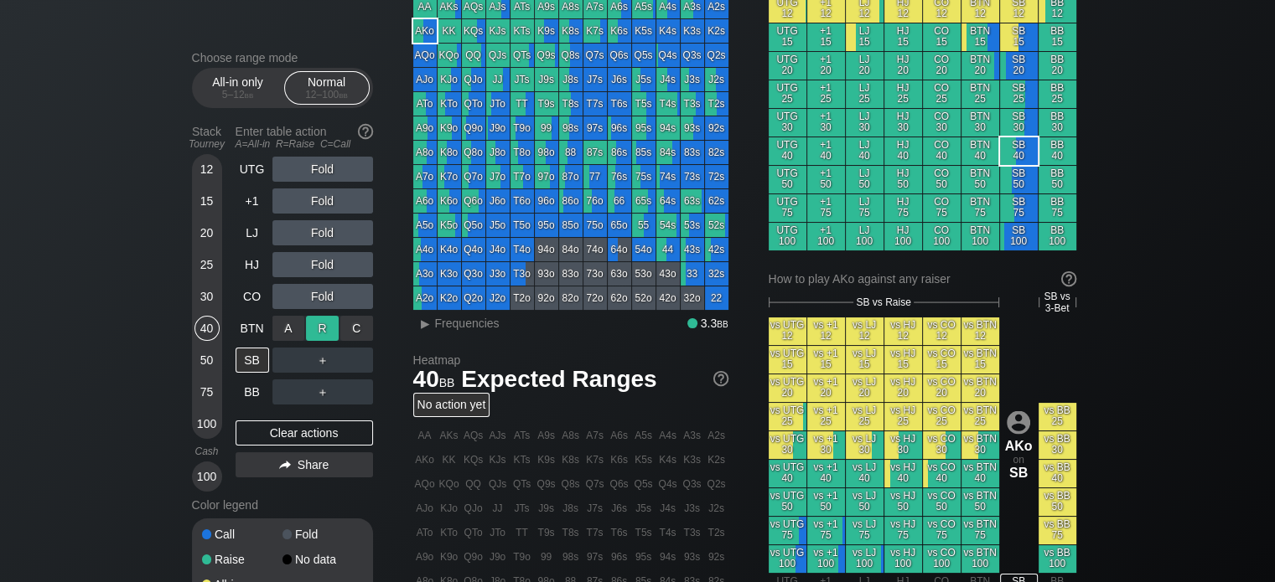
click at [318, 328] on div "R ✕" at bounding box center [322, 328] width 33 height 25
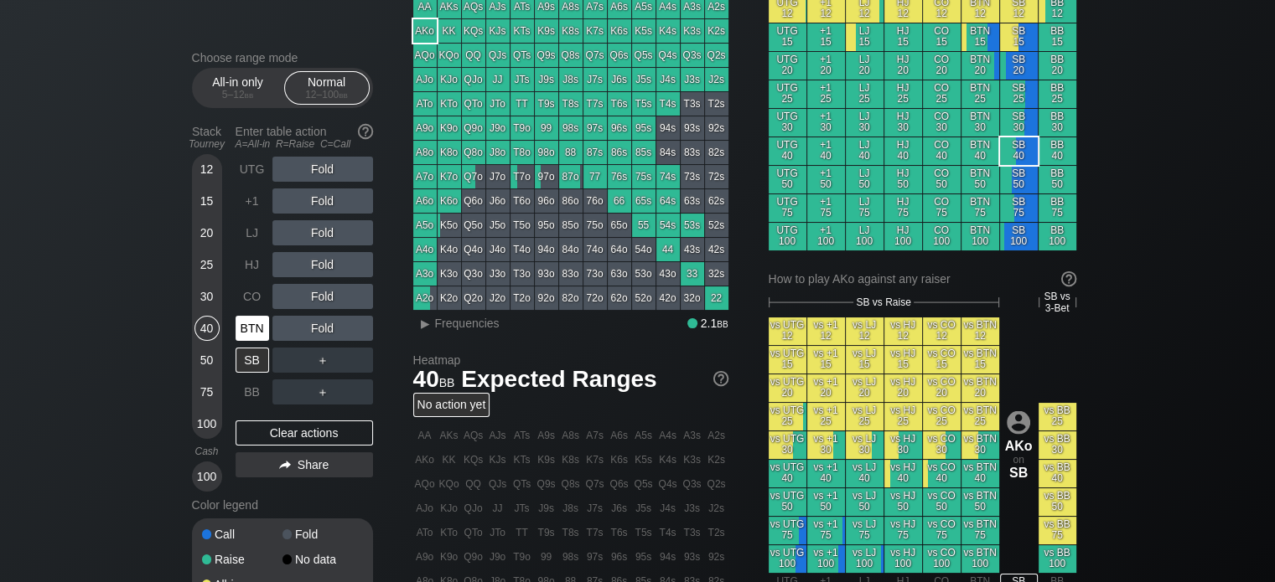
click at [245, 339] on div "BTN" at bounding box center [252, 328] width 34 height 25
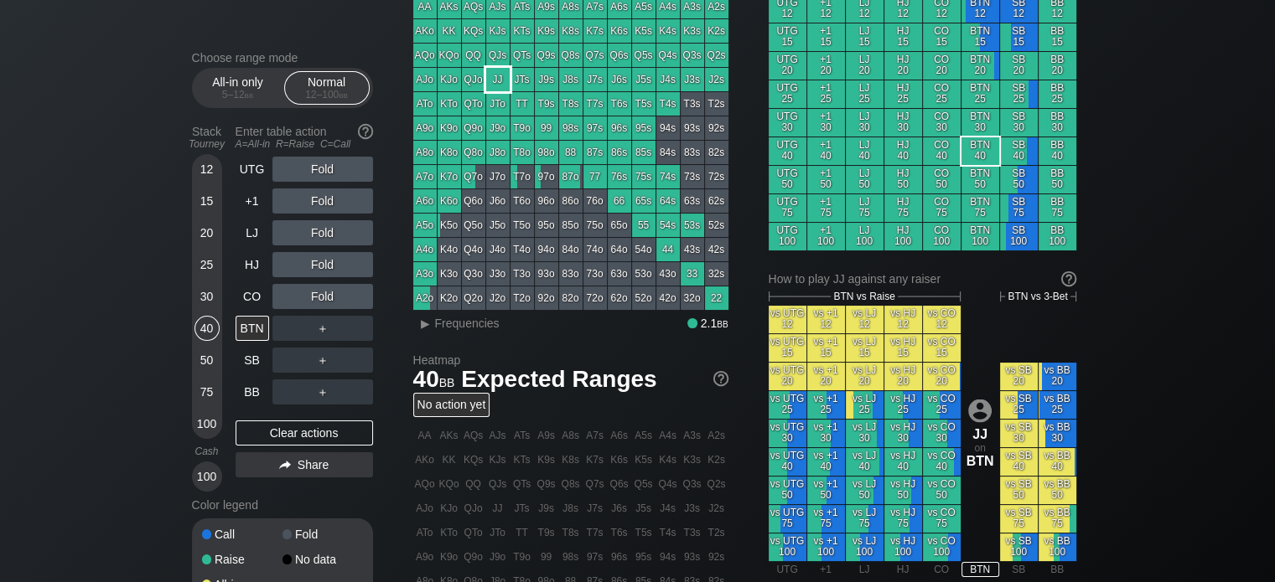
click at [499, 76] on div "JJ" at bounding box center [497, 79] width 23 height 23
click at [194, 354] on div "50" at bounding box center [206, 364] width 25 height 32
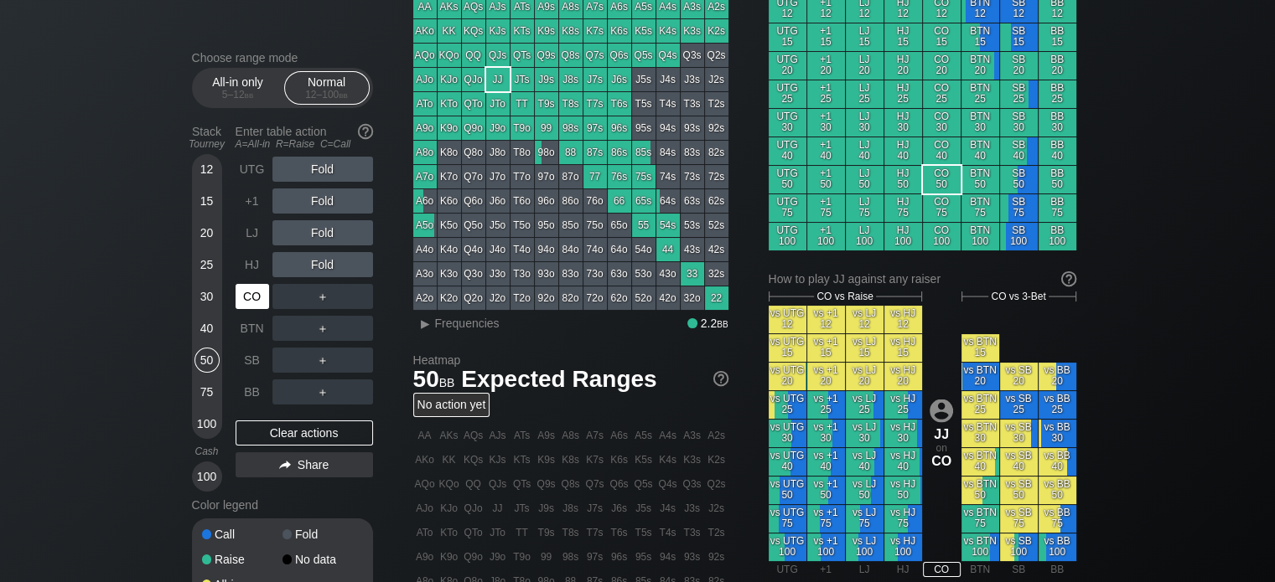
click at [246, 292] on div "CO" at bounding box center [252, 296] width 34 height 25
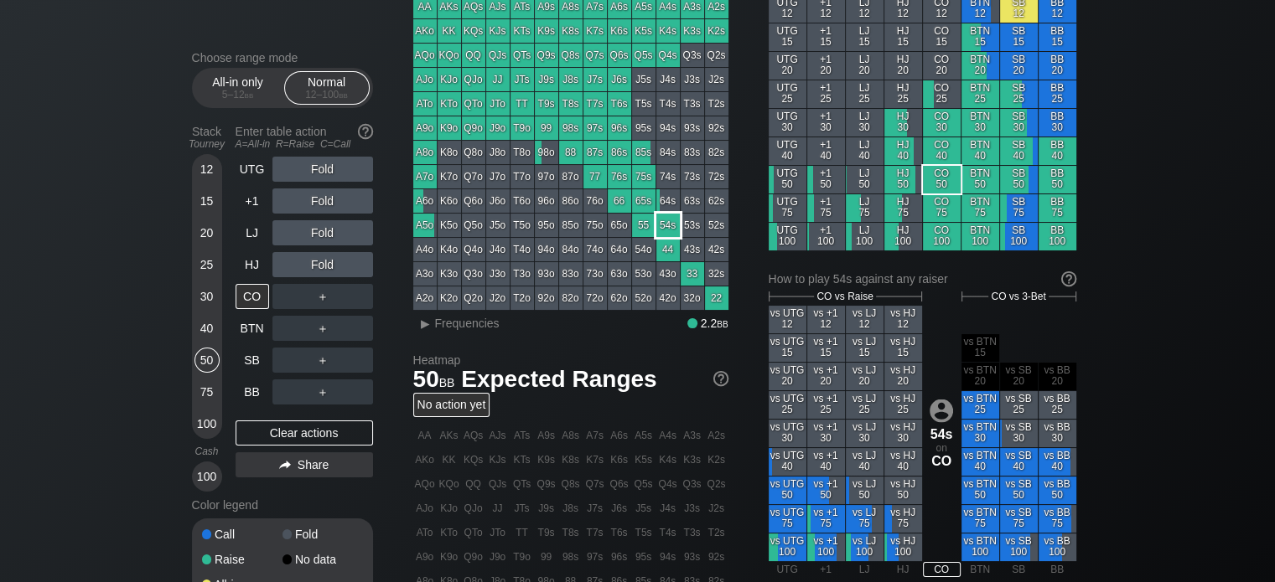
click at [667, 226] on div "54s" at bounding box center [667, 225] width 23 height 23
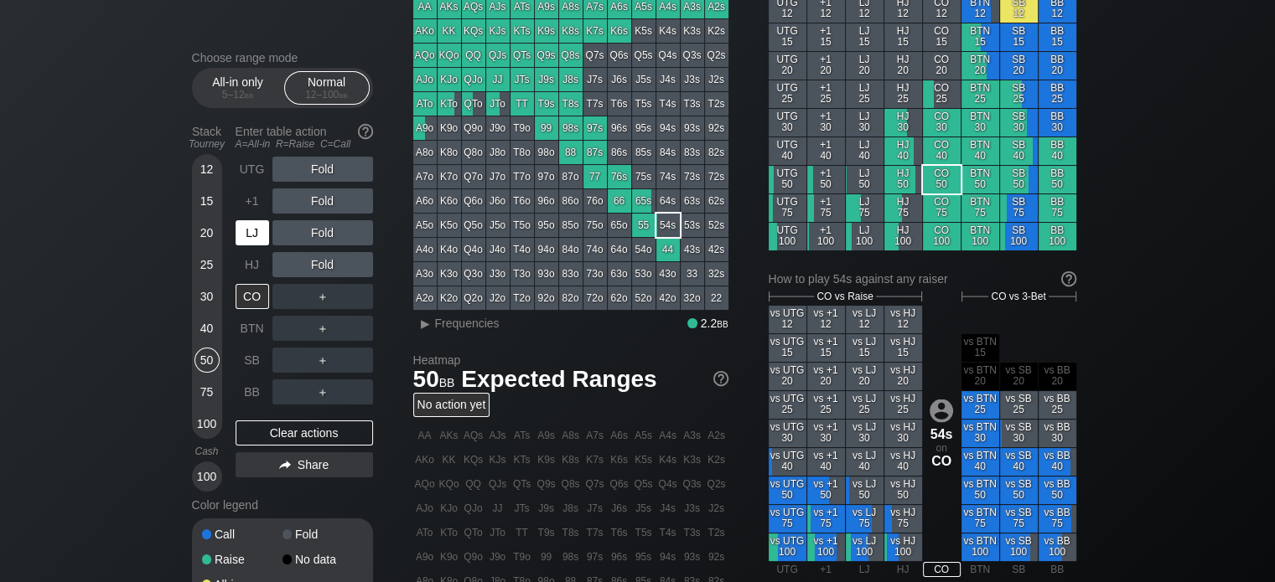
click at [244, 242] on div "LJ" at bounding box center [252, 232] width 34 height 25
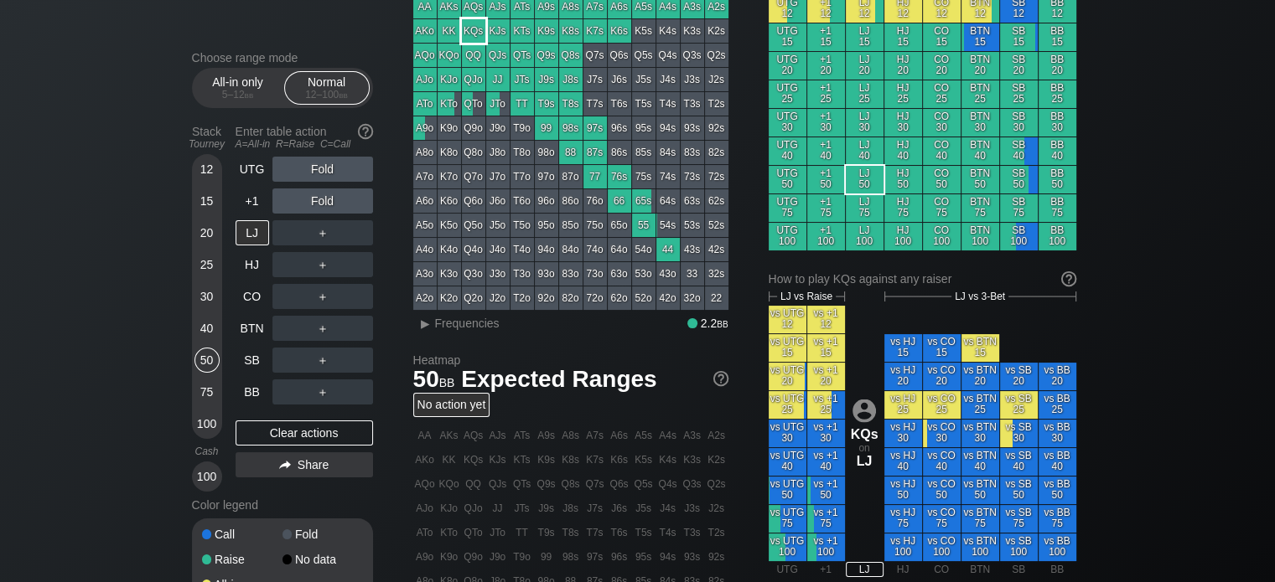
click at [473, 36] on div "KQs" at bounding box center [473, 30] width 23 height 23
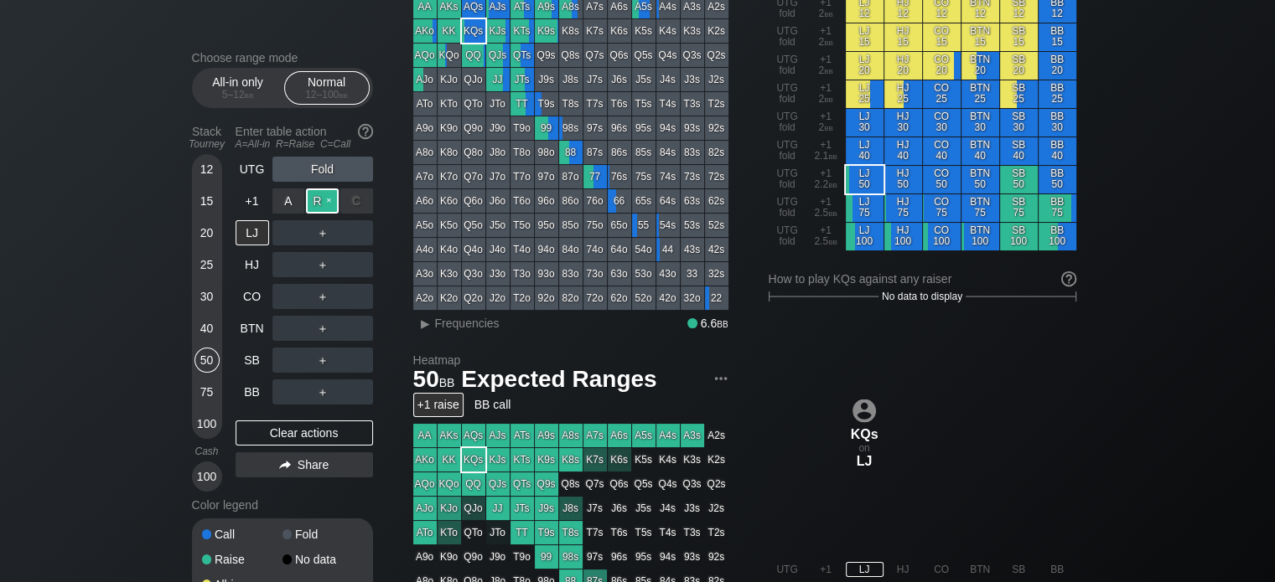
click at [311, 191] on div "R ✕" at bounding box center [322, 201] width 33 height 25
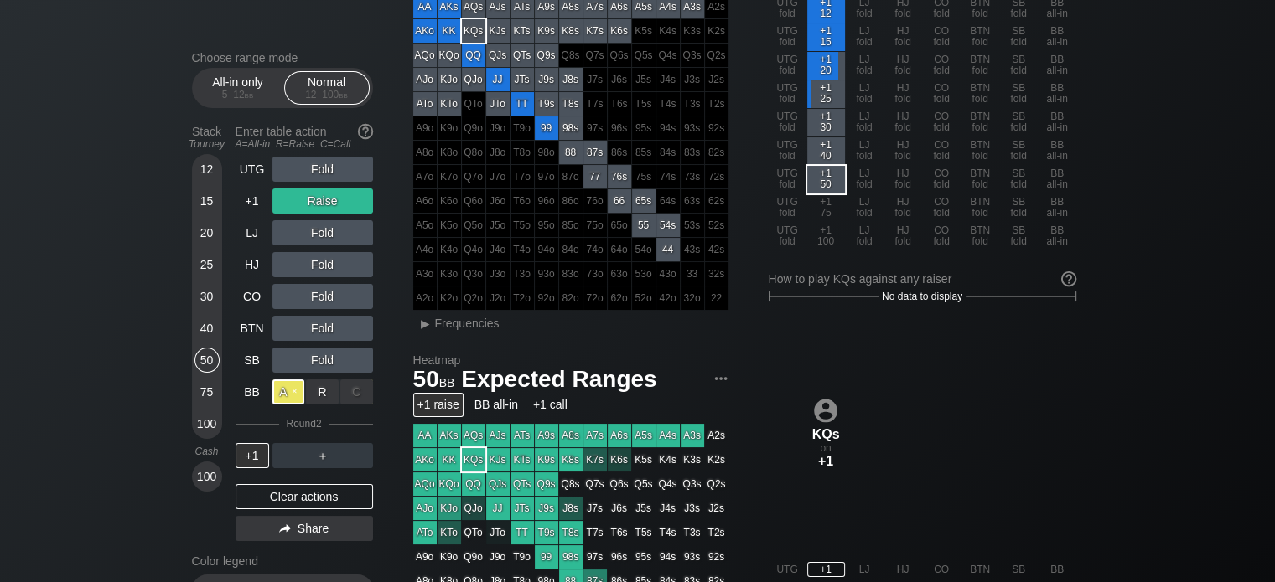
click at [282, 397] on div "A ✕" at bounding box center [288, 392] width 33 height 25
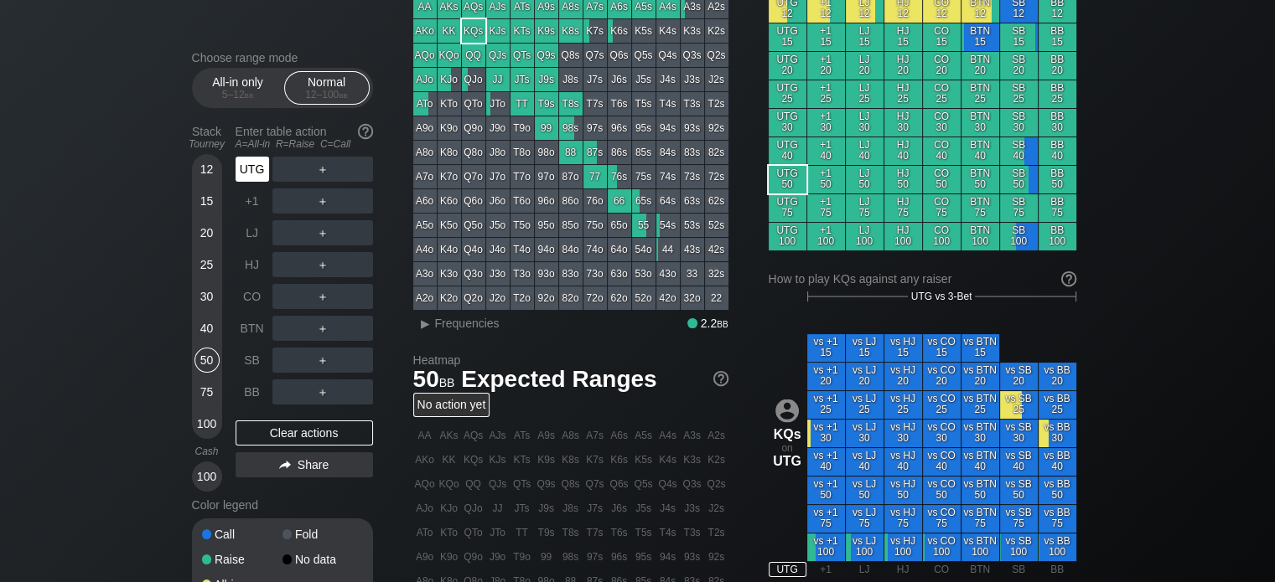
click at [237, 165] on div "UTG" at bounding box center [252, 169] width 34 height 25
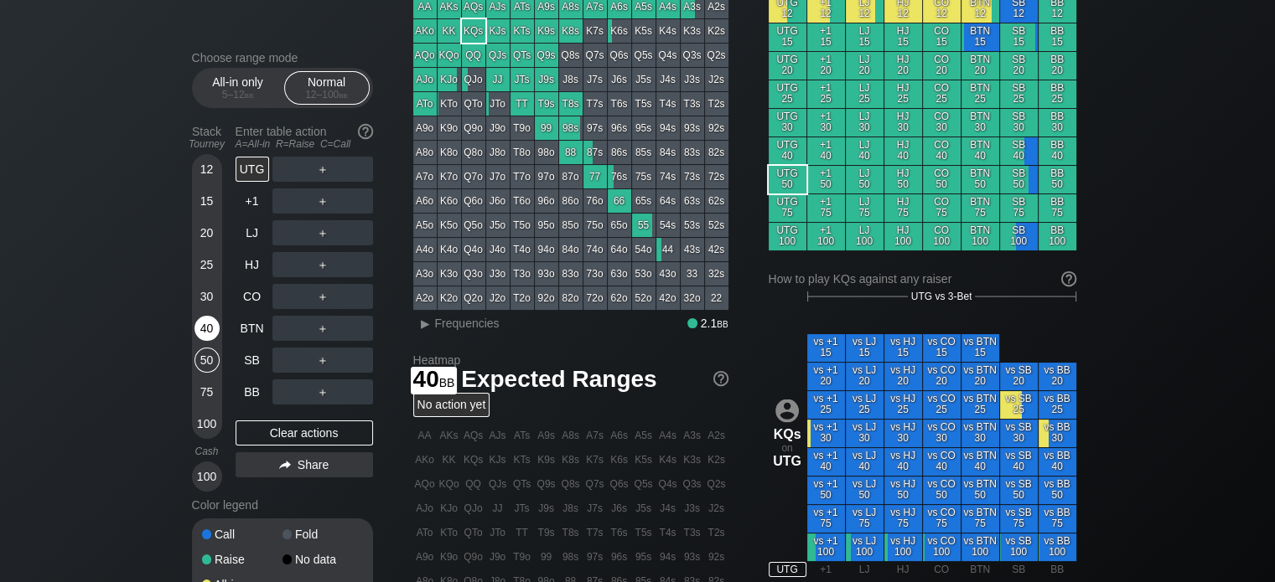
click at [200, 329] on div "40" at bounding box center [206, 328] width 25 height 25
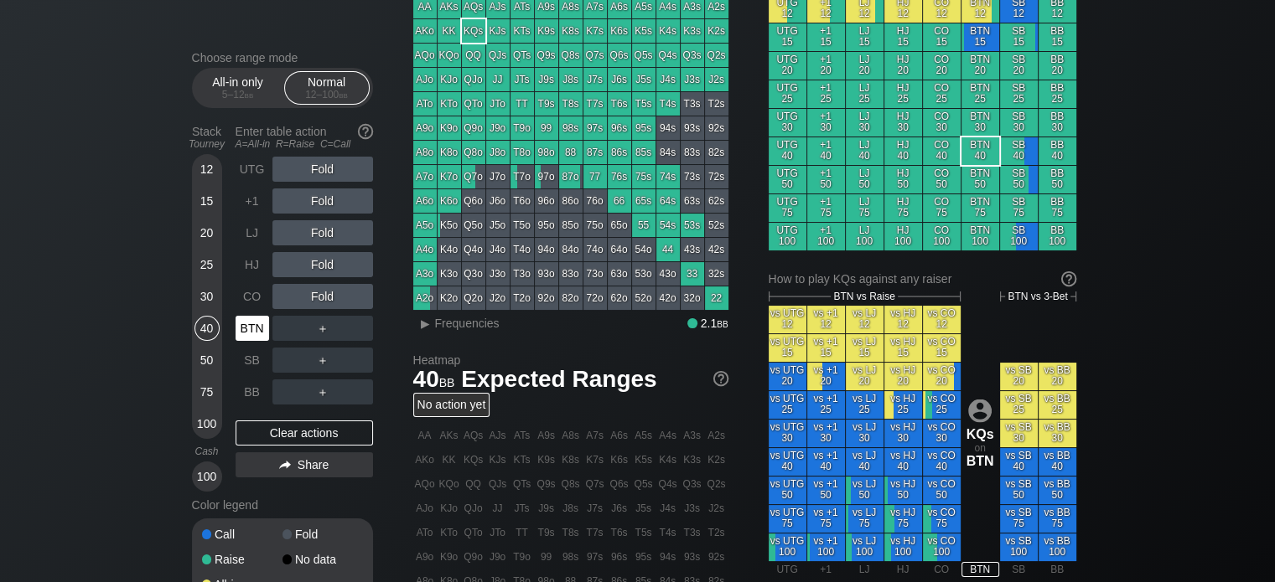
click at [251, 324] on div "BTN" at bounding box center [252, 328] width 34 height 25
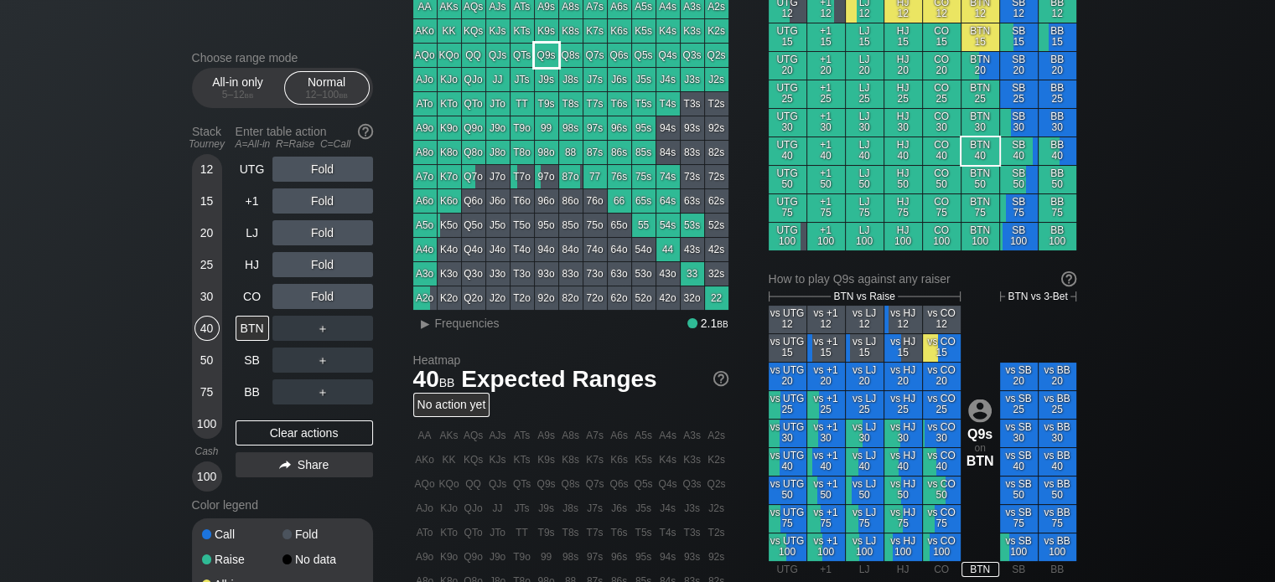
click at [551, 61] on div "Q9s" at bounding box center [546, 55] width 23 height 23
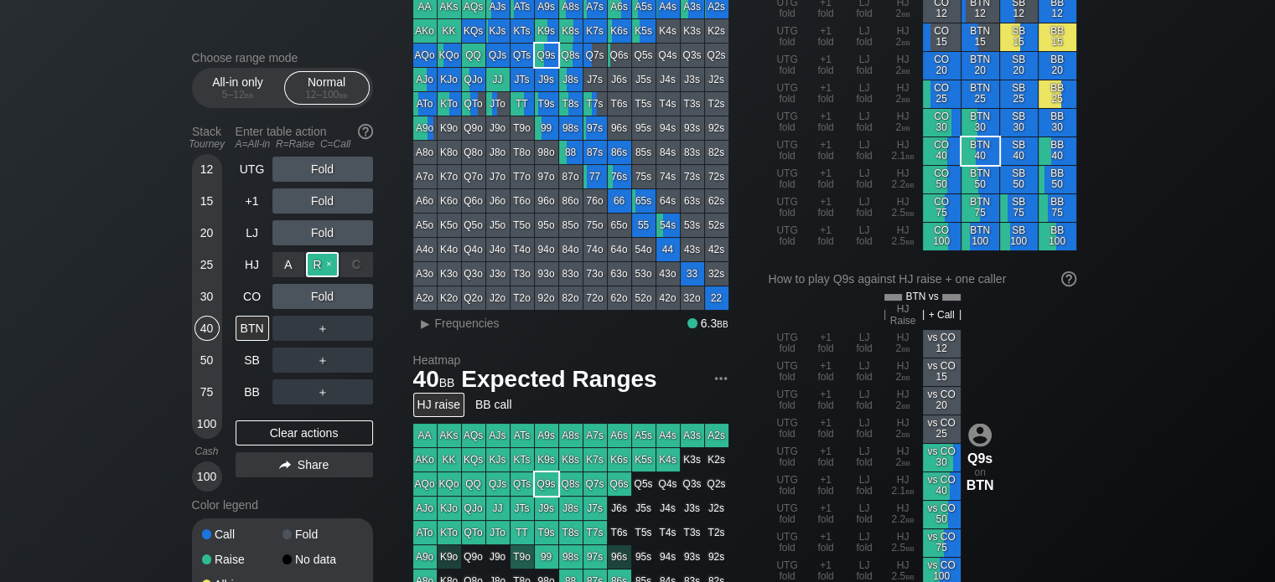
click at [318, 266] on div "R ✕" at bounding box center [322, 264] width 33 height 25
click at [322, 305] on div "R ✕" at bounding box center [322, 296] width 33 height 25
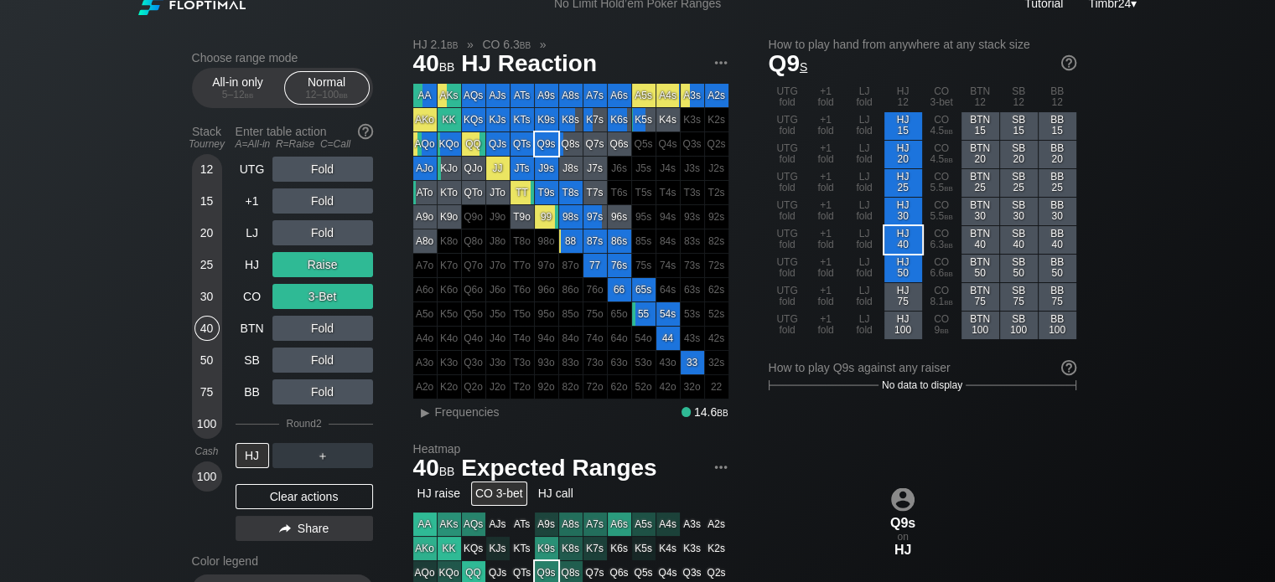
scroll to position [15, 0]
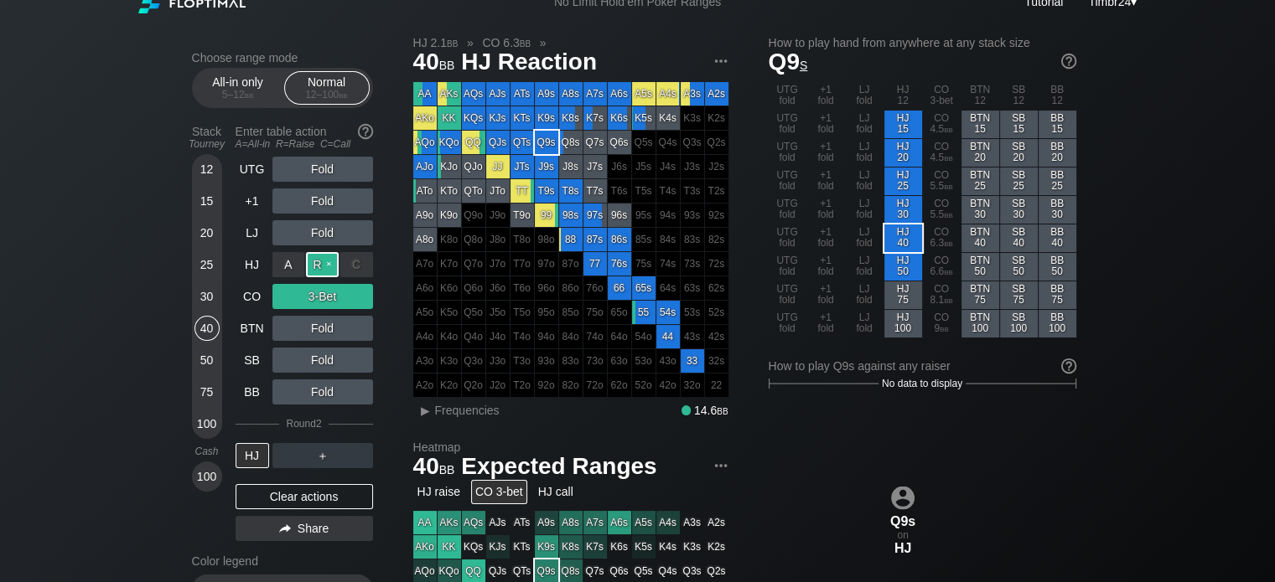
click at [314, 265] on div "R ✕" at bounding box center [322, 264] width 33 height 25
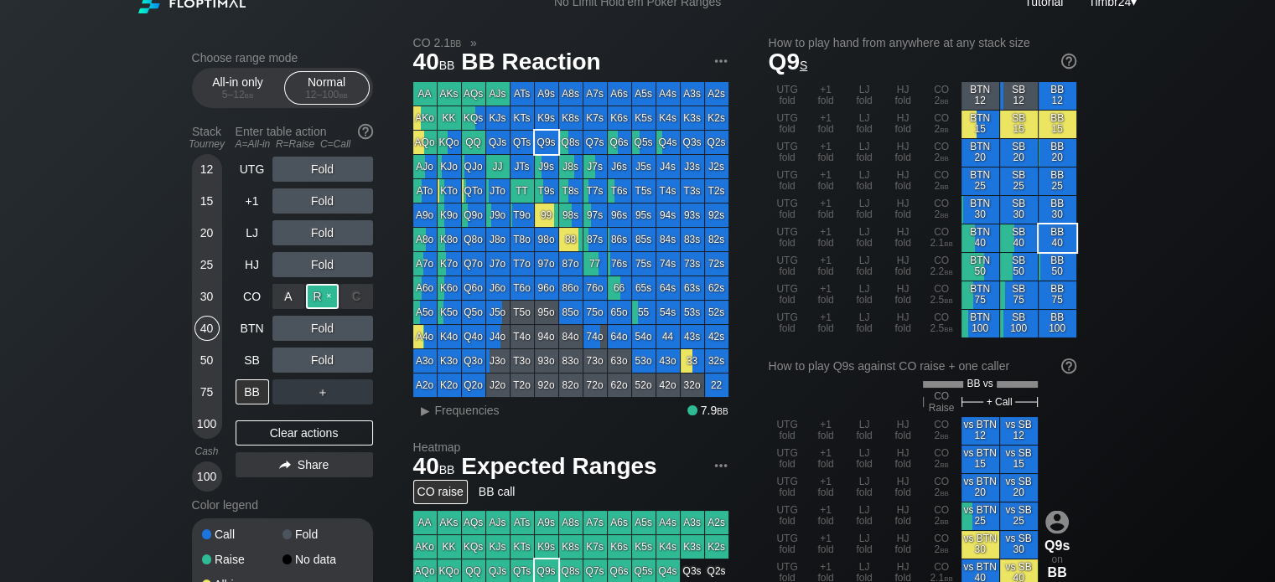
click at [318, 302] on div "R ✕" at bounding box center [322, 296] width 33 height 25
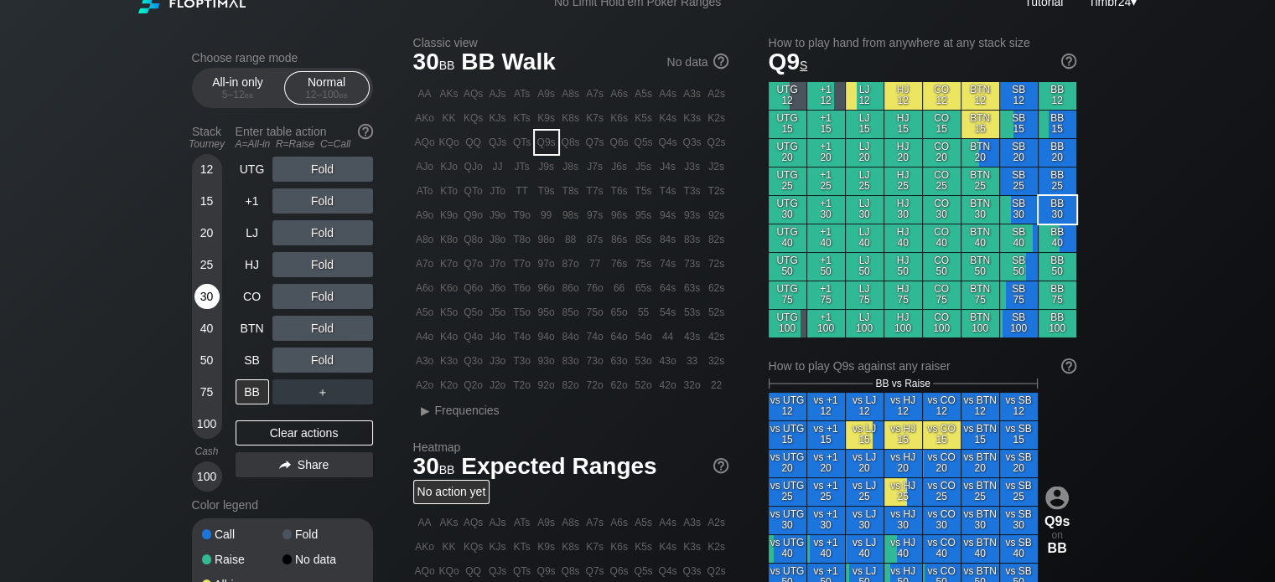
click at [209, 287] on div "30" at bounding box center [206, 296] width 25 height 25
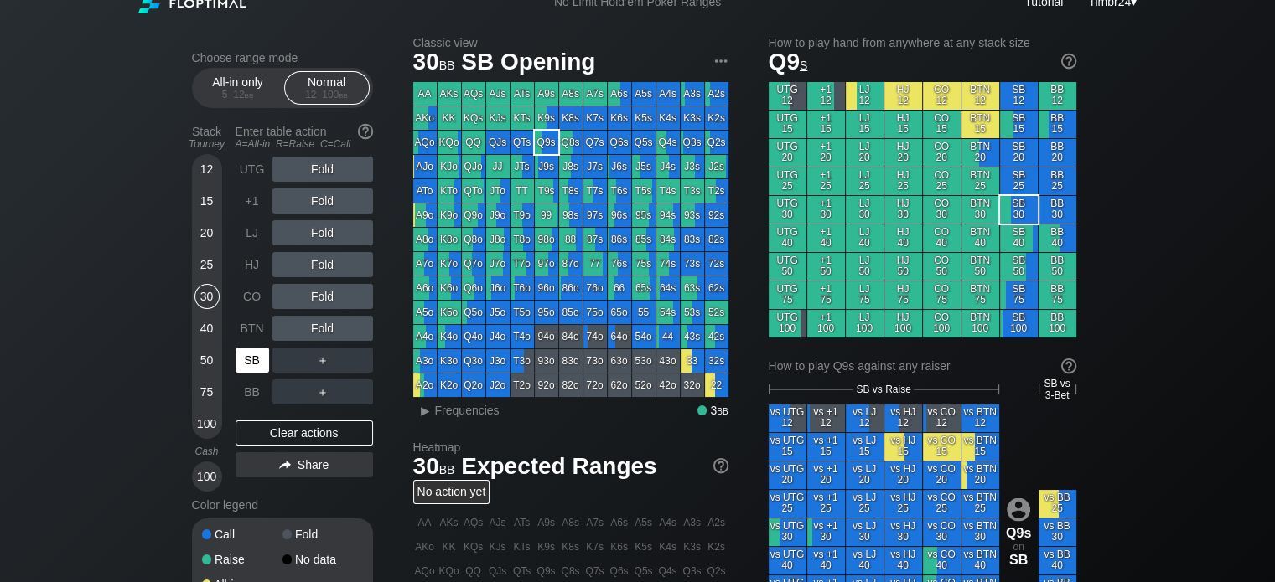
click at [257, 368] on div "SB" at bounding box center [252, 360] width 34 height 25
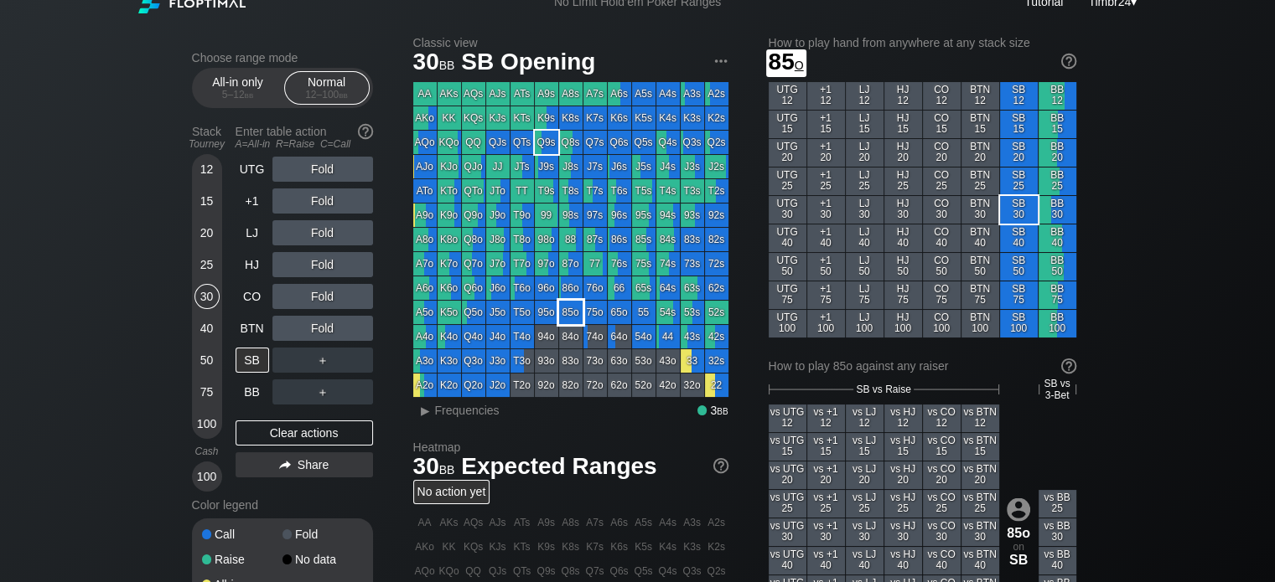
click at [571, 316] on div "85o" at bounding box center [570, 312] width 23 height 23
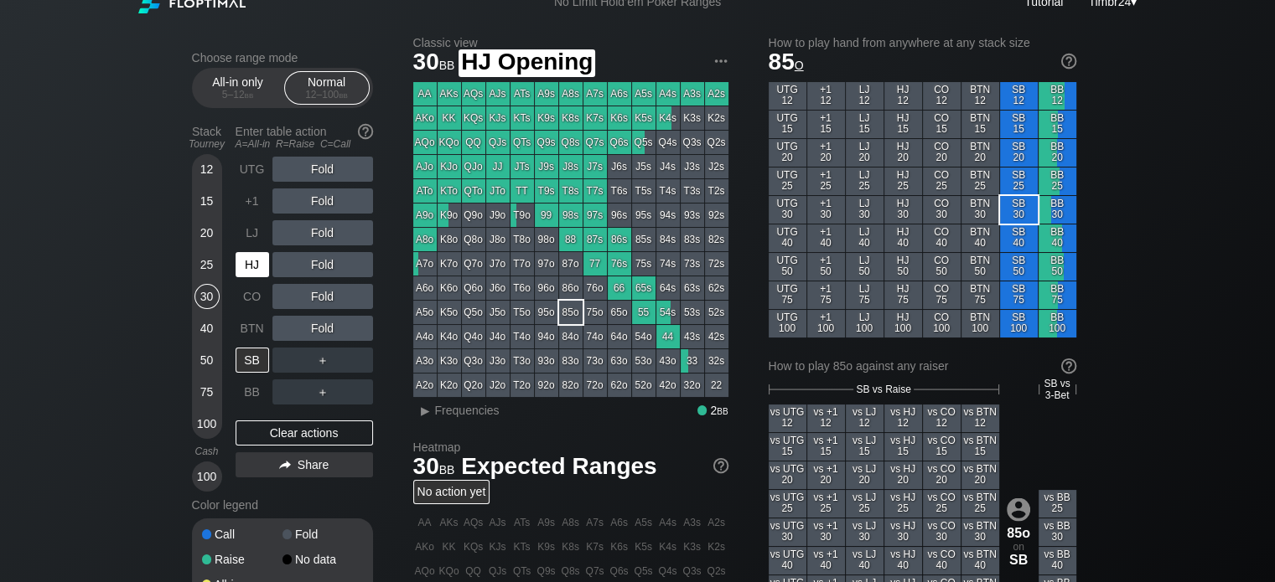
click at [256, 280] on div "HJ" at bounding box center [253, 265] width 37 height 32
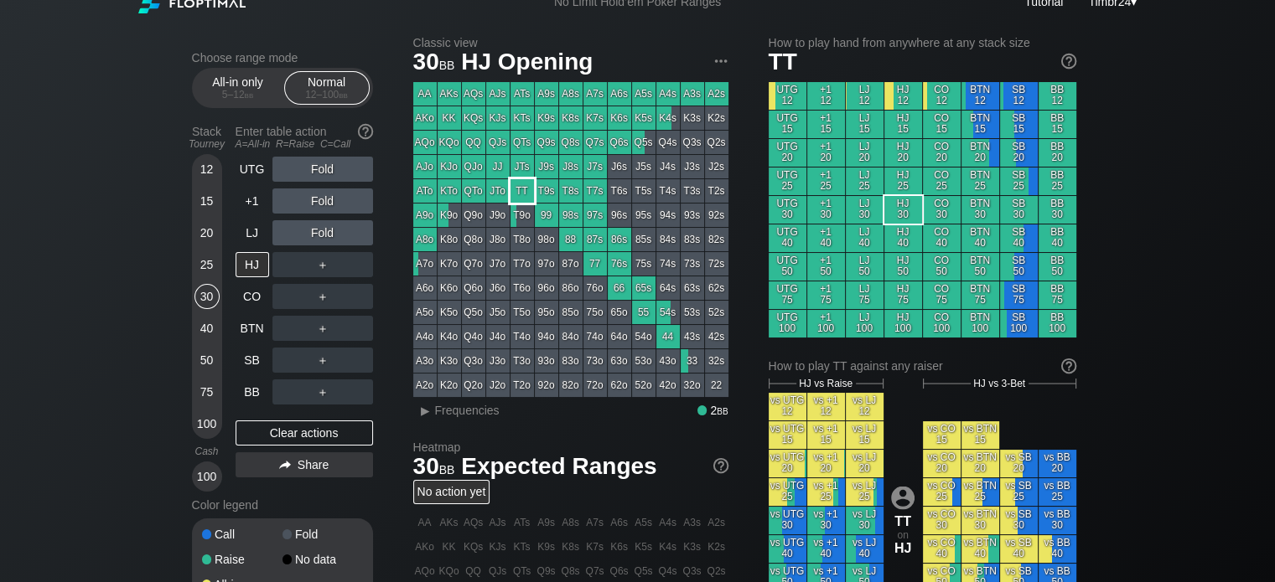
click at [519, 196] on div "TT" at bounding box center [521, 190] width 23 height 23
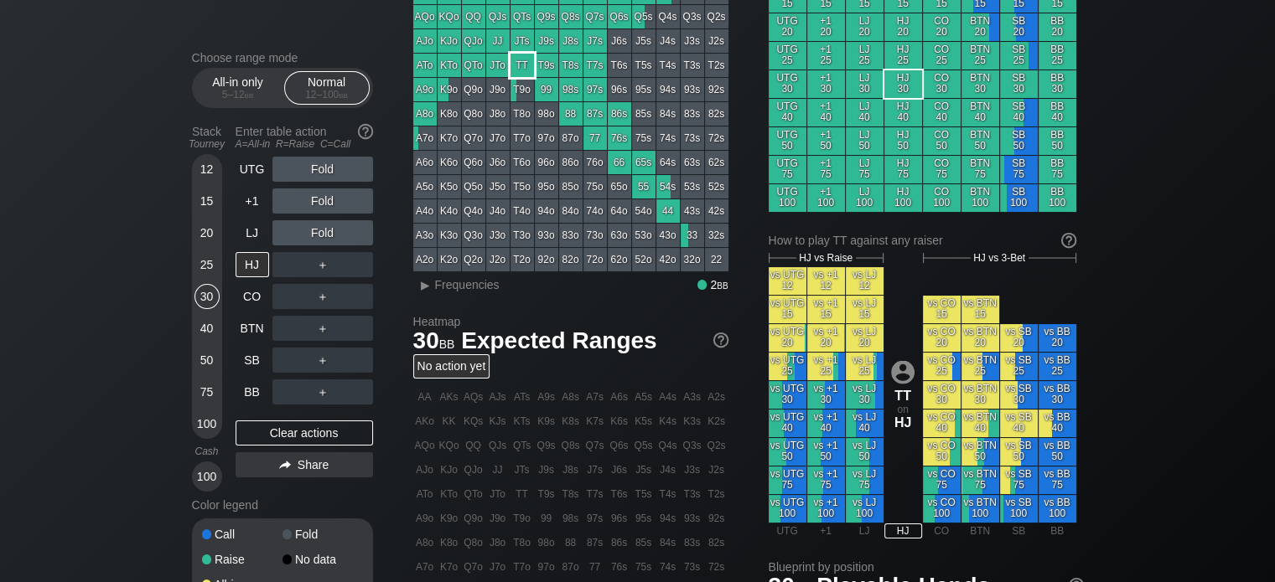
scroll to position [142, 0]
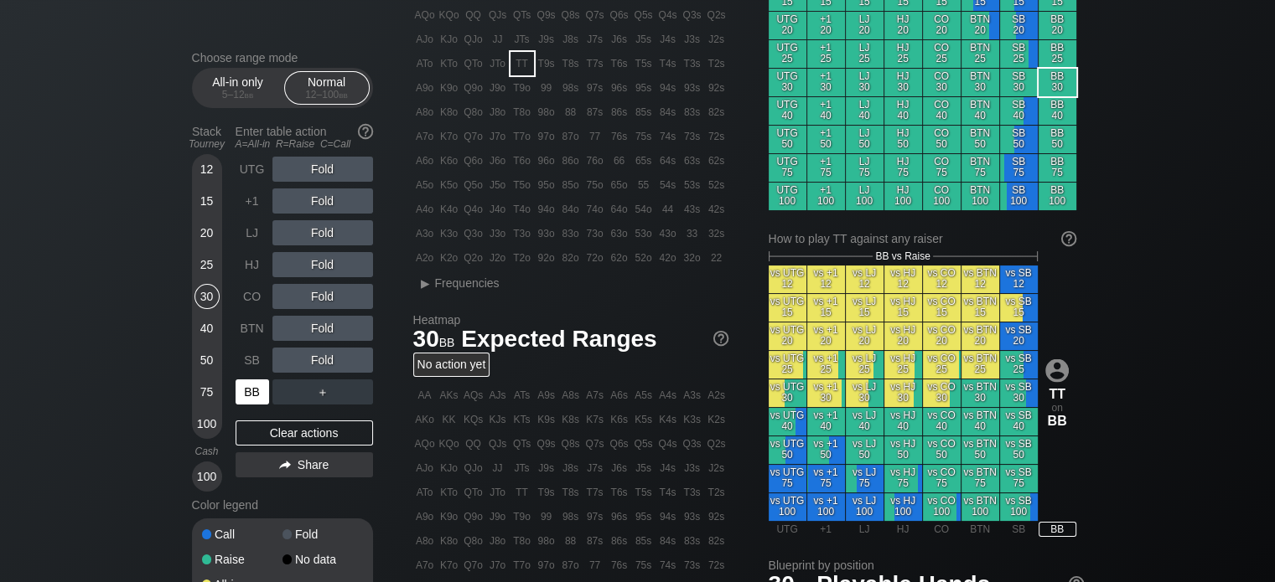
click at [254, 385] on div "BB" at bounding box center [252, 392] width 34 height 25
click at [202, 359] on div "50" at bounding box center [206, 360] width 25 height 25
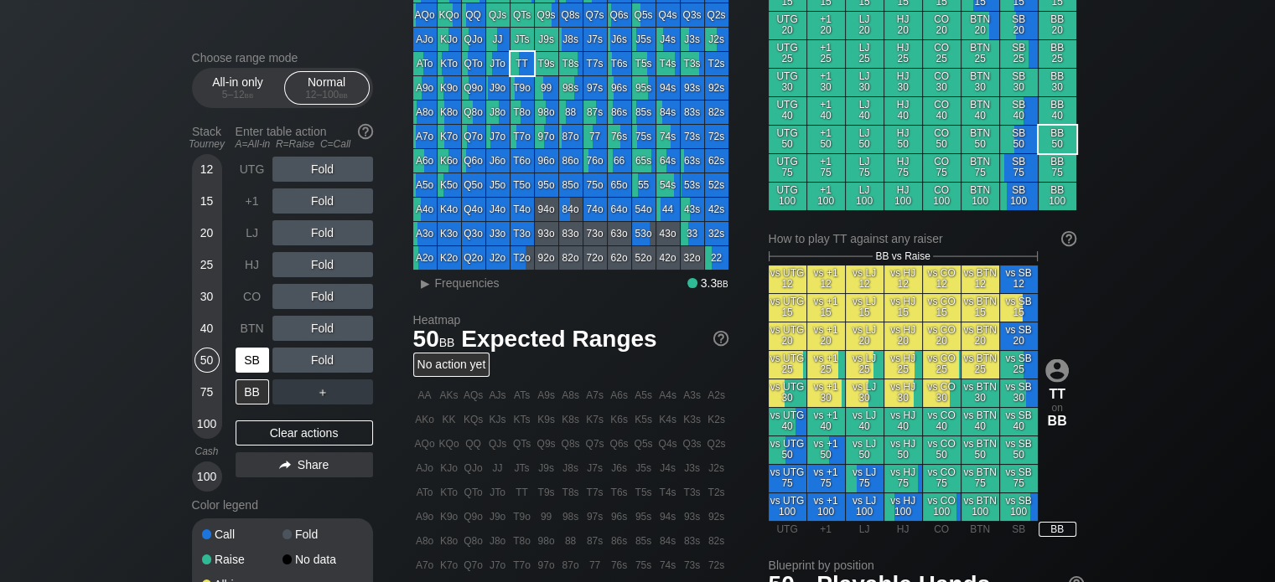
click at [248, 351] on div "SB" at bounding box center [252, 360] width 34 height 25
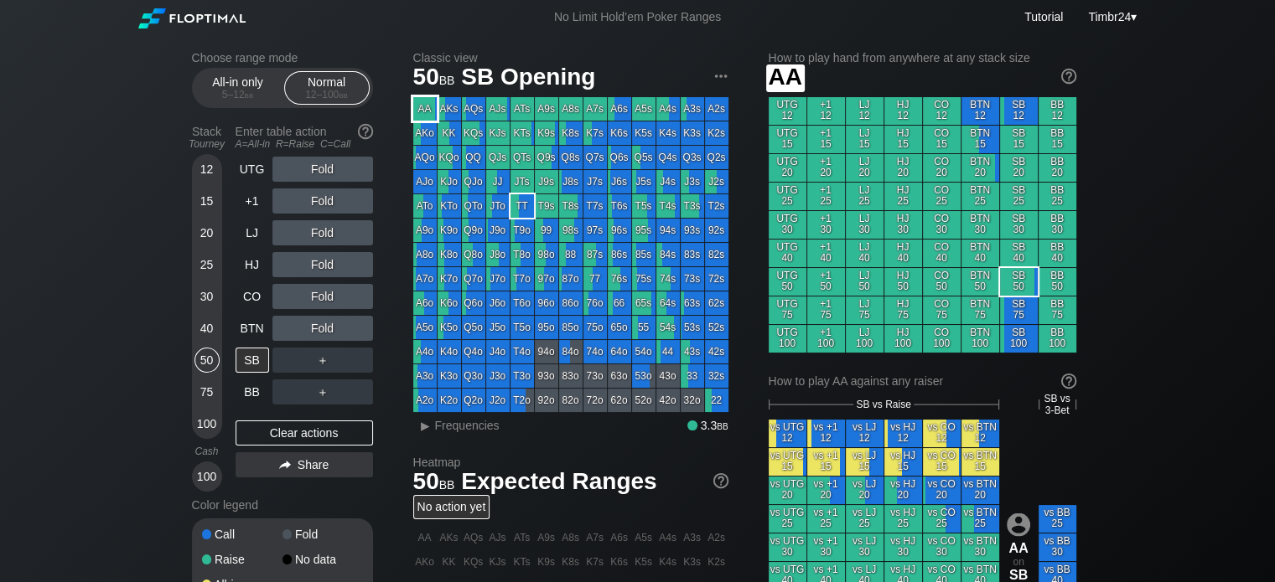
click at [418, 106] on div "AA" at bounding box center [424, 108] width 23 height 23
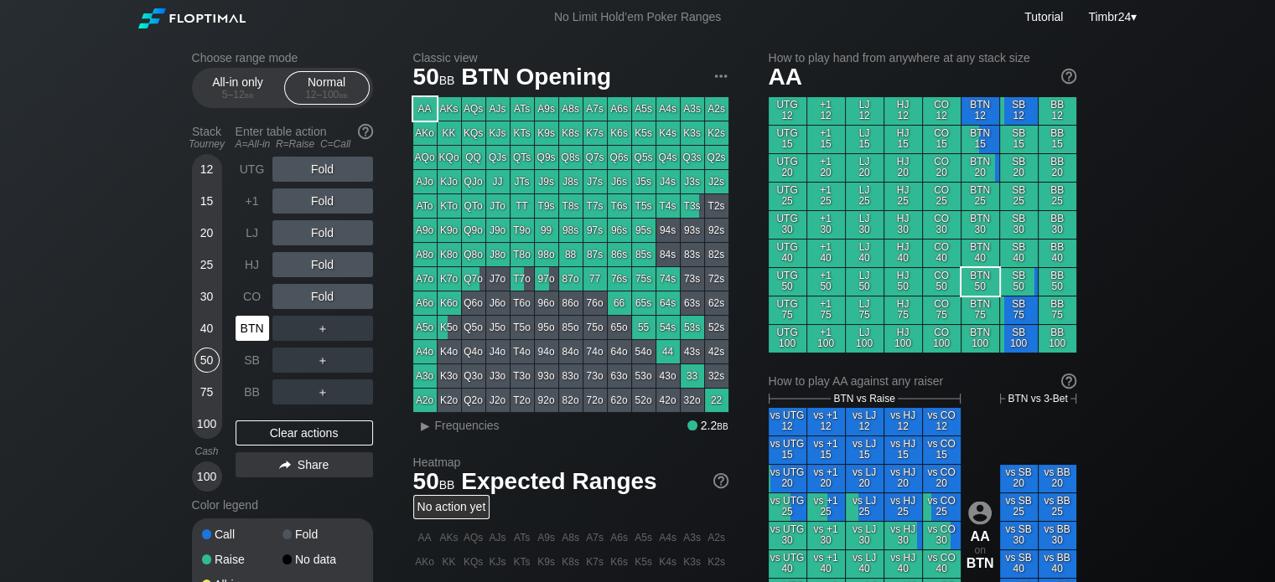
click at [240, 328] on div "BTN" at bounding box center [252, 328] width 34 height 25
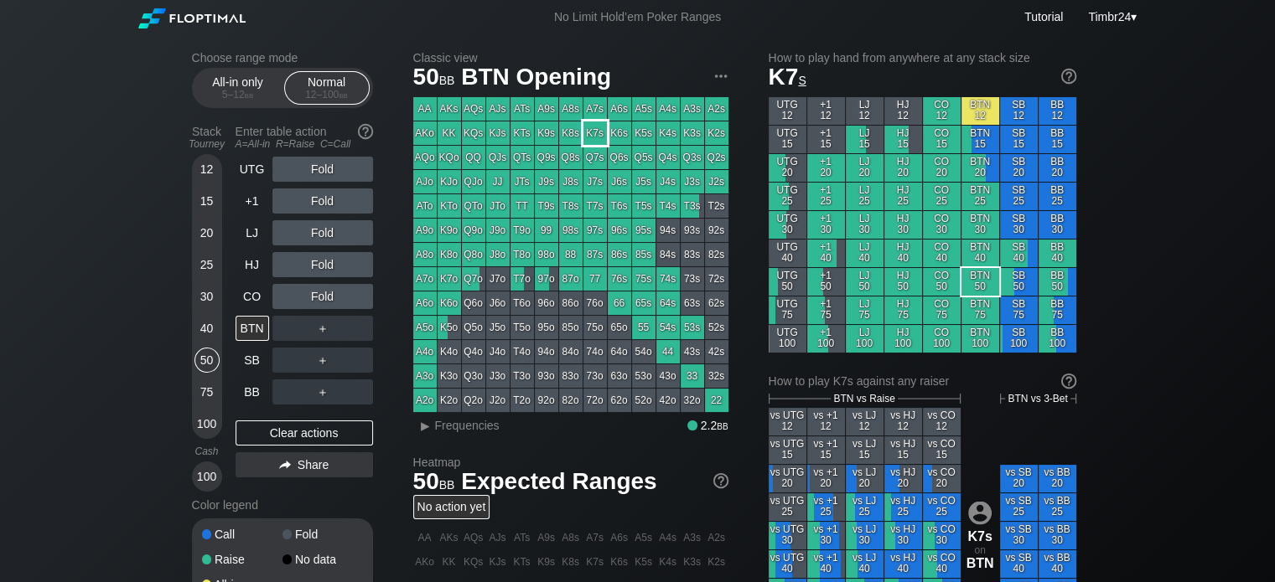
click at [587, 139] on div "K7s" at bounding box center [594, 133] width 23 height 23
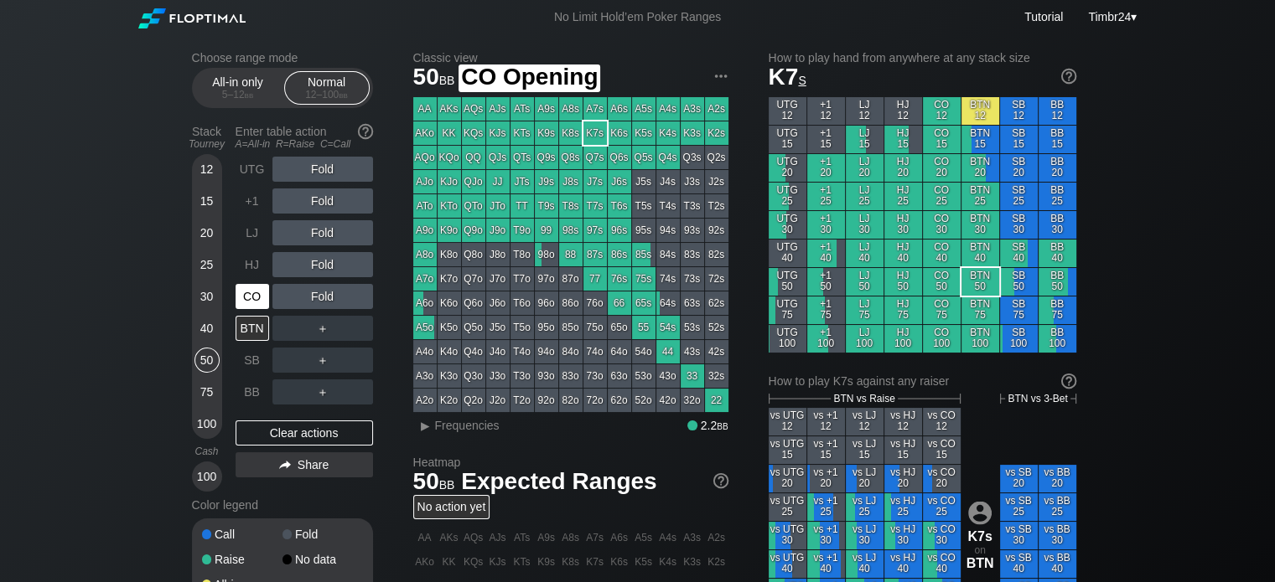
click at [247, 302] on div "CO" at bounding box center [252, 296] width 34 height 25
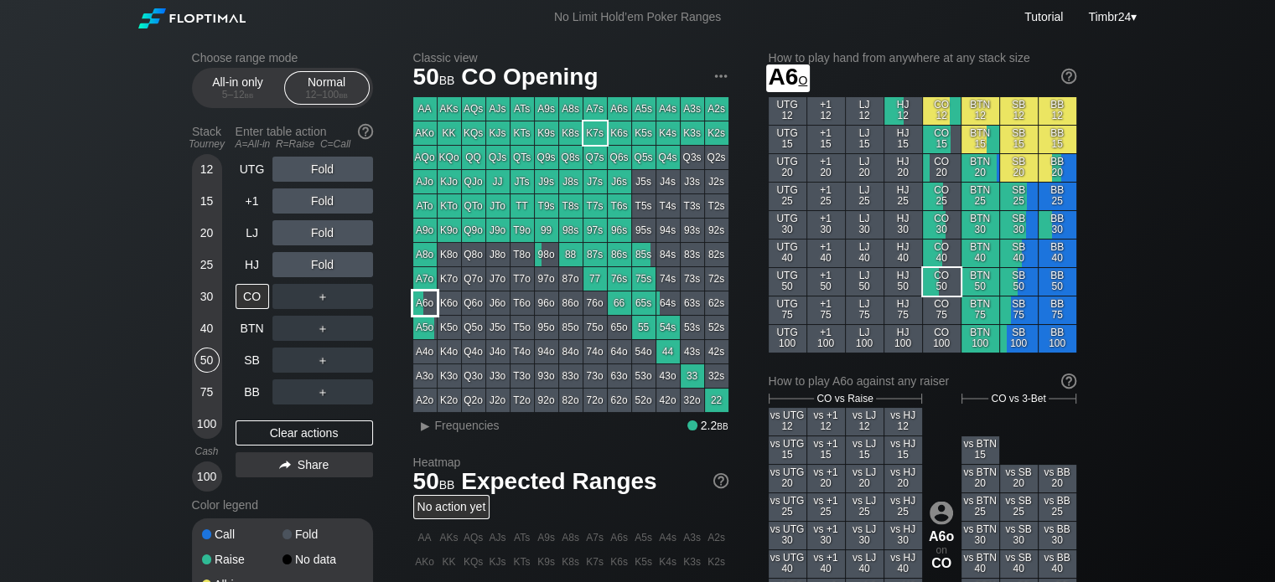
click at [414, 311] on div "A6o" at bounding box center [424, 303] width 23 height 23
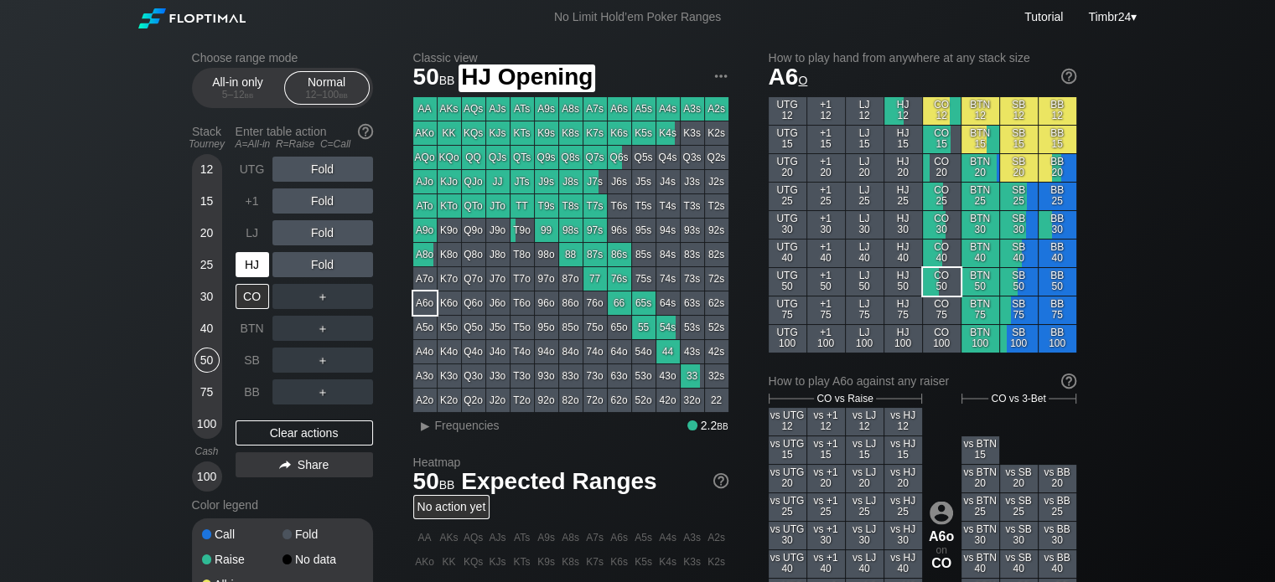
click at [245, 274] on div "HJ" at bounding box center [252, 264] width 34 height 25
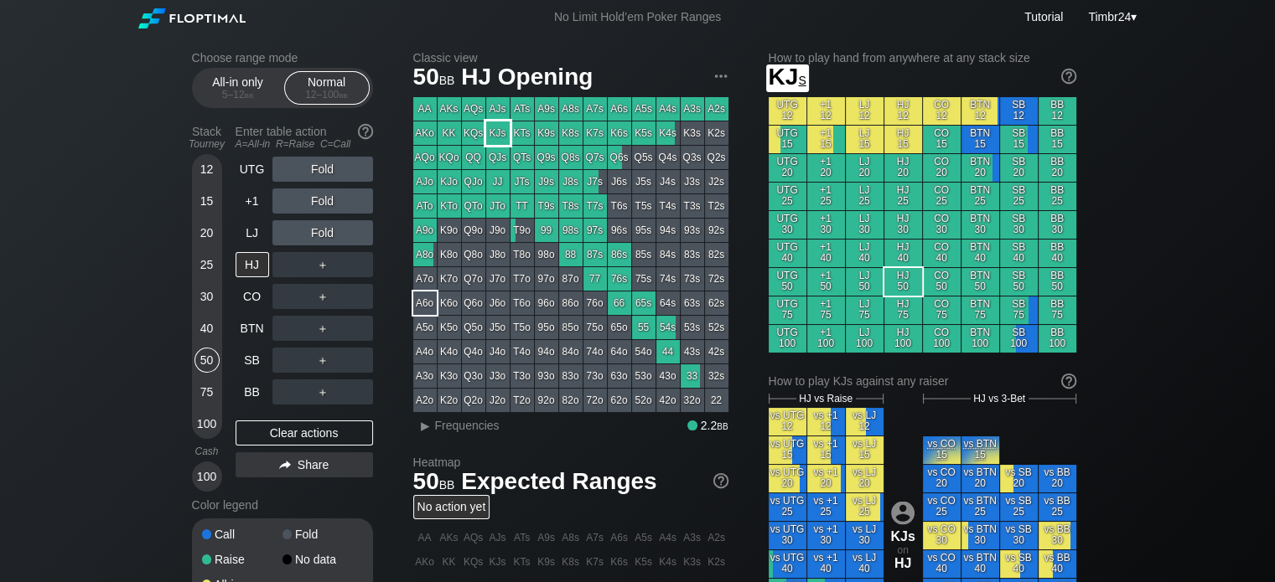
click at [488, 140] on div "KJs" at bounding box center [497, 133] width 23 height 23
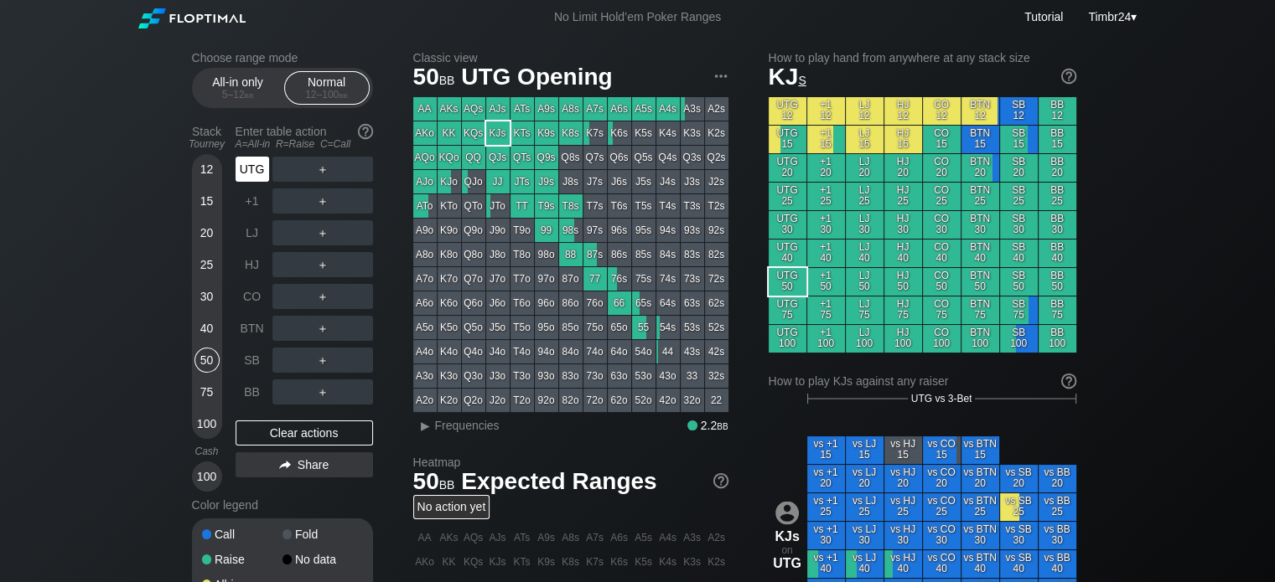
click at [255, 170] on div "UTG" at bounding box center [252, 169] width 34 height 25
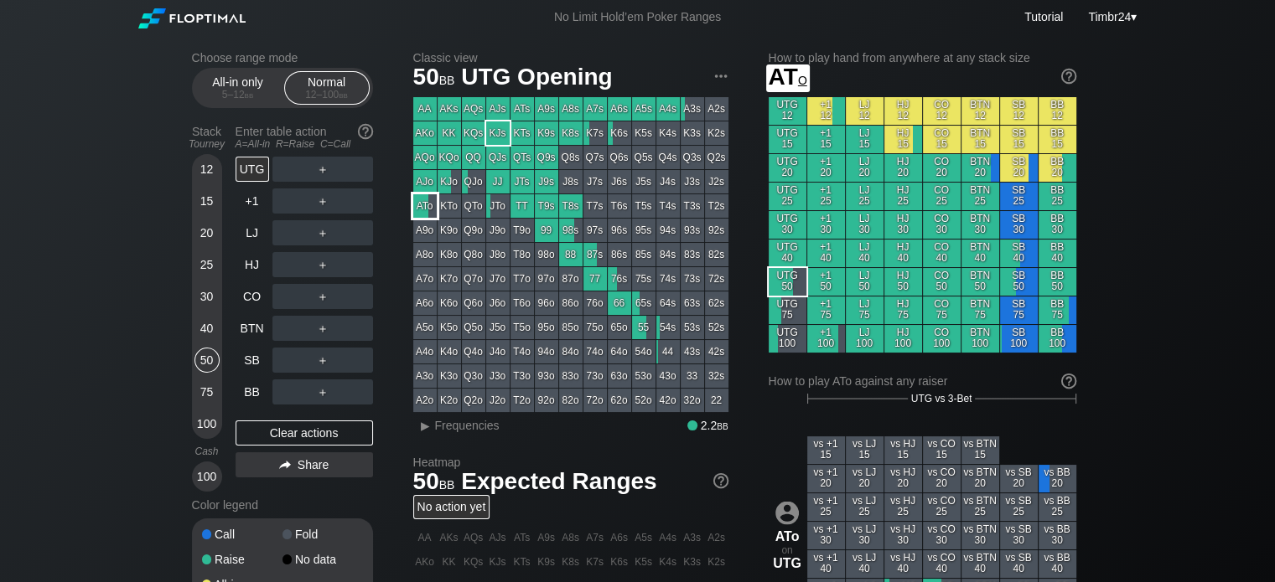
click at [422, 212] on div "ATo" at bounding box center [424, 205] width 23 height 23
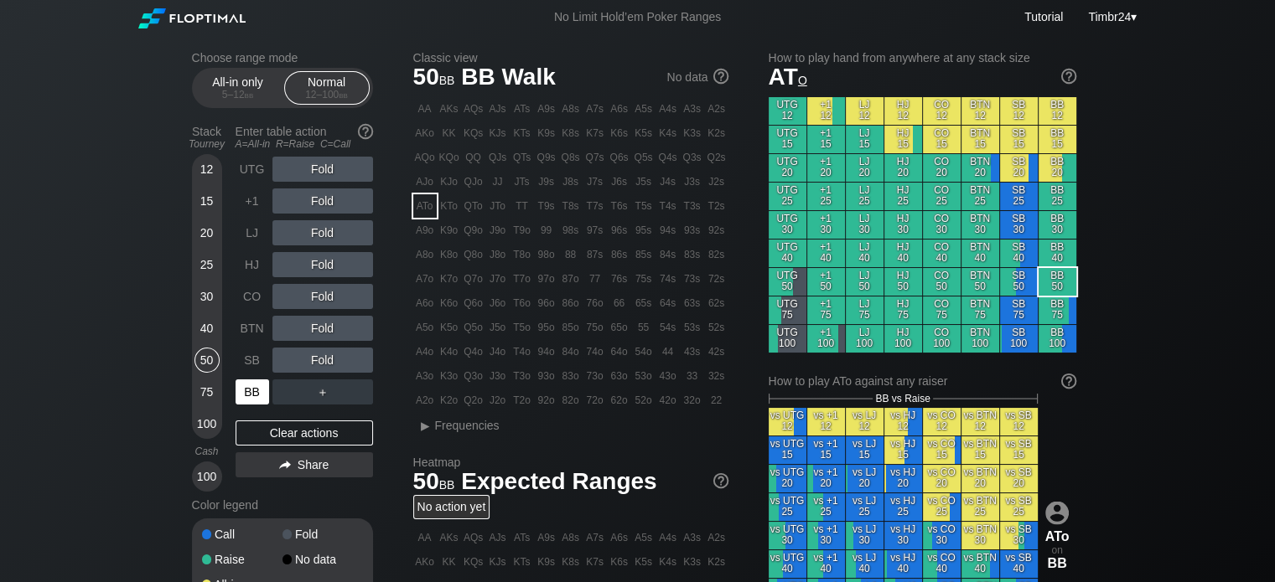
click at [252, 403] on div "BB" at bounding box center [252, 392] width 34 height 25
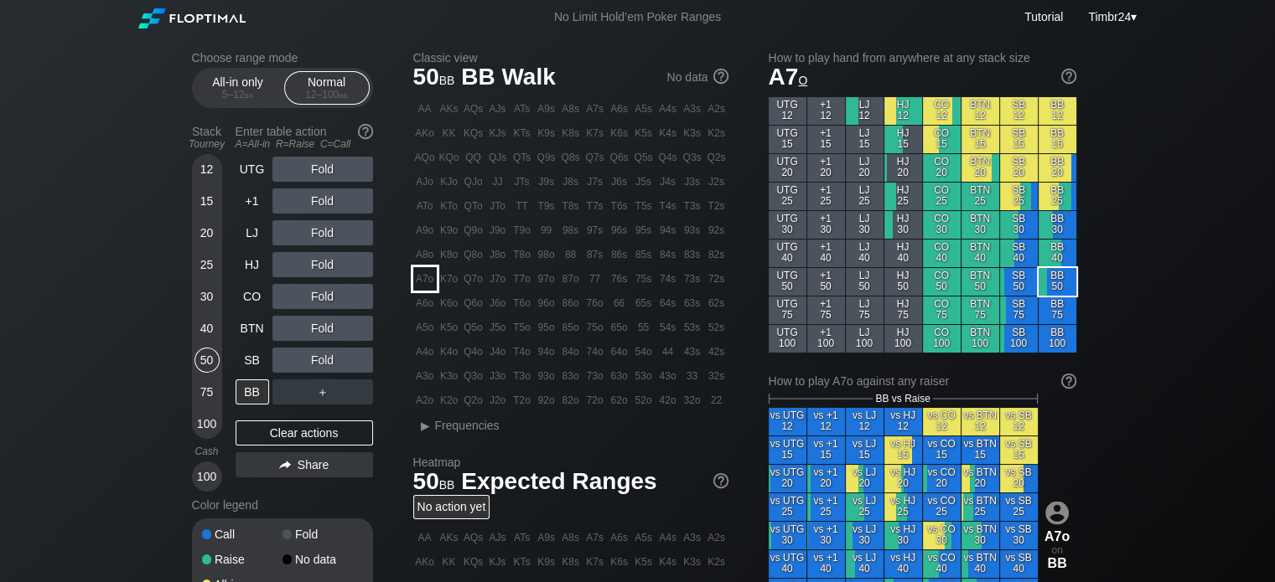
click at [422, 285] on div "A7o" at bounding box center [424, 278] width 23 height 23
click at [310, 172] on div "R ✕" at bounding box center [322, 169] width 33 height 25
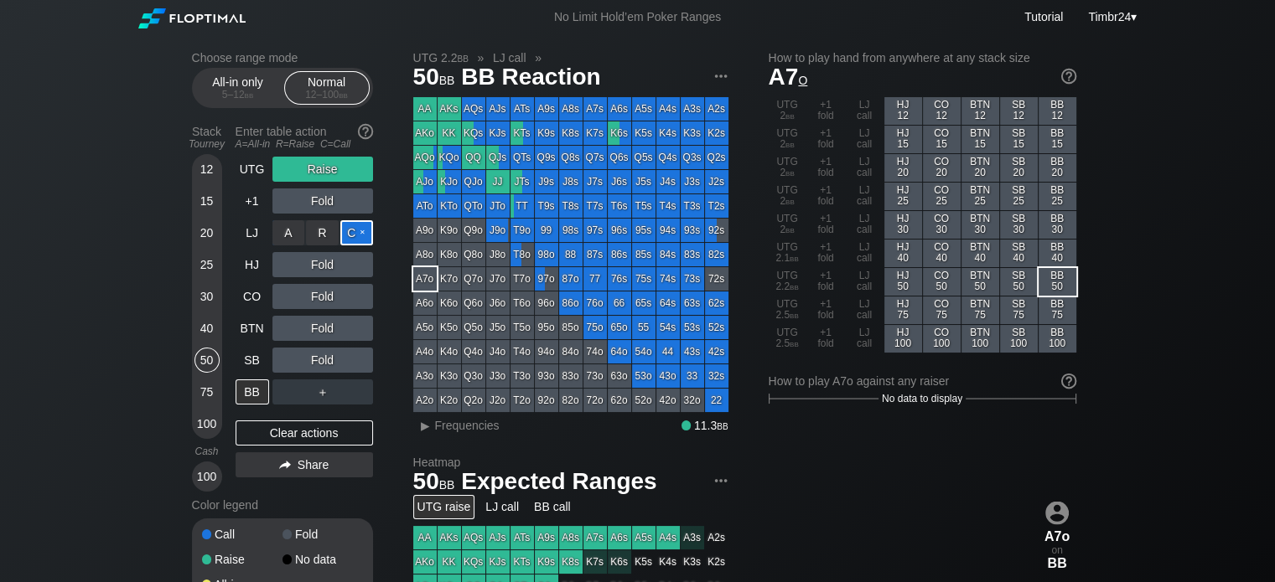
click at [349, 226] on div "C ✕" at bounding box center [356, 232] width 33 height 25
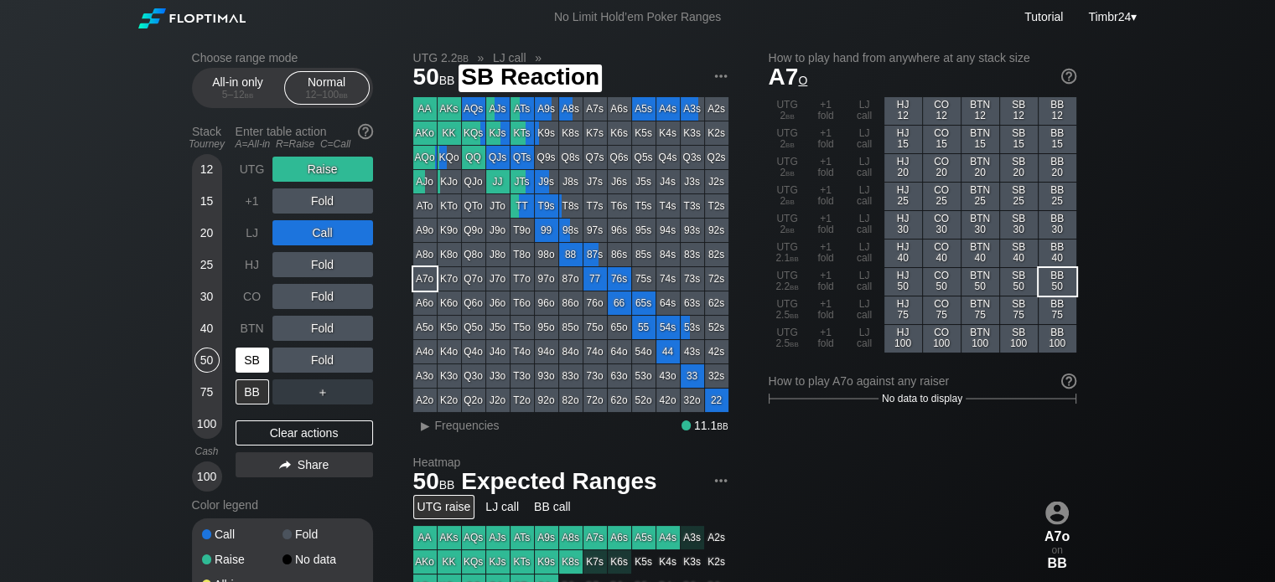
click at [255, 364] on div "SB" at bounding box center [252, 360] width 34 height 25
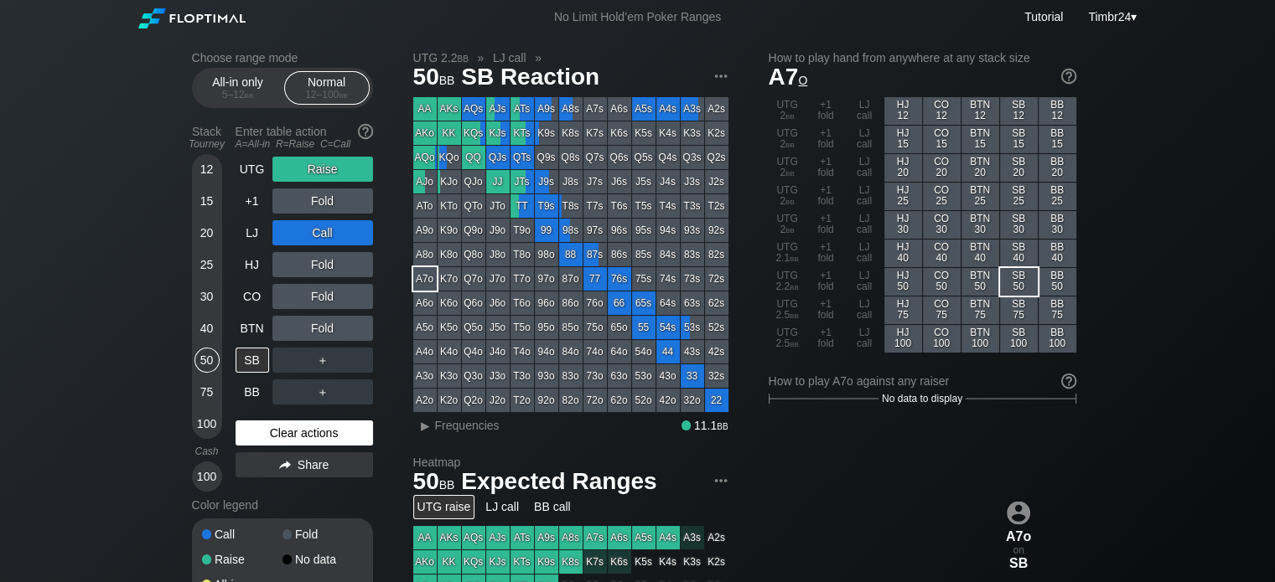
click at [293, 439] on div "Clear actions" at bounding box center [303, 433] width 137 height 25
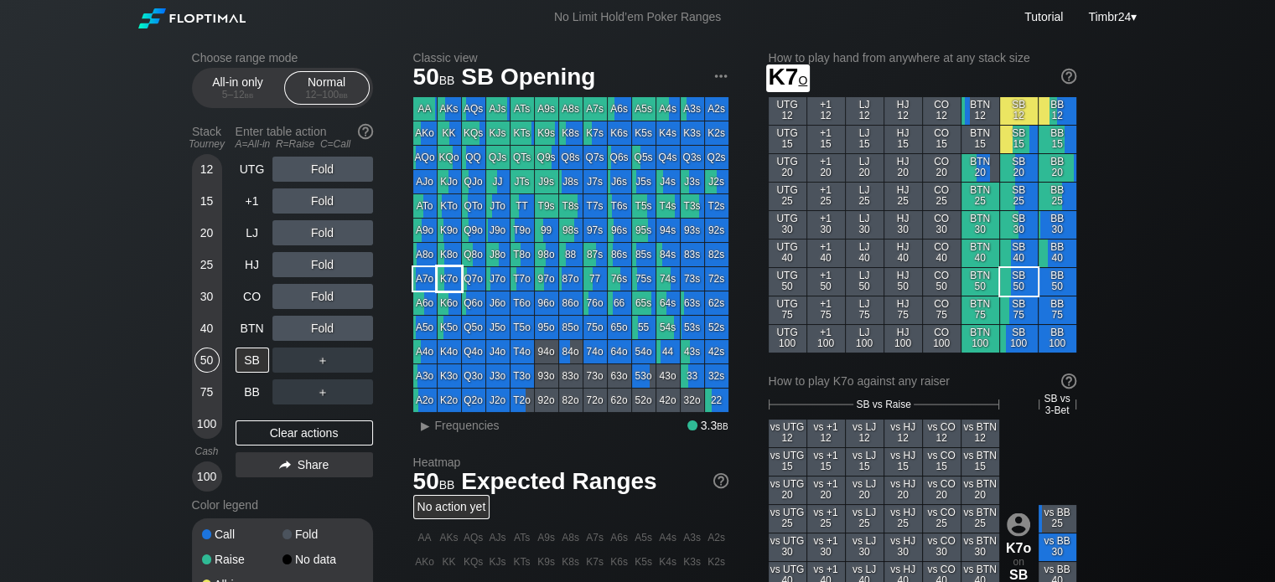
click at [444, 277] on div "K7o" at bounding box center [448, 278] width 23 height 23
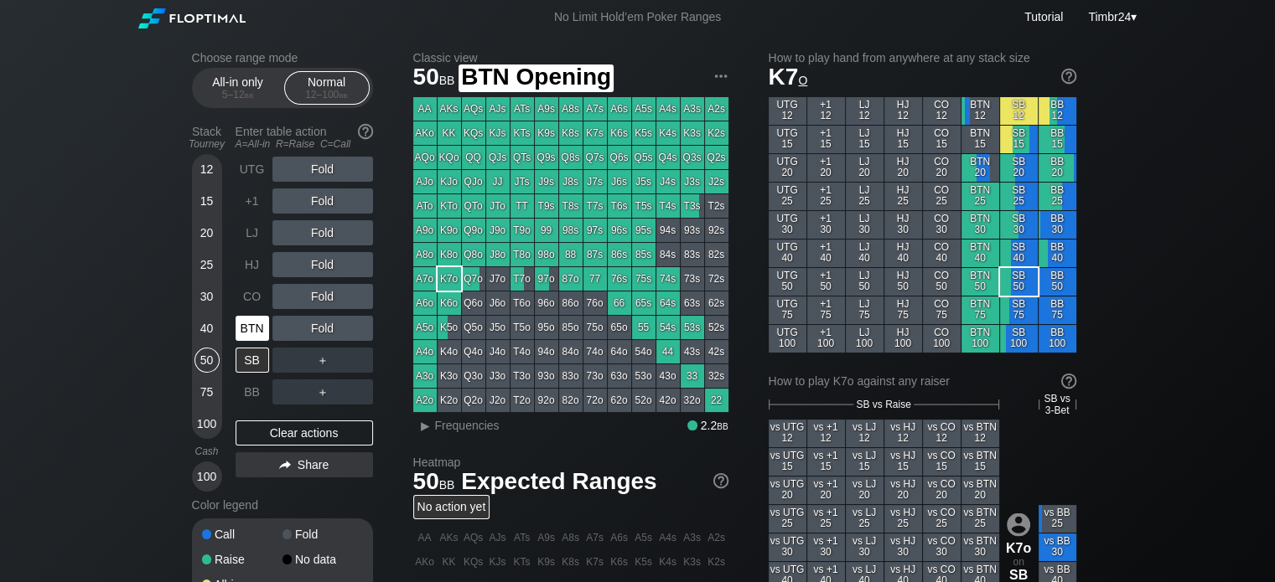
click at [249, 323] on div "BTN" at bounding box center [252, 328] width 34 height 25
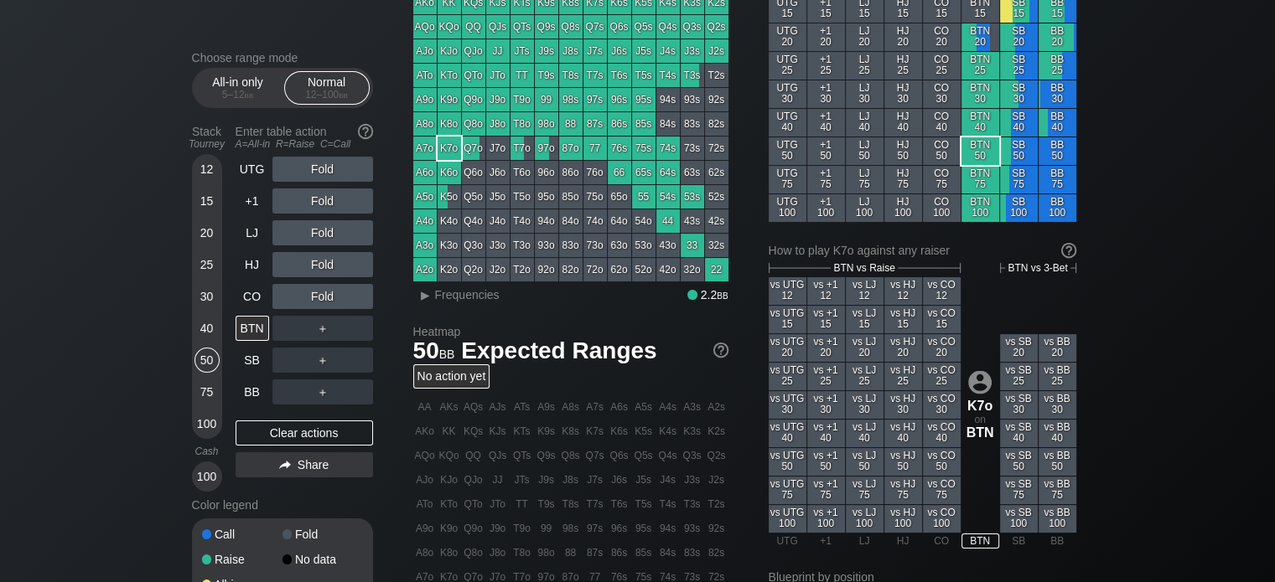
scroll to position [116, 0]
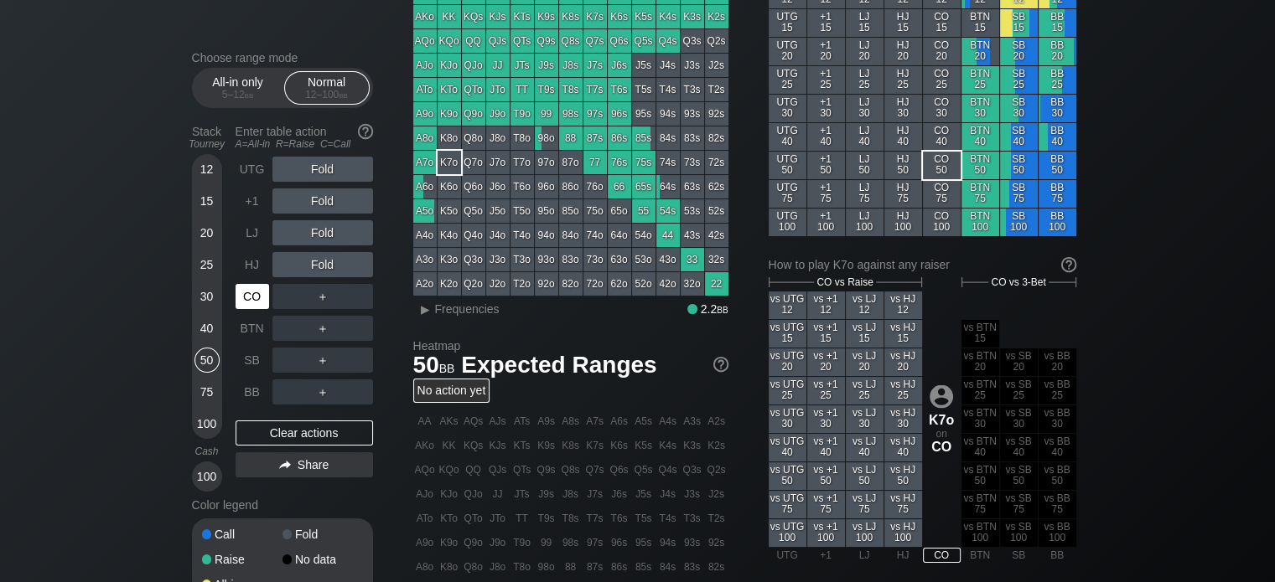
click at [237, 296] on div "CO" at bounding box center [252, 296] width 34 height 25
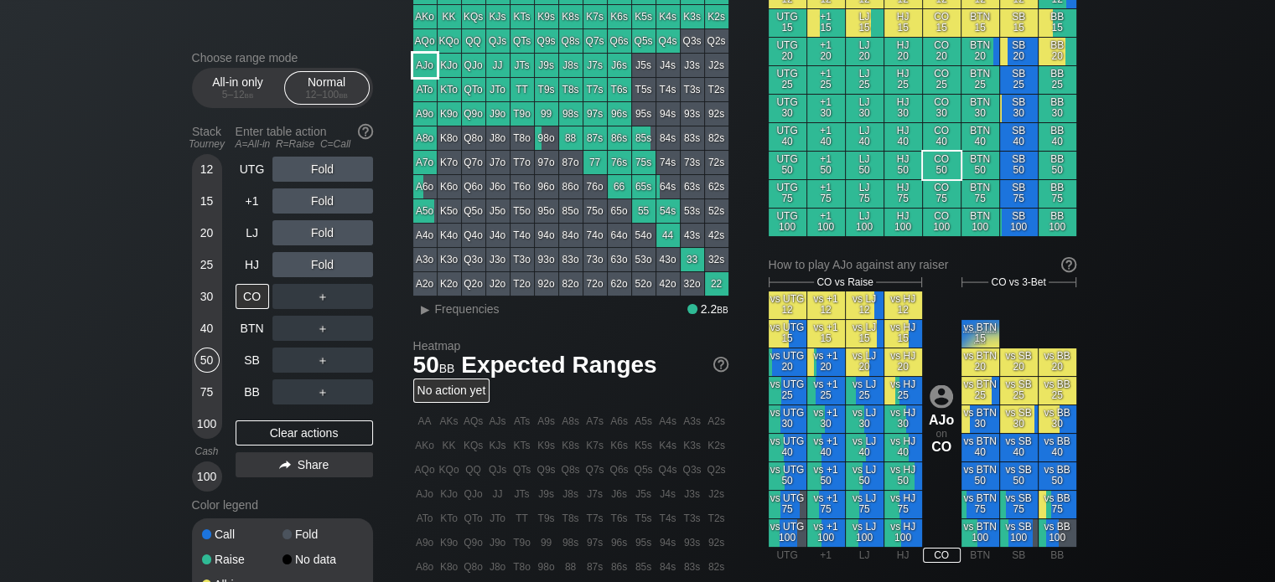
click at [423, 66] on div "AJo" at bounding box center [424, 65] width 23 height 23
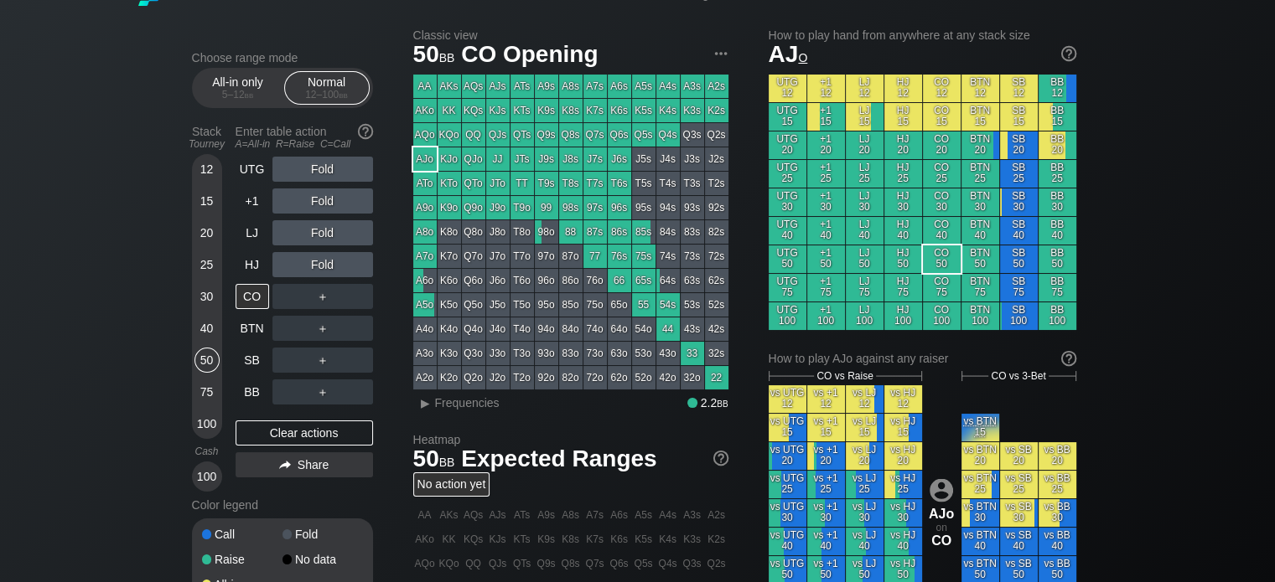
scroll to position [22, 0]
click at [332, 267] on div "R ✕" at bounding box center [322, 264] width 33 height 25
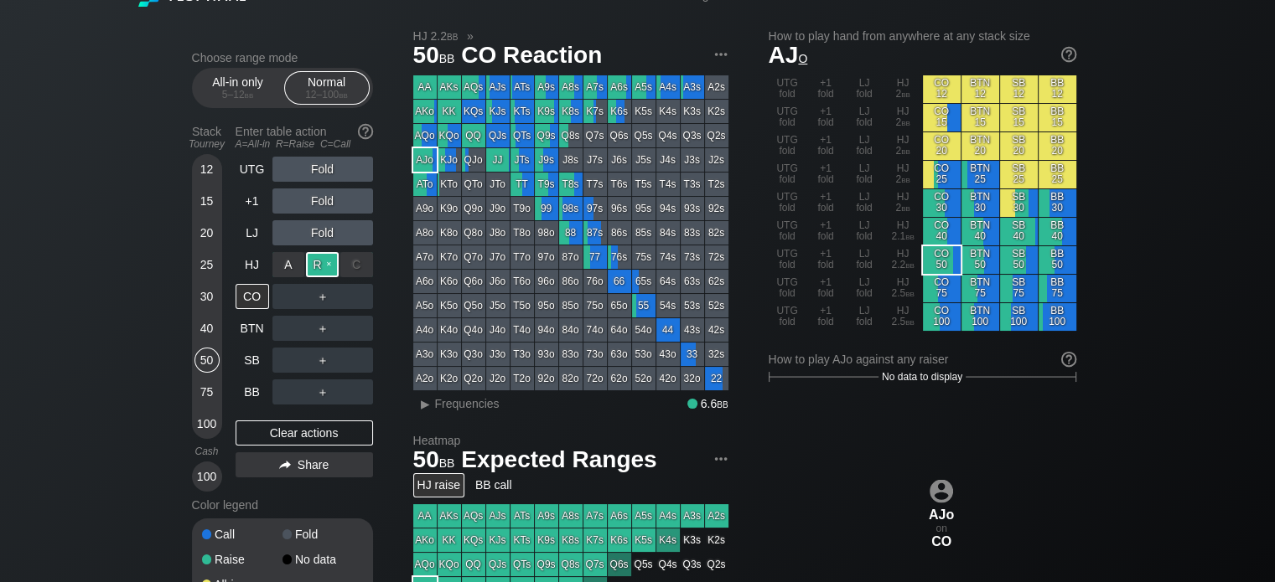
click at [309, 258] on div "R ✕" at bounding box center [322, 264] width 33 height 25
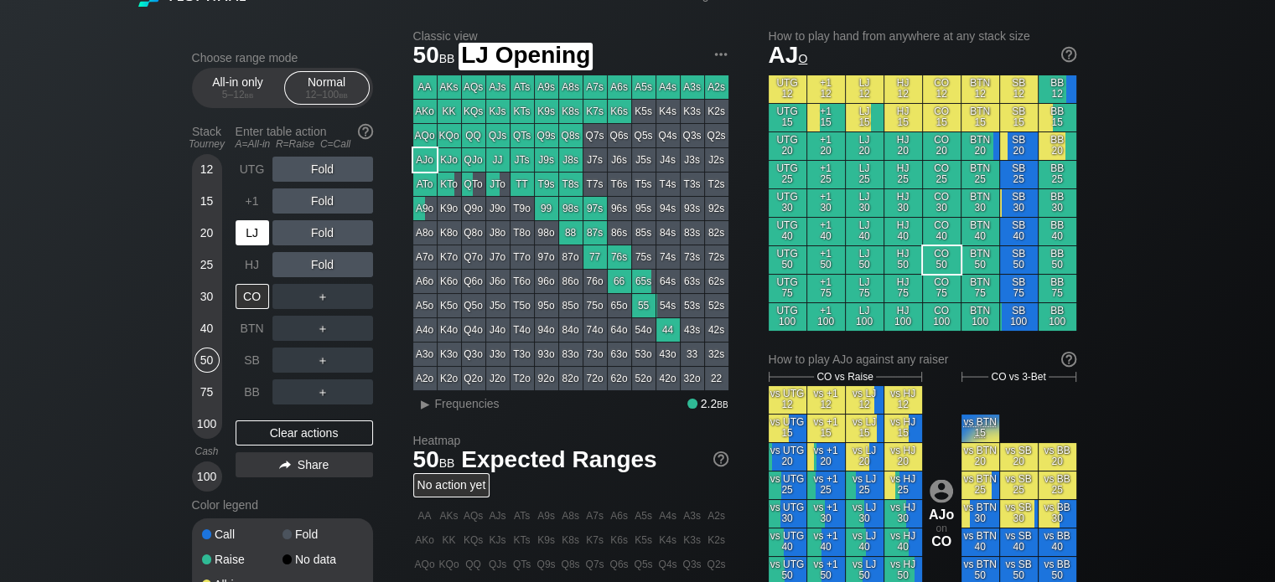
click at [251, 240] on div "LJ" at bounding box center [252, 232] width 34 height 25
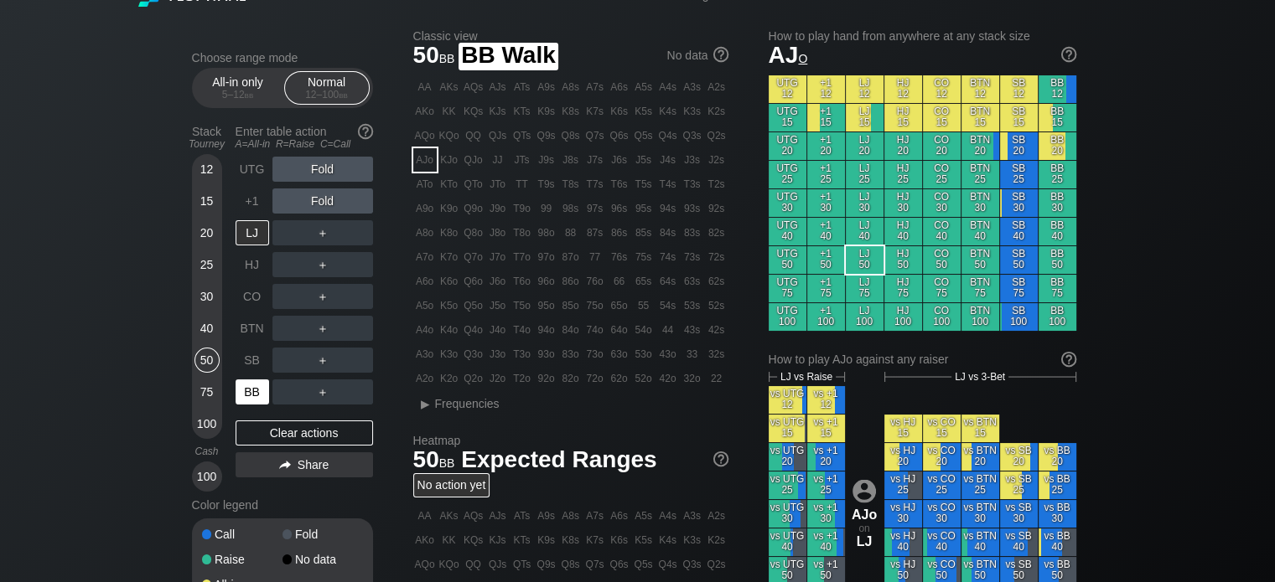
click at [256, 397] on div "BB" at bounding box center [252, 392] width 34 height 25
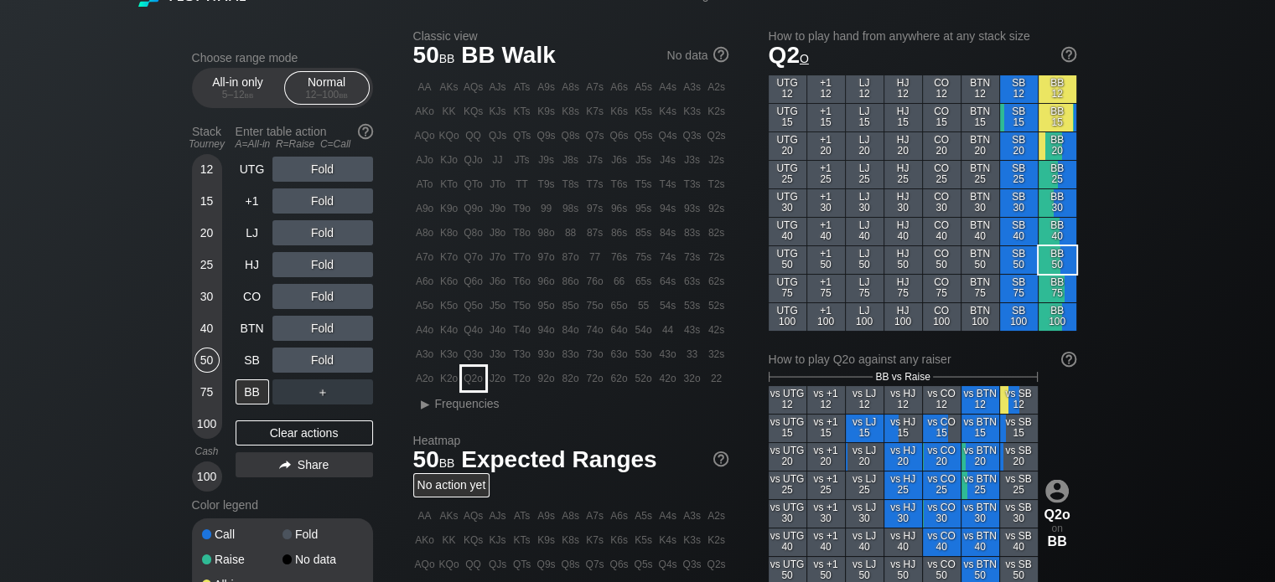
click at [469, 372] on div "Q2o" at bounding box center [473, 378] width 23 height 23
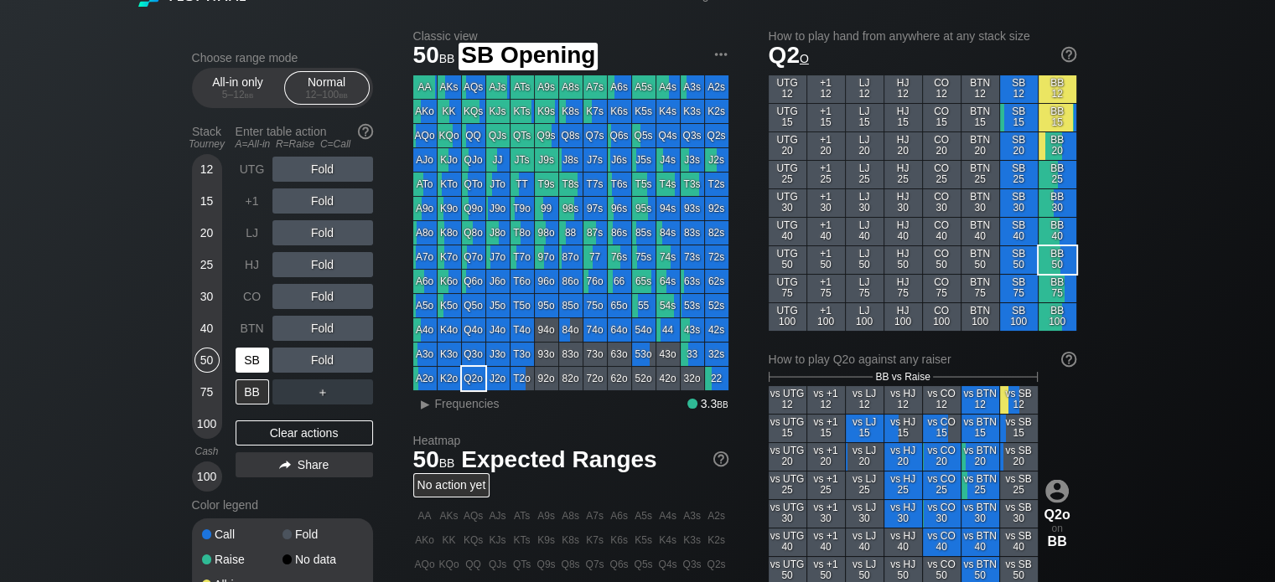
click at [253, 367] on div "SB" at bounding box center [252, 360] width 34 height 25
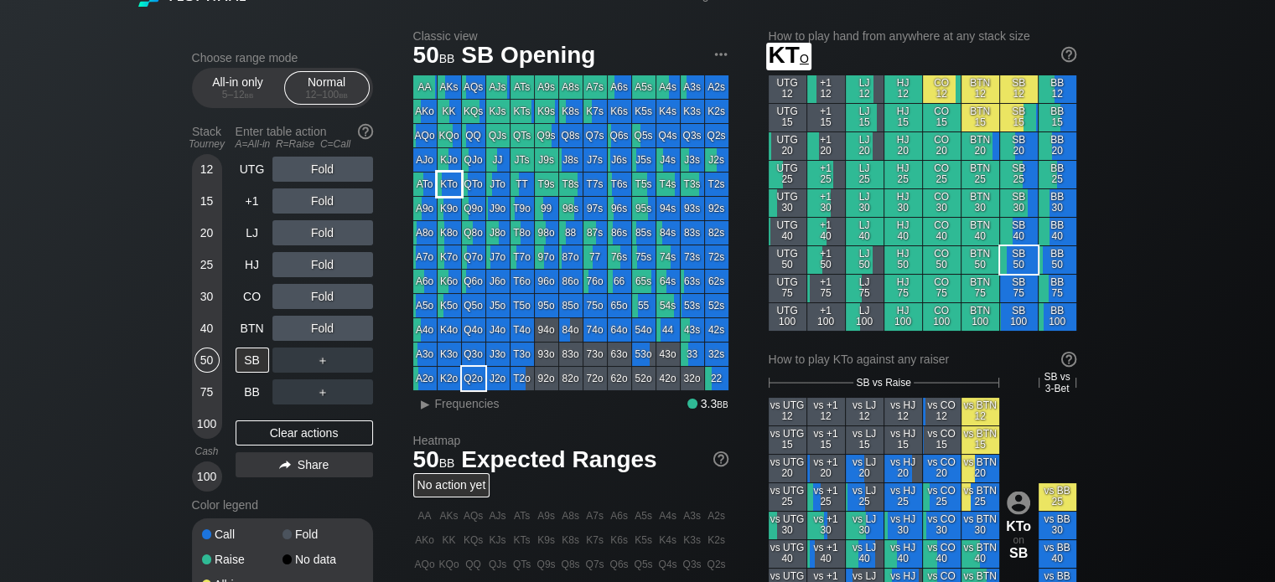
click at [442, 185] on div "KTo" at bounding box center [448, 184] width 23 height 23
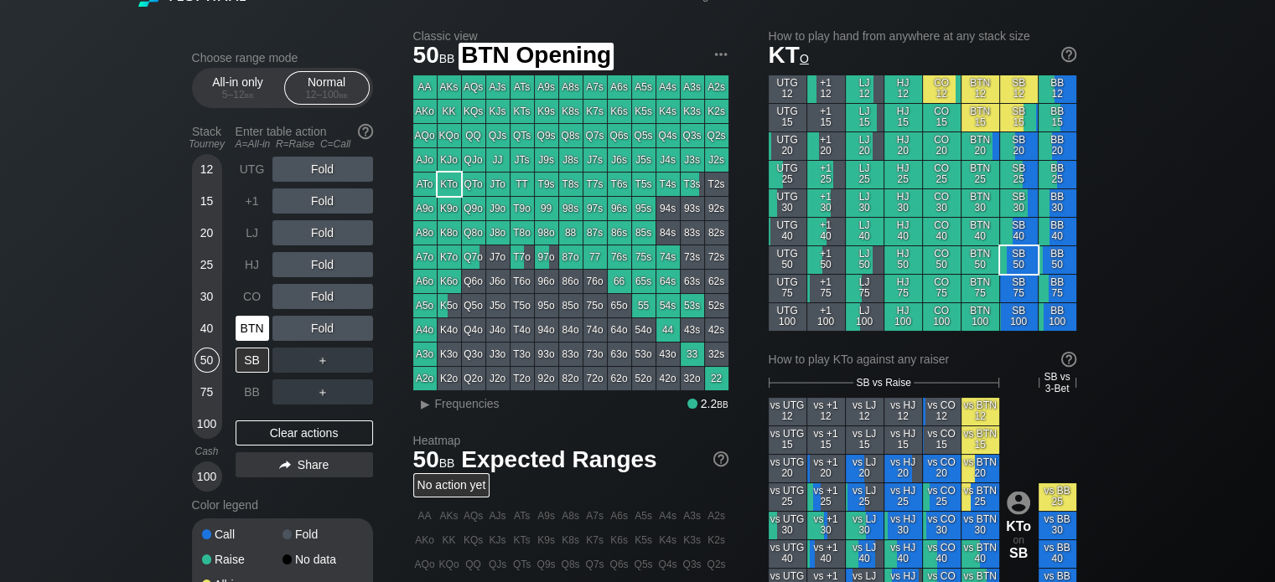
click at [249, 338] on div "BTN" at bounding box center [252, 328] width 34 height 25
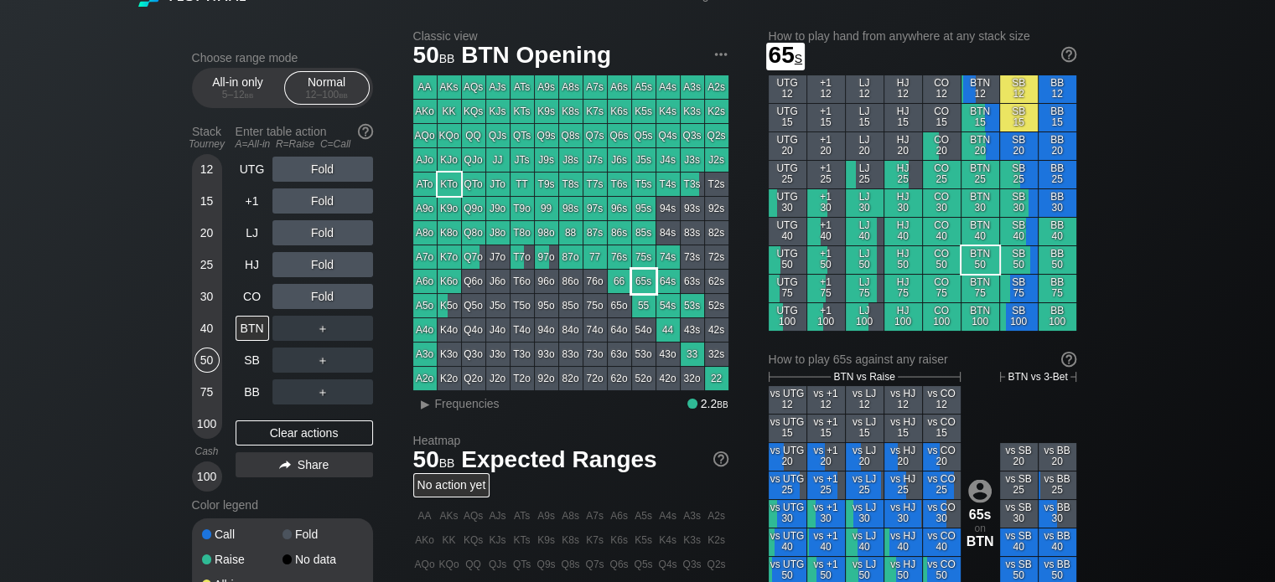
click at [645, 275] on div "65s" at bounding box center [643, 281] width 23 height 23
click at [318, 204] on div "R ✕" at bounding box center [322, 201] width 33 height 25
